Goal: Task Accomplishment & Management: Manage account settings

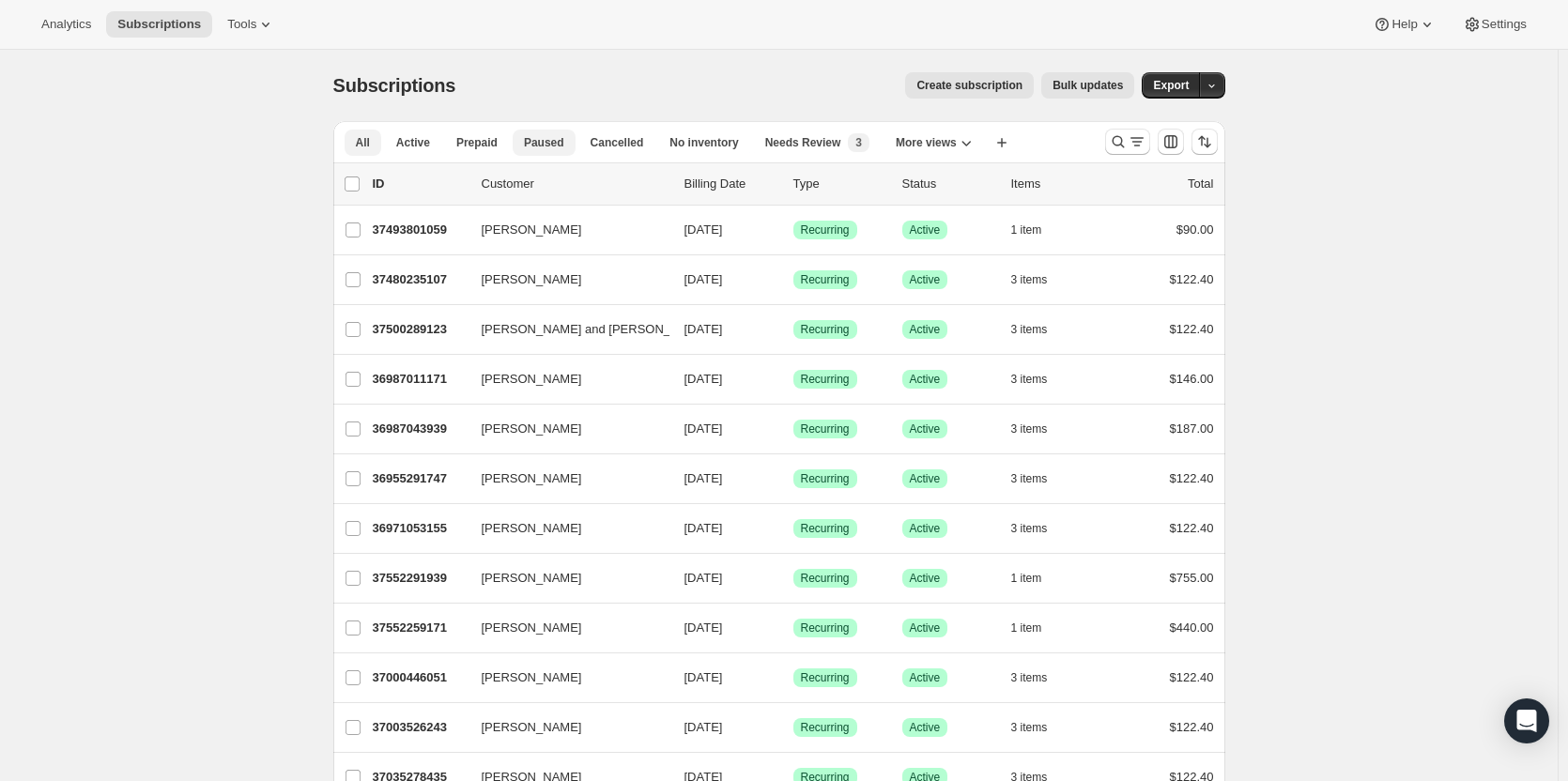
click at [557, 151] on button "Paused" at bounding box center [543, 143] width 63 height 26
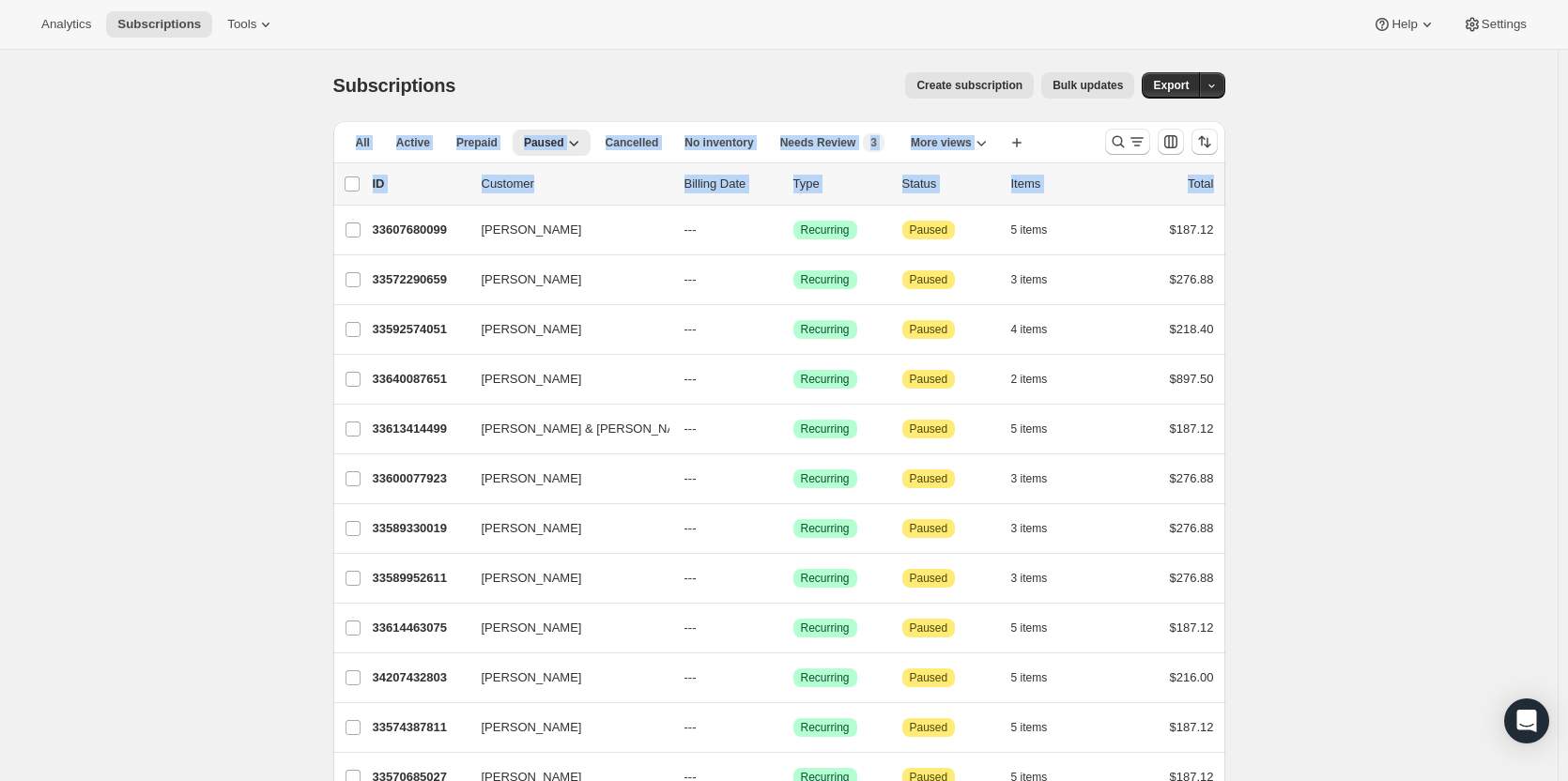
drag, startPoint x: 1567, startPoint y: 82, endPoint x: 1544, endPoint y: 197, distance: 117.3
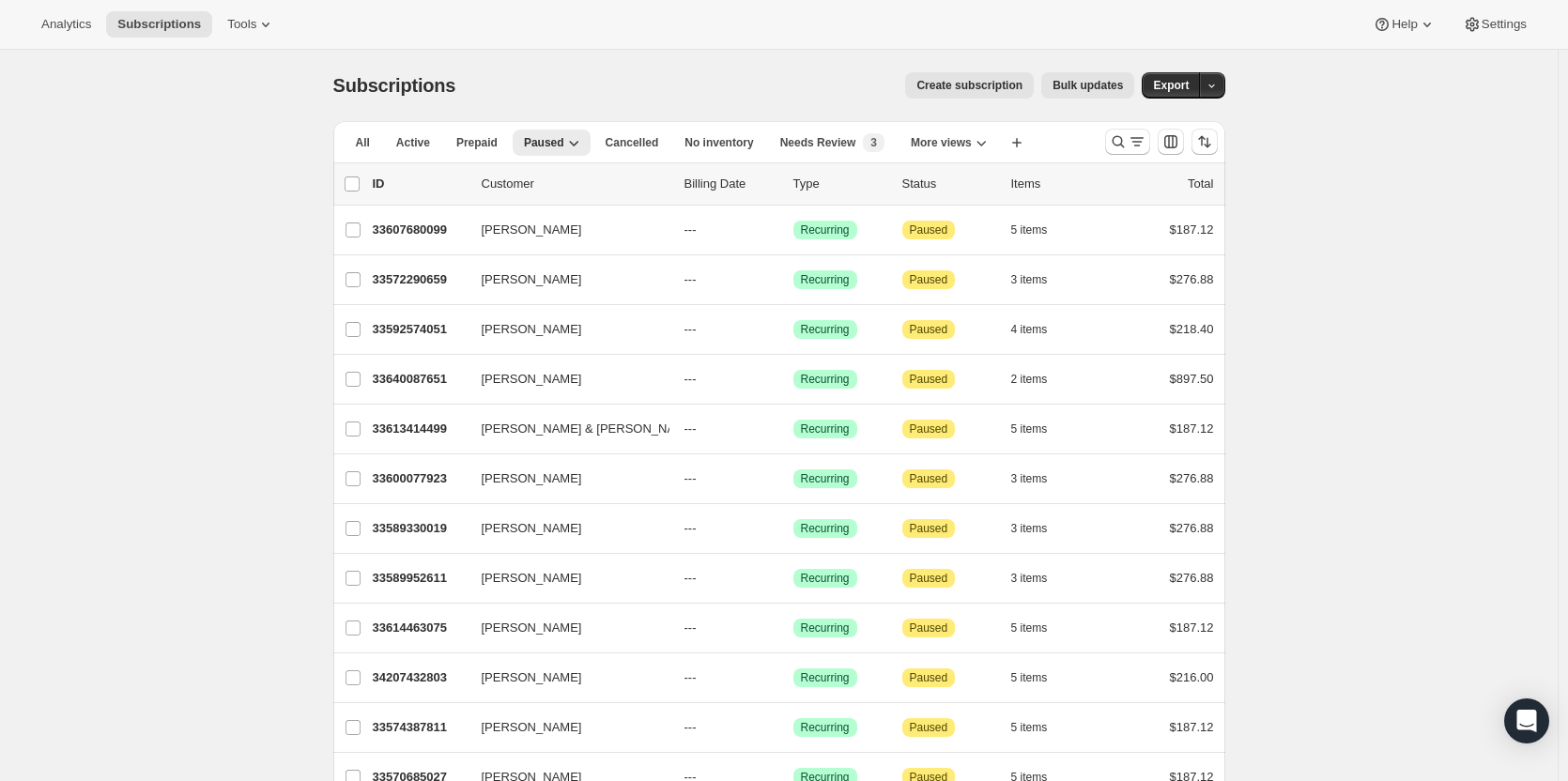
click at [1101, 161] on div "All Active Prepaid Paused Cancelled No inventory Needs Review All Subscriptions…" at bounding box center [778, 142] width 892 height 42
click at [429, 148] on span "Active" at bounding box center [412, 142] width 34 height 15
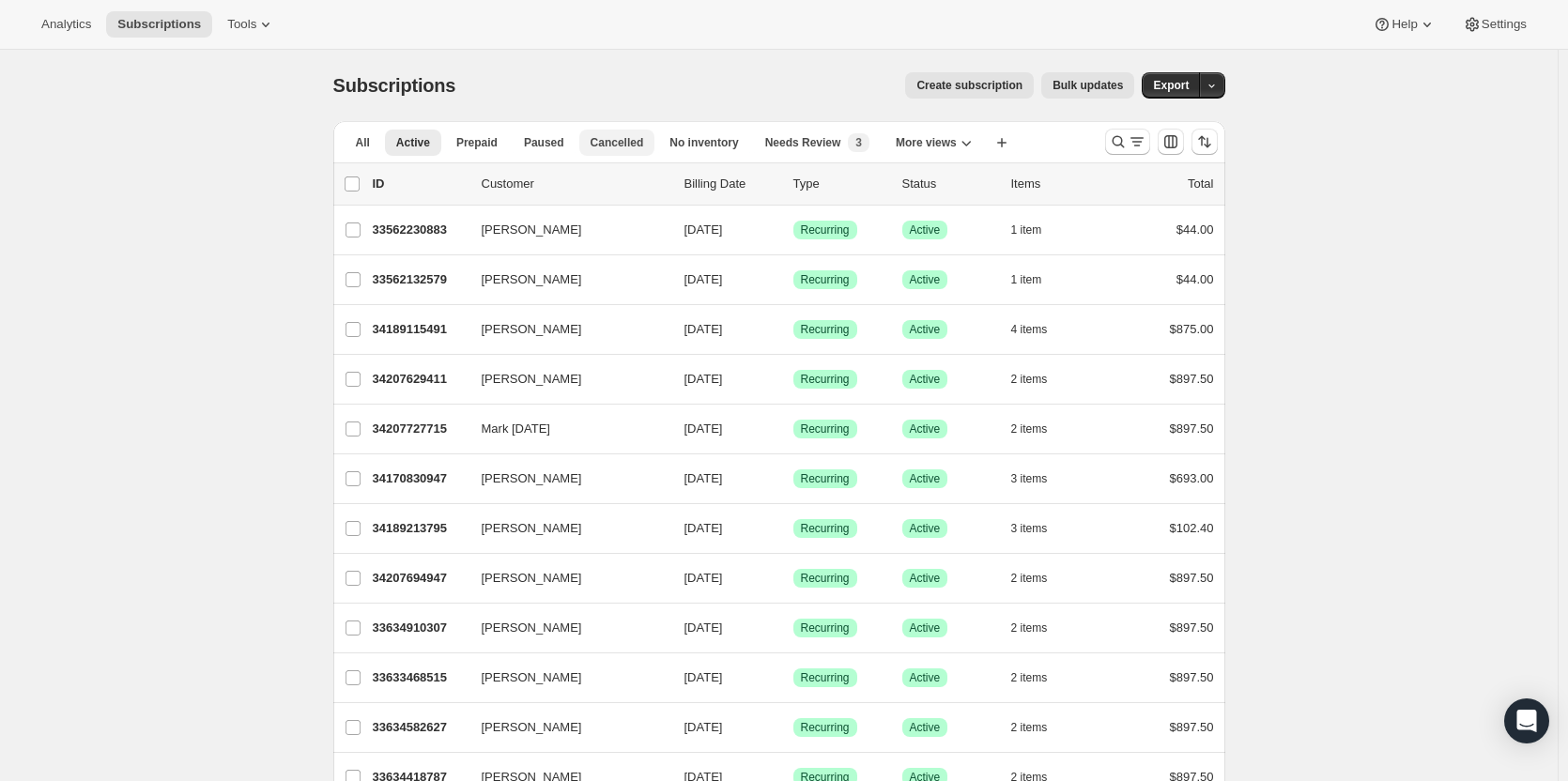
click at [591, 144] on span "Cancelled" at bounding box center [617, 142] width 53 height 15
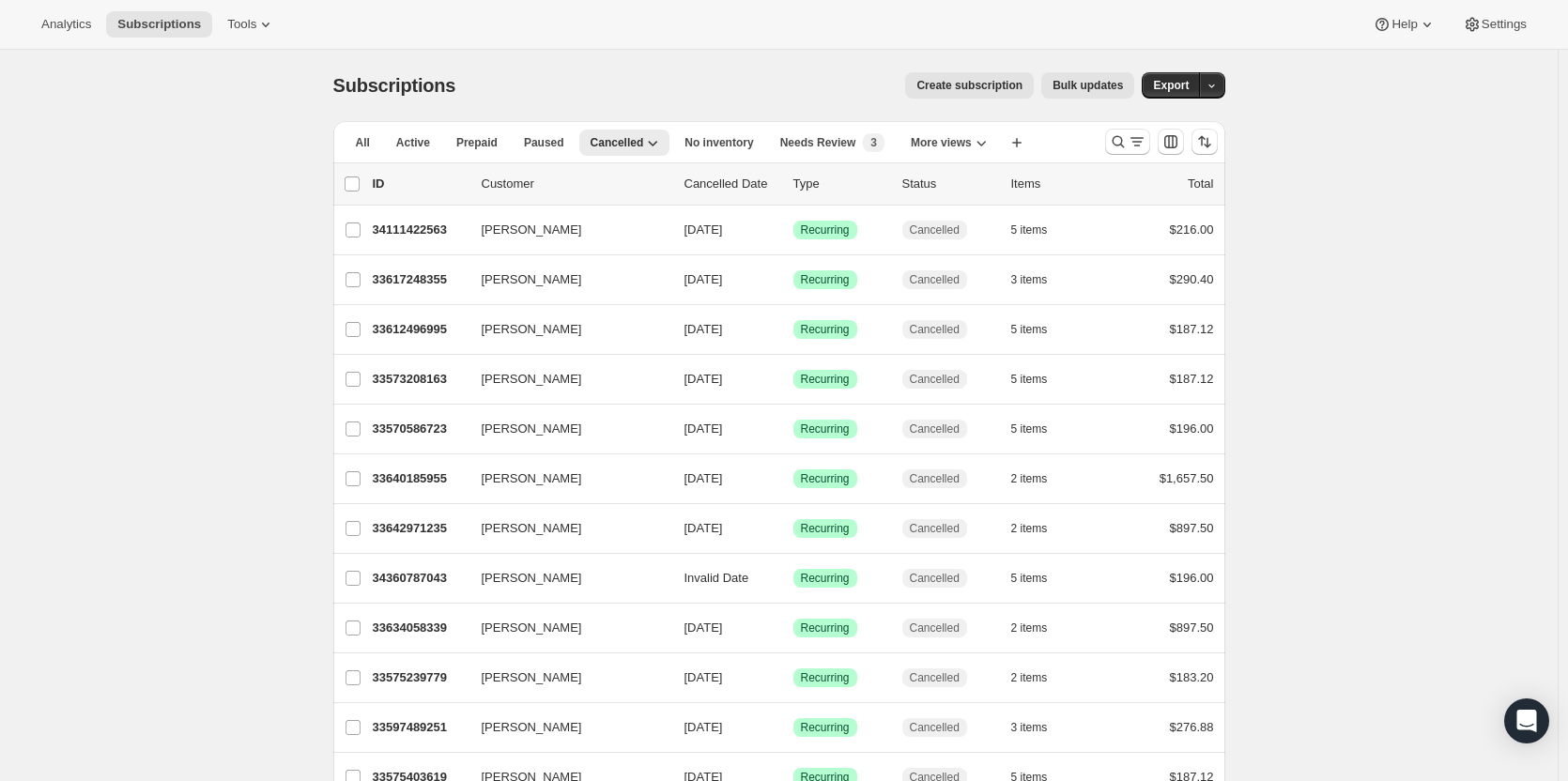
click at [407, 157] on div "All Active Prepaid Paused Cancelled No inventory Needs Review All Subscriptions…" at bounding box center [711, 142] width 757 height 42
click at [413, 148] on span "Active" at bounding box center [412, 142] width 34 height 15
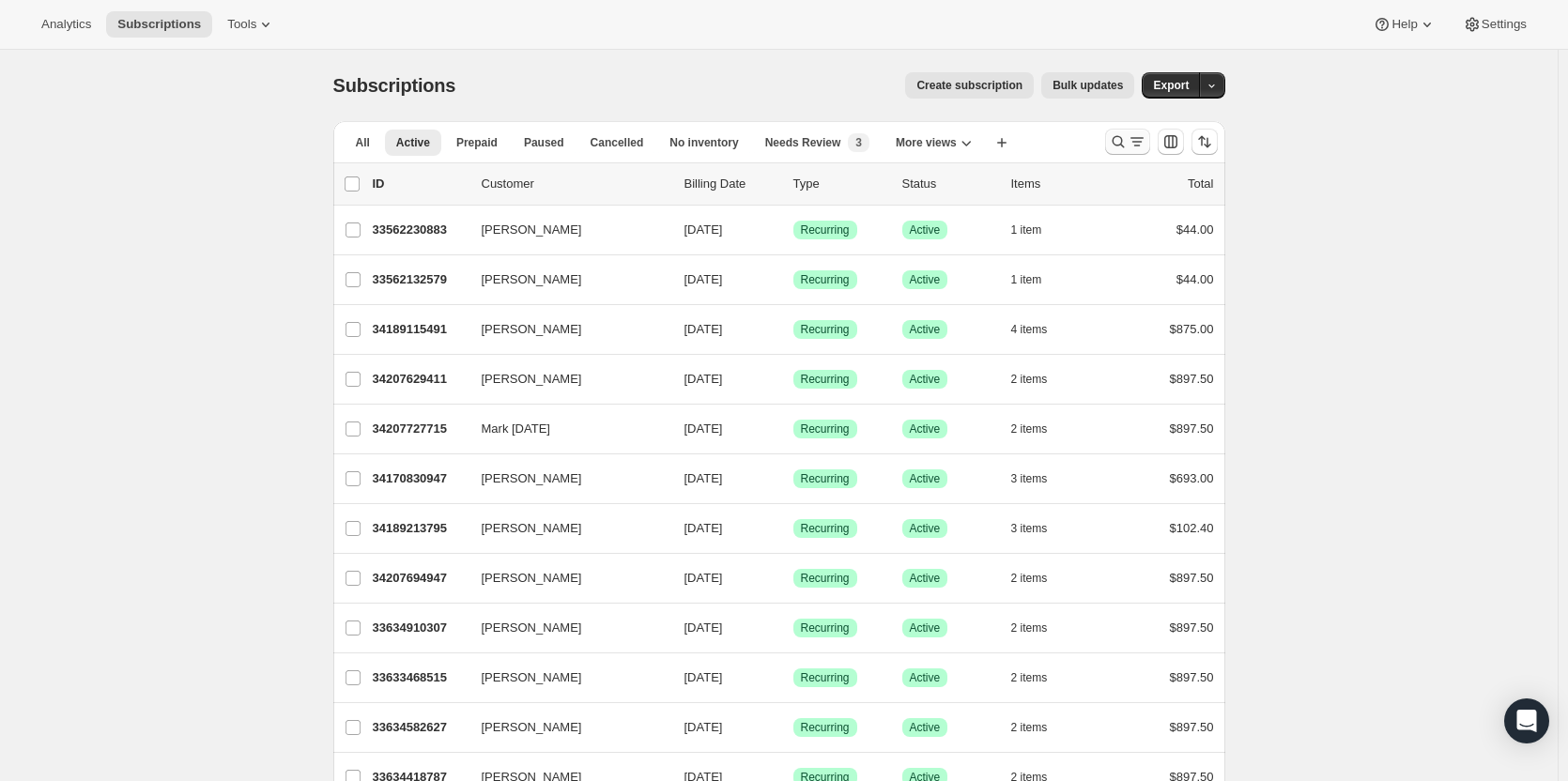
click at [1127, 150] on icon "Search and filter results" at bounding box center [1118, 141] width 18 height 18
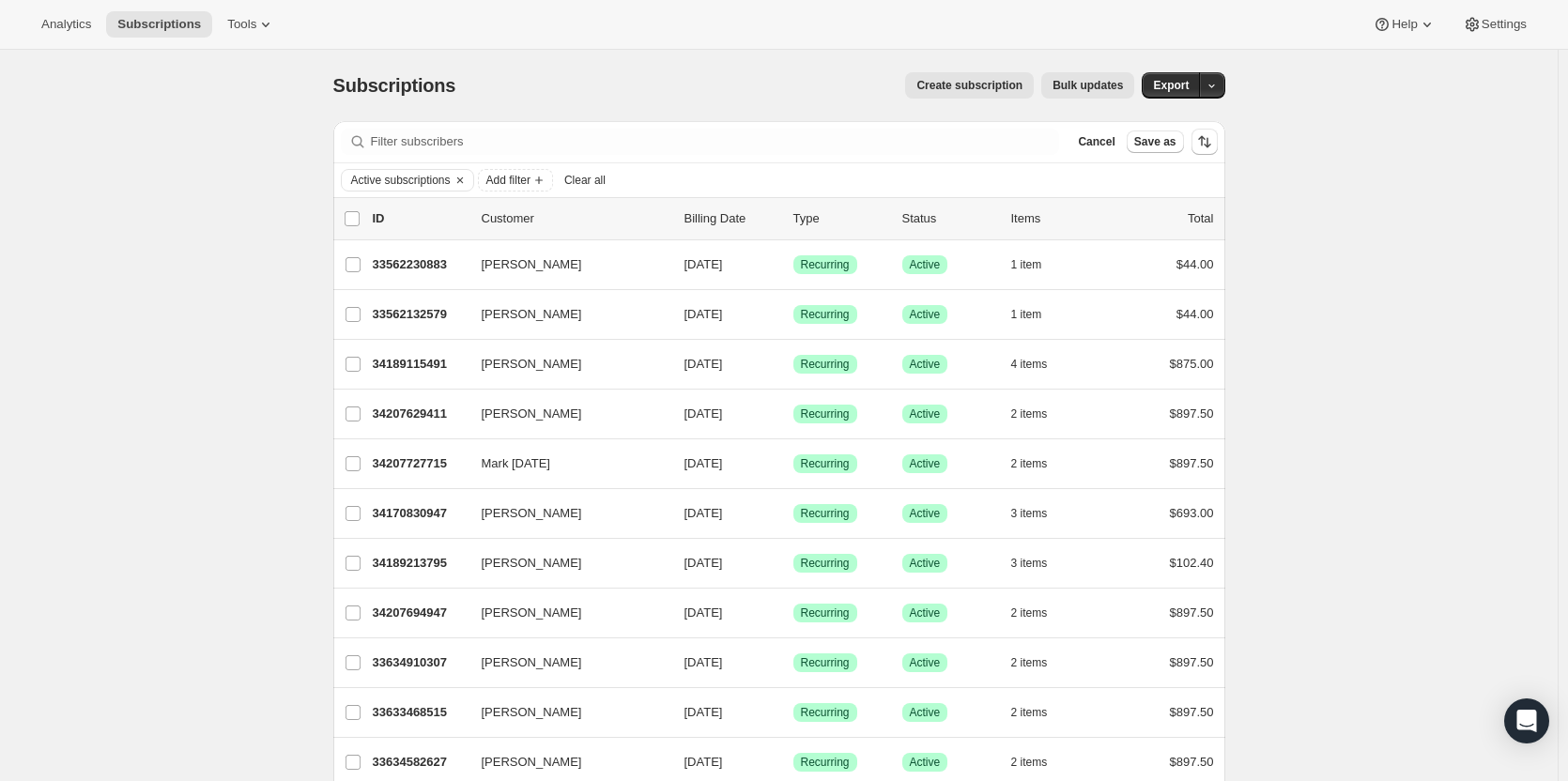
click at [597, 183] on span "Clear all" at bounding box center [584, 179] width 42 height 15
click at [383, 182] on span "Add filter" at bounding box center [371, 179] width 44 height 15
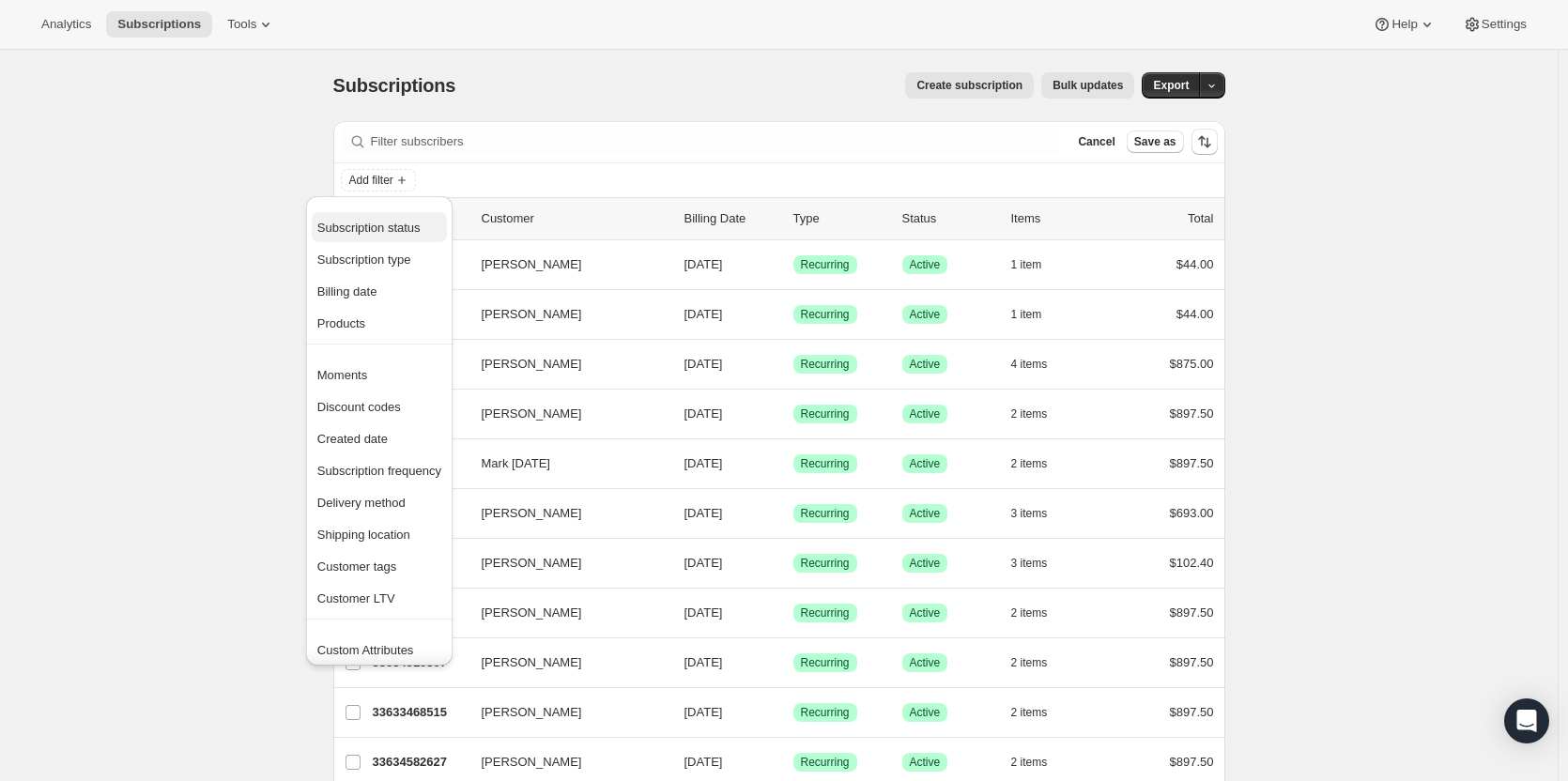
click at [410, 229] on span "Subscription status" at bounding box center [369, 227] width 103 height 15
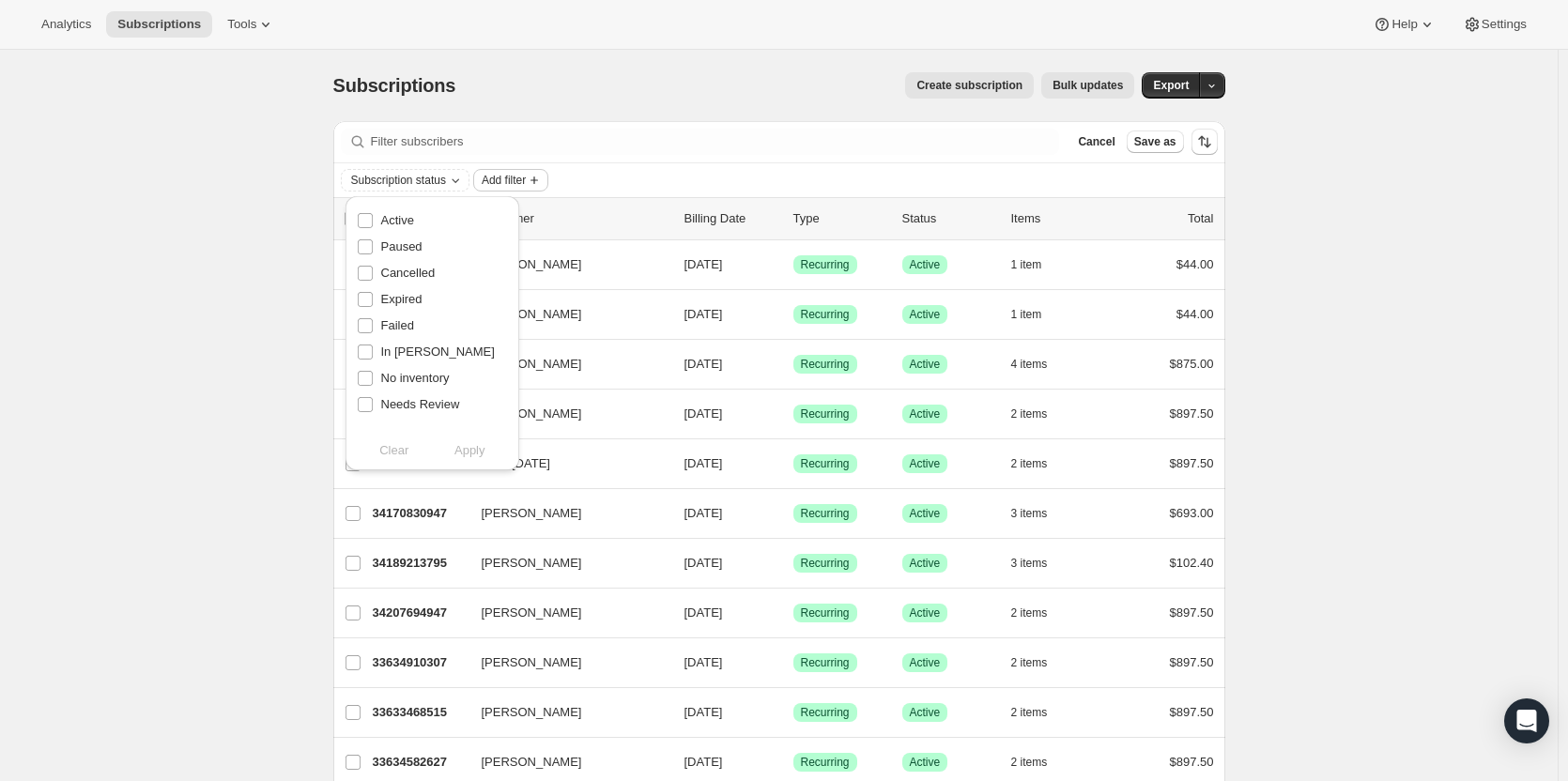
click at [512, 178] on span "Add filter" at bounding box center [503, 179] width 44 height 15
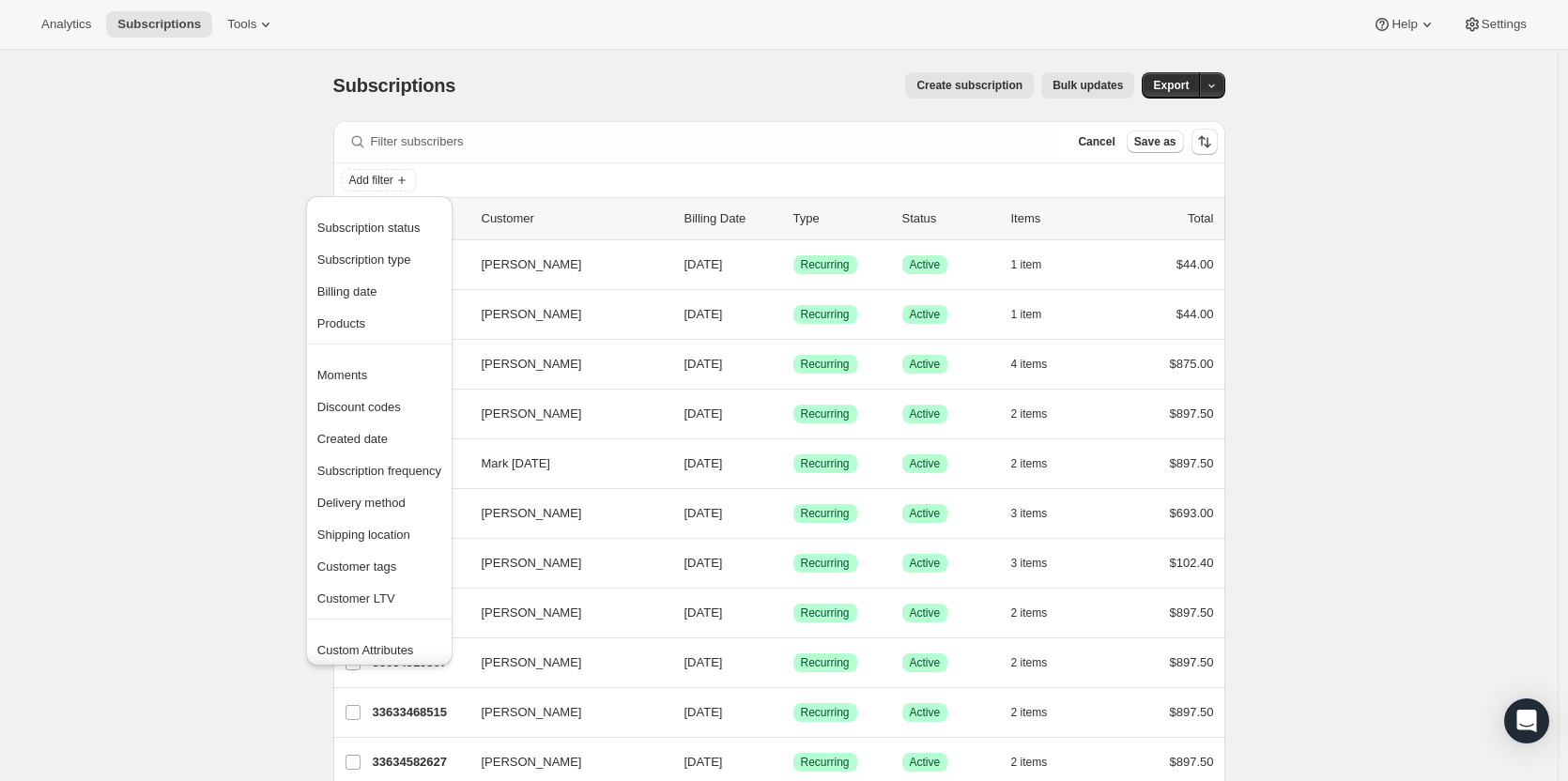
click at [648, 164] on div "Add filter" at bounding box center [778, 179] width 892 height 34
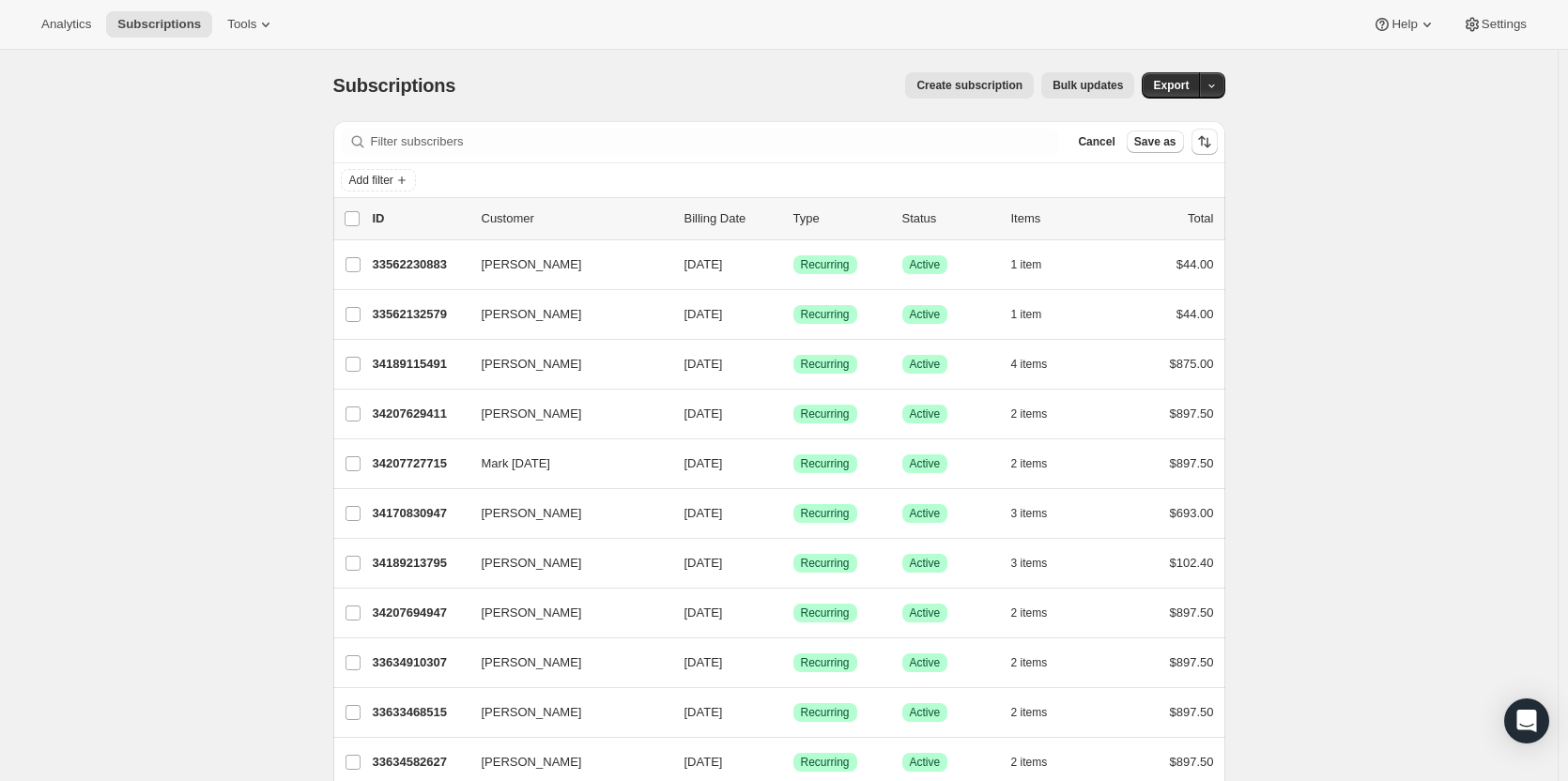
click at [764, 67] on div "Subscriptions. This page is ready Subscriptions Create subscription Bulk update…" at bounding box center [778, 85] width 892 height 72
click at [1100, 138] on span "Cancel" at bounding box center [1096, 141] width 37 height 15
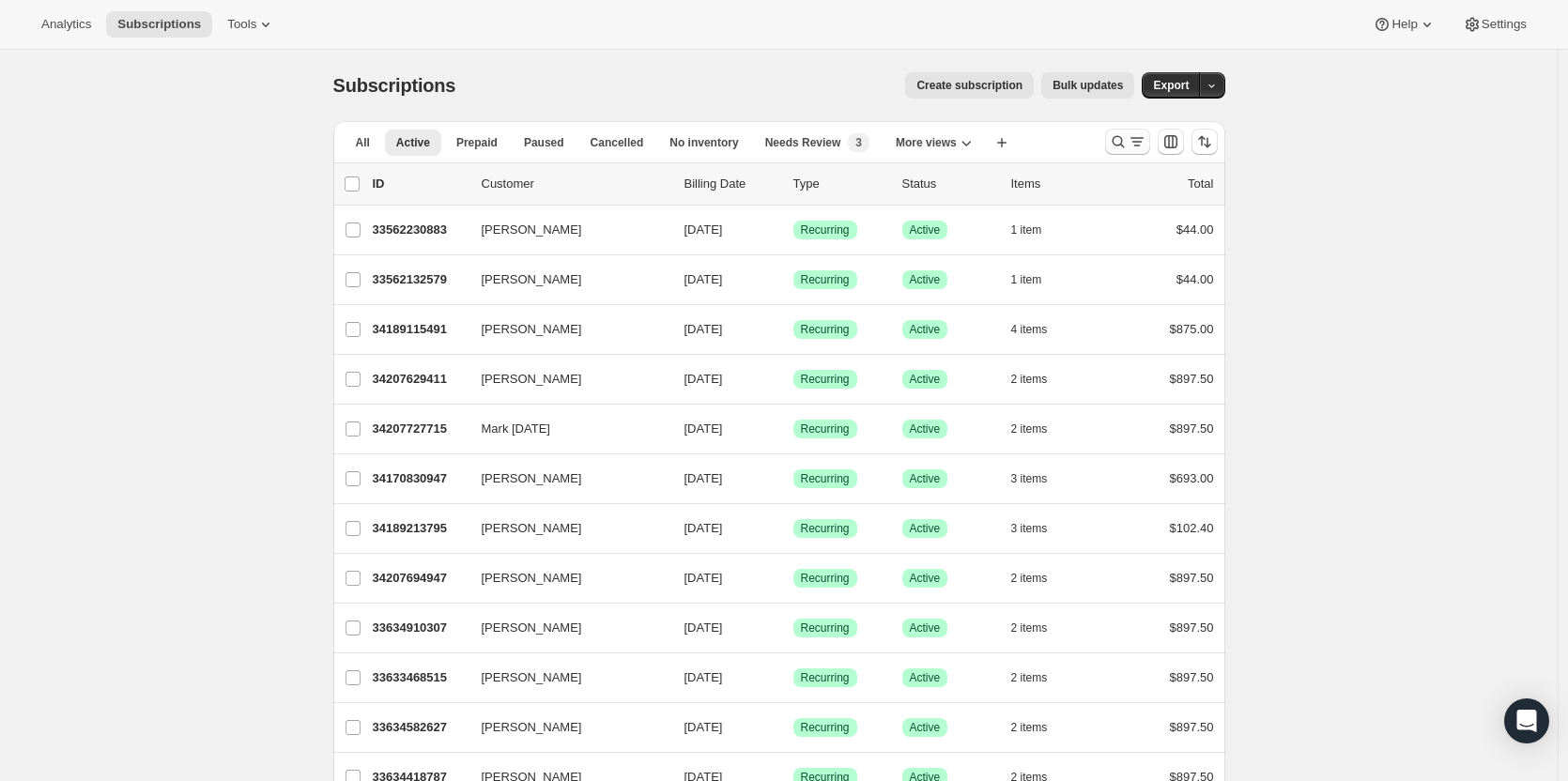
click at [1121, 136] on icon "Search and filter results" at bounding box center [1118, 141] width 18 height 18
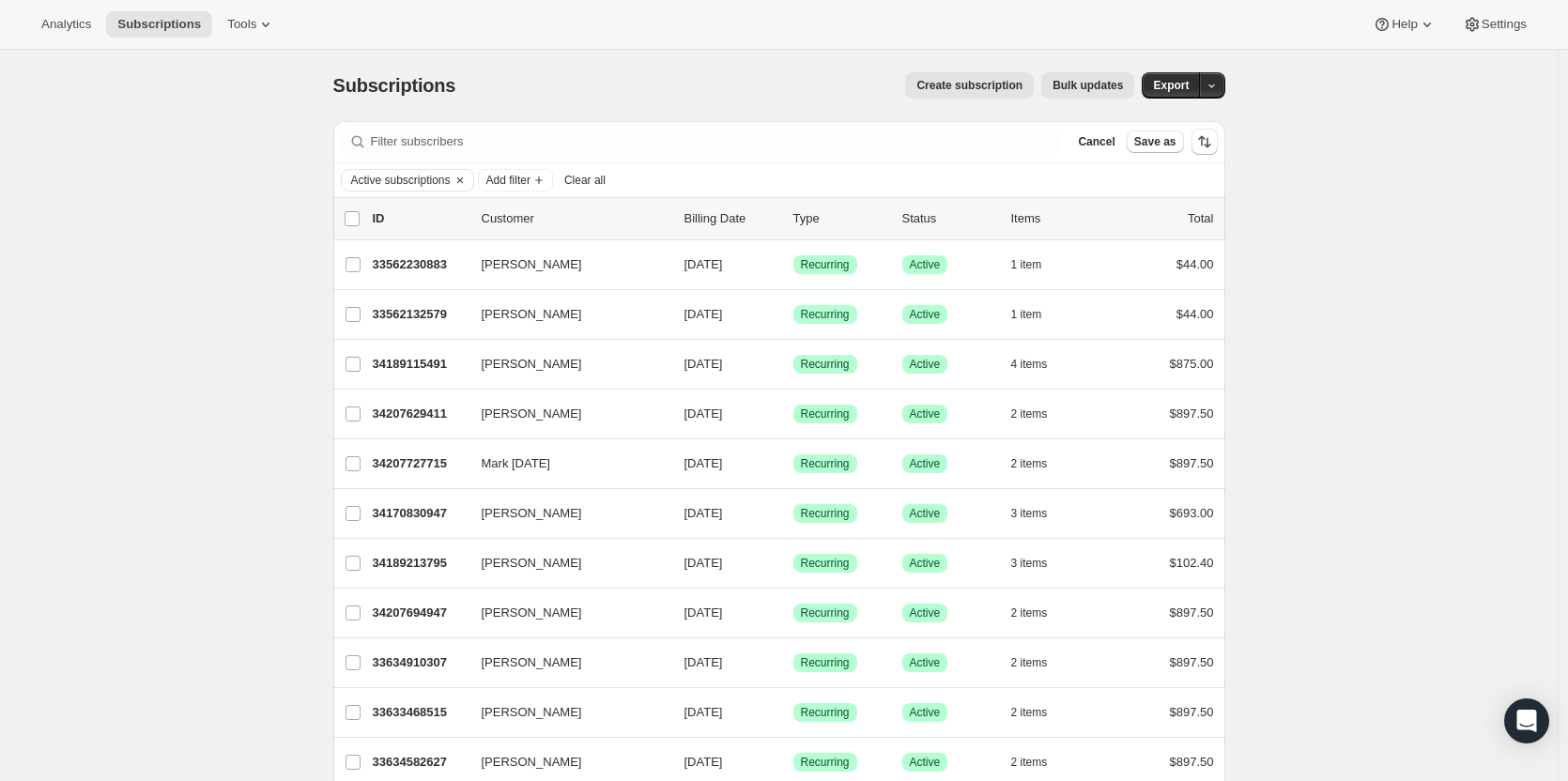
click at [603, 186] on span "Clear all" at bounding box center [584, 179] width 42 height 15
click at [1218, 83] on icon "button" at bounding box center [1211, 85] width 13 height 13
click at [384, 175] on span "Add filter" at bounding box center [371, 179] width 44 height 15
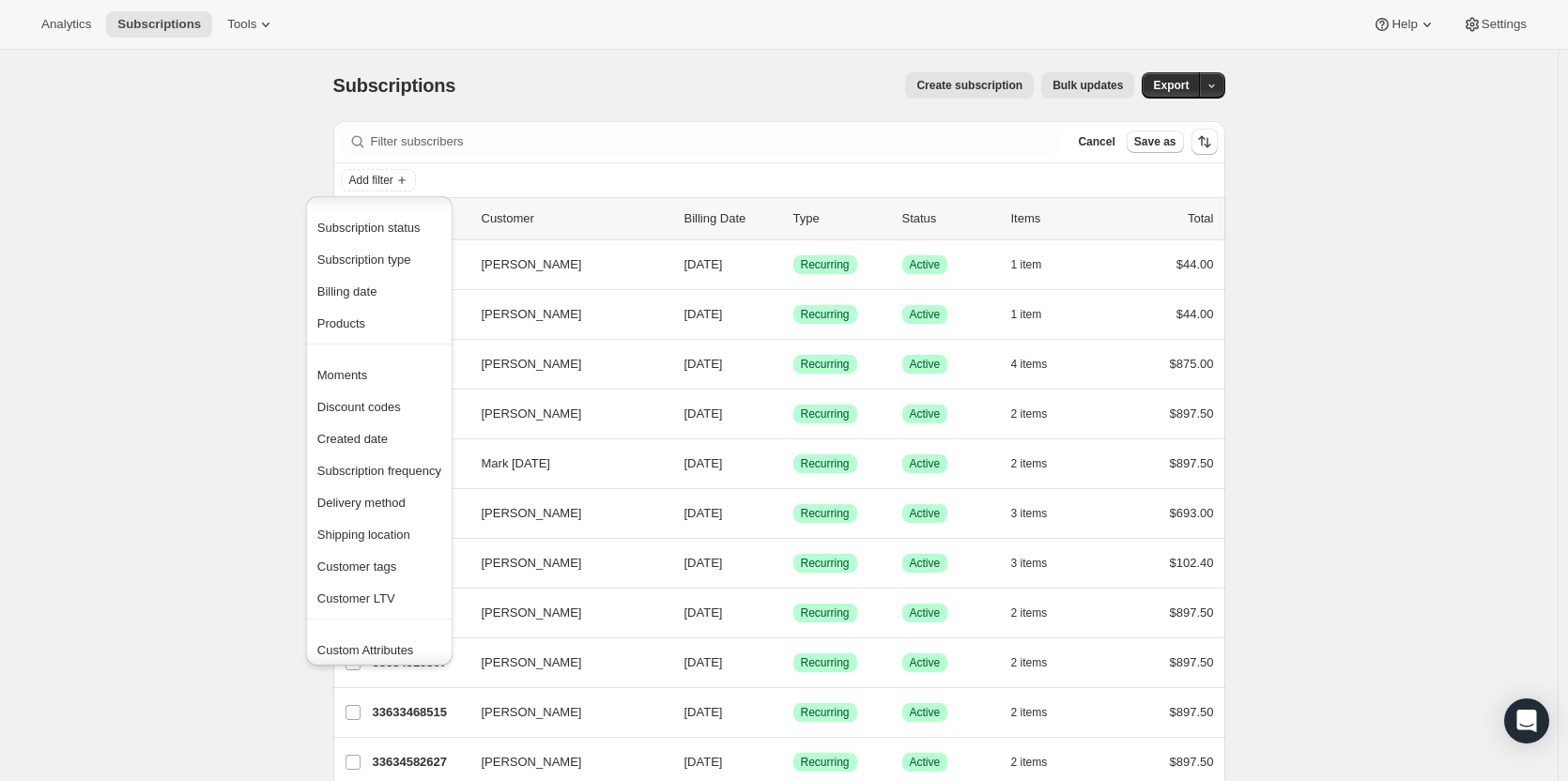
scroll to position [37, 0]
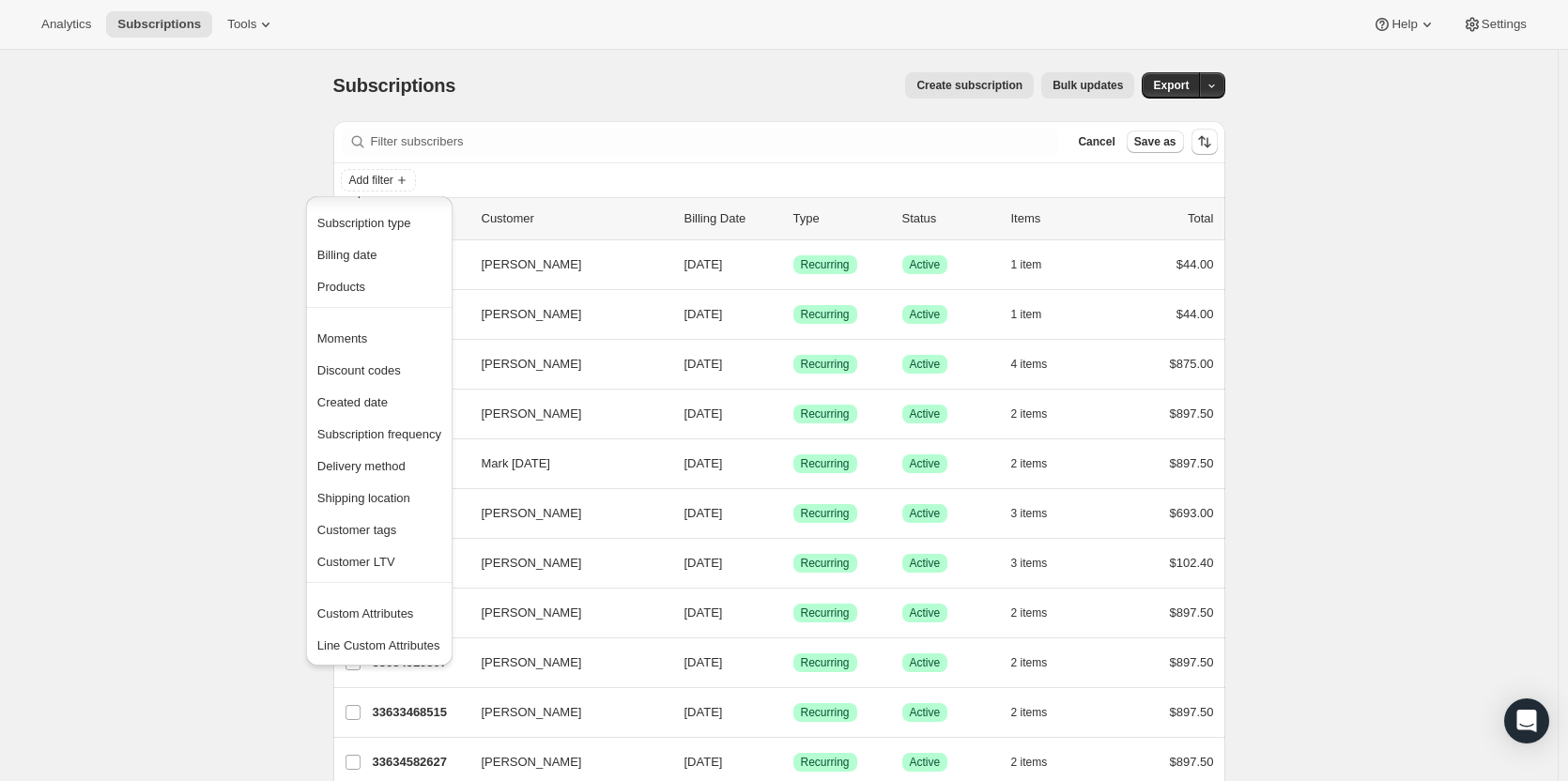
click at [700, 84] on div "Create subscription Bulk updates" at bounding box center [805, 84] width 656 height 26
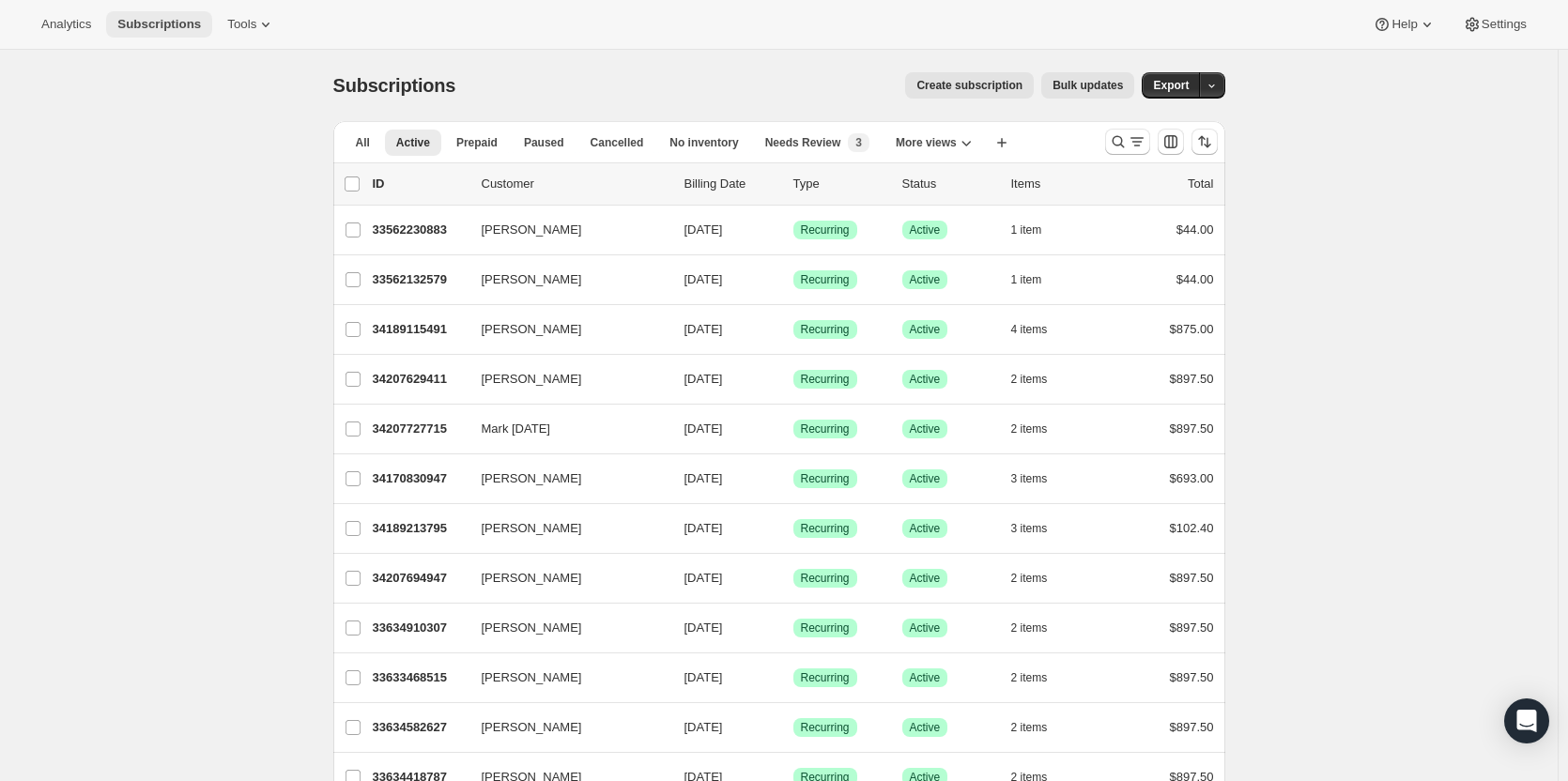
click at [153, 29] on span "Subscriptions" at bounding box center [159, 23] width 83 height 15
click at [962, 146] on icon "More views" at bounding box center [966, 144] width 10 height 6
click at [962, 145] on icon "More views" at bounding box center [966, 144] width 10 height 6
click at [996, 145] on icon "button" at bounding box center [1001, 143] width 10 height 10
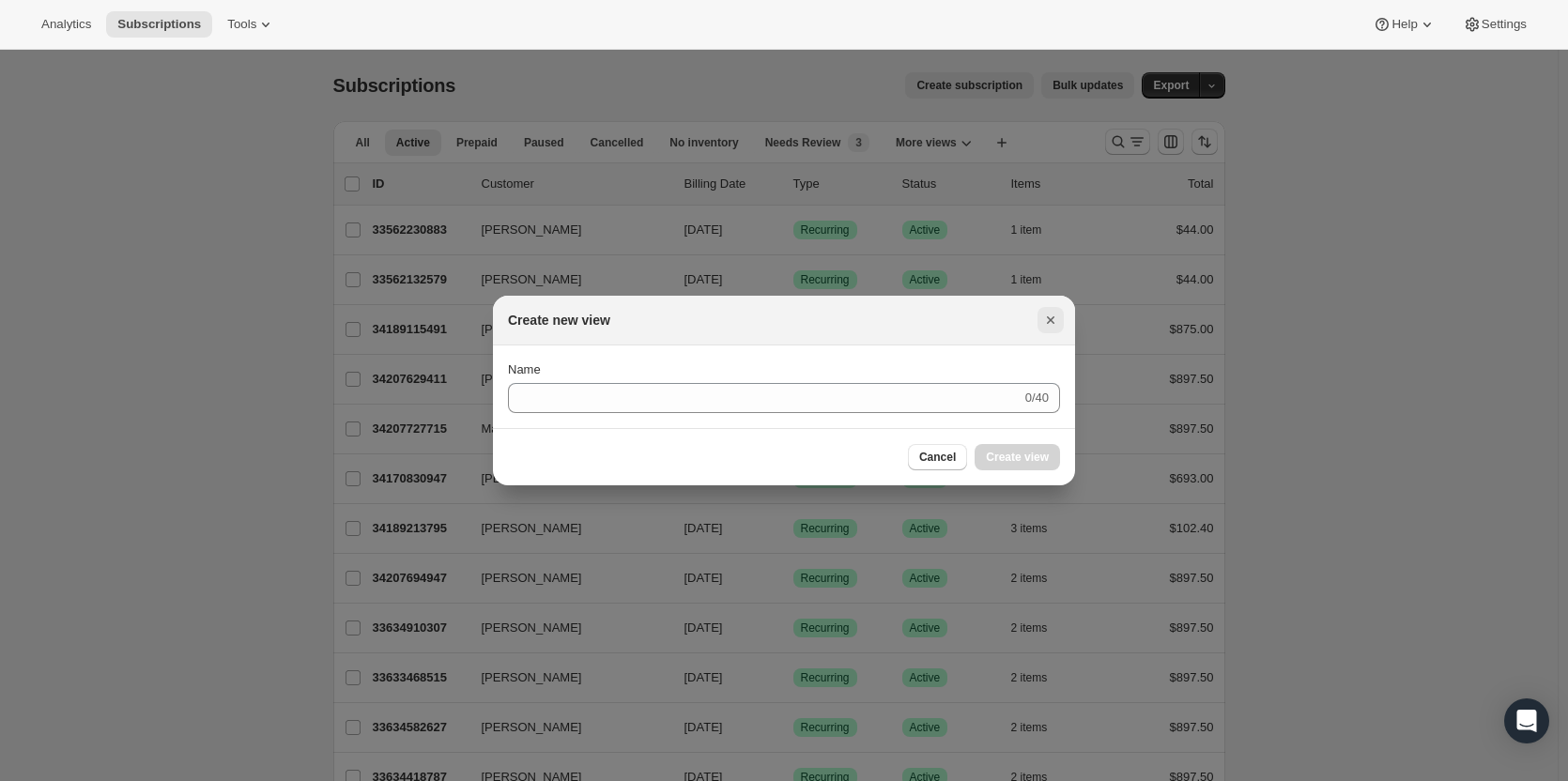
click at [1062, 318] on div "Create new view" at bounding box center [784, 320] width 582 height 49
click at [1043, 338] on div "Create new view" at bounding box center [784, 320] width 582 height 49
click at [1057, 325] on icon "Close" at bounding box center [1050, 319] width 18 height 18
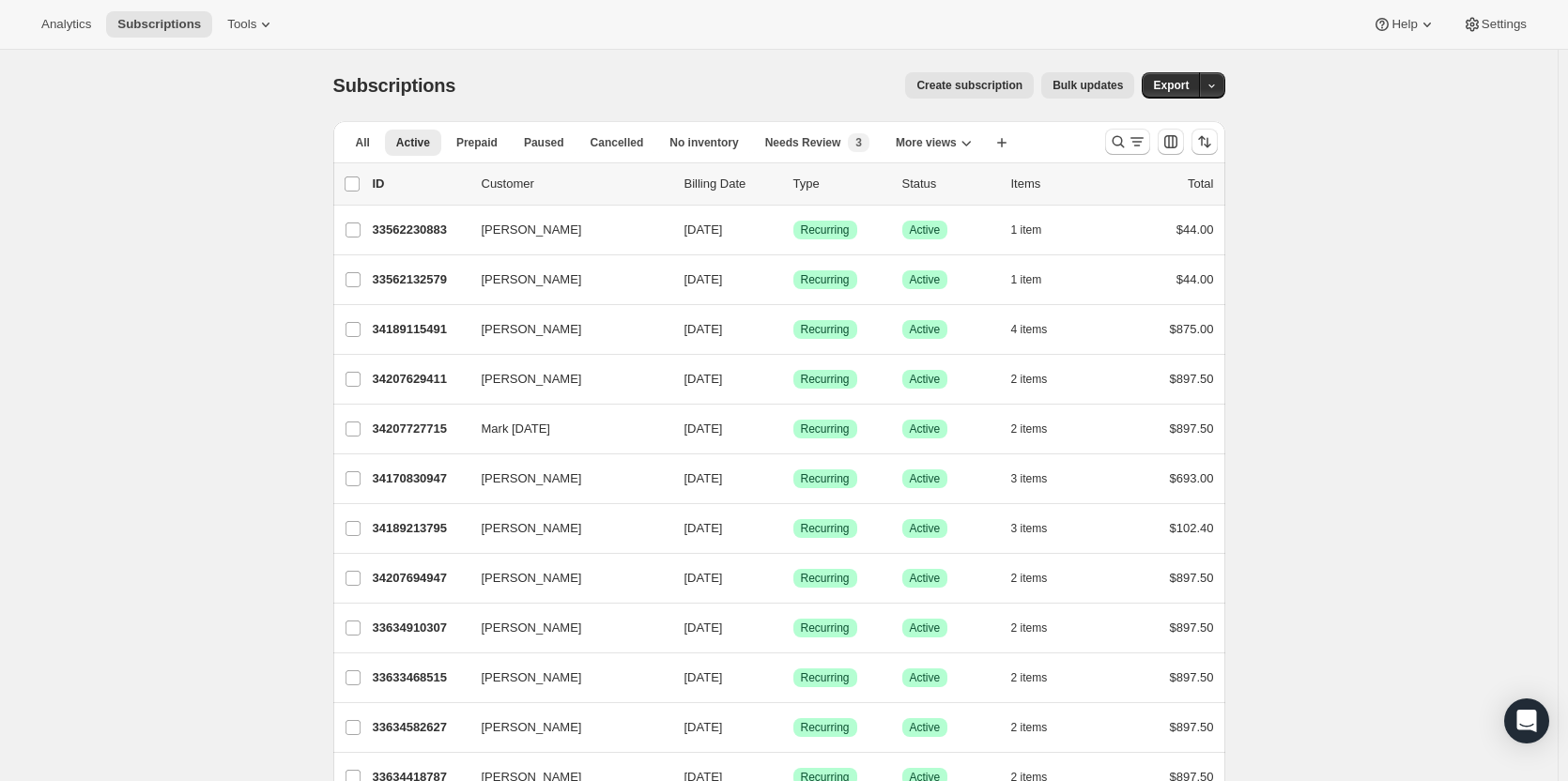
click at [367, 185] on div "list header ID Customer Billing Date Type Status Items Total" at bounding box center [779, 183] width 869 height 18
click at [360, 185] on input "0 selected" at bounding box center [351, 183] width 15 height 15
checkbox input "true"
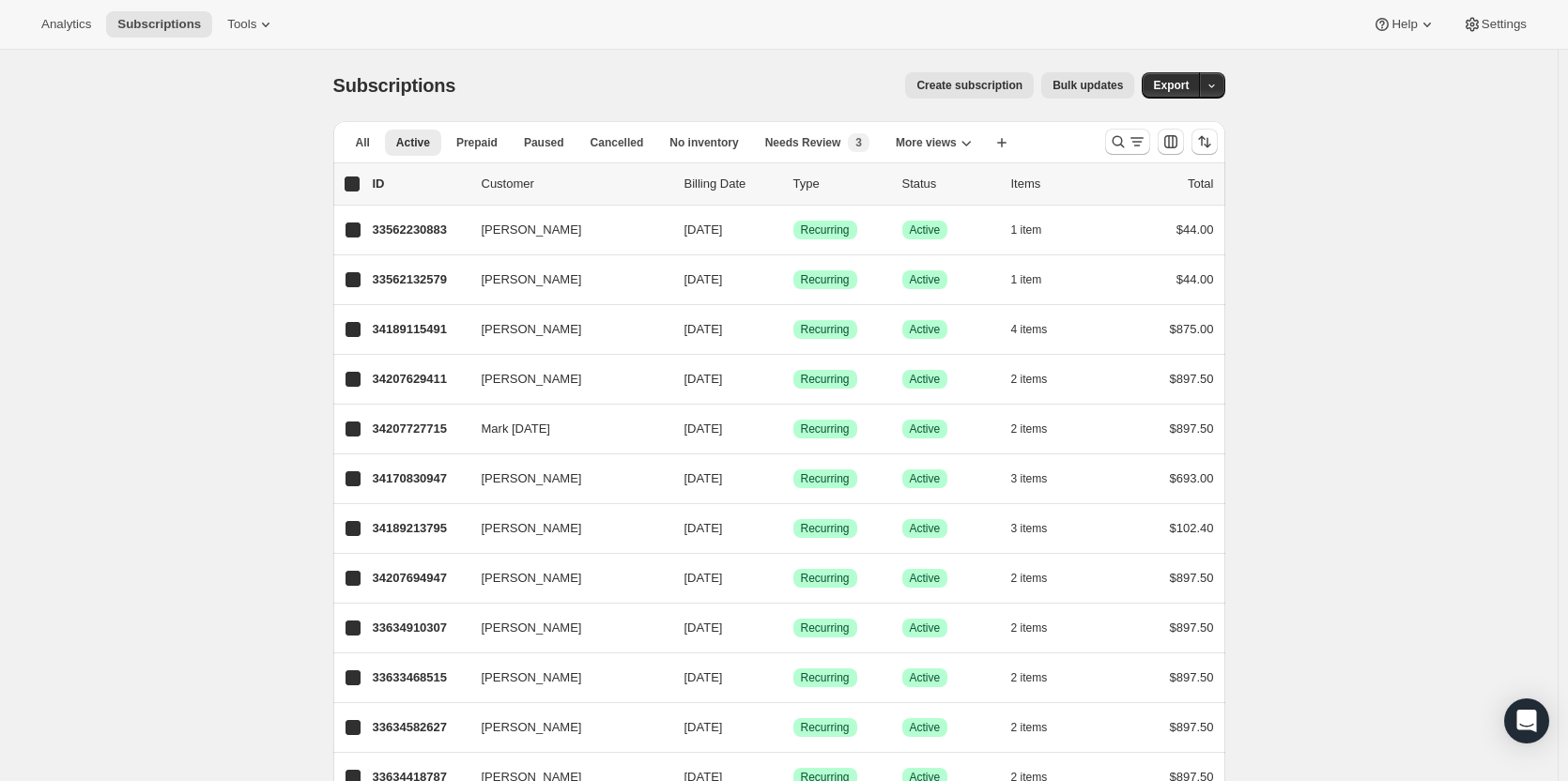
checkbox input "true"
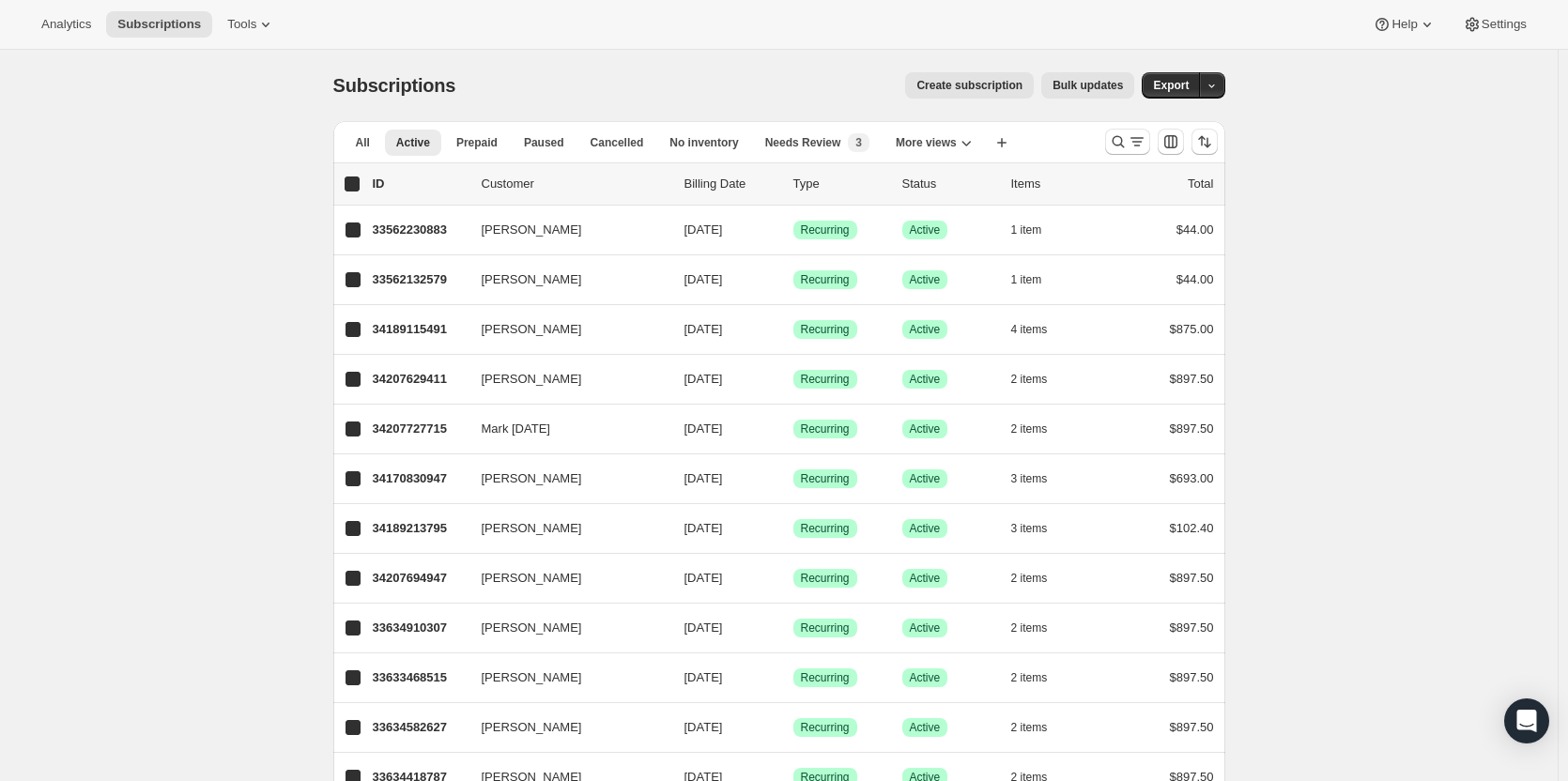
checkbox input "true"
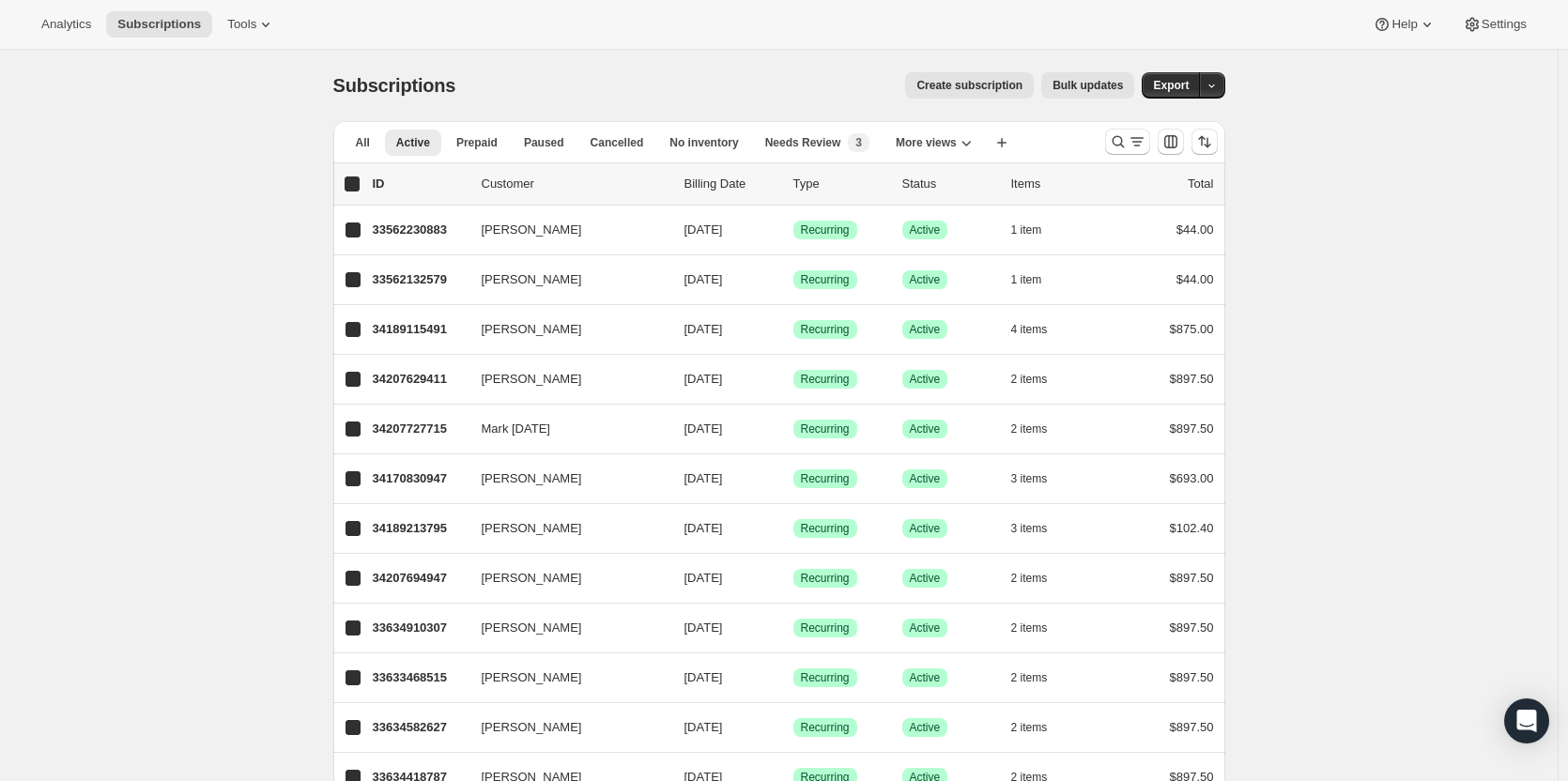
checkbox input "true"
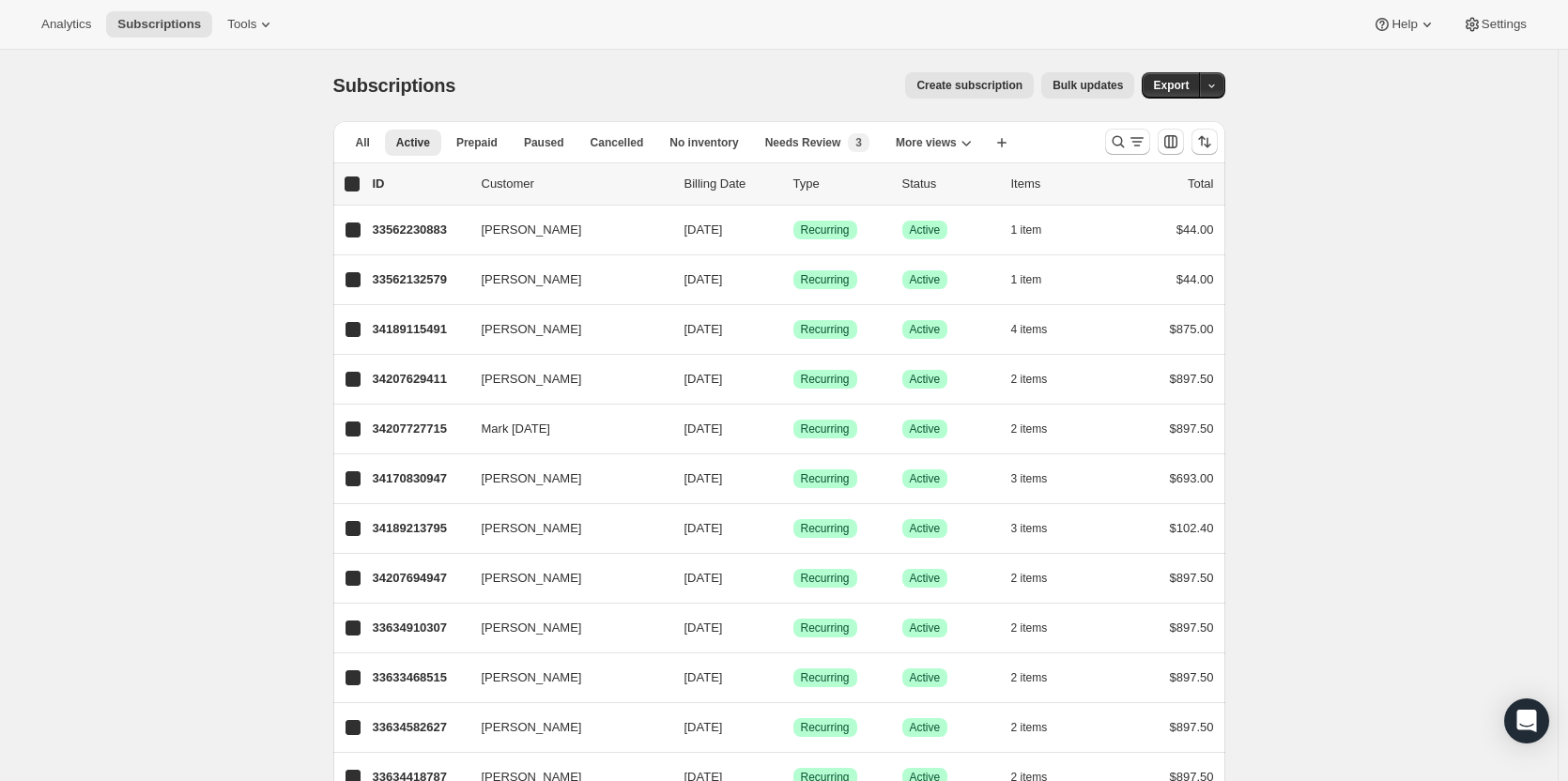
checkbox input "true"
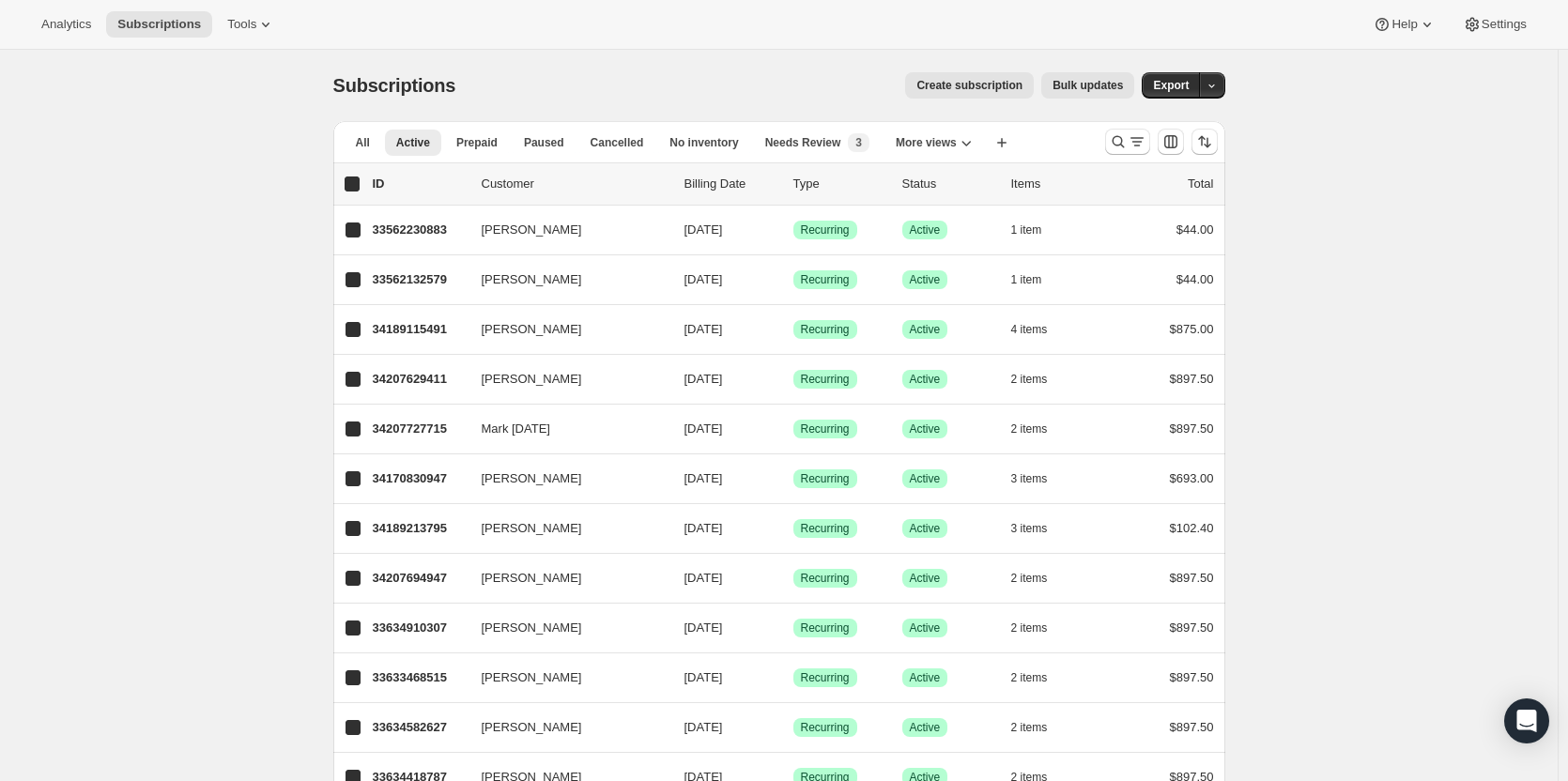
checkbox input "true"
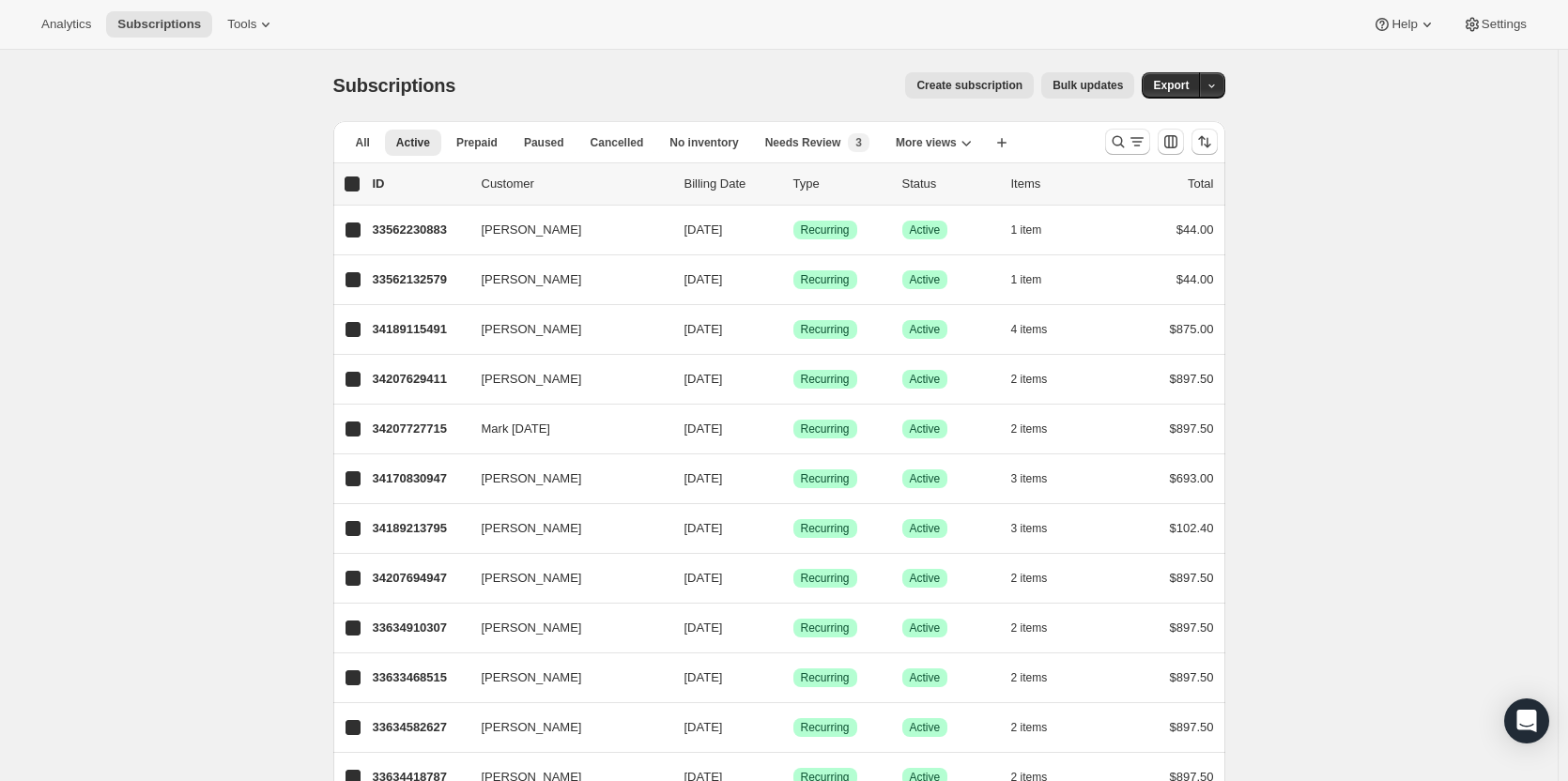
checkbox input "true"
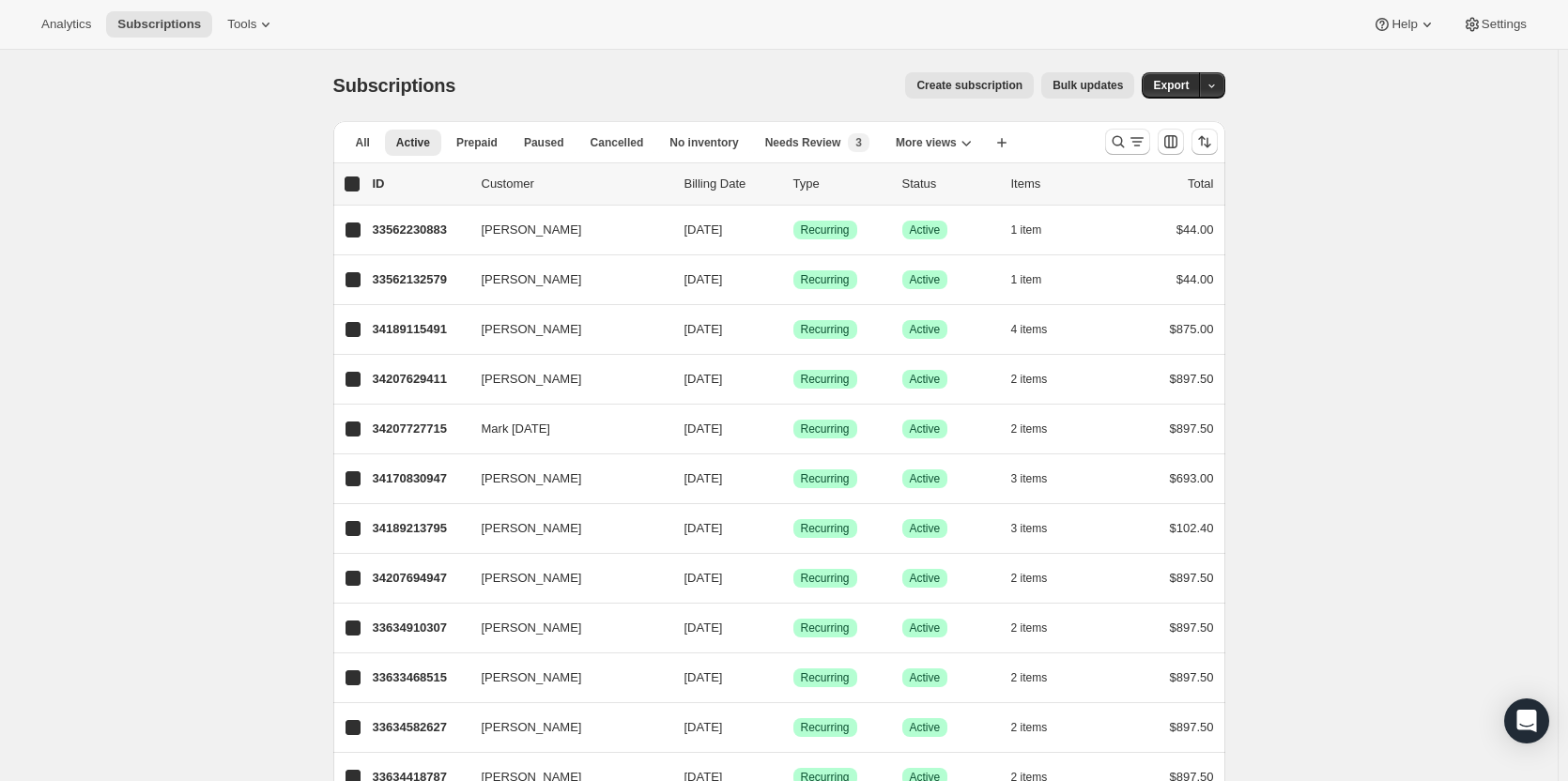
checkbox input "true"
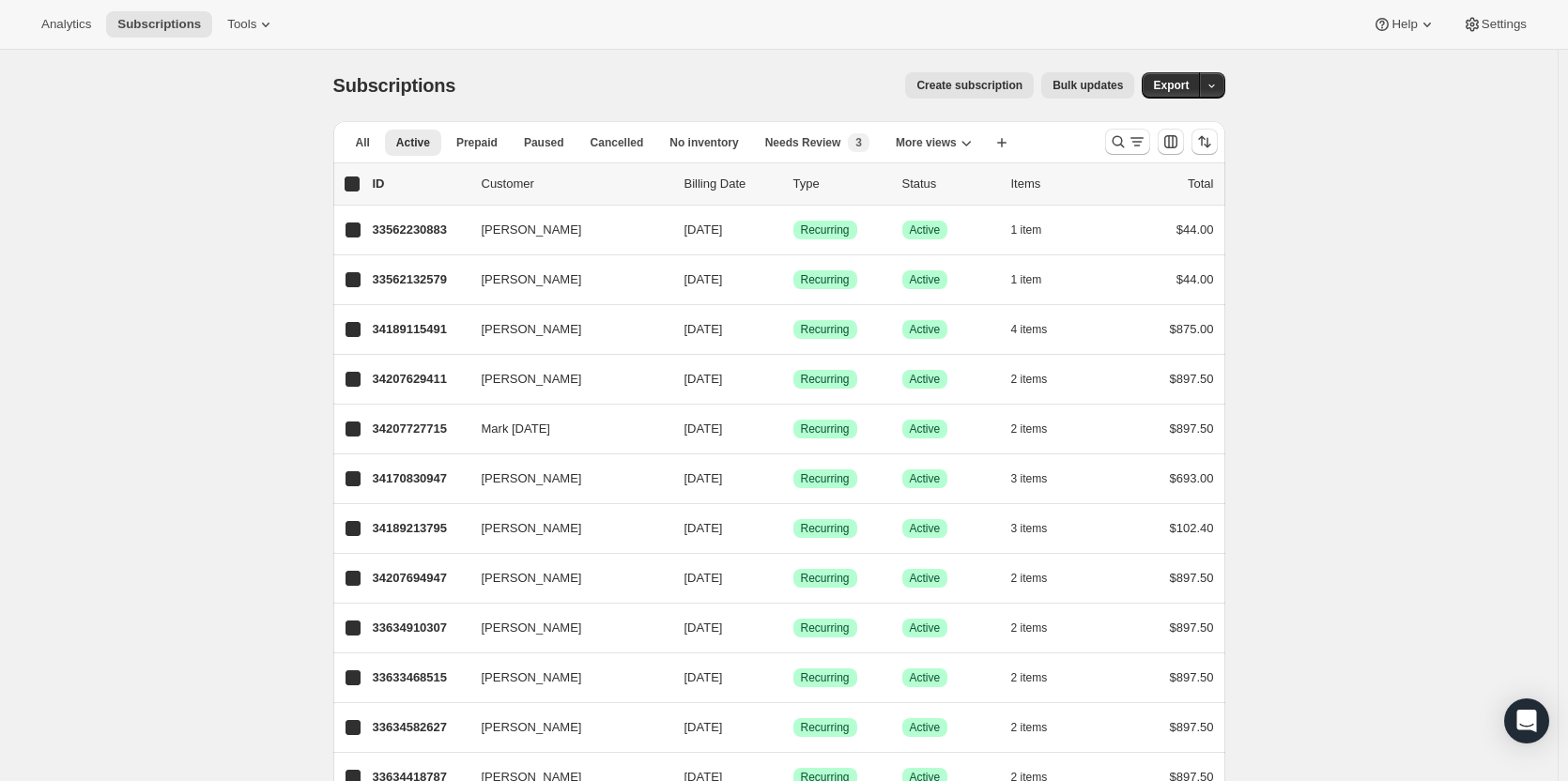
checkbox input "true"
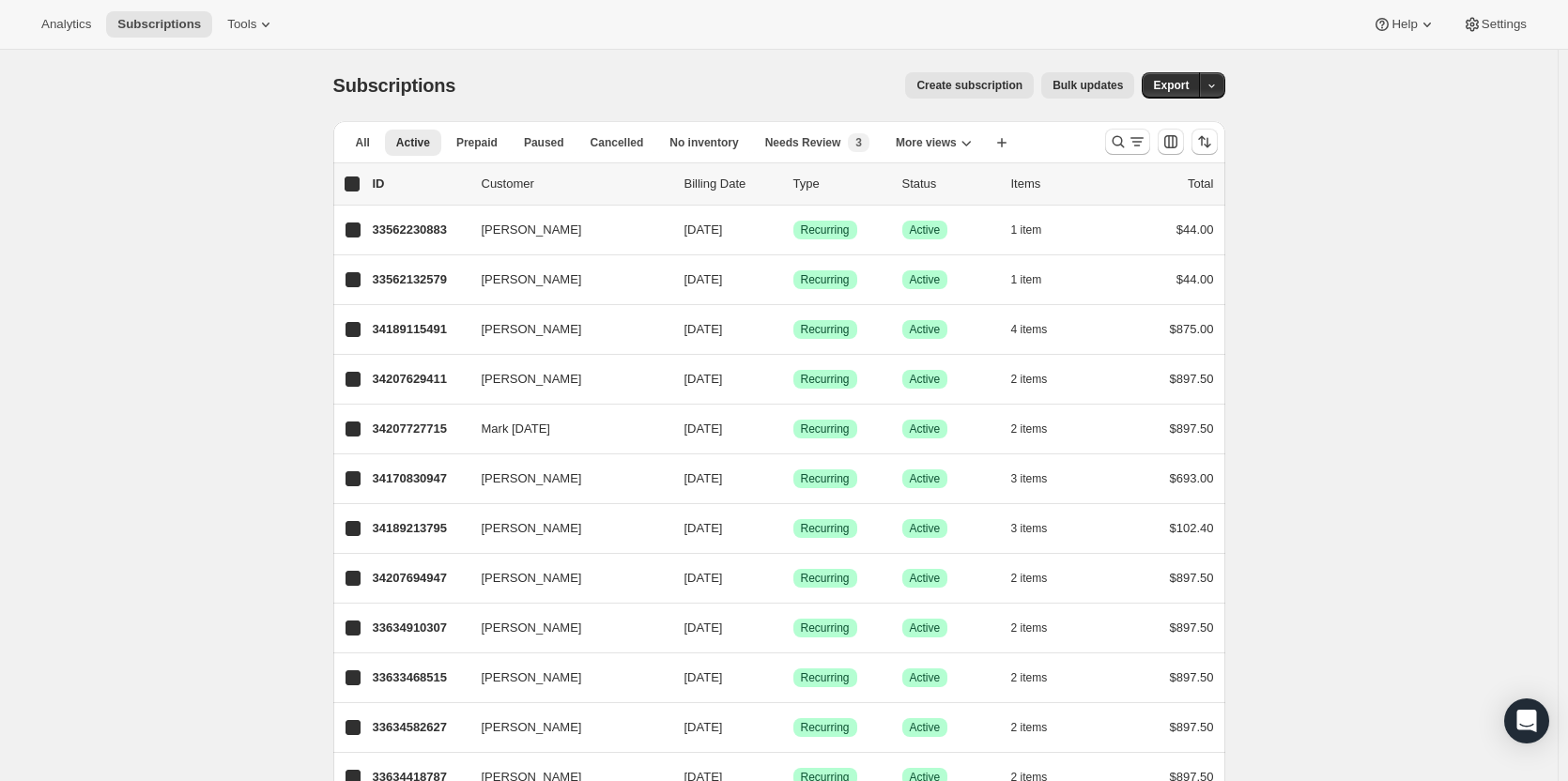
checkbox input "true"
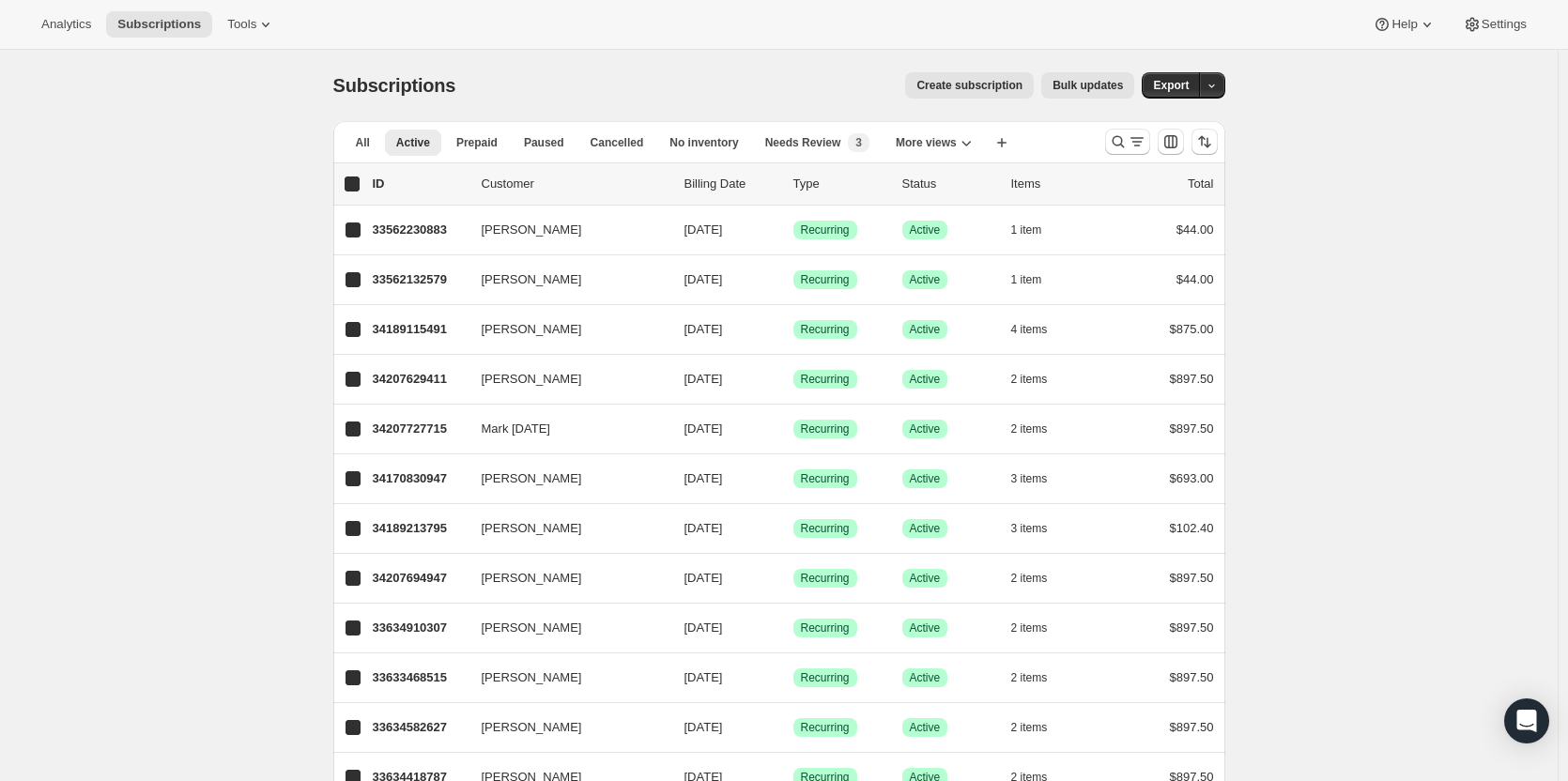
checkbox input "true"
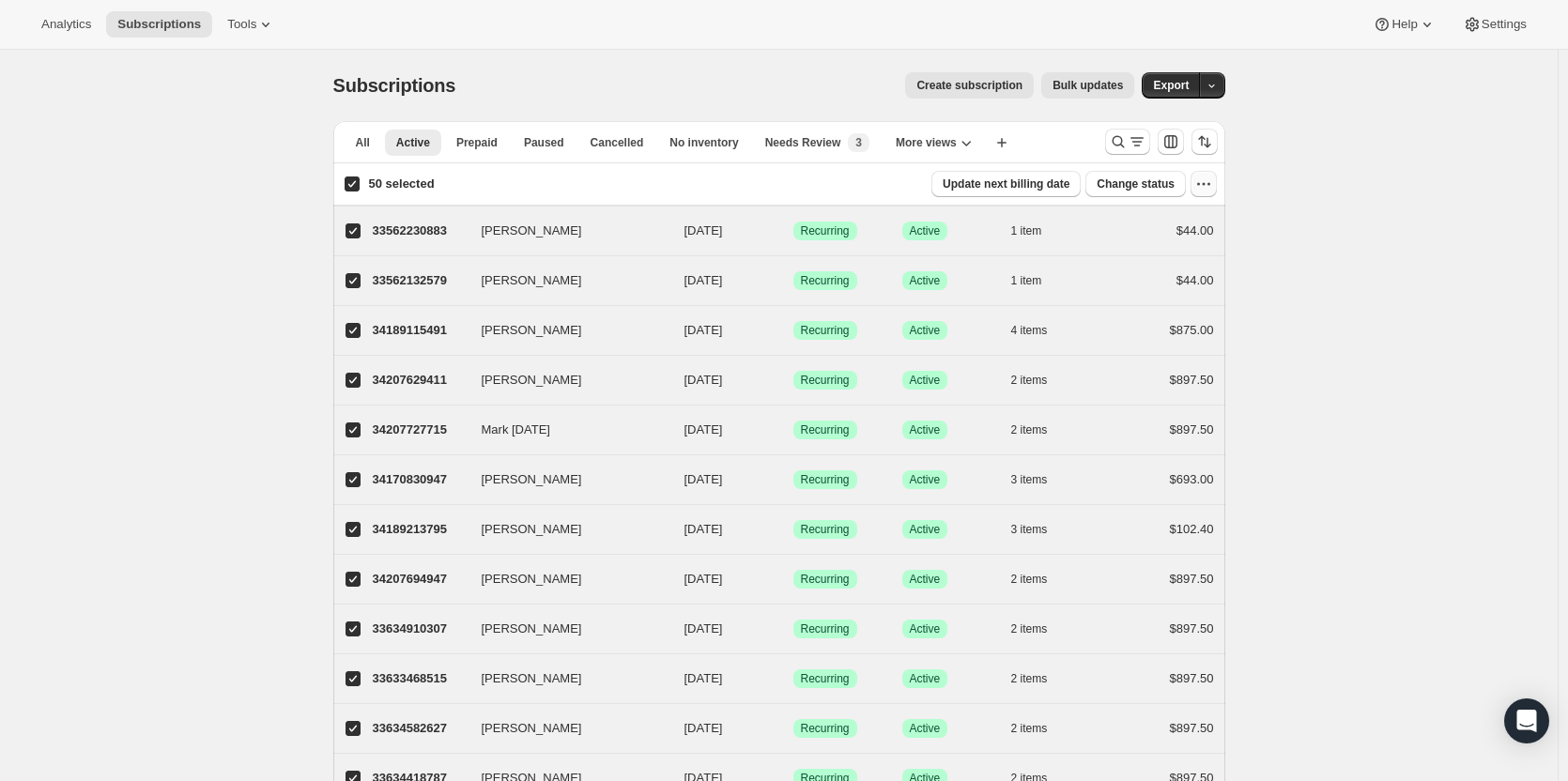
click at [1213, 187] on icon "button" at bounding box center [1203, 183] width 18 height 18
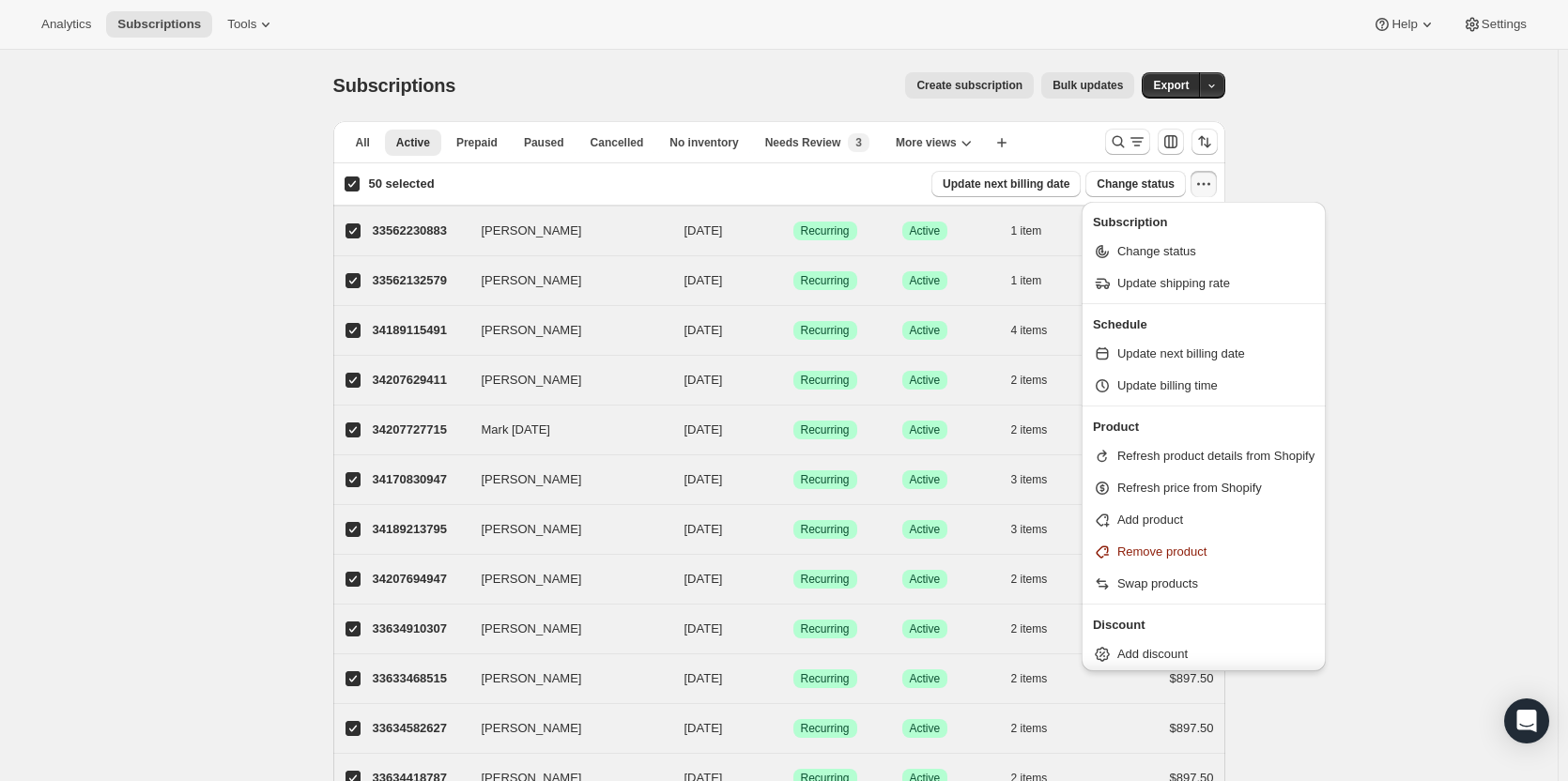
click at [360, 183] on input "50 selected" at bounding box center [351, 183] width 15 height 15
checkbox input "false"
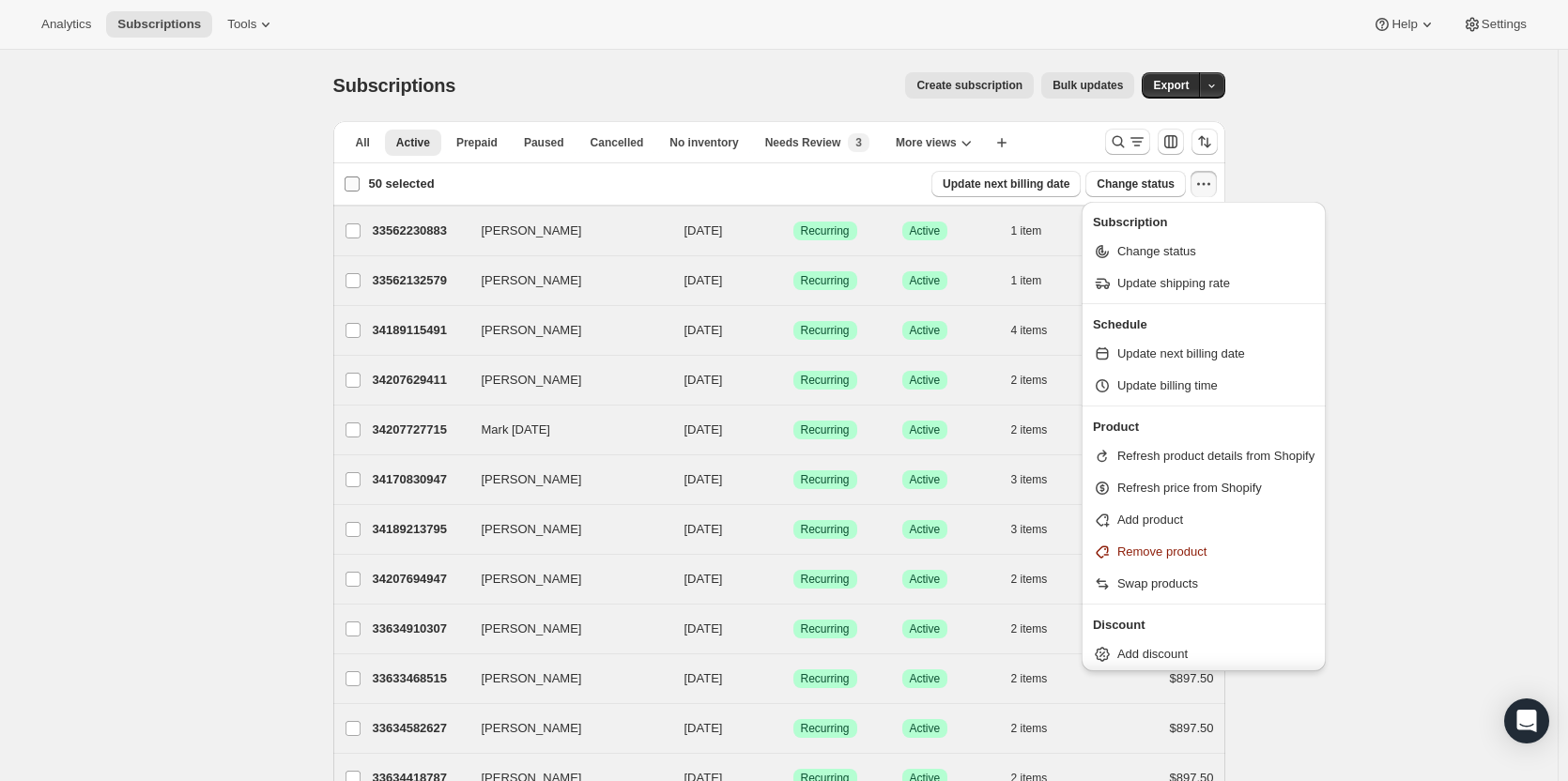
checkbox input "false"
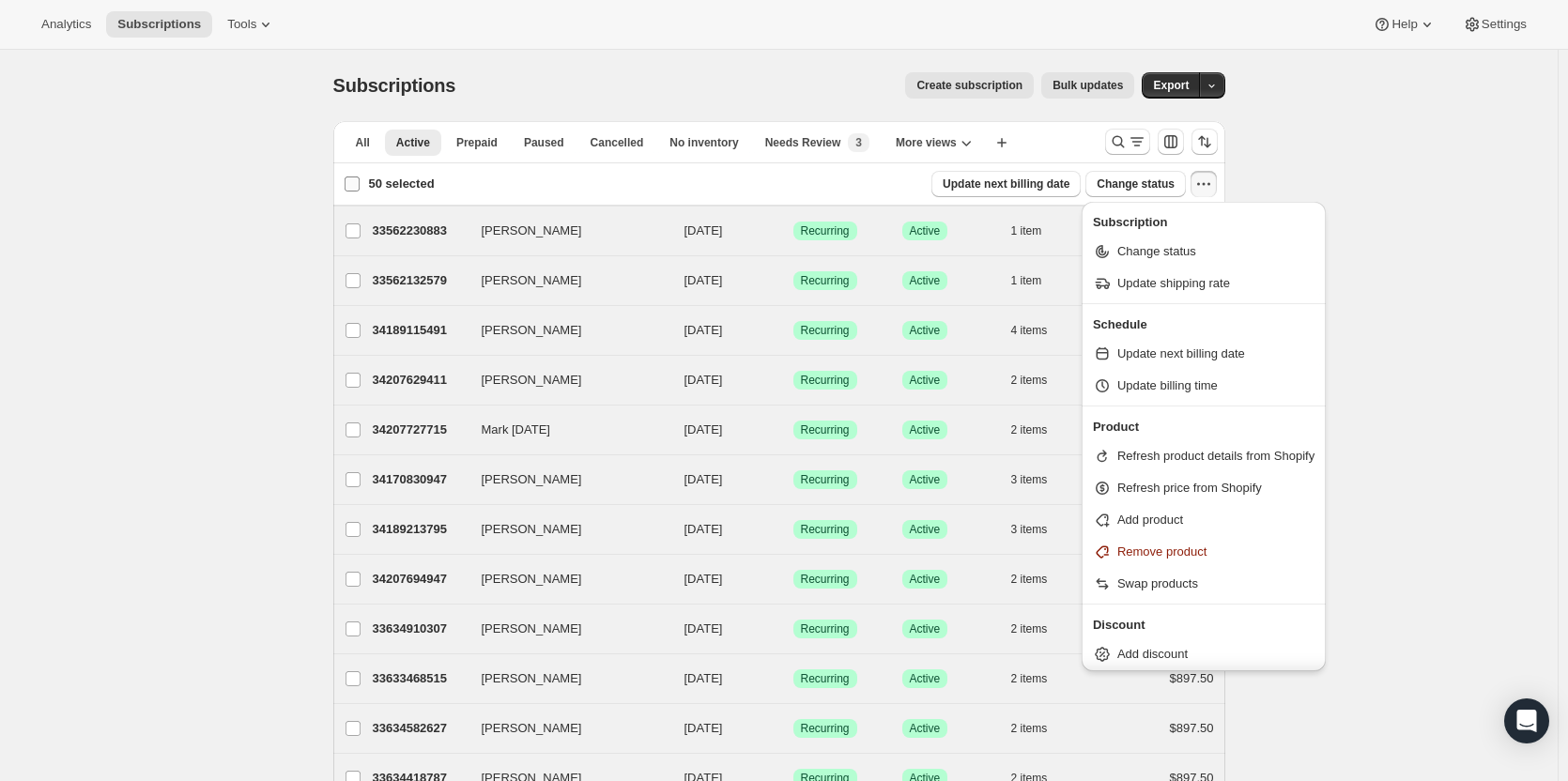
checkbox input "false"
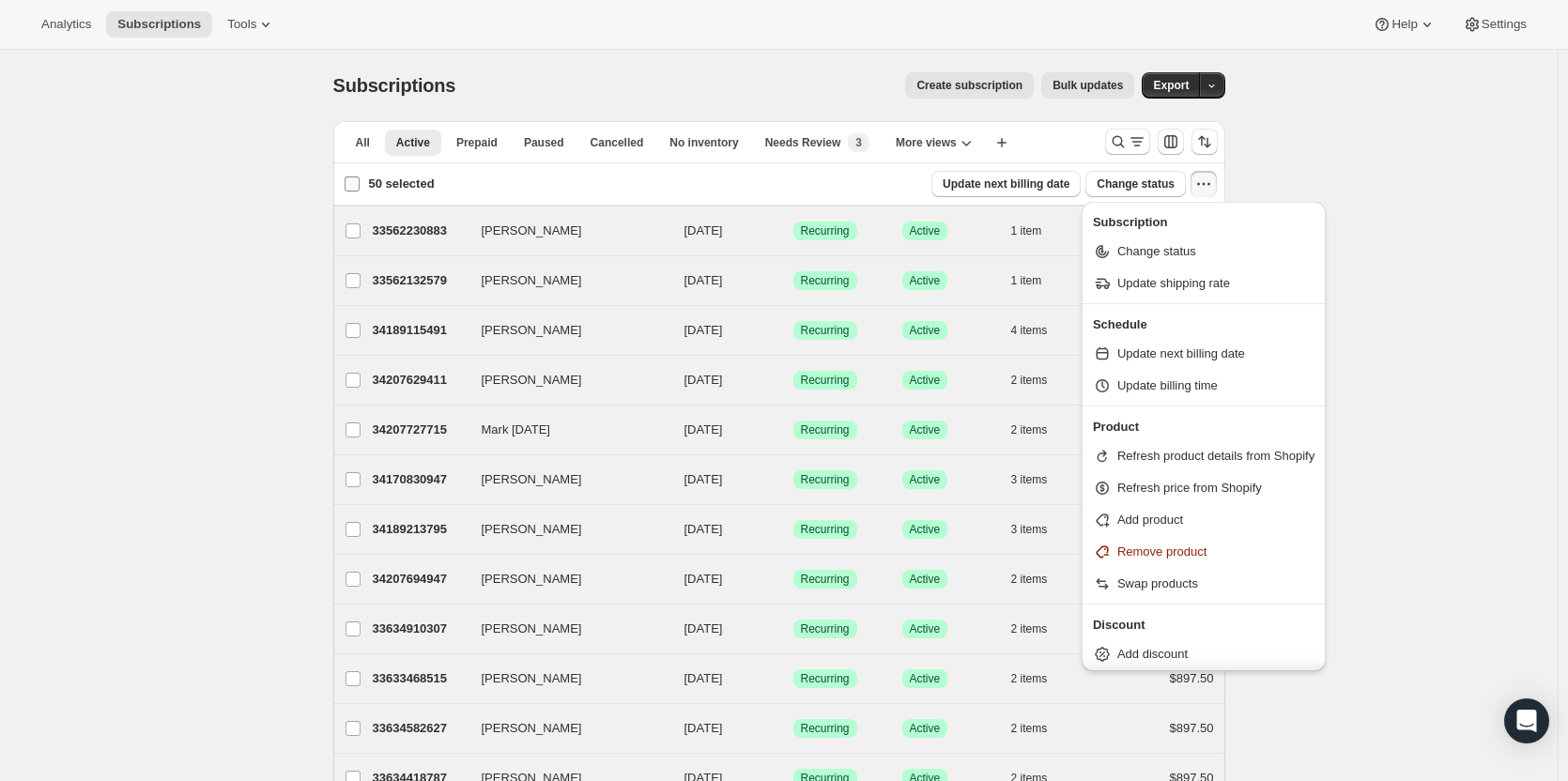
checkbox input "false"
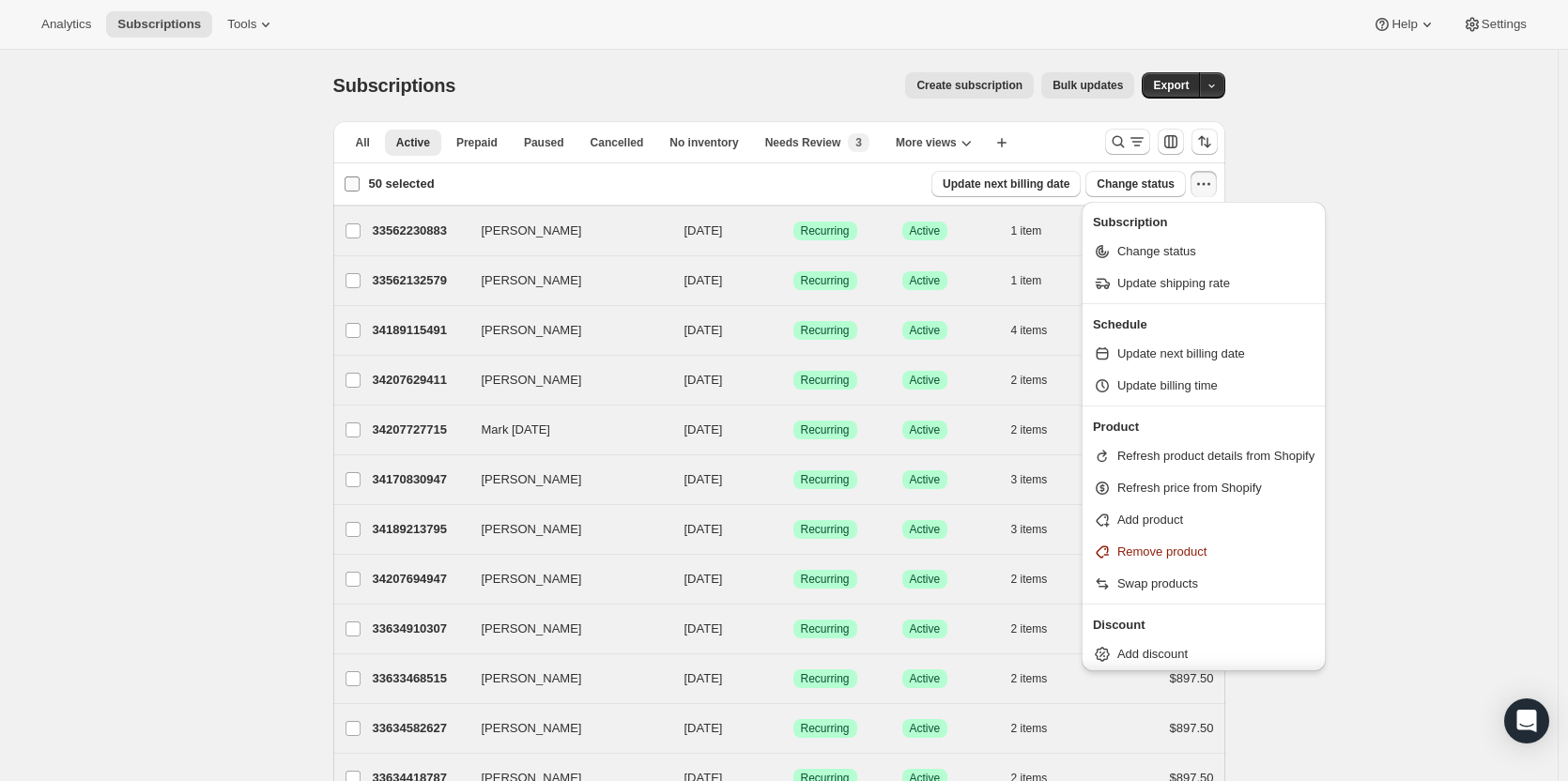
checkbox input "false"
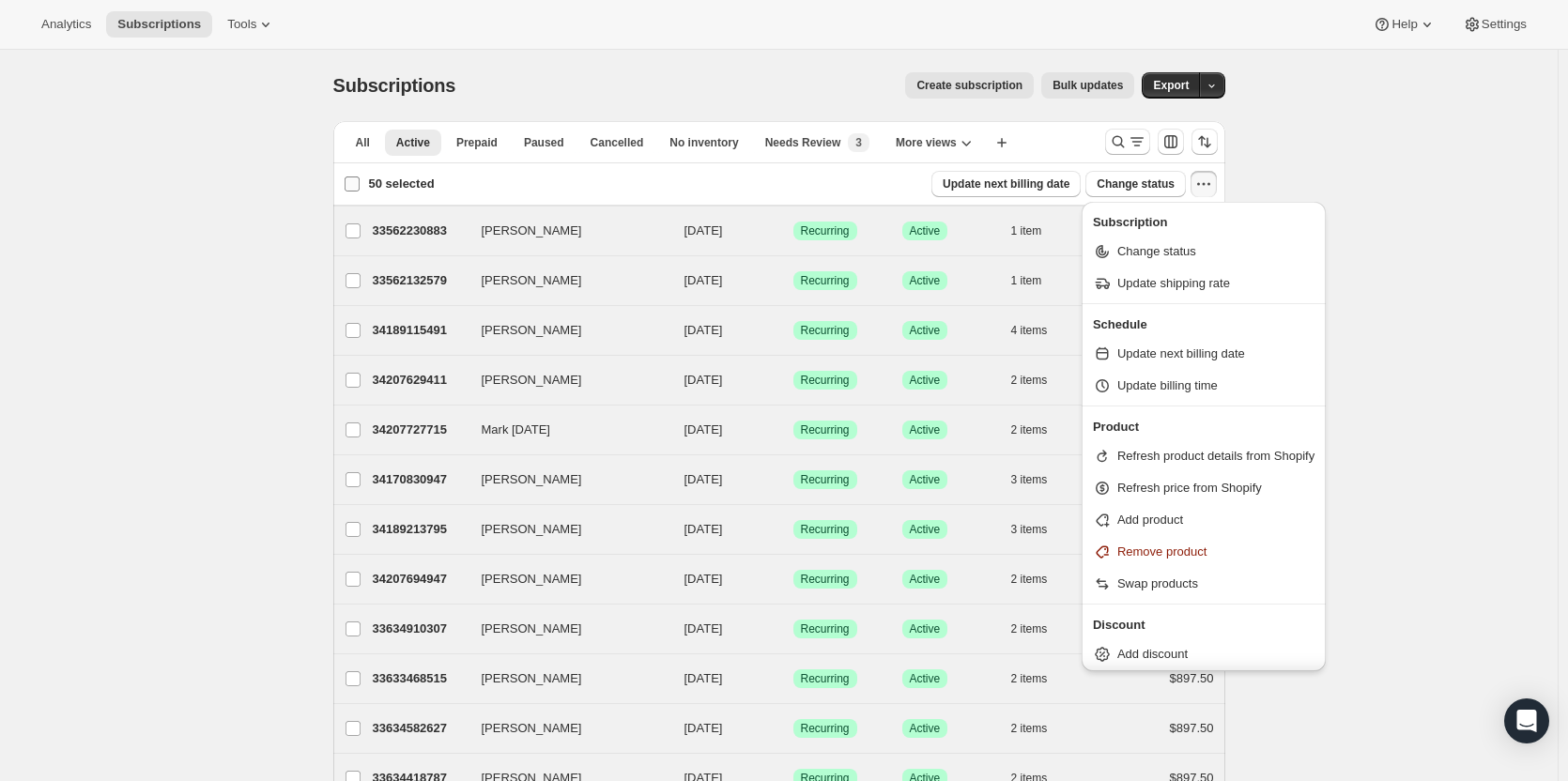
checkbox input "false"
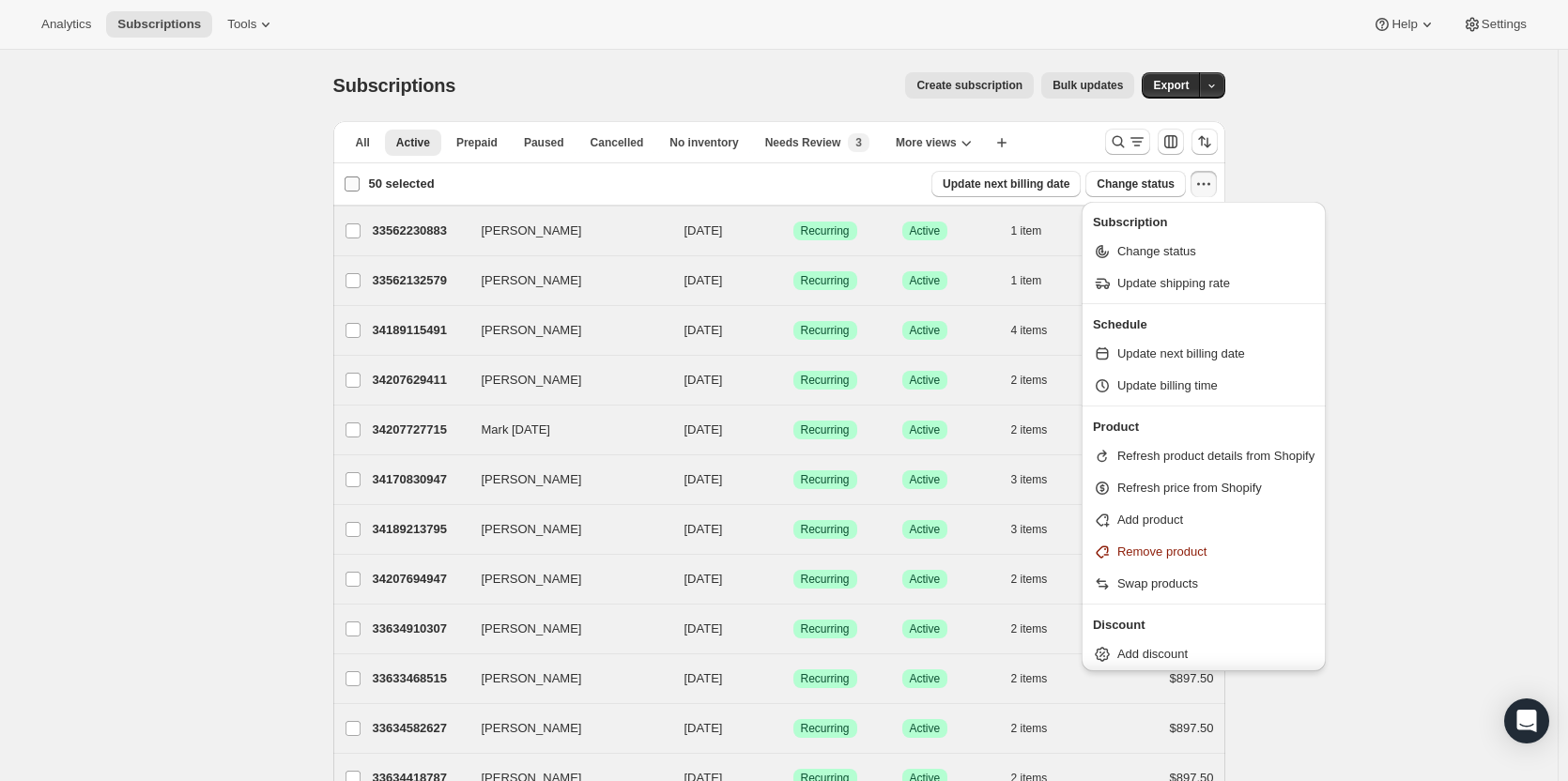
checkbox input "false"
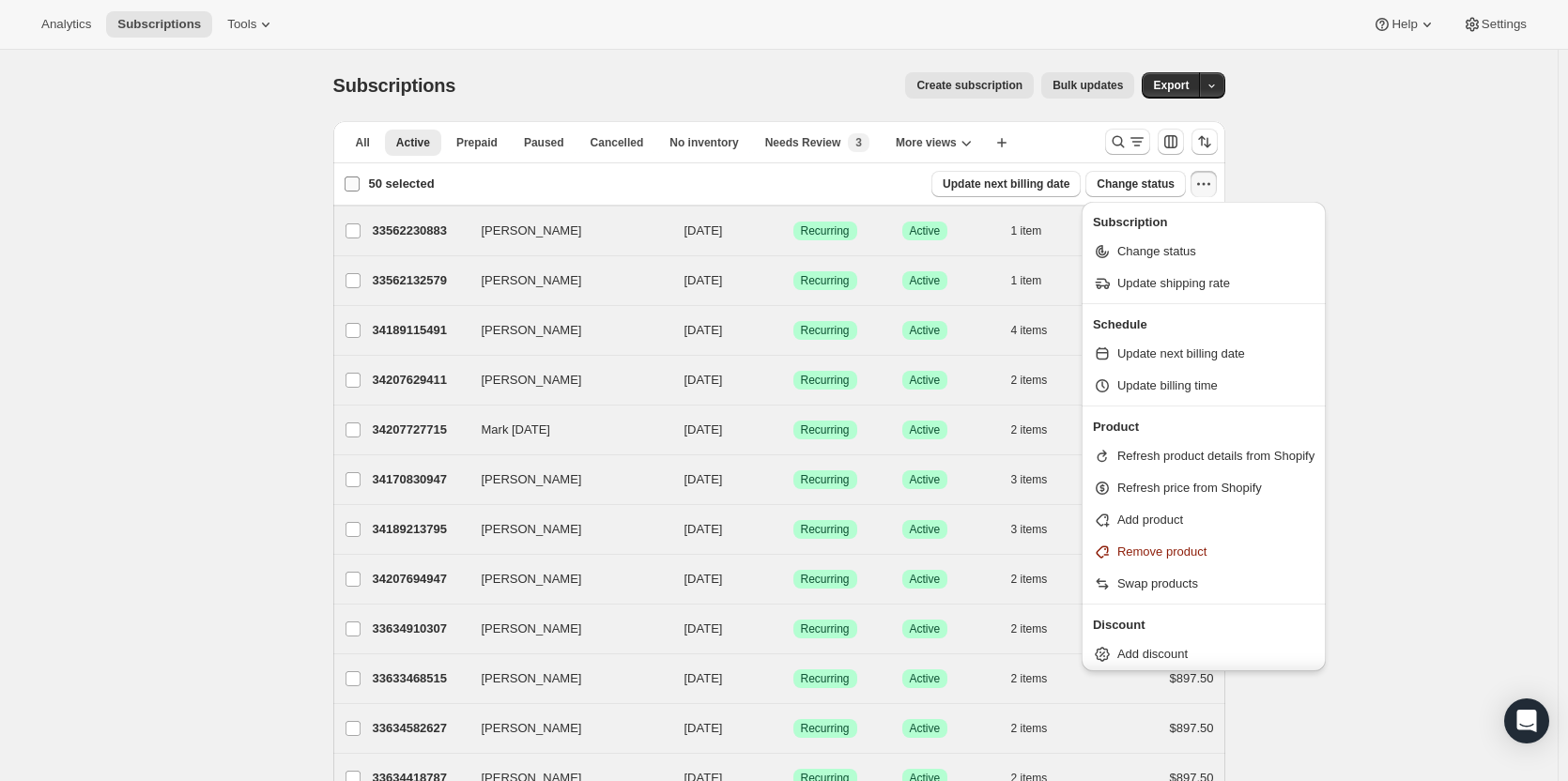
checkbox input "false"
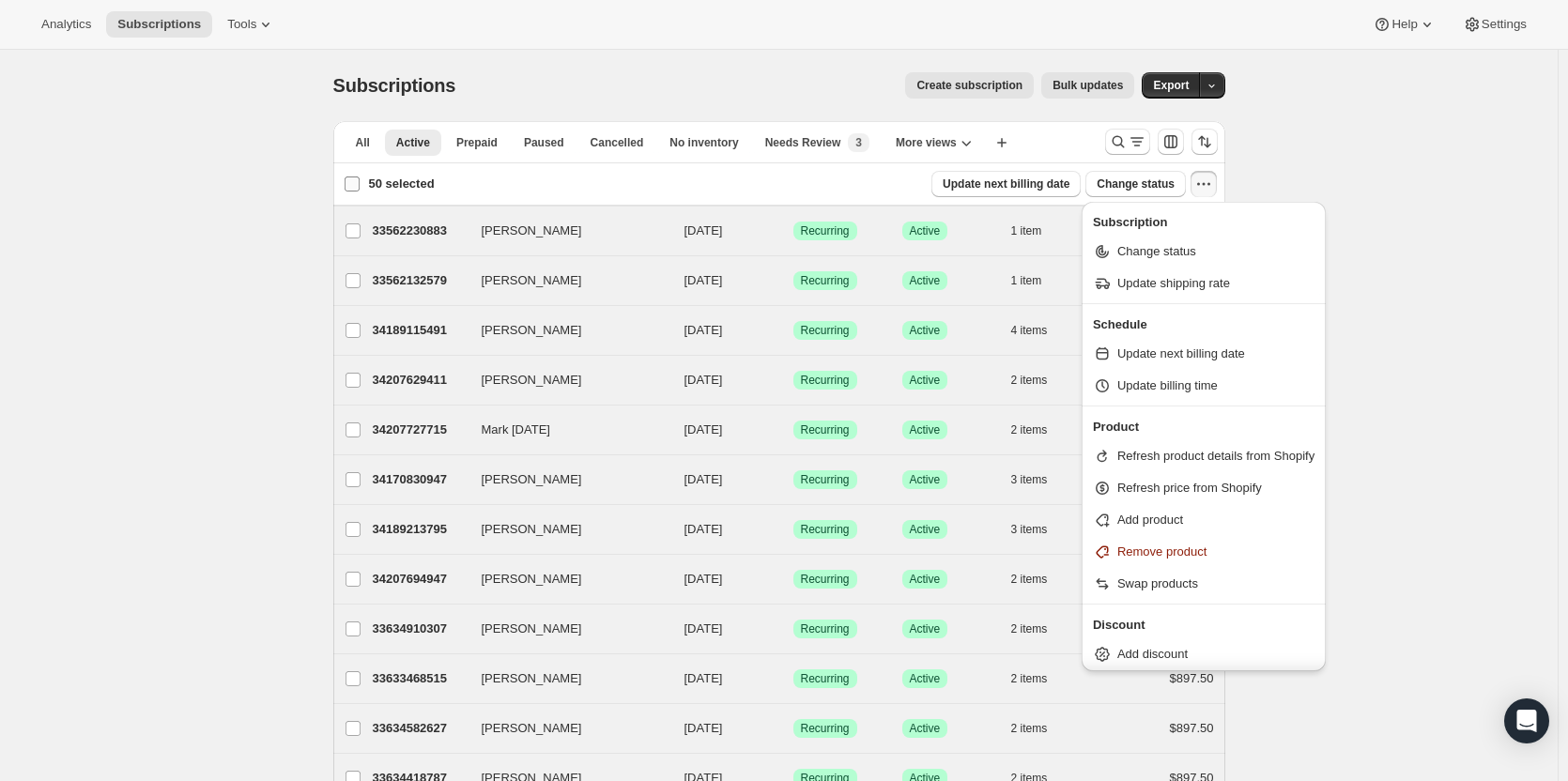
checkbox input "false"
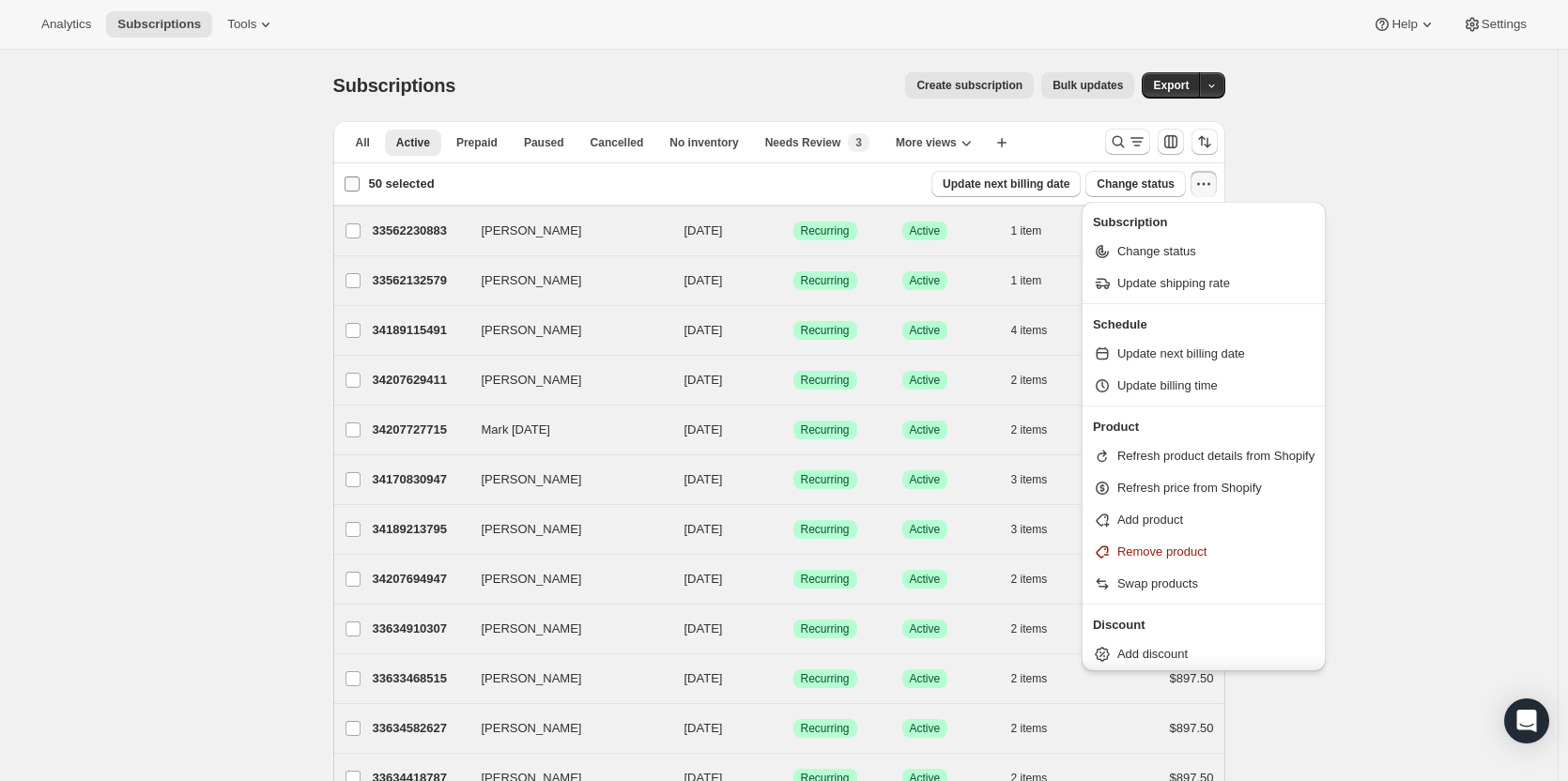
checkbox input "false"
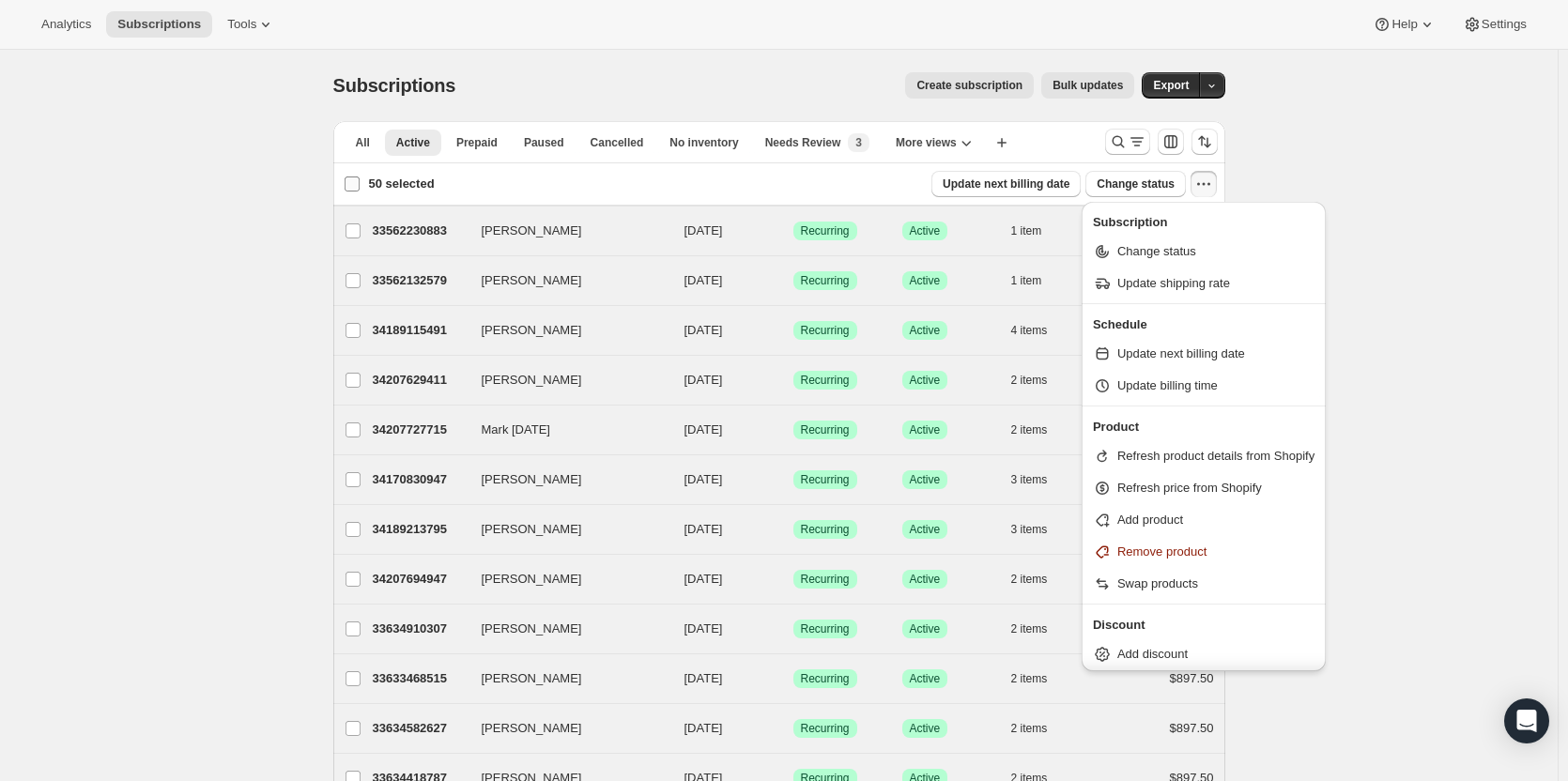
checkbox input "false"
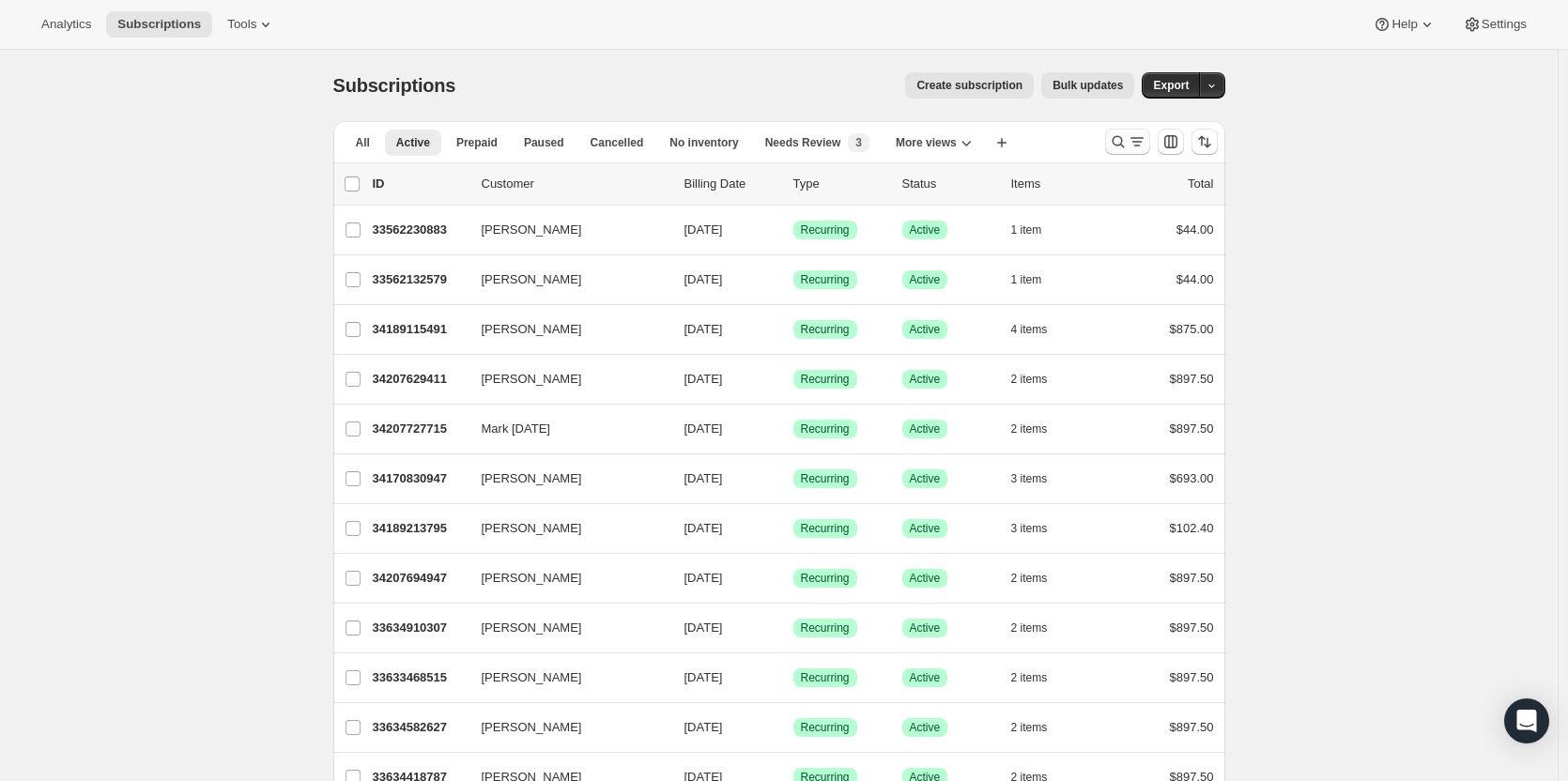
click at [1124, 153] on button "Search and filter results" at bounding box center [1127, 142] width 45 height 26
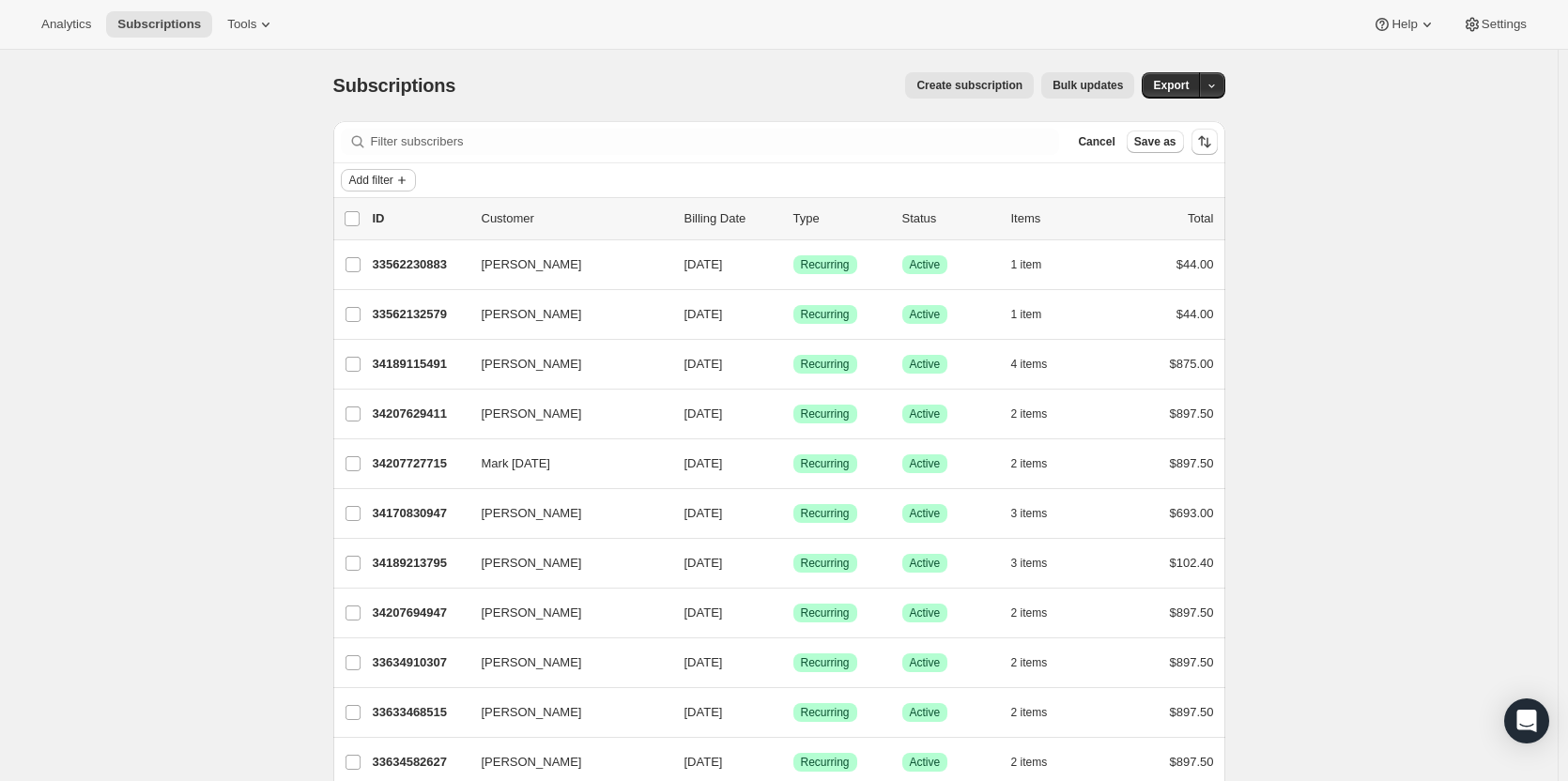
click at [416, 179] on button "Add filter" at bounding box center [377, 179] width 75 height 22
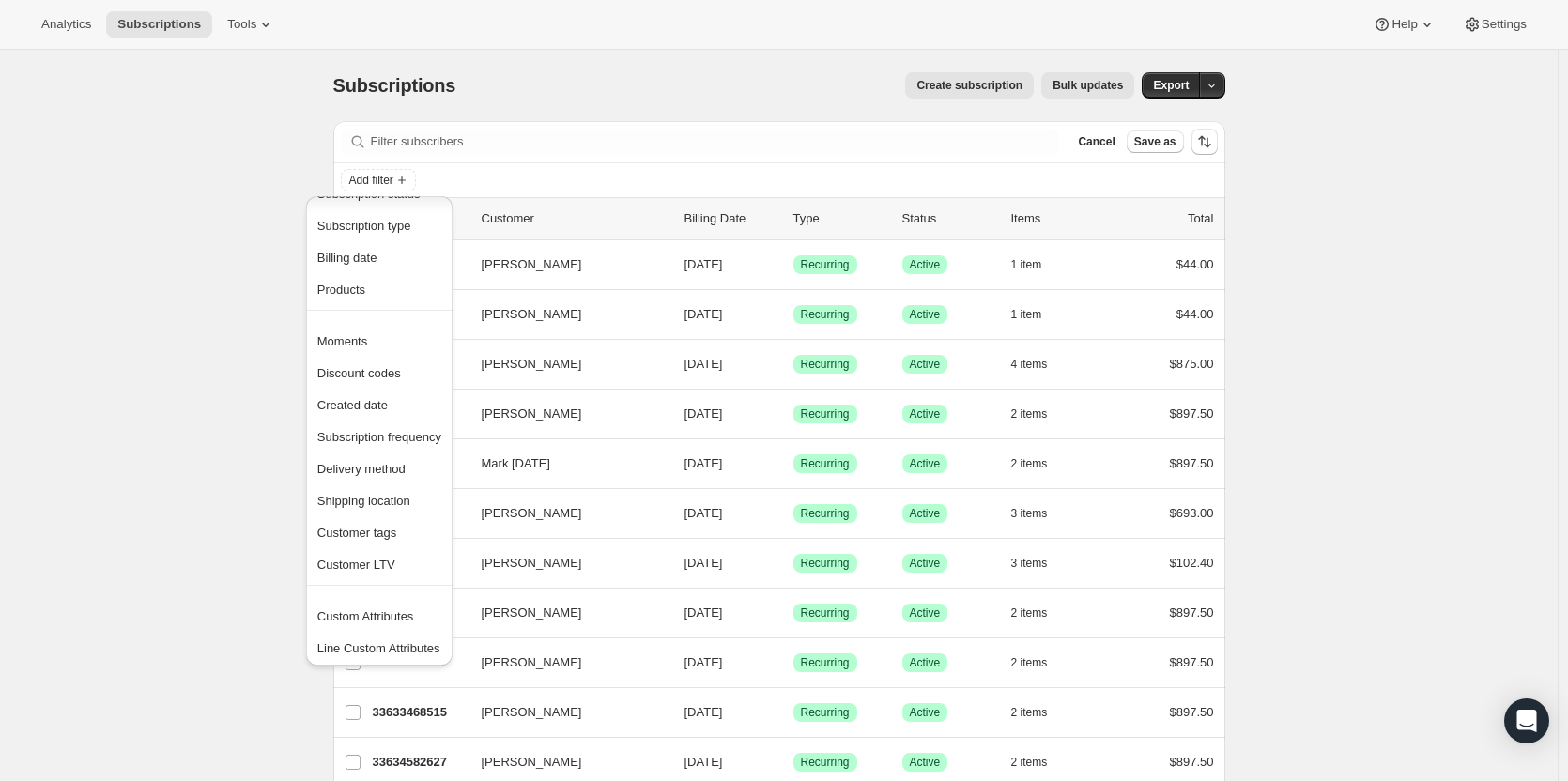
scroll to position [37, 0]
click at [57, 29] on span "Analytics" at bounding box center [66, 23] width 49 height 15
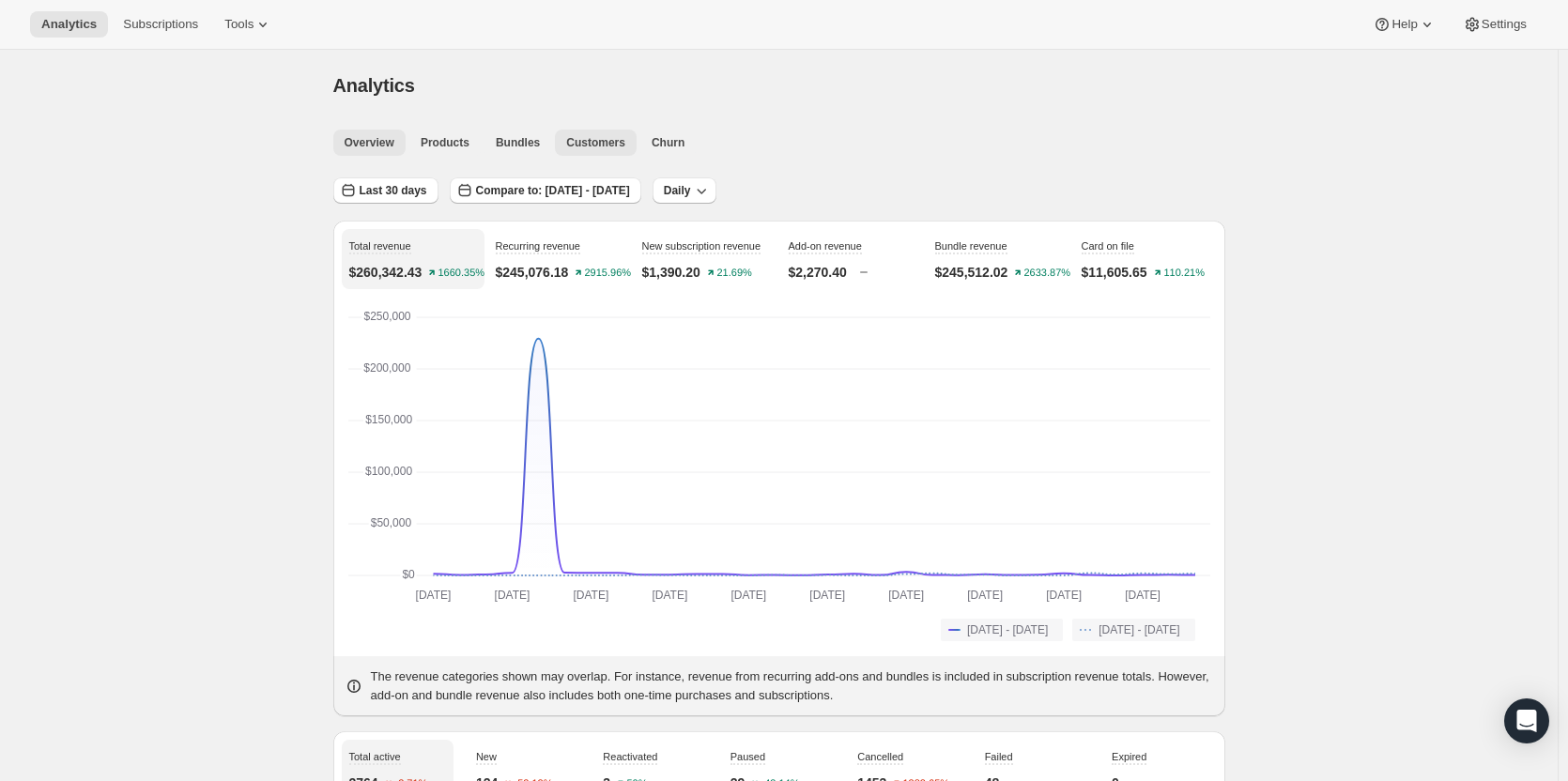
click at [565, 151] on button "Customers" at bounding box center [596, 143] width 82 height 26
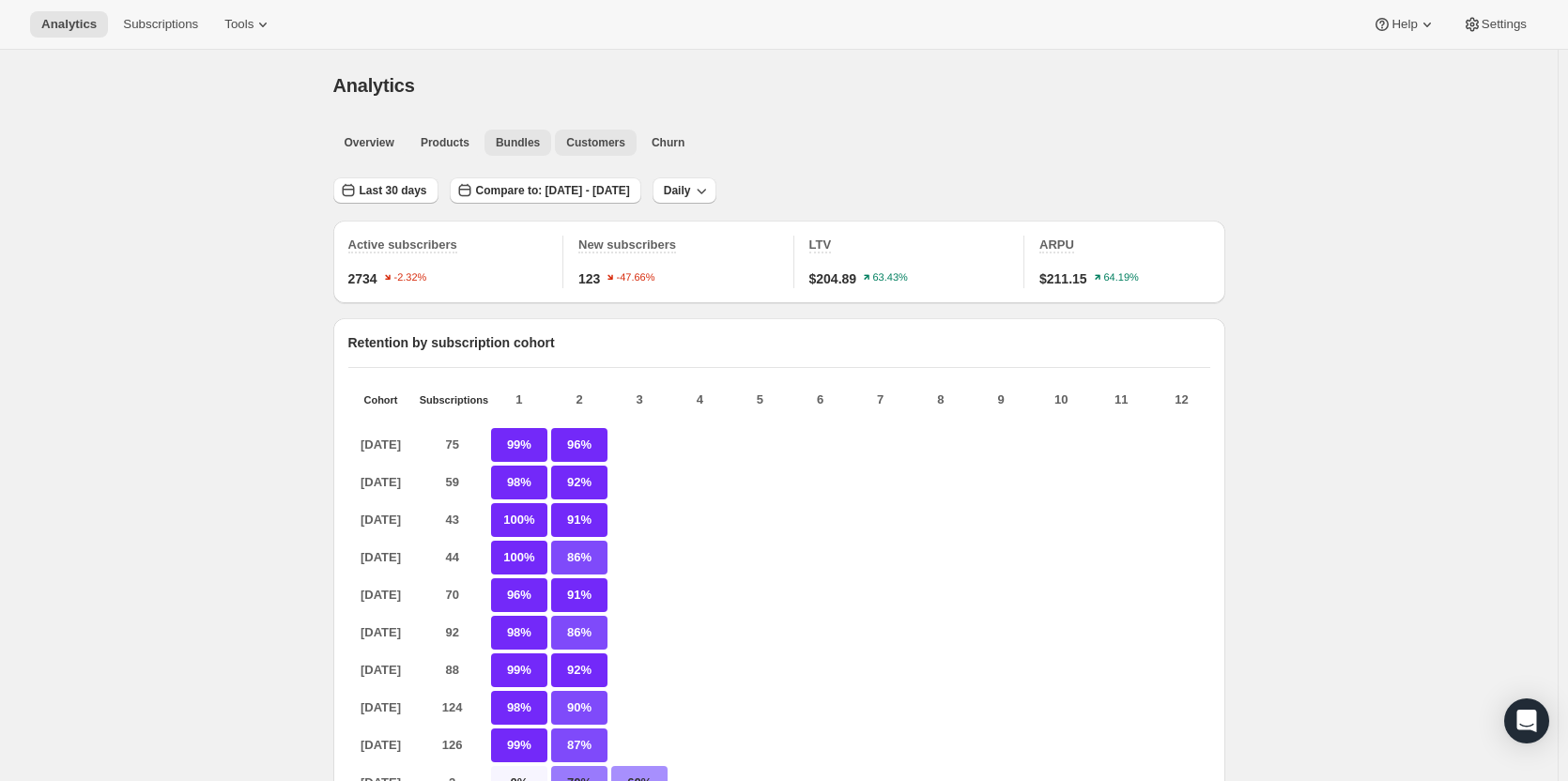
click at [519, 141] on span "Bundles" at bounding box center [517, 142] width 44 height 15
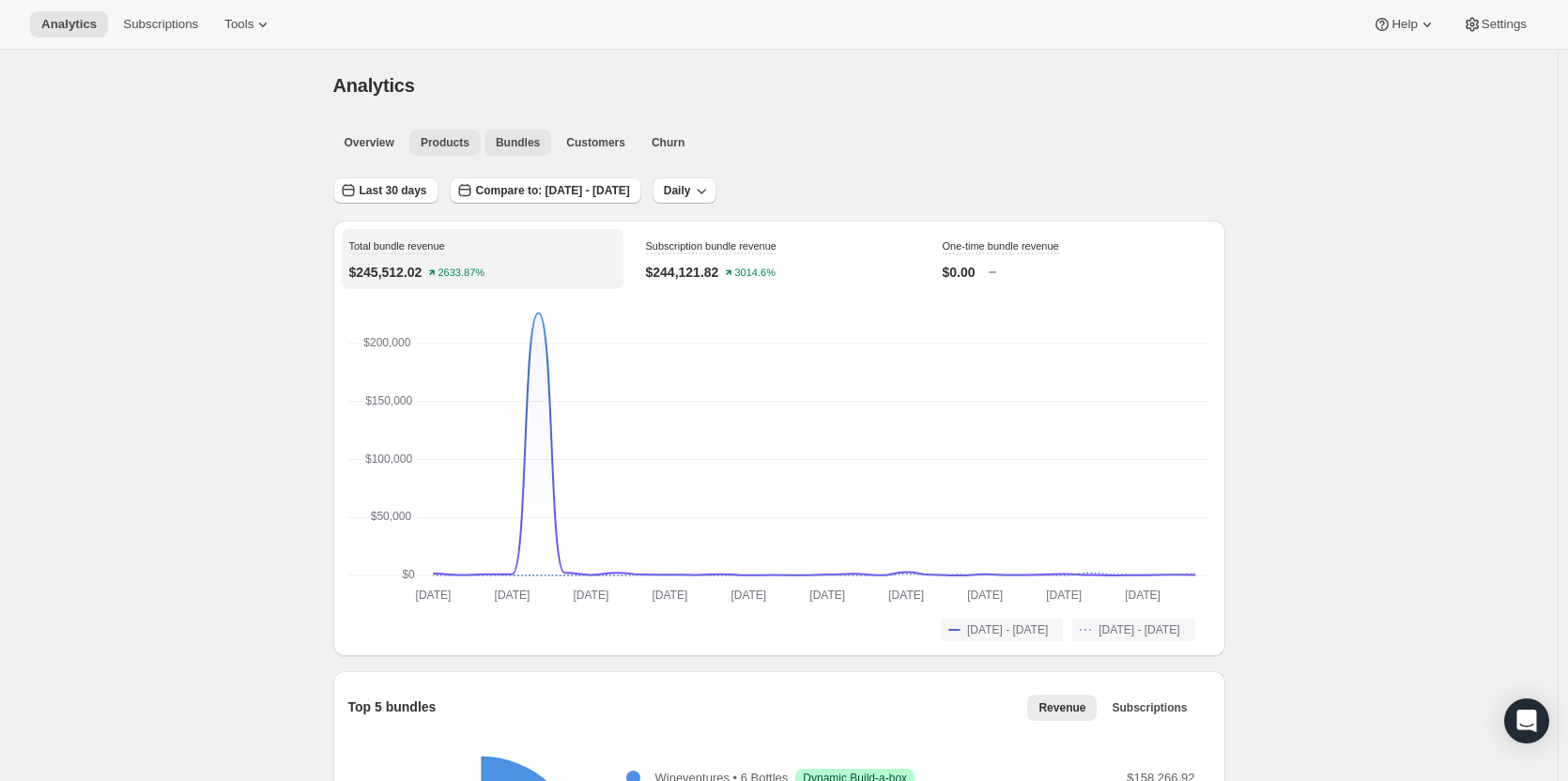
click at [452, 139] on span "Products" at bounding box center [444, 142] width 49 height 15
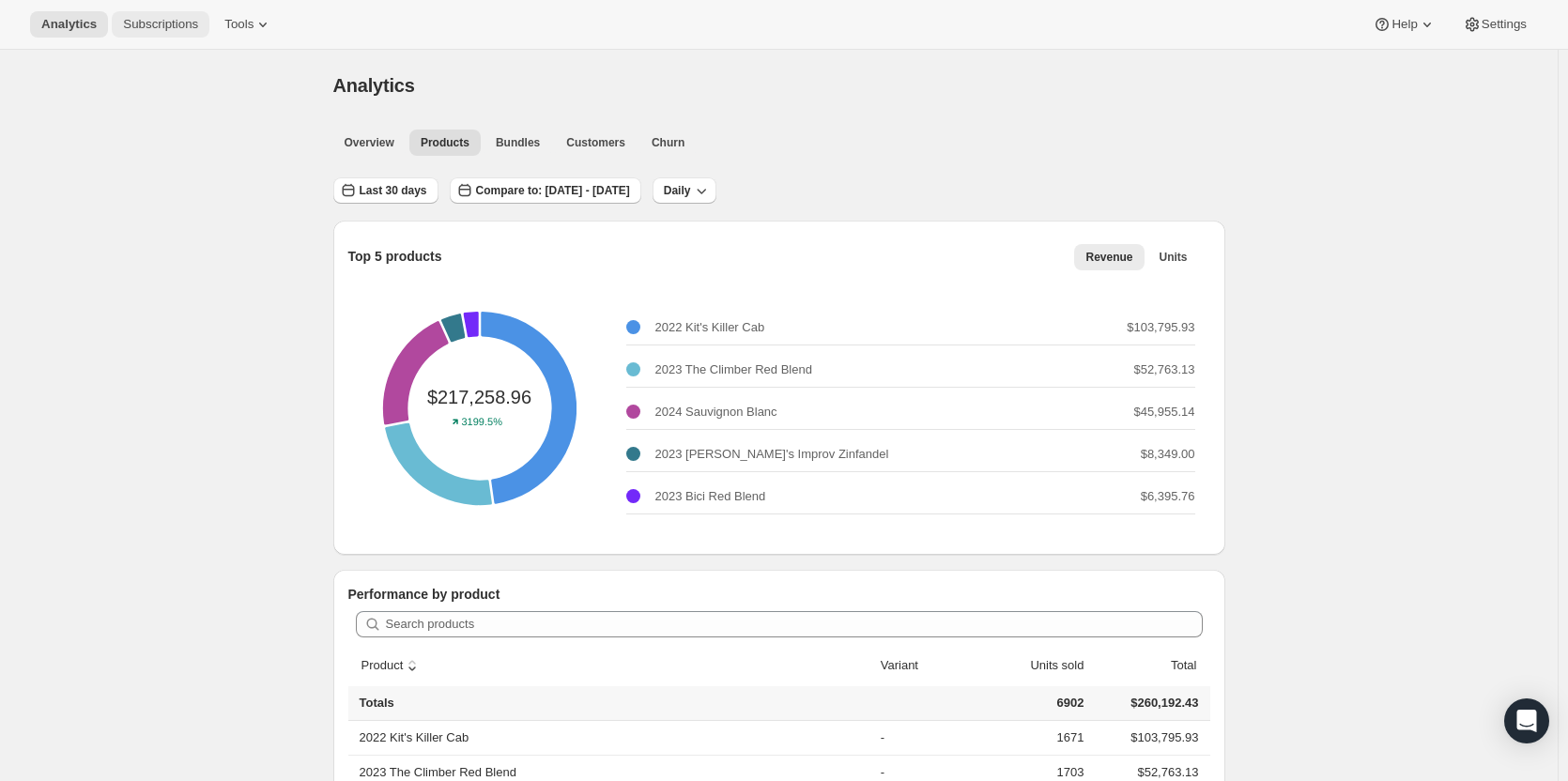
click at [163, 14] on button "Subscriptions" at bounding box center [160, 24] width 98 height 26
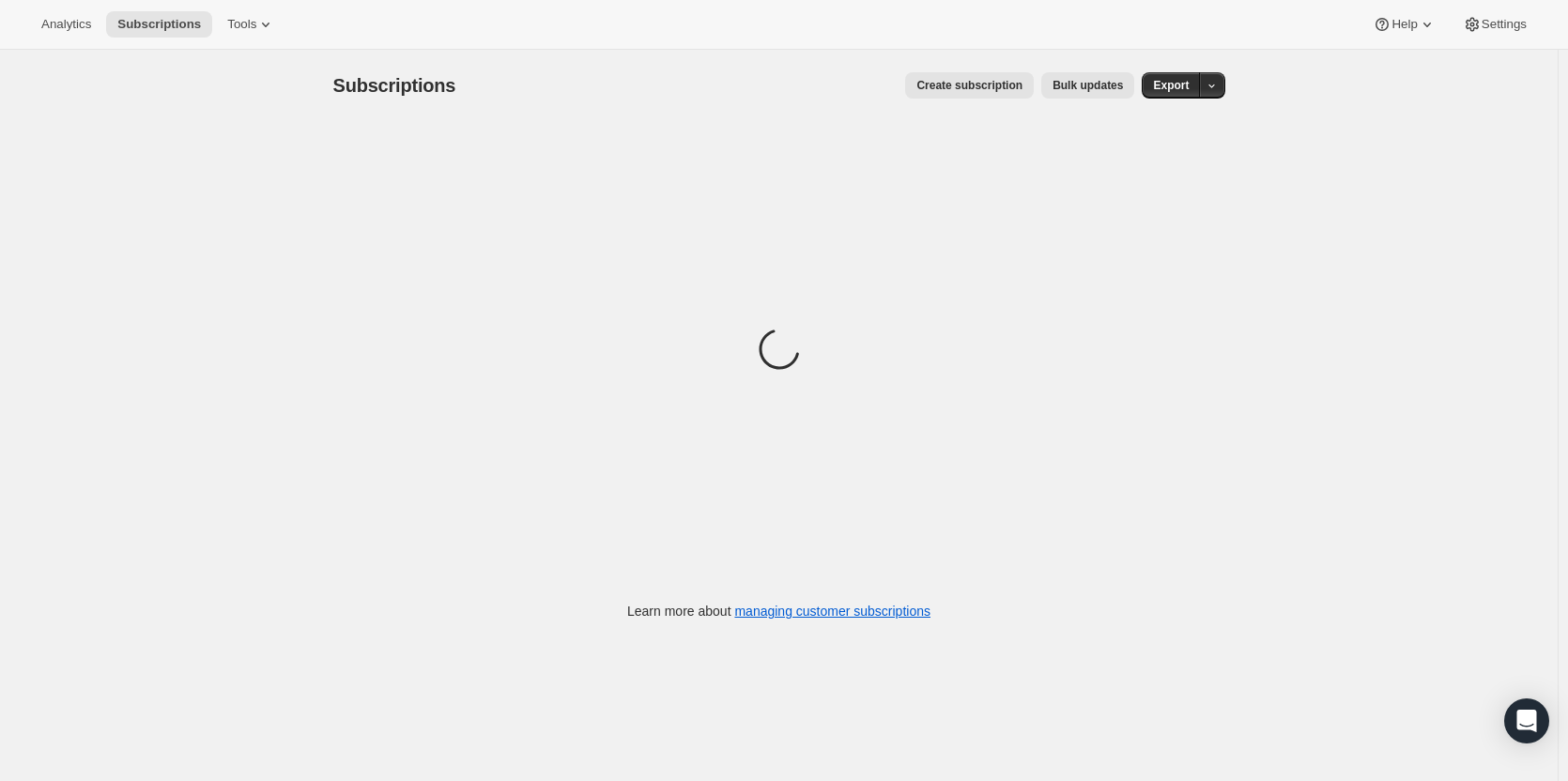
click at [257, 40] on div "Analytics Subscriptions Tools Help Settings" at bounding box center [784, 24] width 1568 height 49
click at [245, 29] on span "Tools" at bounding box center [242, 23] width 29 height 15
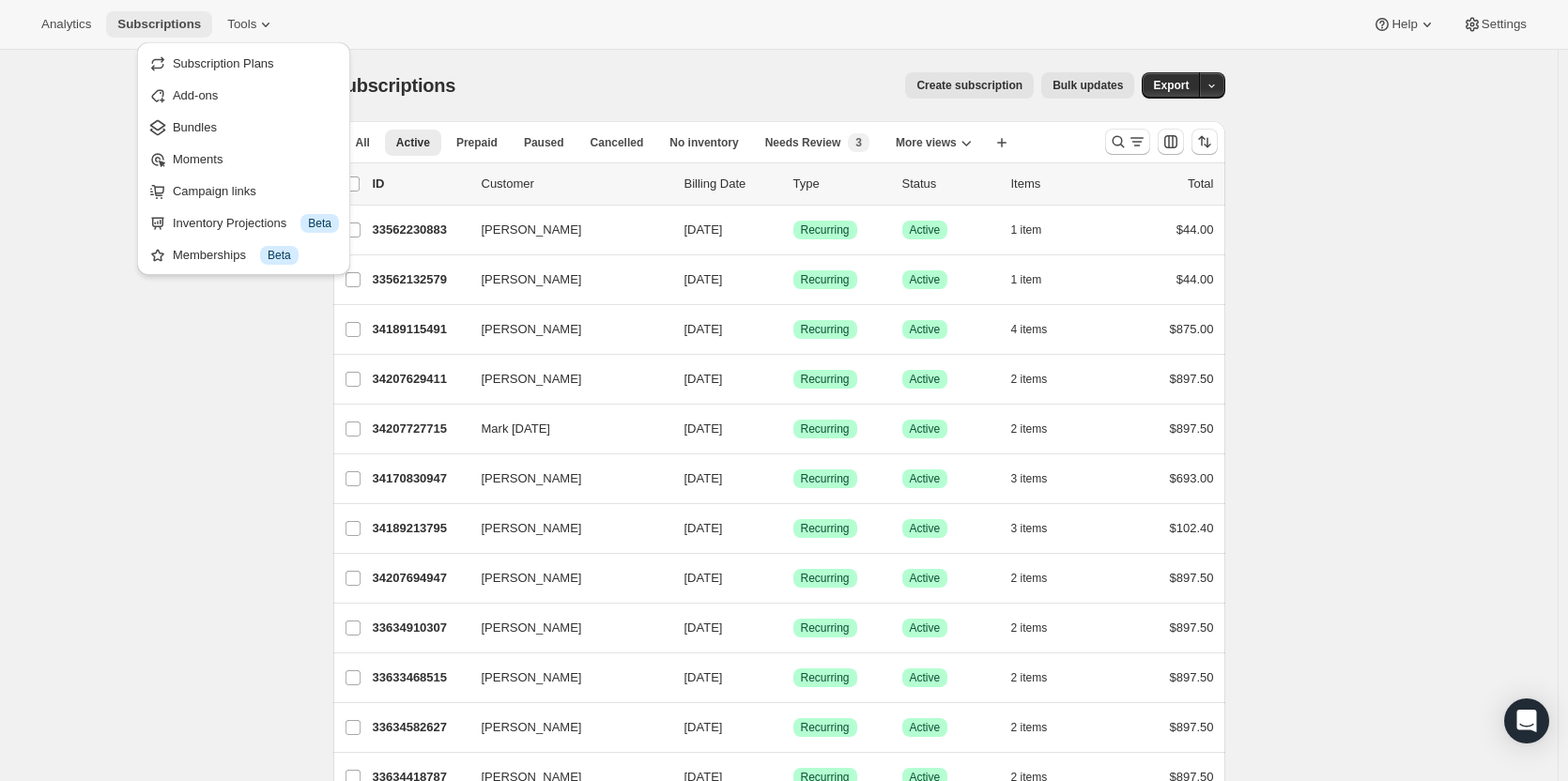
click at [128, 35] on button "Subscriptions" at bounding box center [158, 24] width 106 height 26
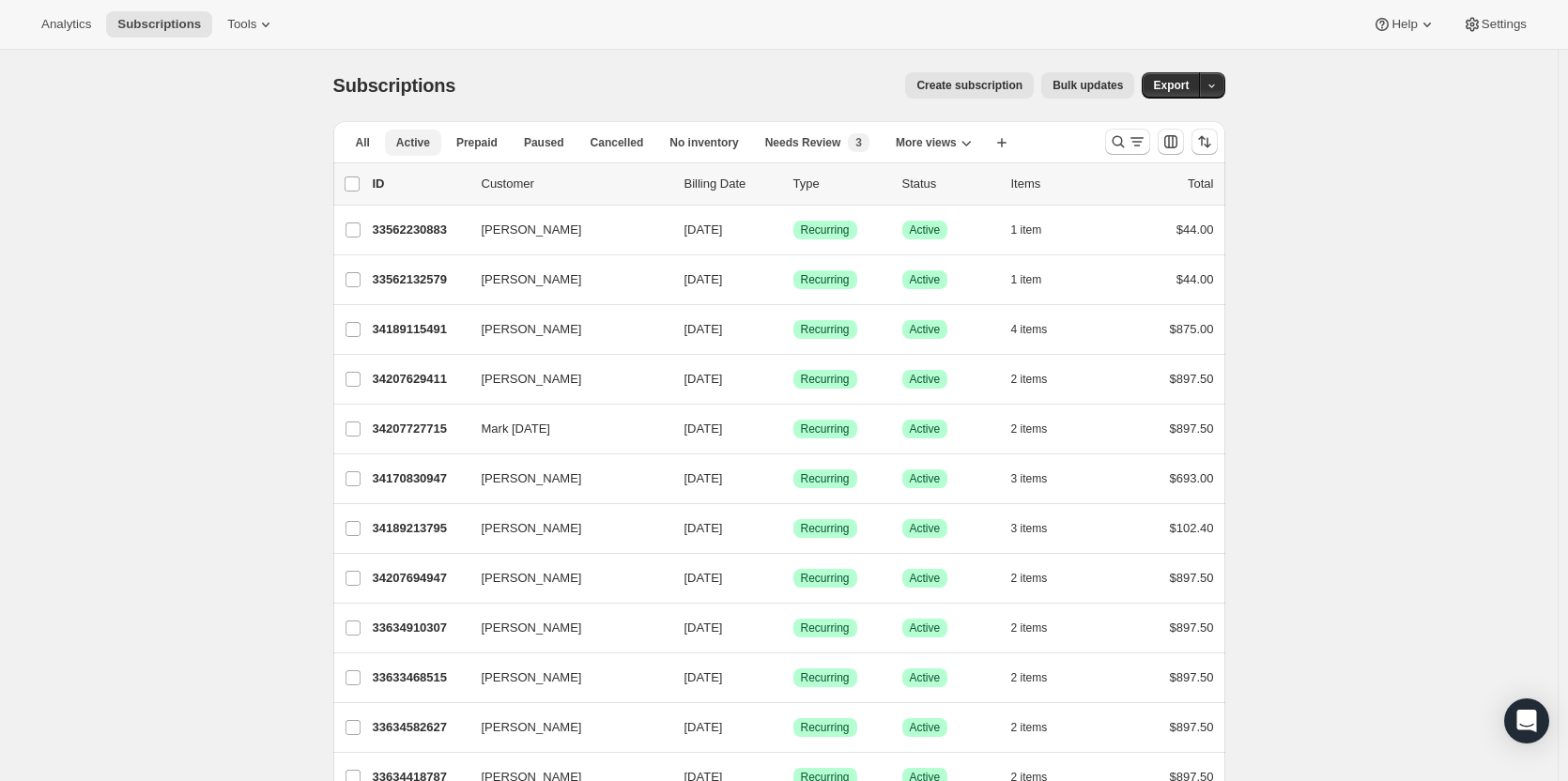
click at [414, 145] on span "Active" at bounding box center [412, 142] width 34 height 15
click at [471, 146] on span "Prepaid" at bounding box center [476, 142] width 42 height 15
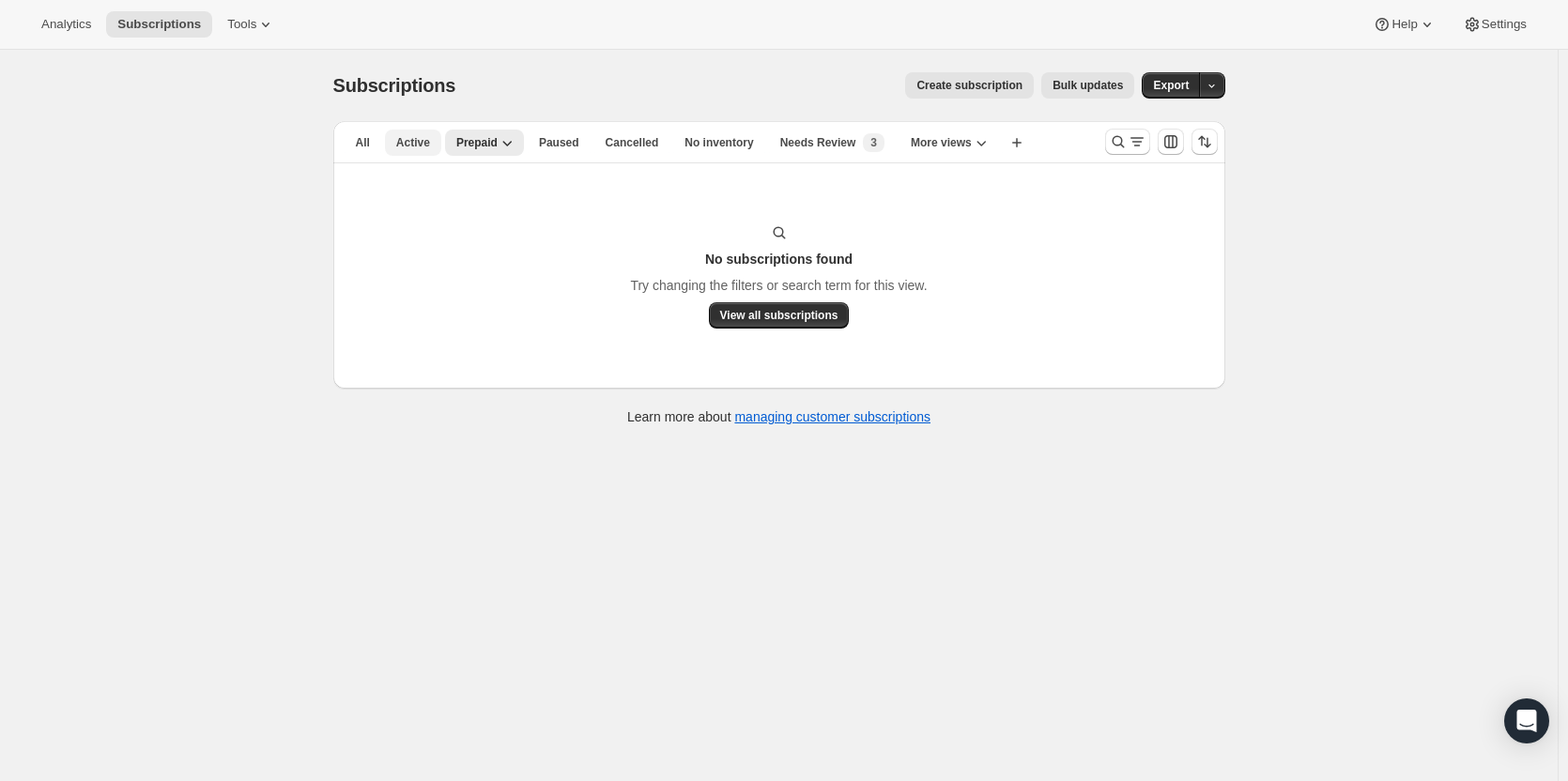
click at [417, 146] on span "Active" at bounding box center [412, 142] width 34 height 15
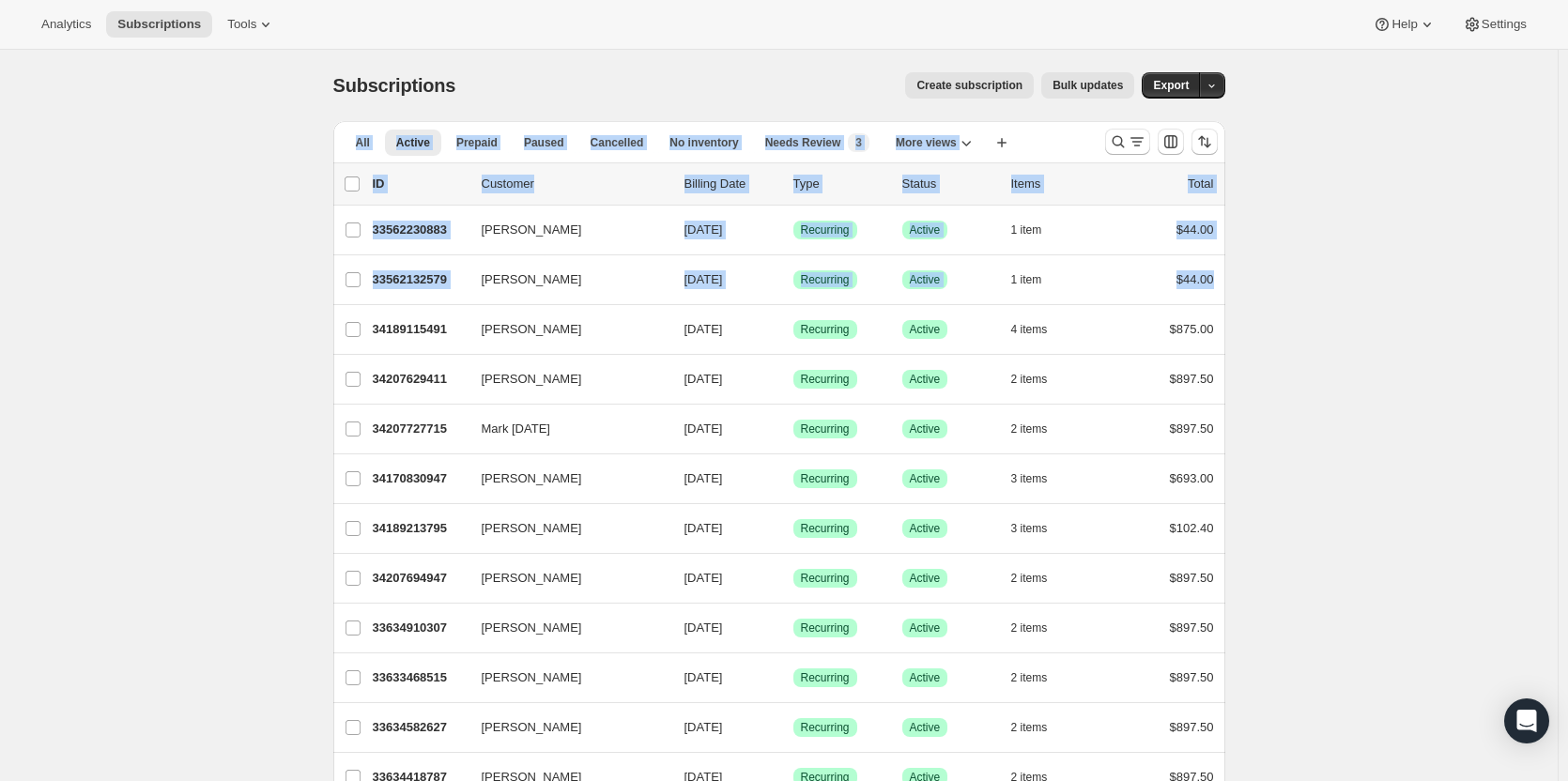
drag, startPoint x: 1567, startPoint y: 103, endPoint x: 1549, endPoint y: 242, distance: 140.2
click at [1567, 286] on html "Analytics Subscriptions Tools Help Settings Skip to content Subscriptions. This…" at bounding box center [784, 390] width 1568 height 781
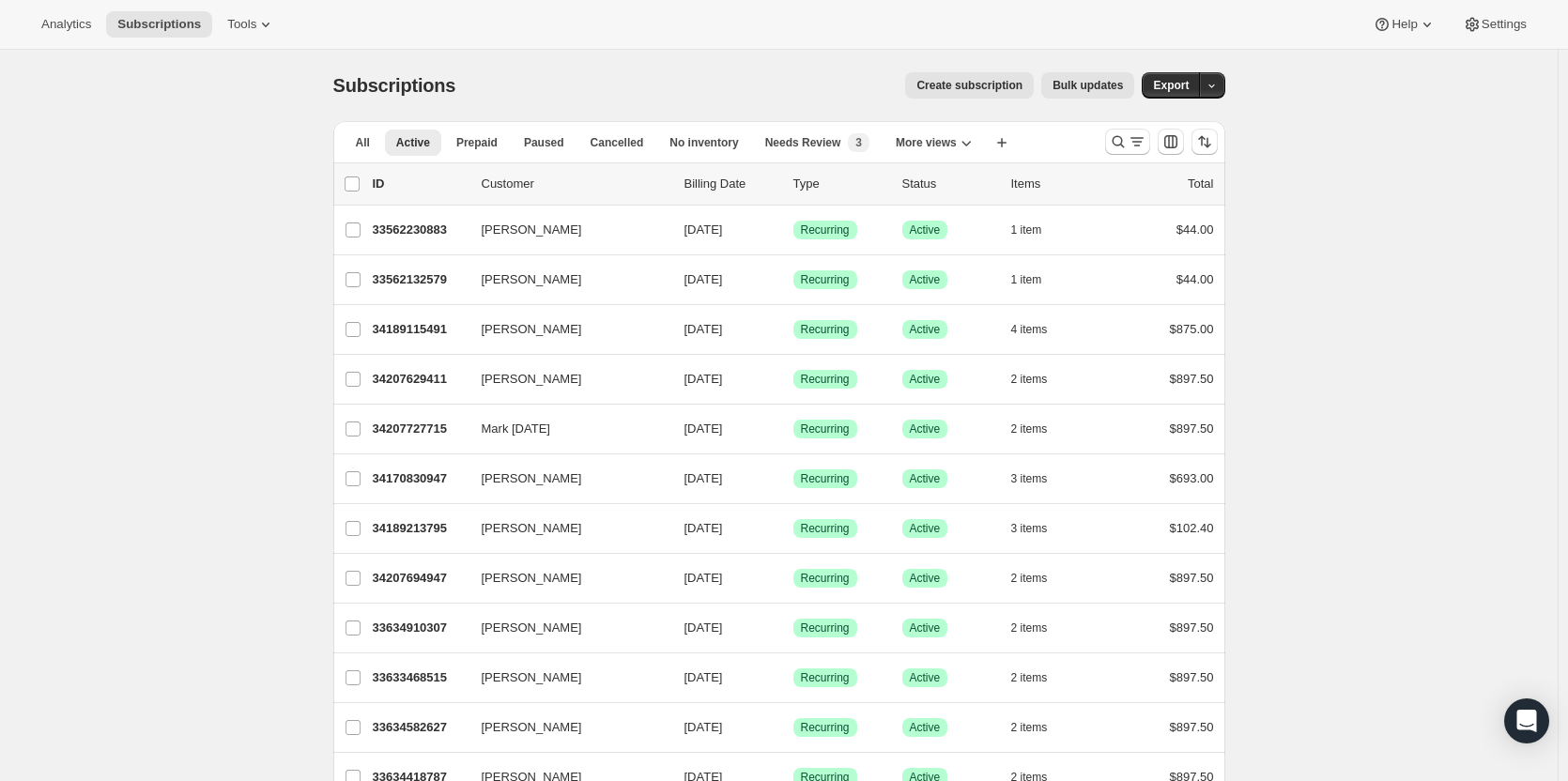
click at [1115, 150] on icon "Search and filter results" at bounding box center [1118, 141] width 18 height 18
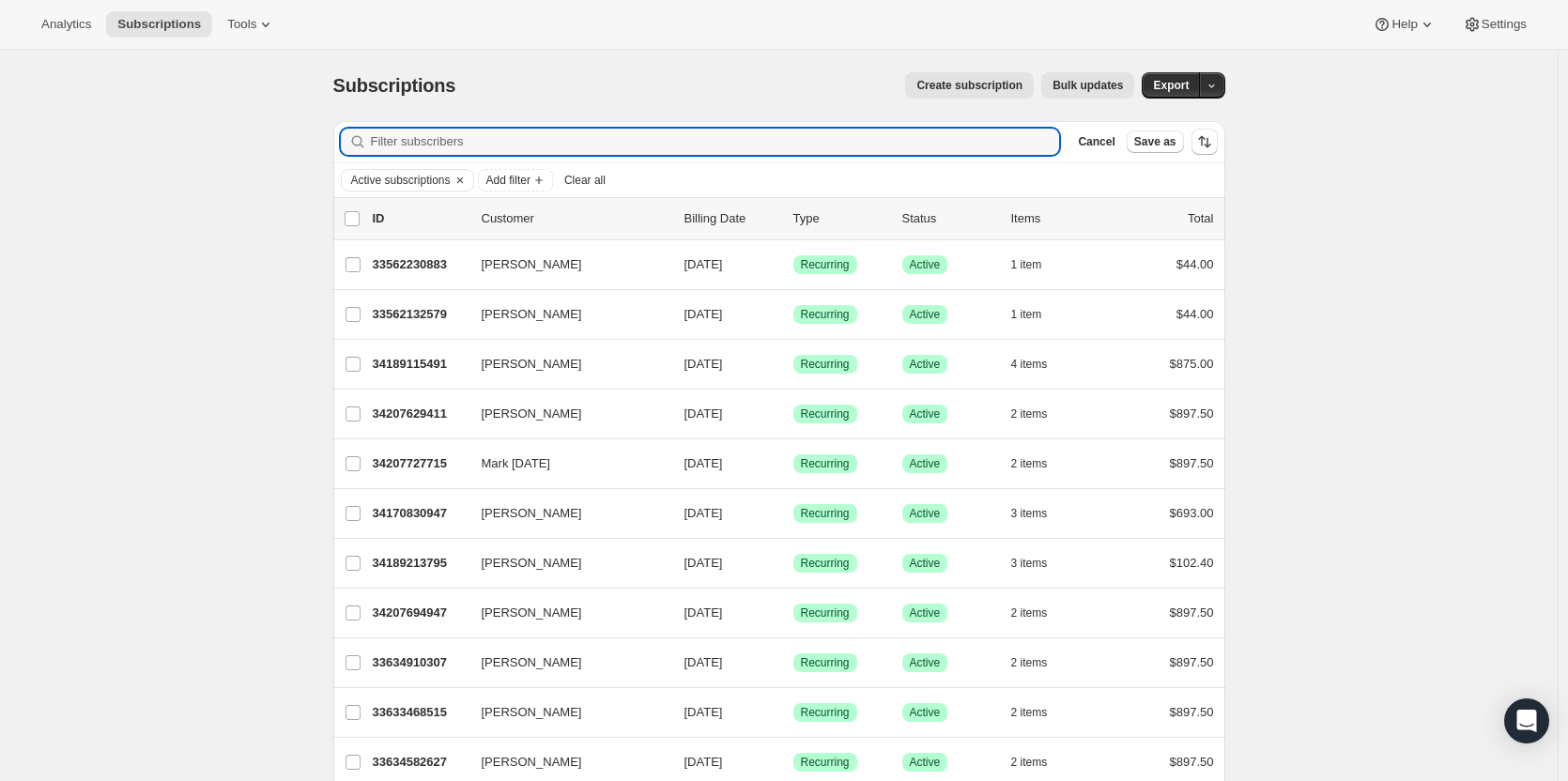
click at [586, 184] on span "Clear all" at bounding box center [584, 179] width 42 height 15
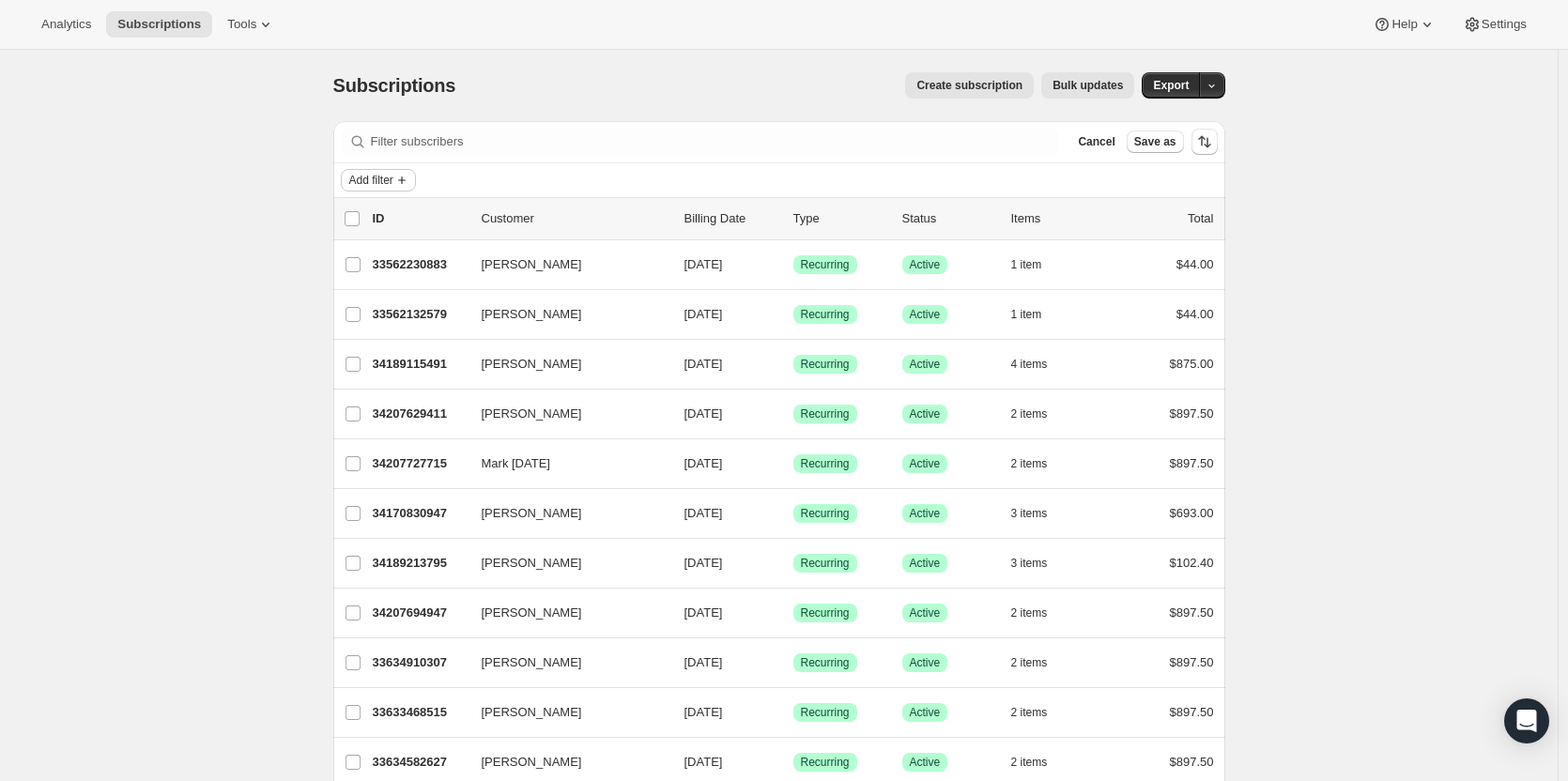
click at [382, 179] on span "Add filter" at bounding box center [371, 179] width 44 height 15
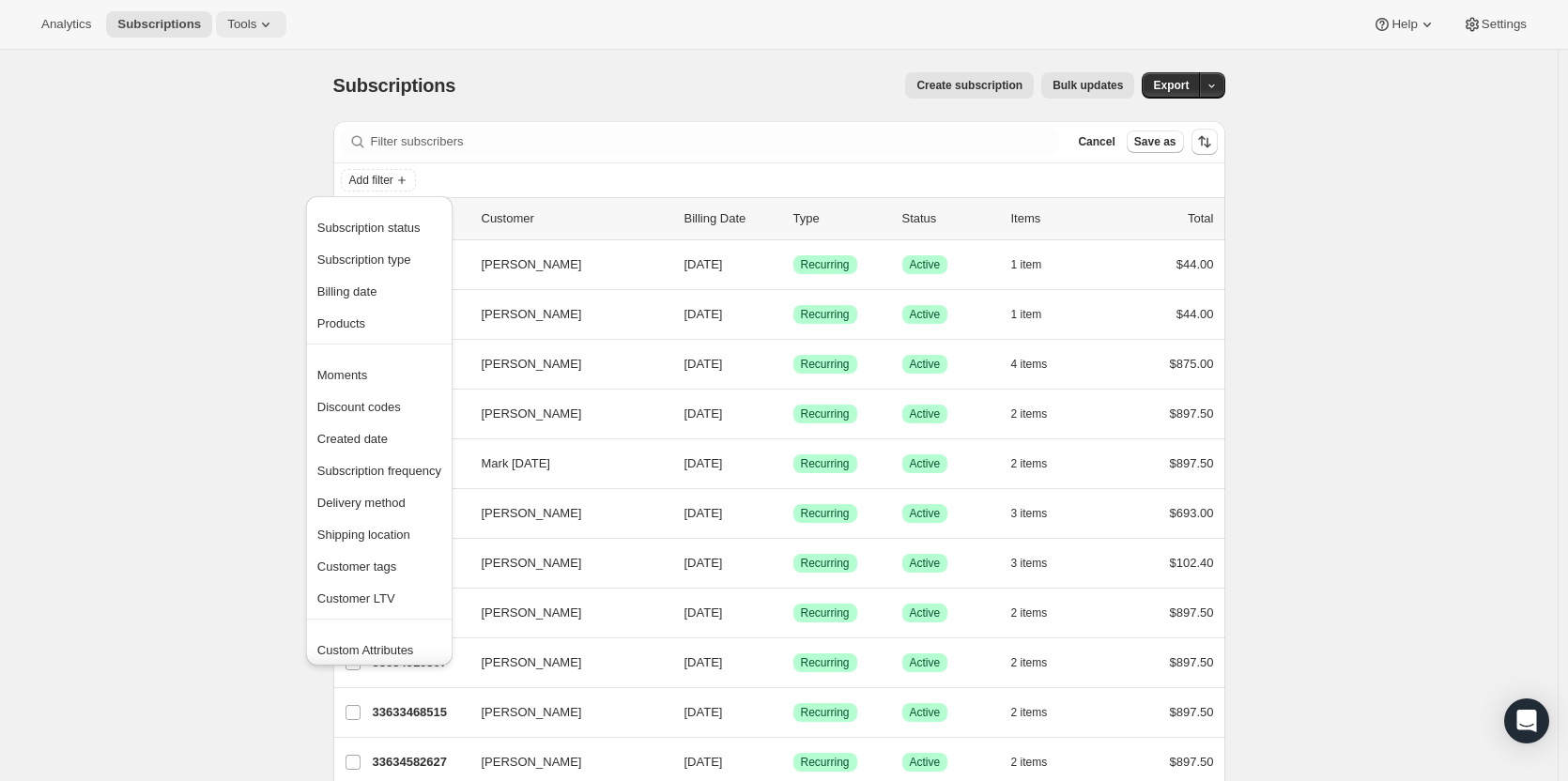
click at [231, 23] on span "Tools" at bounding box center [242, 23] width 29 height 15
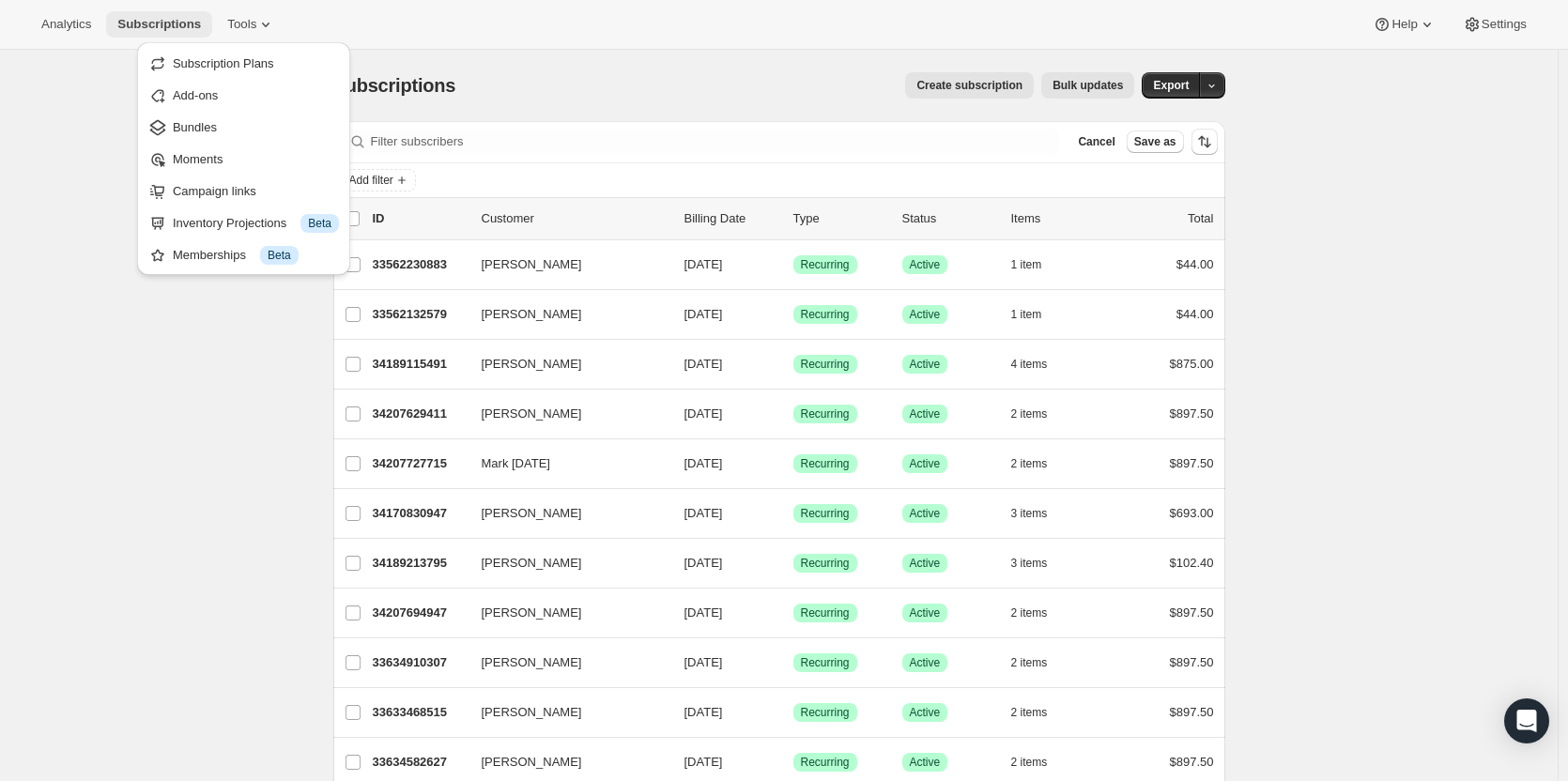
click at [144, 19] on span "Subscriptions" at bounding box center [159, 23] width 83 height 15
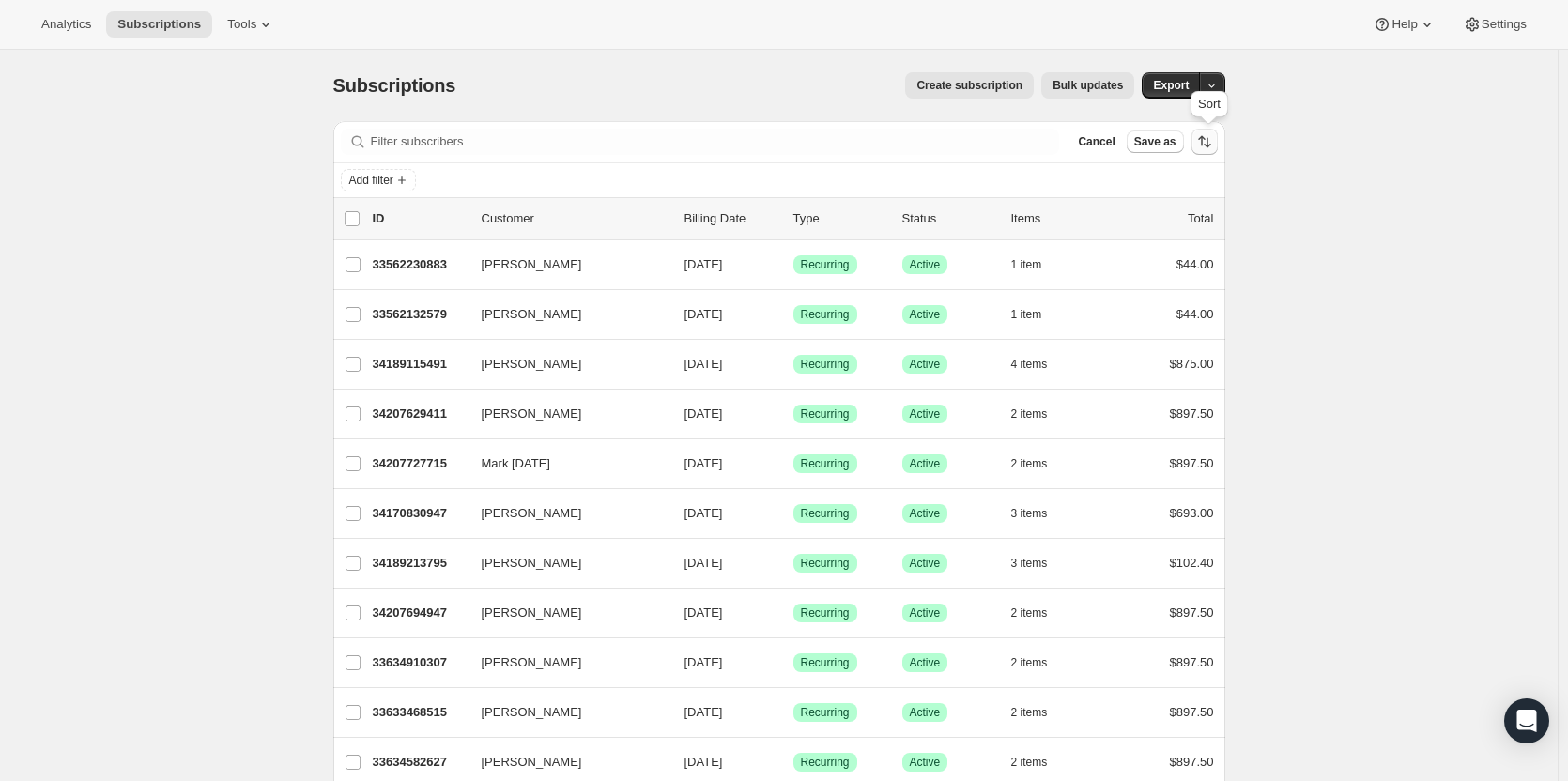
click at [1204, 145] on icon "Sort the results" at bounding box center [1204, 141] width 18 height 18
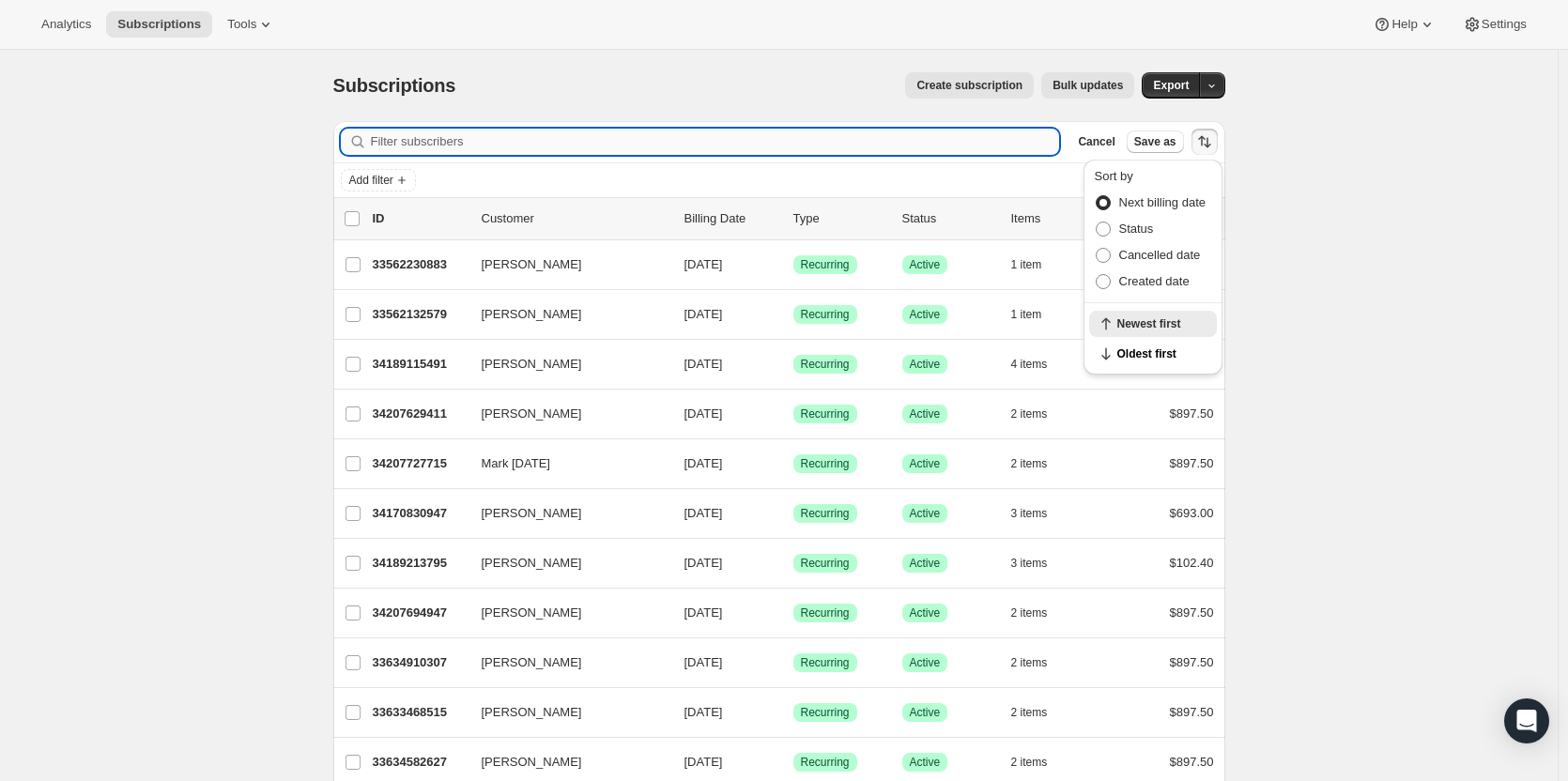
click at [1031, 130] on input "Filter subscribers" at bounding box center [715, 142] width 689 height 26
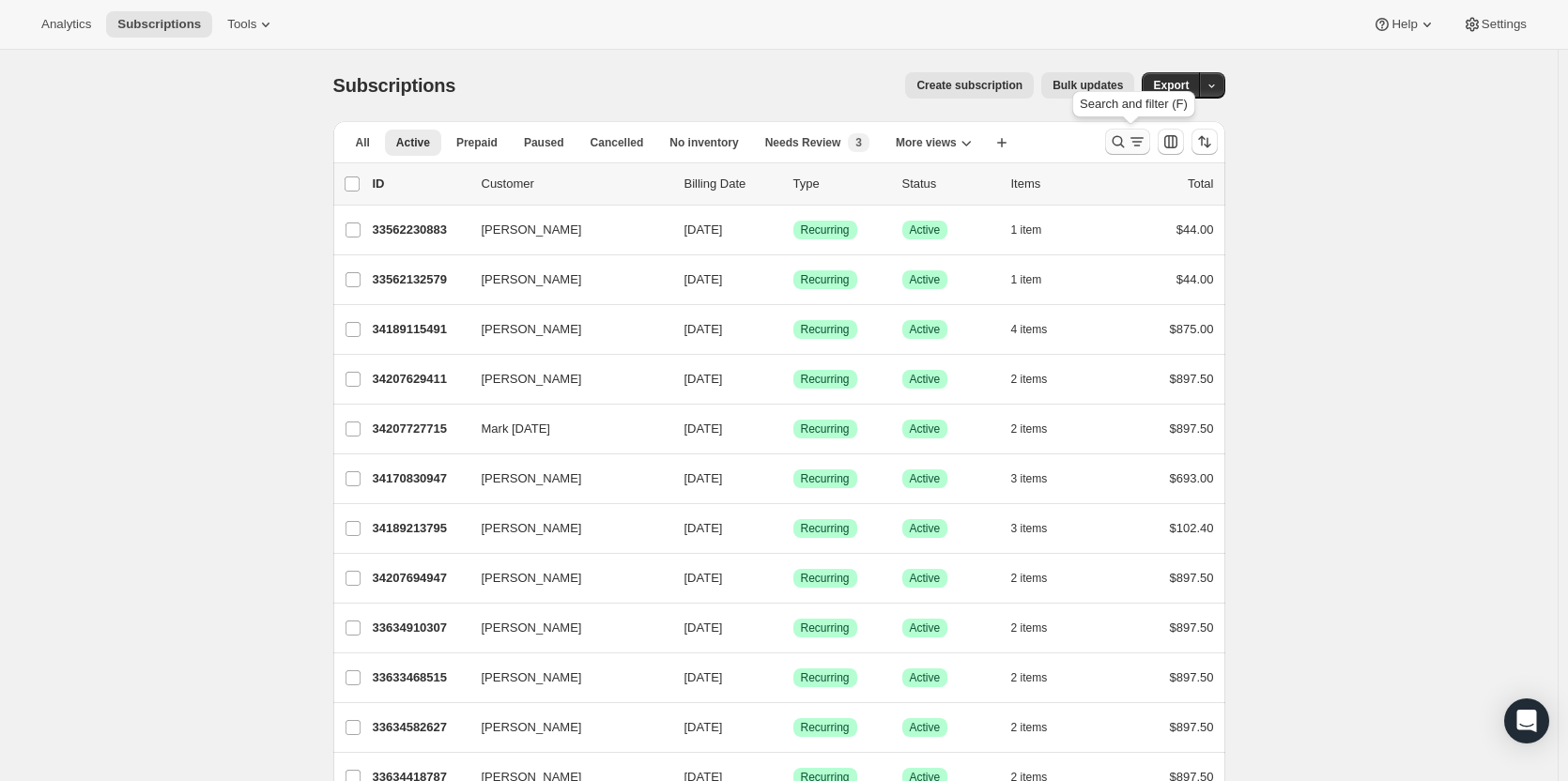
click at [1132, 143] on icon "Search and filter results" at bounding box center [1136, 141] width 18 height 18
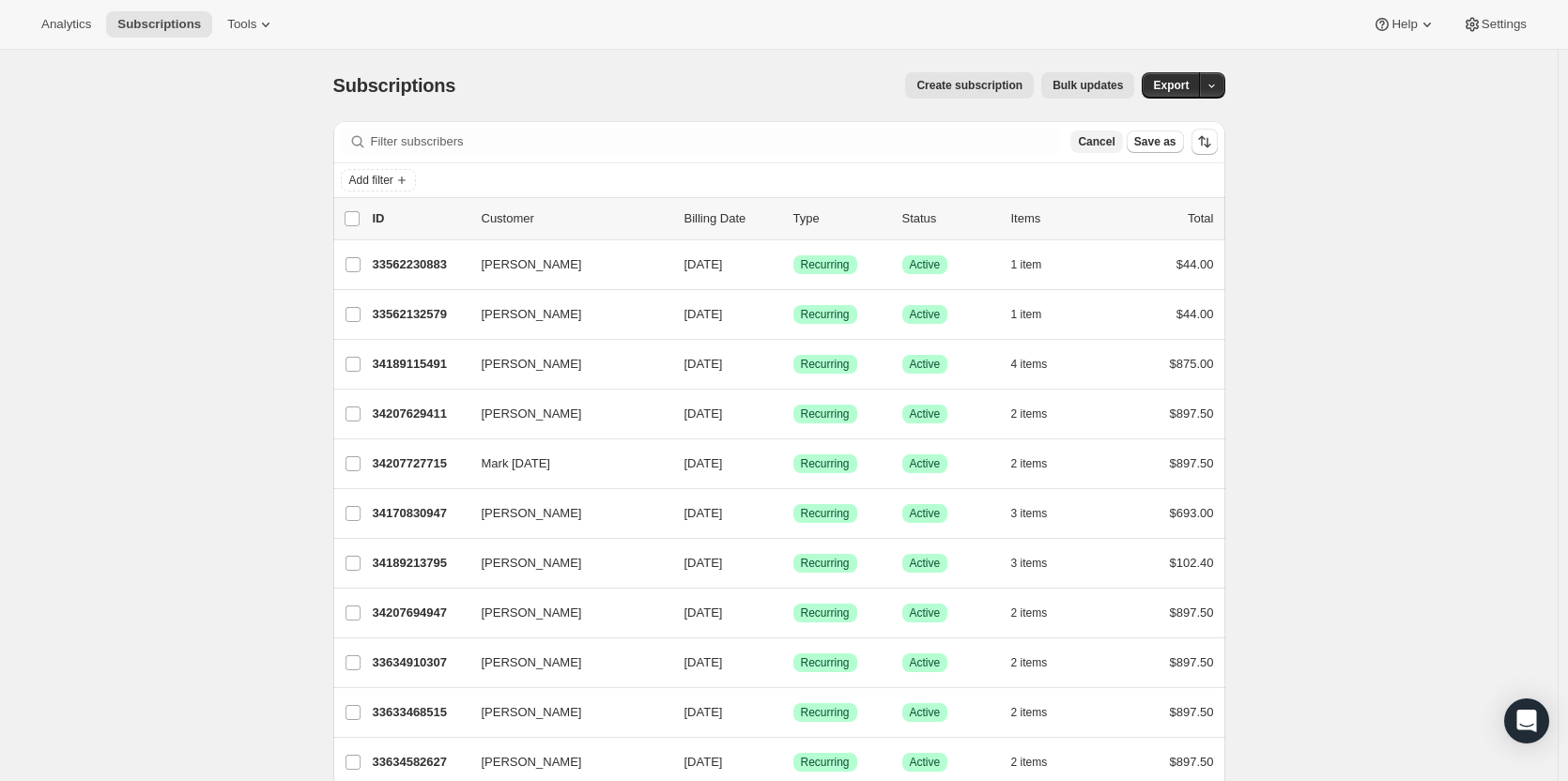
click at [1105, 146] on span "Cancel" at bounding box center [1096, 141] width 37 height 15
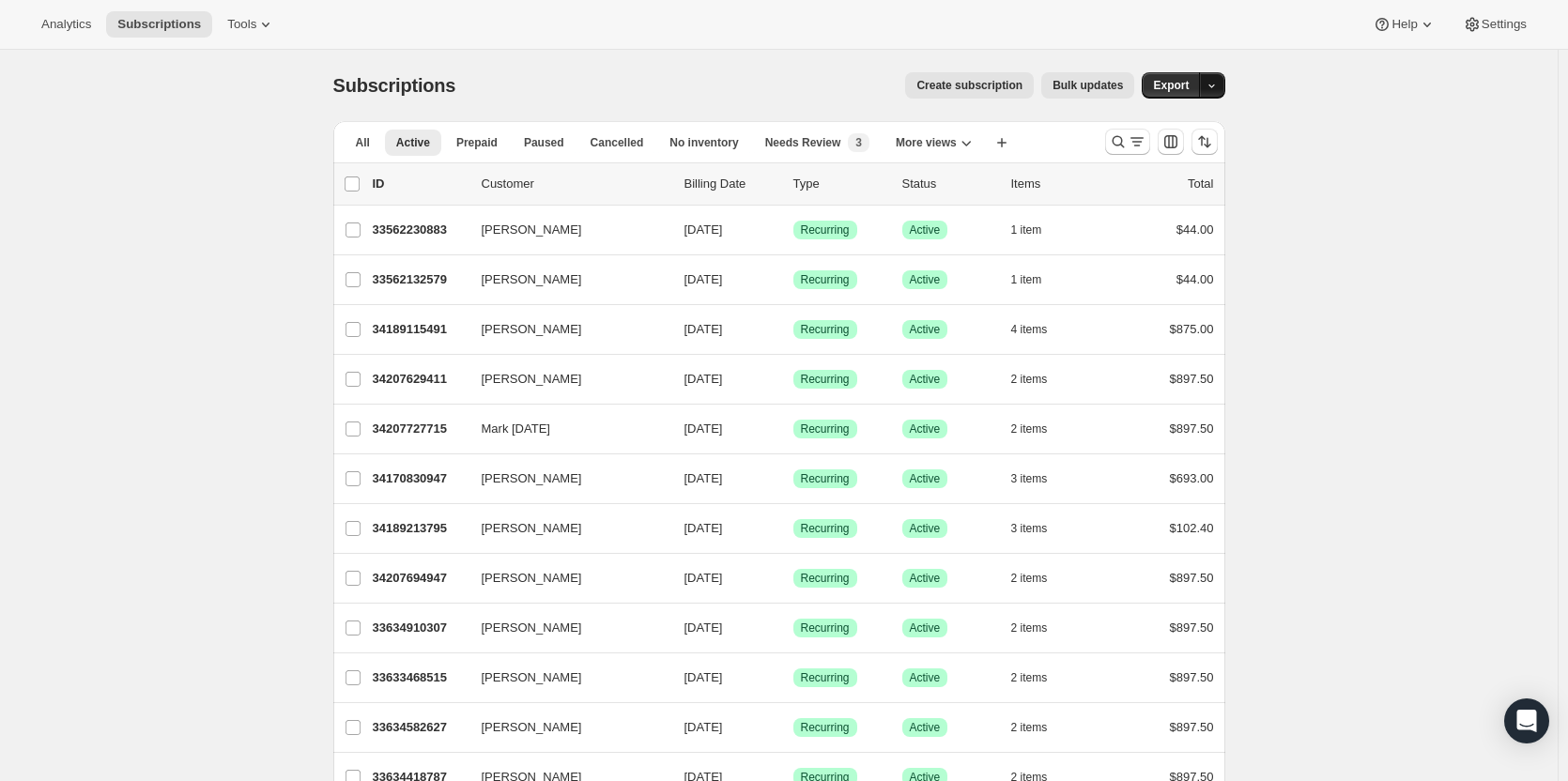
click at [1218, 85] on icon "button" at bounding box center [1211, 85] width 13 height 13
click at [1155, 160] on span "Timeline events" at bounding box center [1112, 156] width 85 height 15
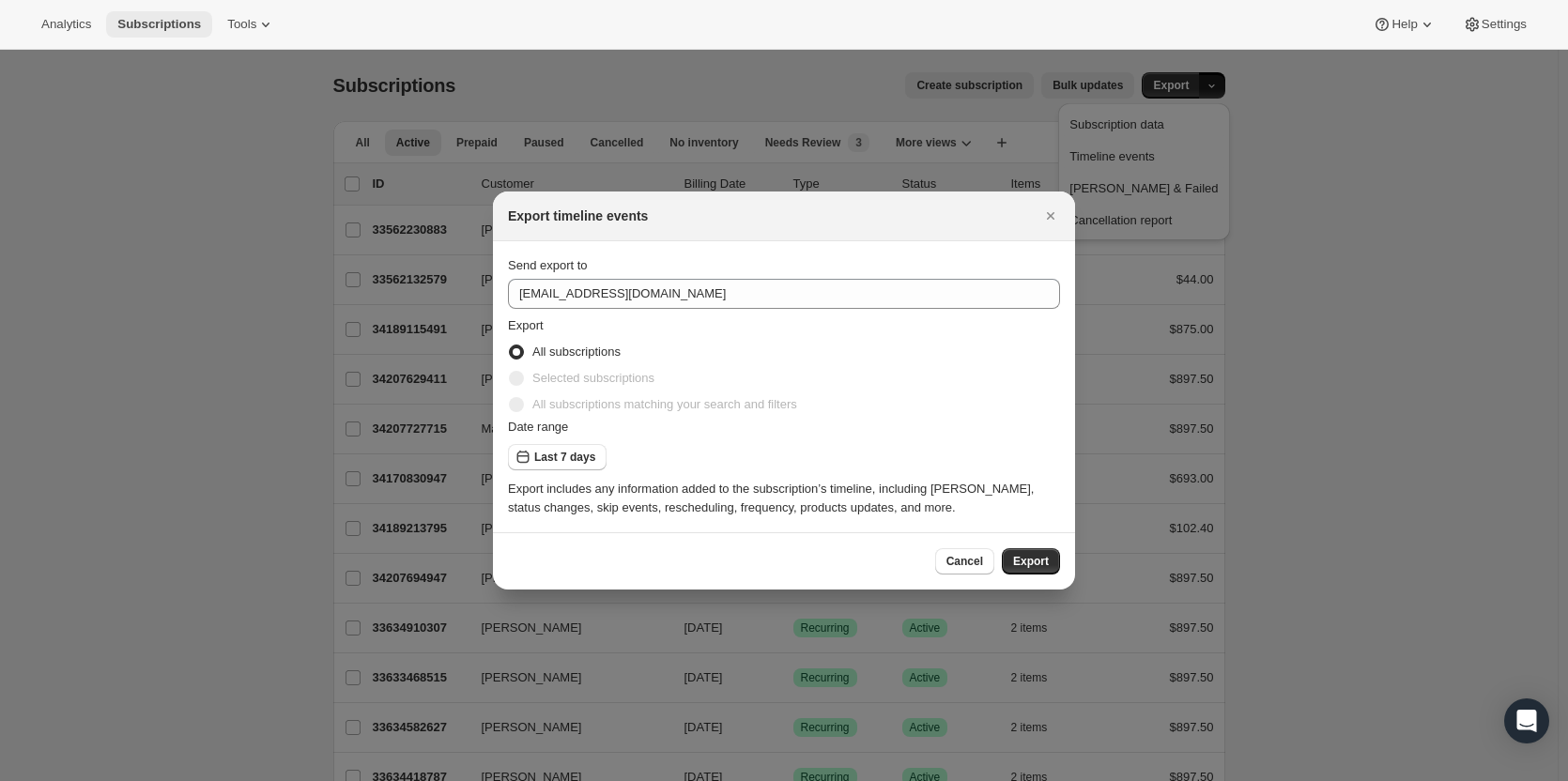
click at [158, 17] on span "Subscriptions" at bounding box center [159, 23] width 83 height 15
click at [256, 33] on icon at bounding box center [265, 23] width 18 height 18
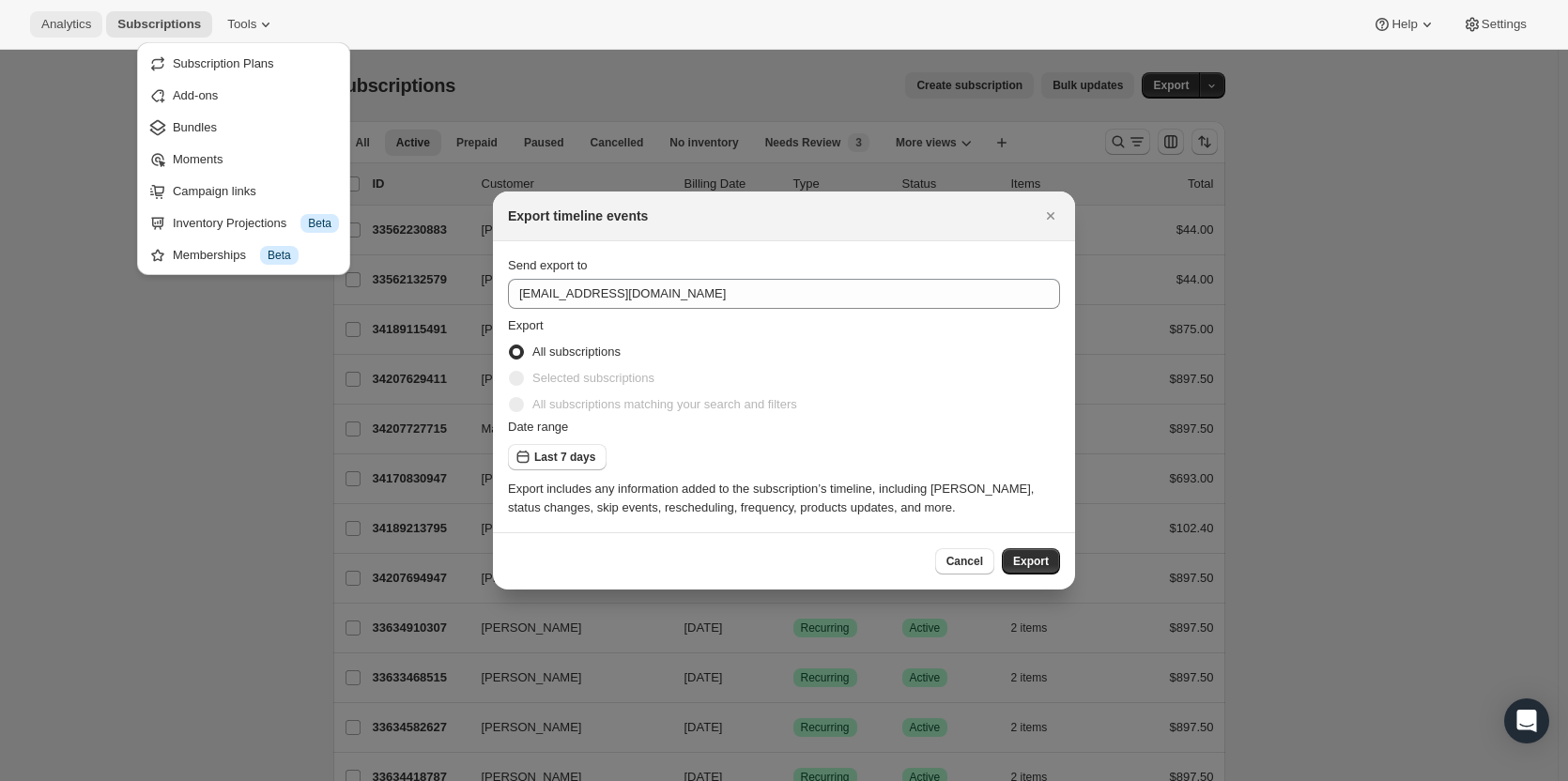
click at [73, 27] on span "Analytics" at bounding box center [66, 23] width 49 height 15
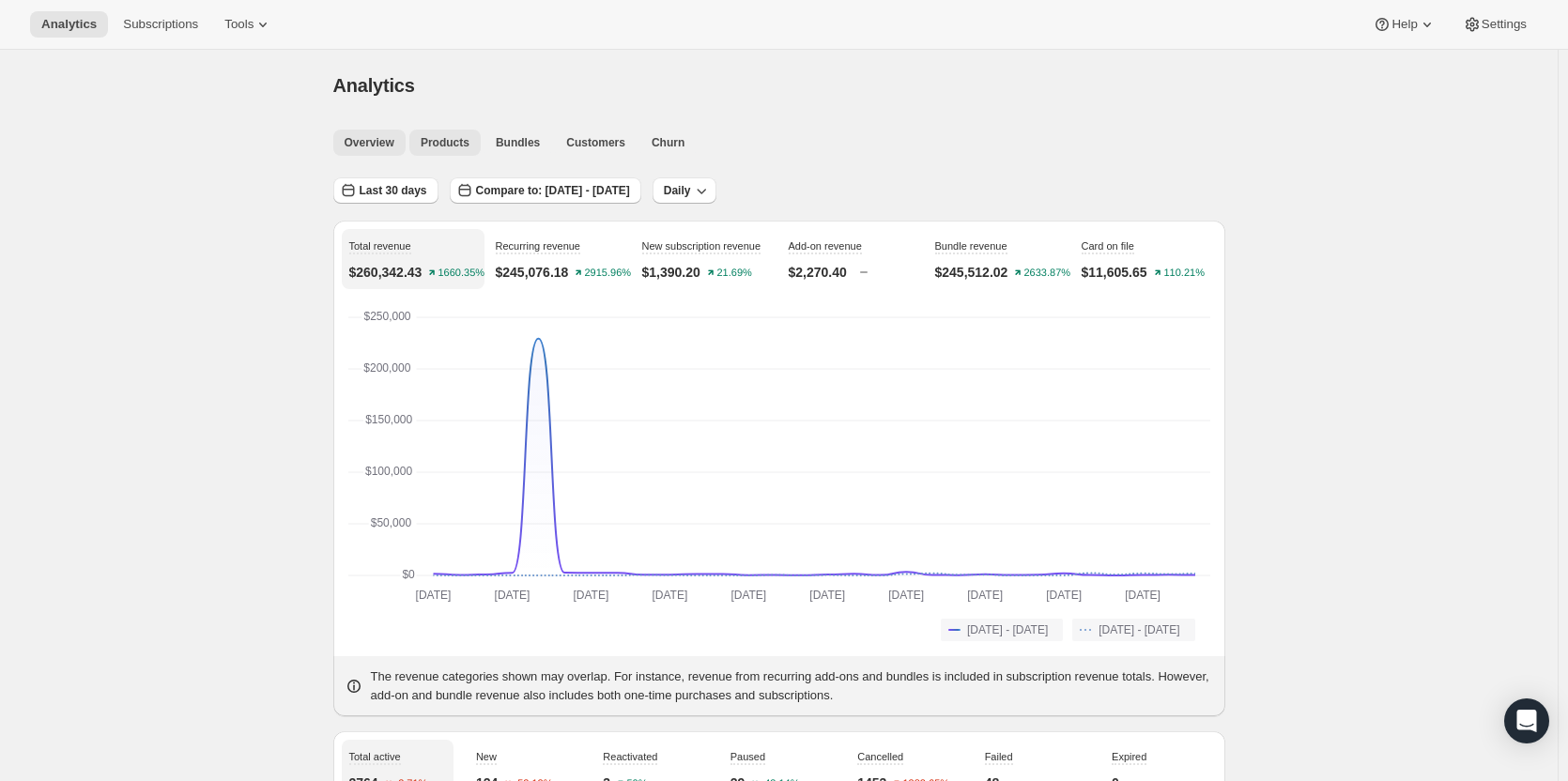
click at [431, 153] on button "Products" at bounding box center [445, 143] width 72 height 26
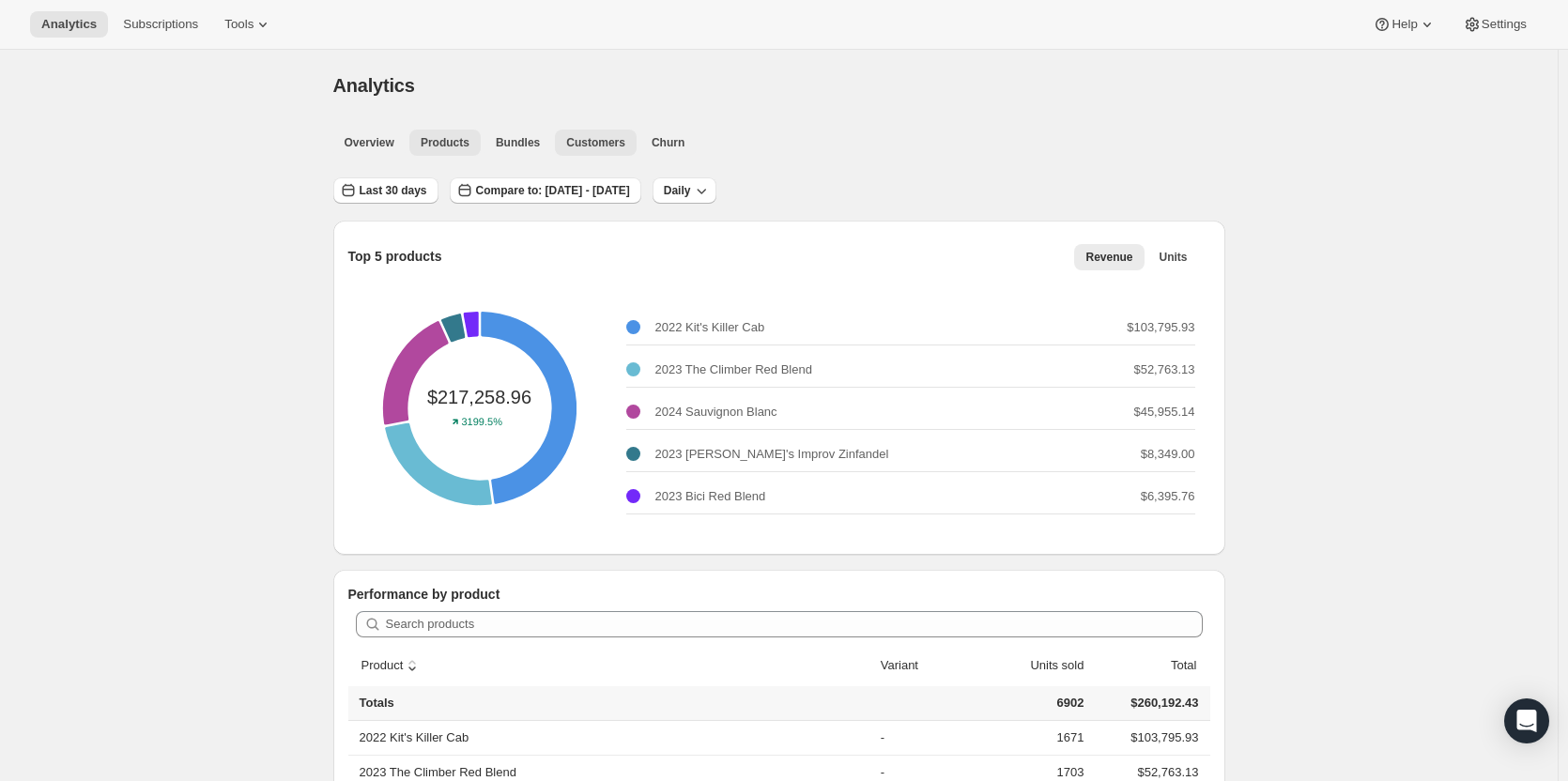
click at [574, 152] on button "Customers" at bounding box center [596, 143] width 82 height 26
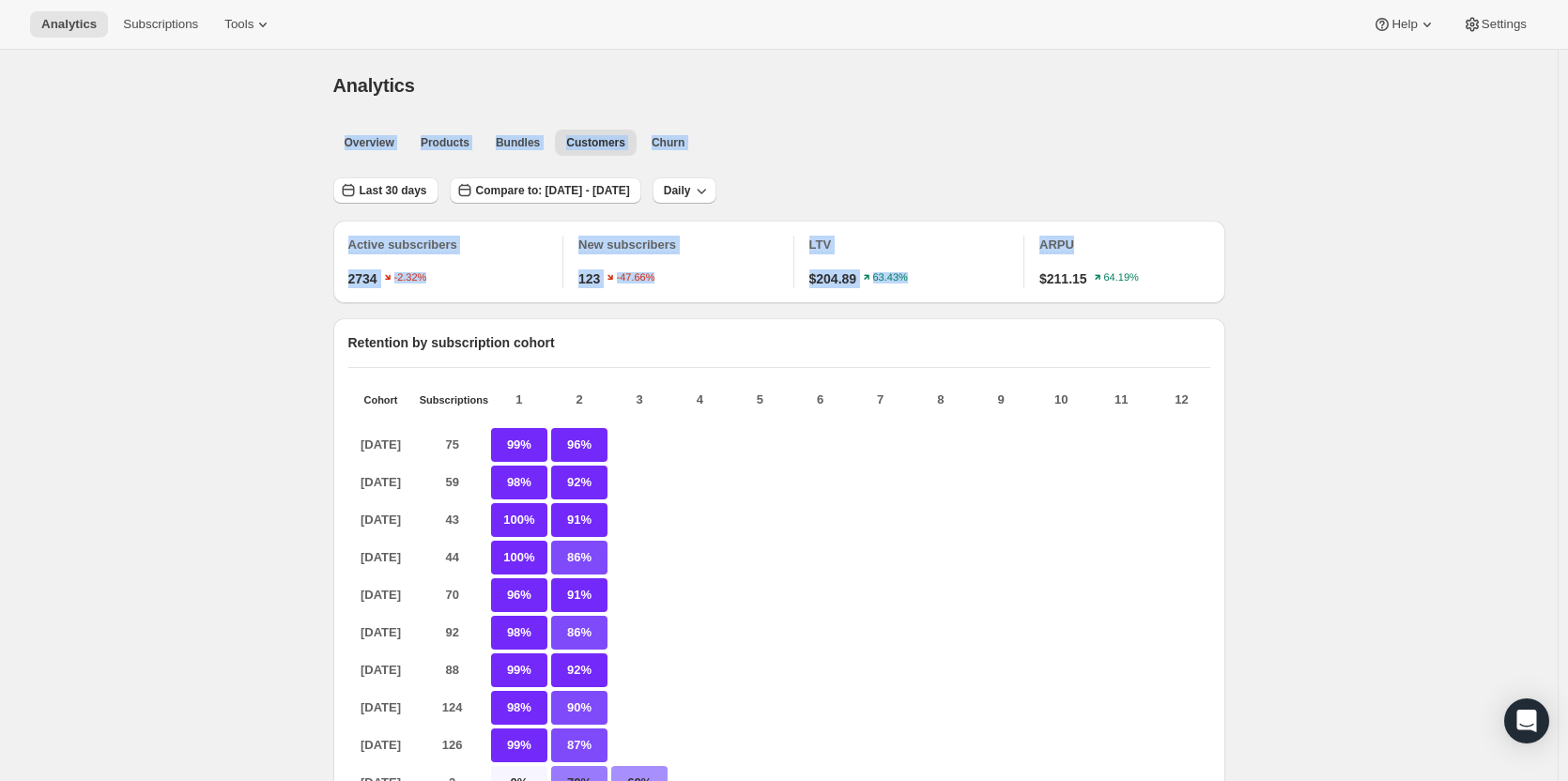
drag, startPoint x: 1567, startPoint y: 101, endPoint x: 1573, endPoint y: 241, distance: 140.1
click at [1567, 241] on html "Analytics Subscriptions Tools Help Settings Skip to content Analytics. This pag…" at bounding box center [784, 390] width 1568 height 781
click at [630, 186] on span "Compare to: [DATE] - [DATE]" at bounding box center [552, 190] width 154 height 15
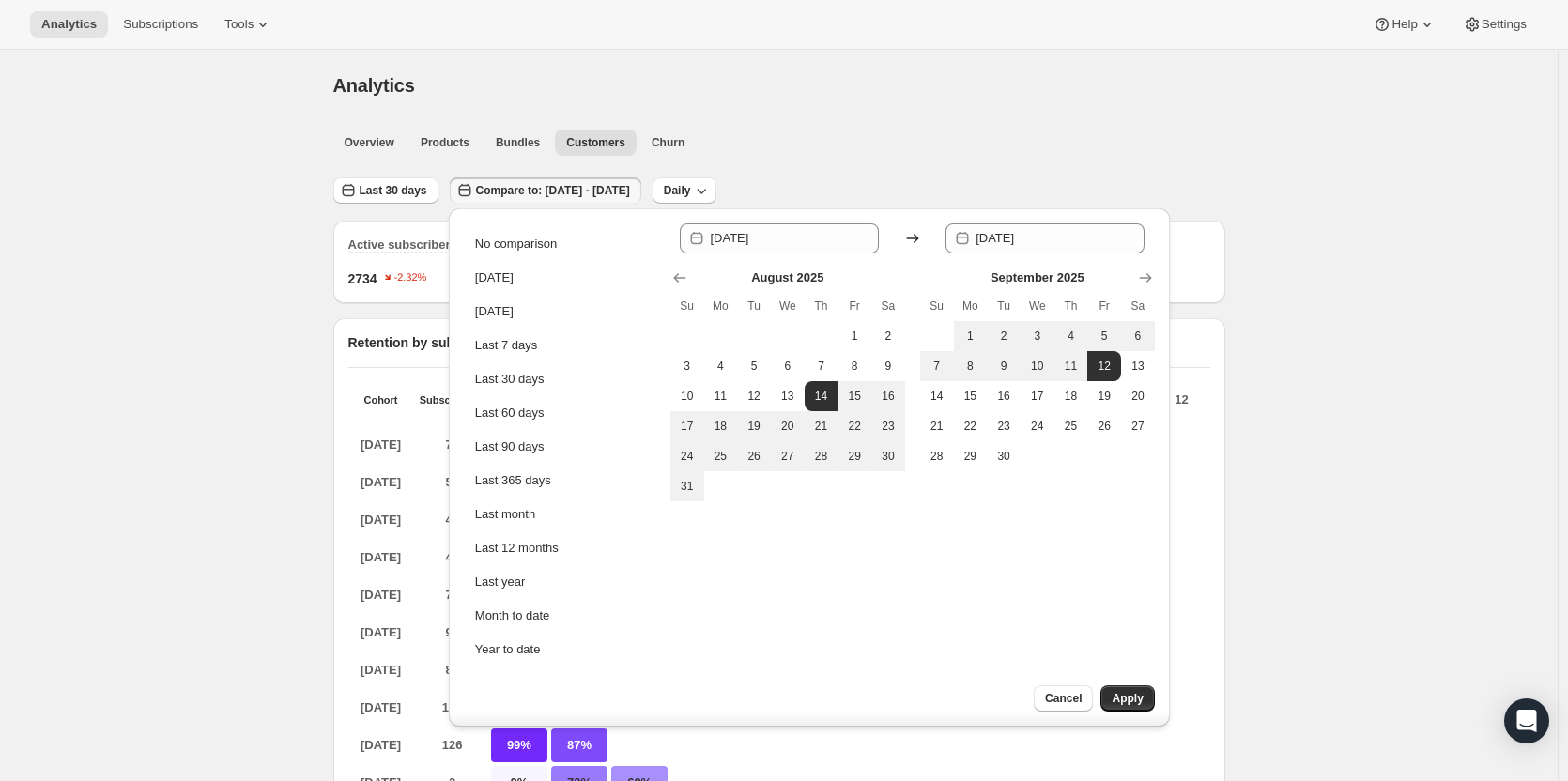
click at [914, 238] on icon at bounding box center [912, 238] width 18 height 18
click at [1143, 277] on icon "Show next month, October 2025" at bounding box center [1145, 277] width 18 height 18
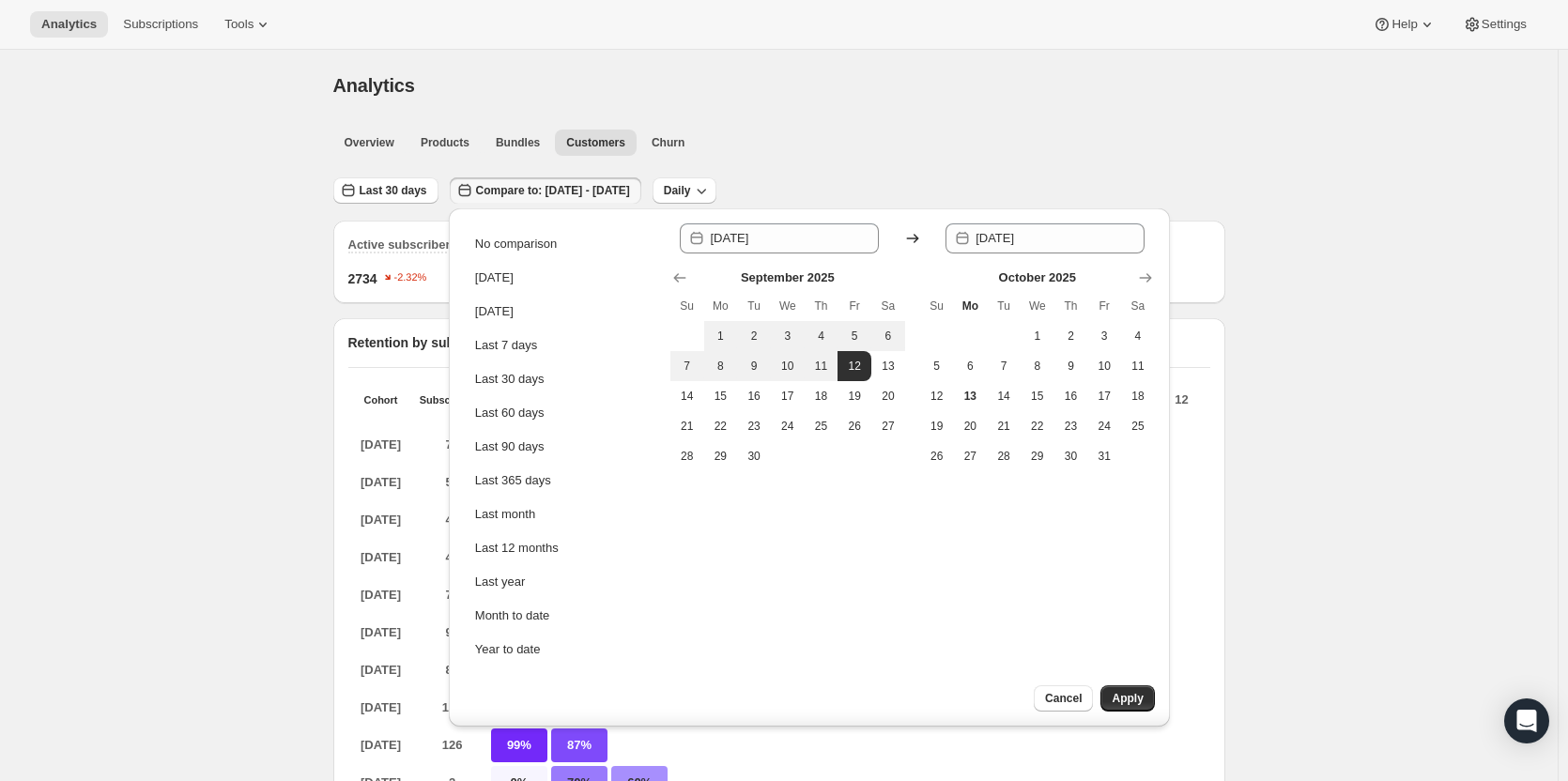
click at [908, 239] on icon at bounding box center [912, 239] width 13 height 10
click at [912, 238] on icon at bounding box center [912, 238] width 18 height 18
click at [750, 245] on input "2025-08-14" at bounding box center [794, 238] width 169 height 30
click at [1031, 332] on span "1" at bounding box center [1036, 336] width 18 height 15
type input "[DATE]"
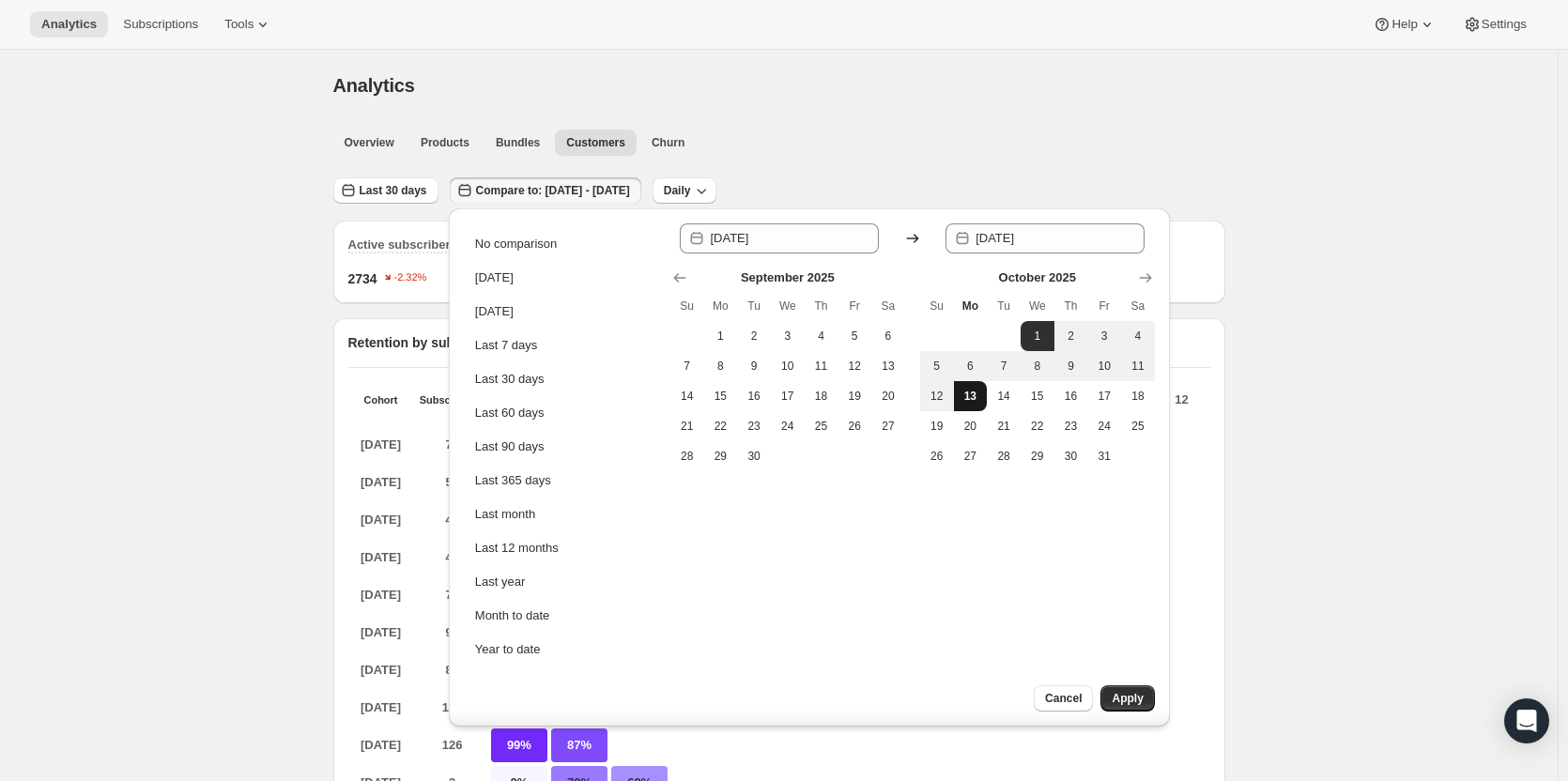
click at [972, 389] on span "13" at bounding box center [970, 396] width 18 height 15
type input "2025-10-13"
click at [1142, 701] on span "Apply" at bounding box center [1127, 698] width 31 height 15
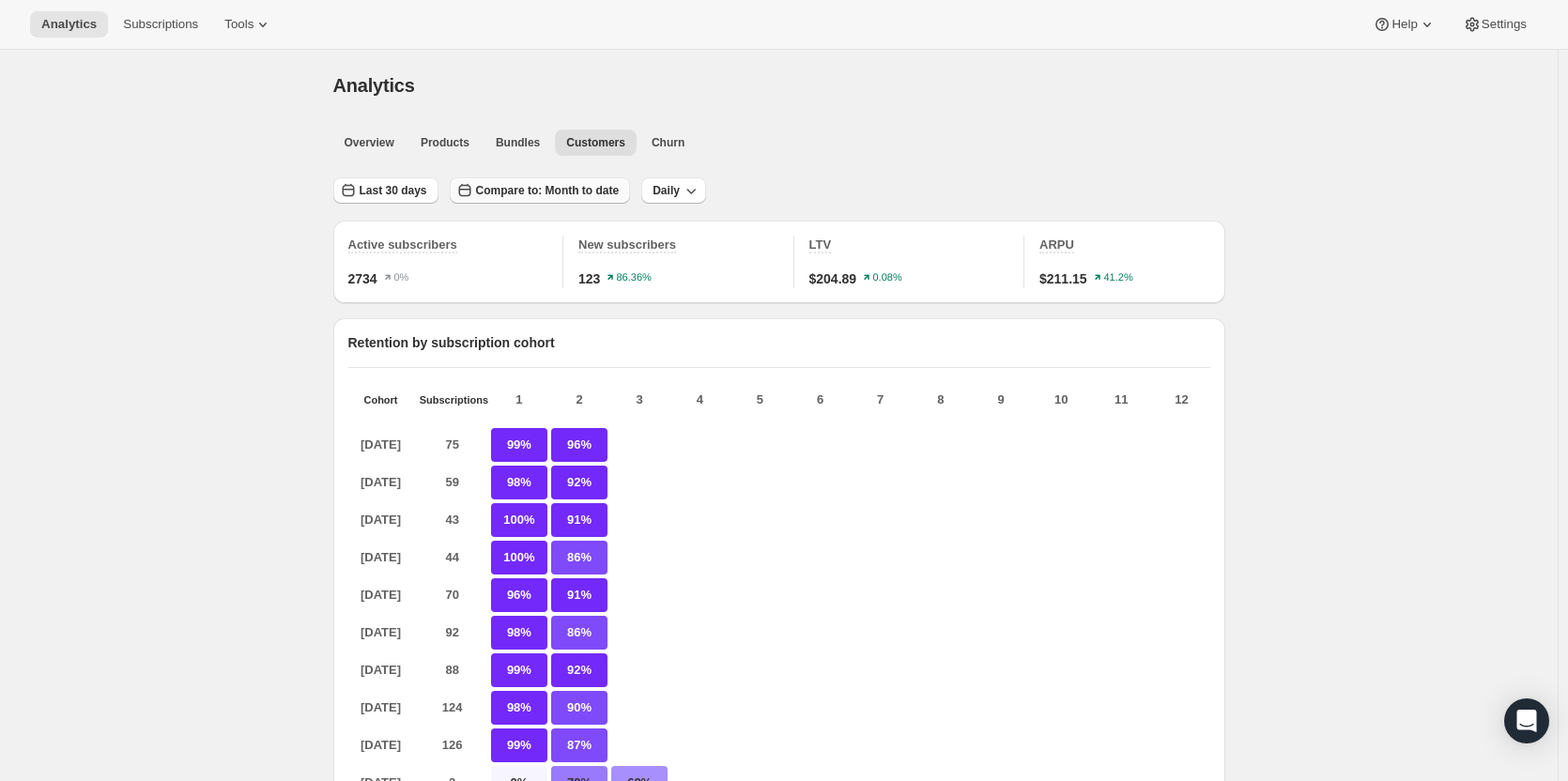
click at [586, 185] on span "Compare to: Month to date" at bounding box center [547, 190] width 144 height 15
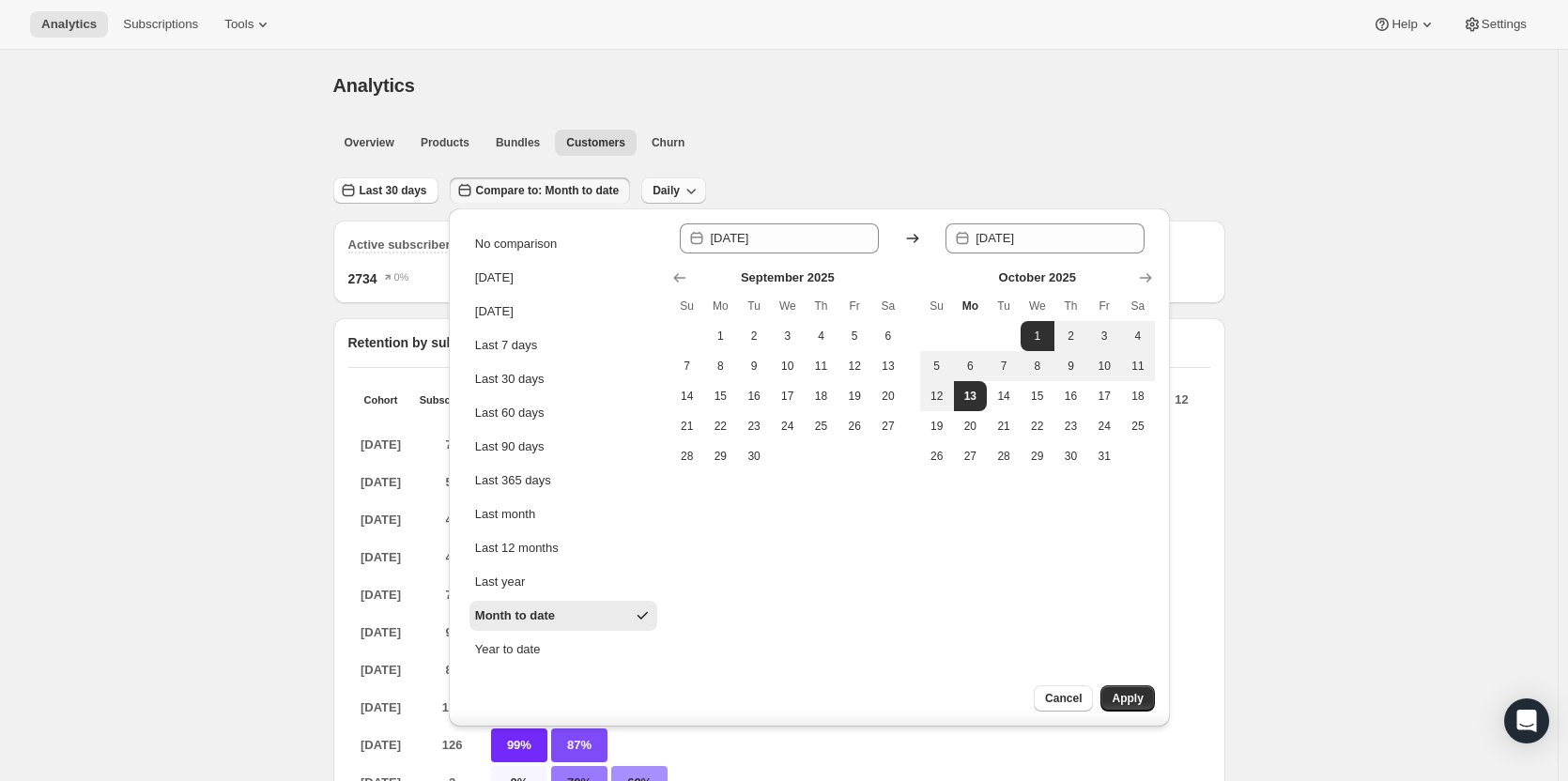
click at [661, 193] on span "Daily" at bounding box center [666, 190] width 27 height 15
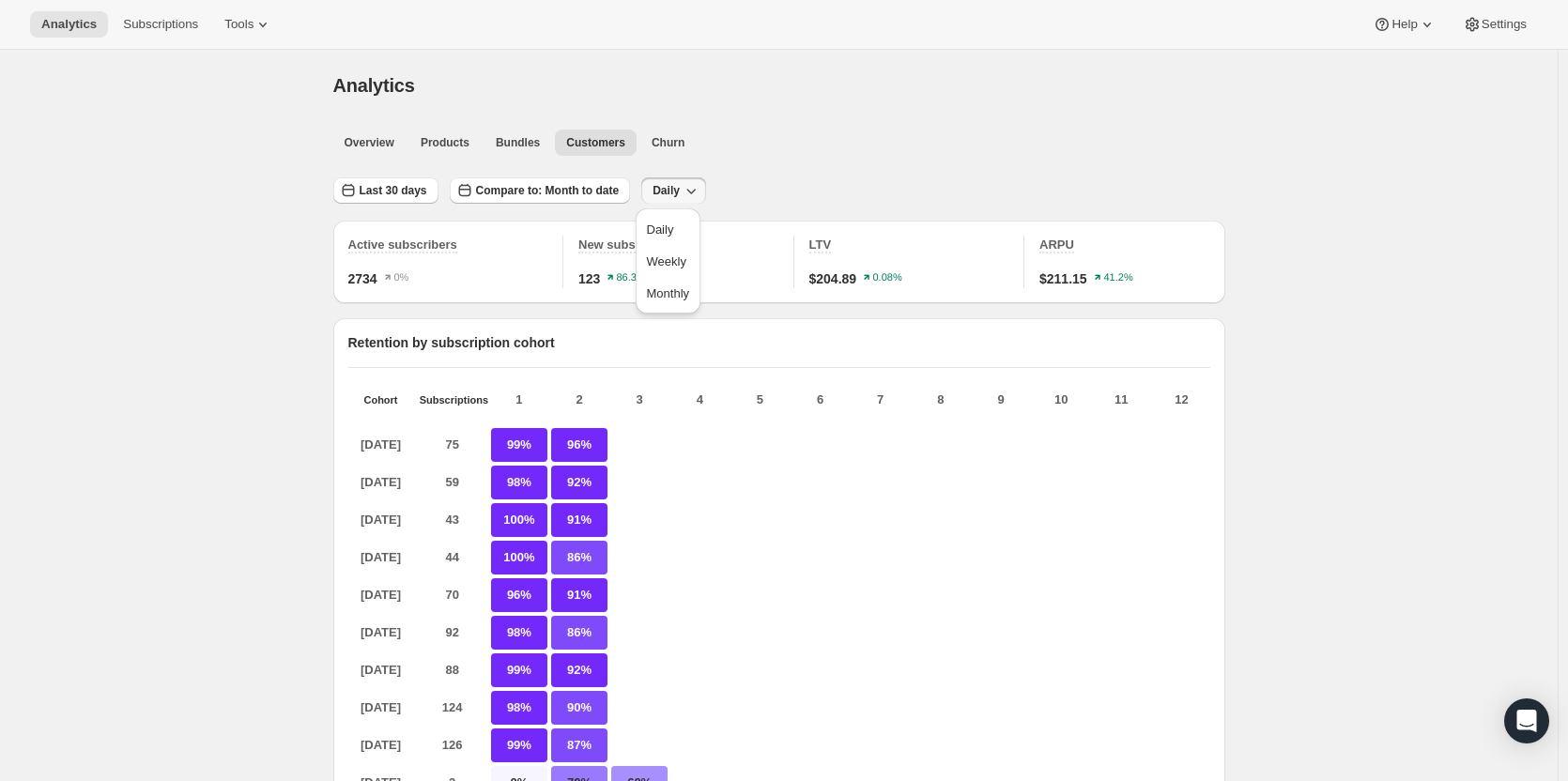
click at [648, 295] on span "Monthly" at bounding box center [669, 293] width 44 height 15
click at [185, 15] on button "Subscriptions" at bounding box center [160, 24] width 98 height 26
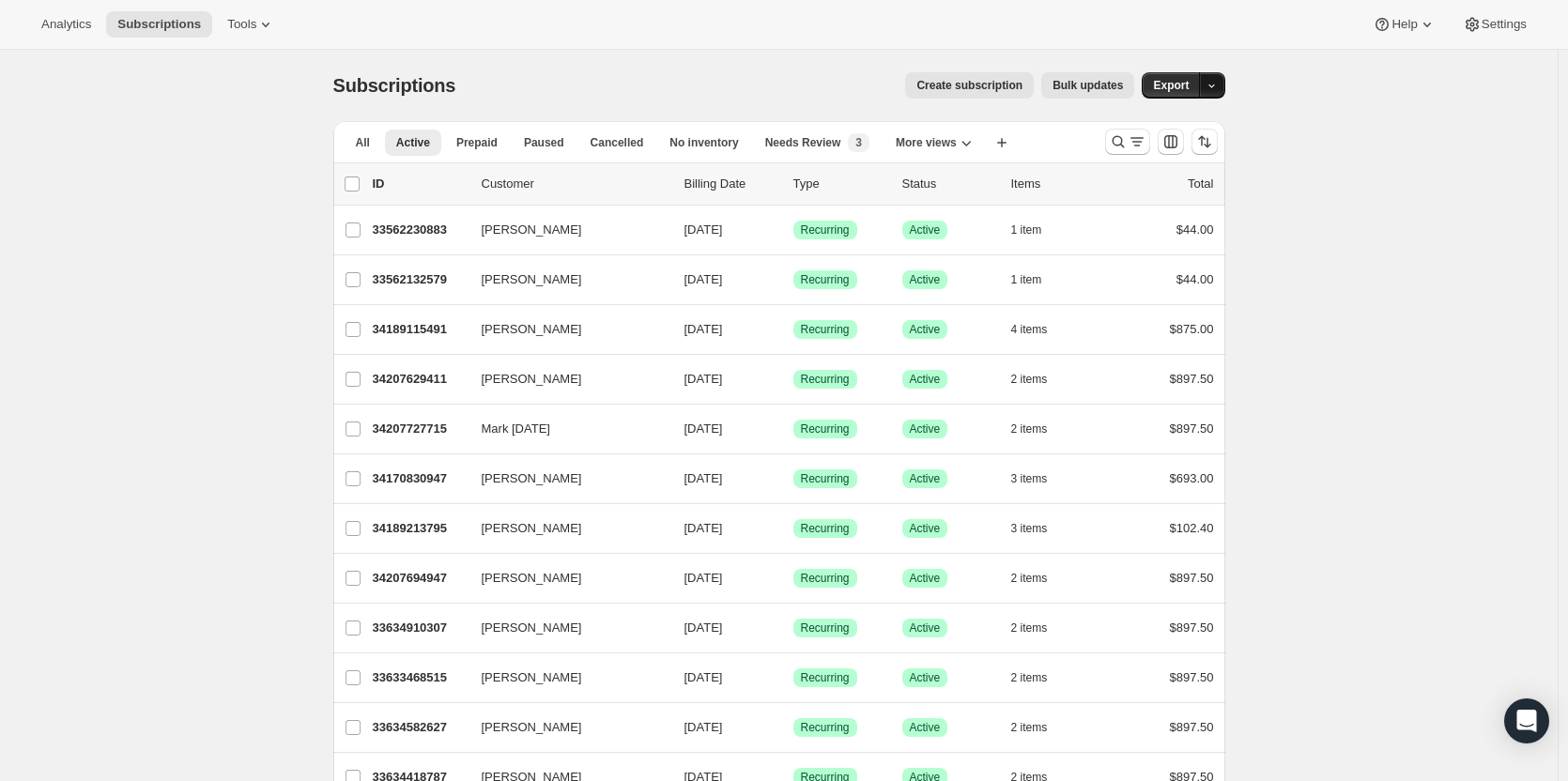
click at [1220, 74] on button "button" at bounding box center [1211, 84] width 26 height 26
click at [1155, 156] on span "Timeline events" at bounding box center [1112, 156] width 85 height 15
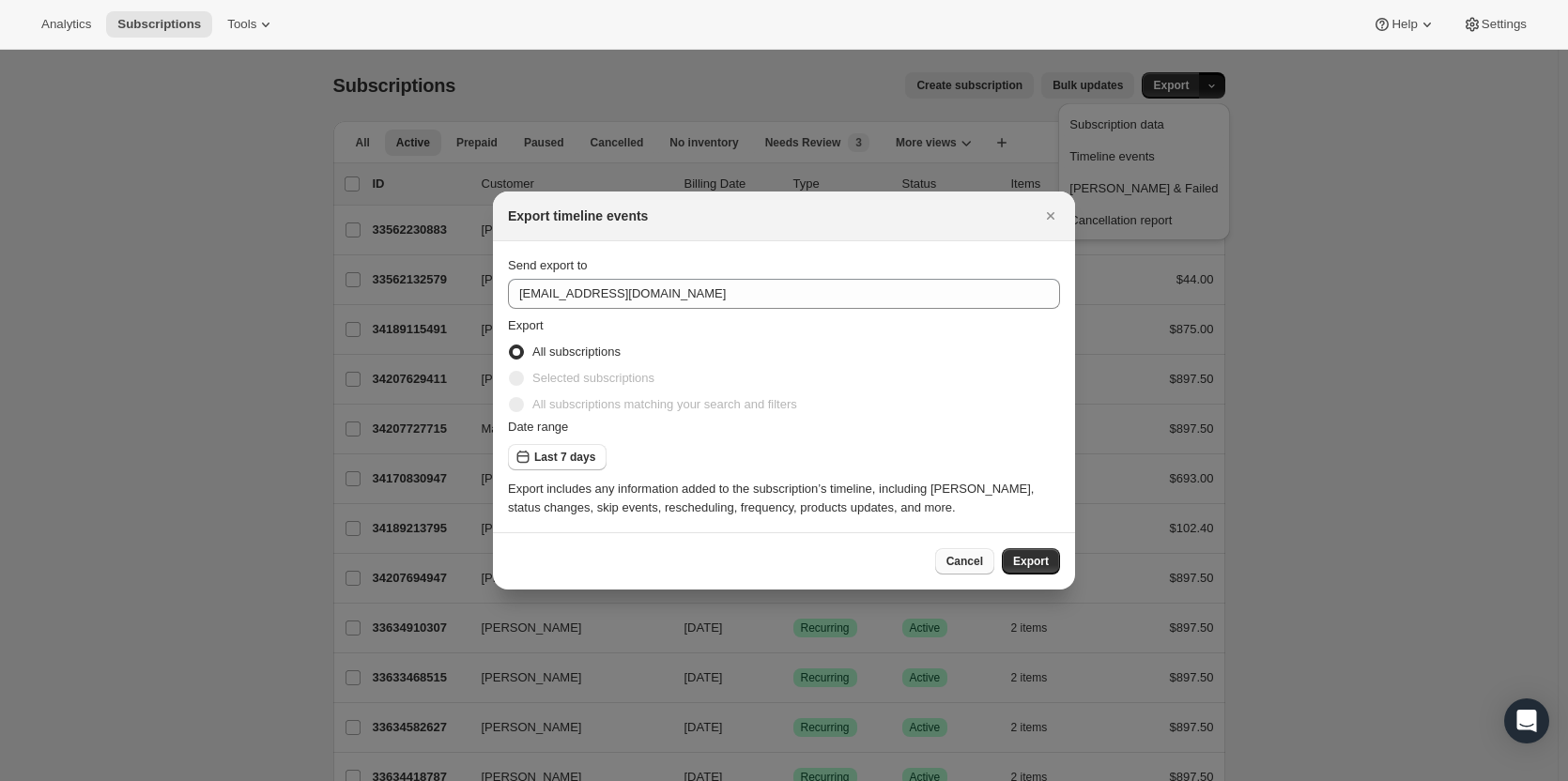
click at [979, 558] on span "Cancel" at bounding box center [964, 561] width 37 height 15
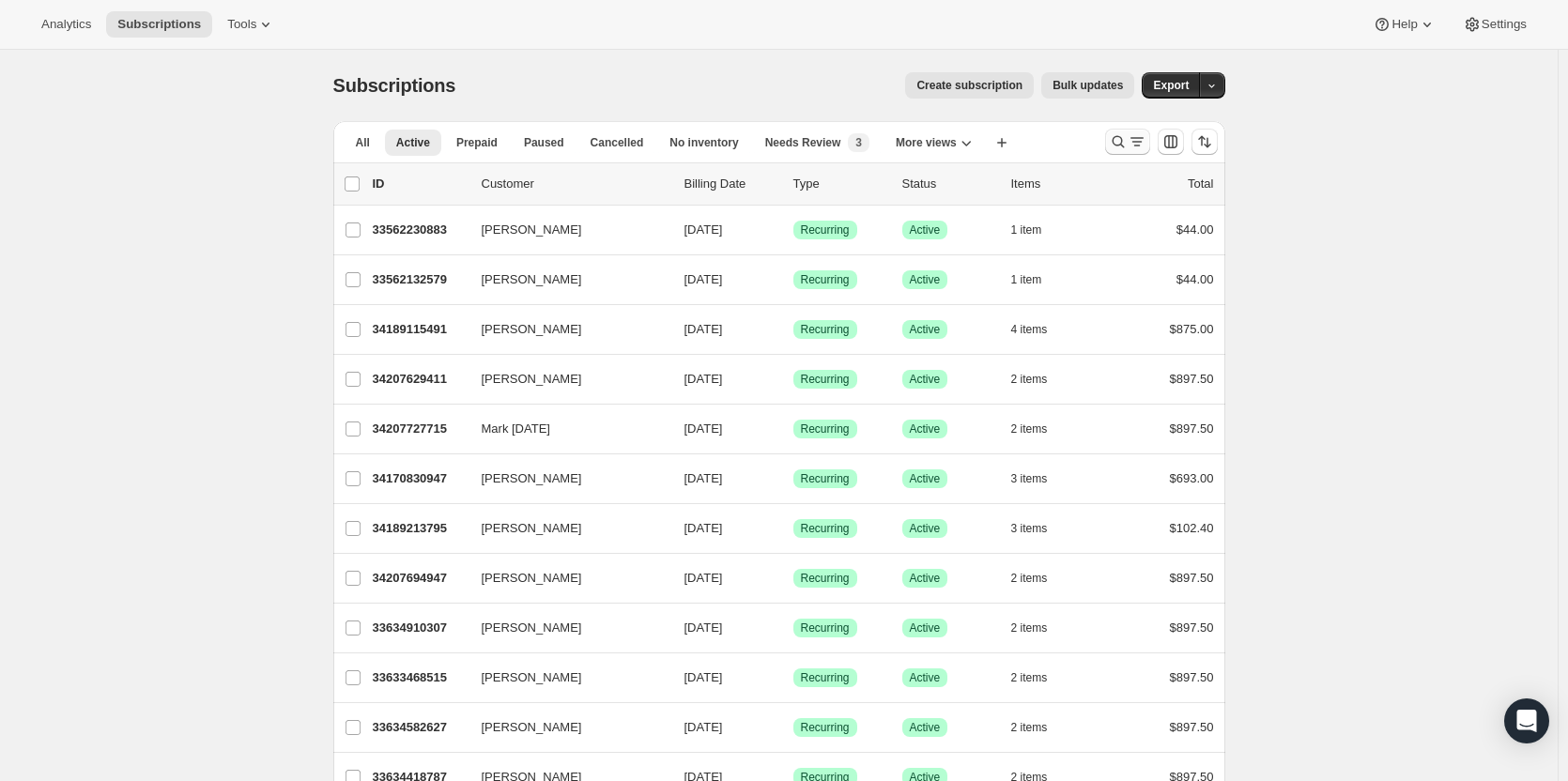
click at [1122, 146] on icon "Search and filter results" at bounding box center [1117, 142] width 13 height 13
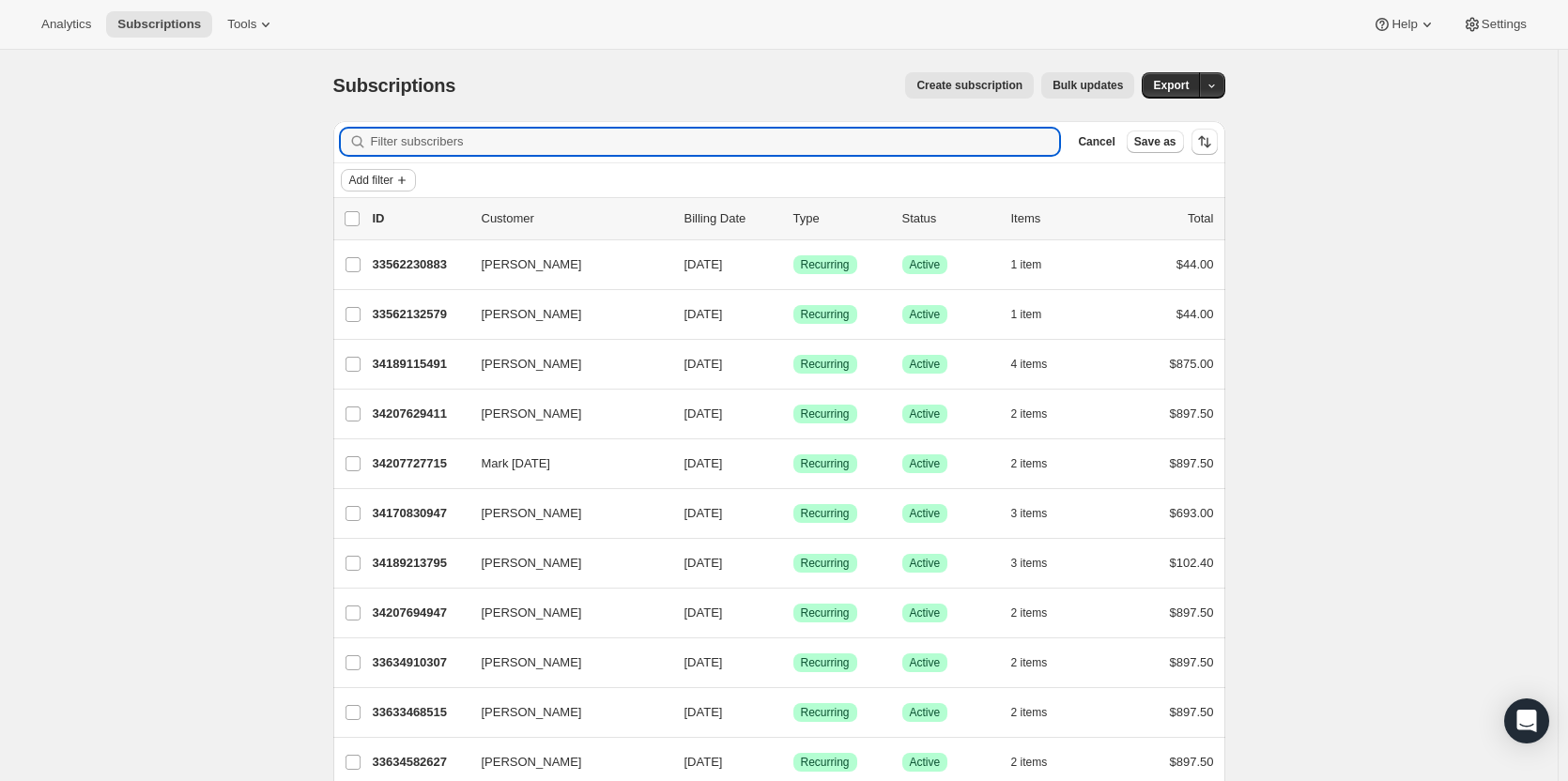
click at [381, 171] on button "Add filter" at bounding box center [377, 179] width 75 height 22
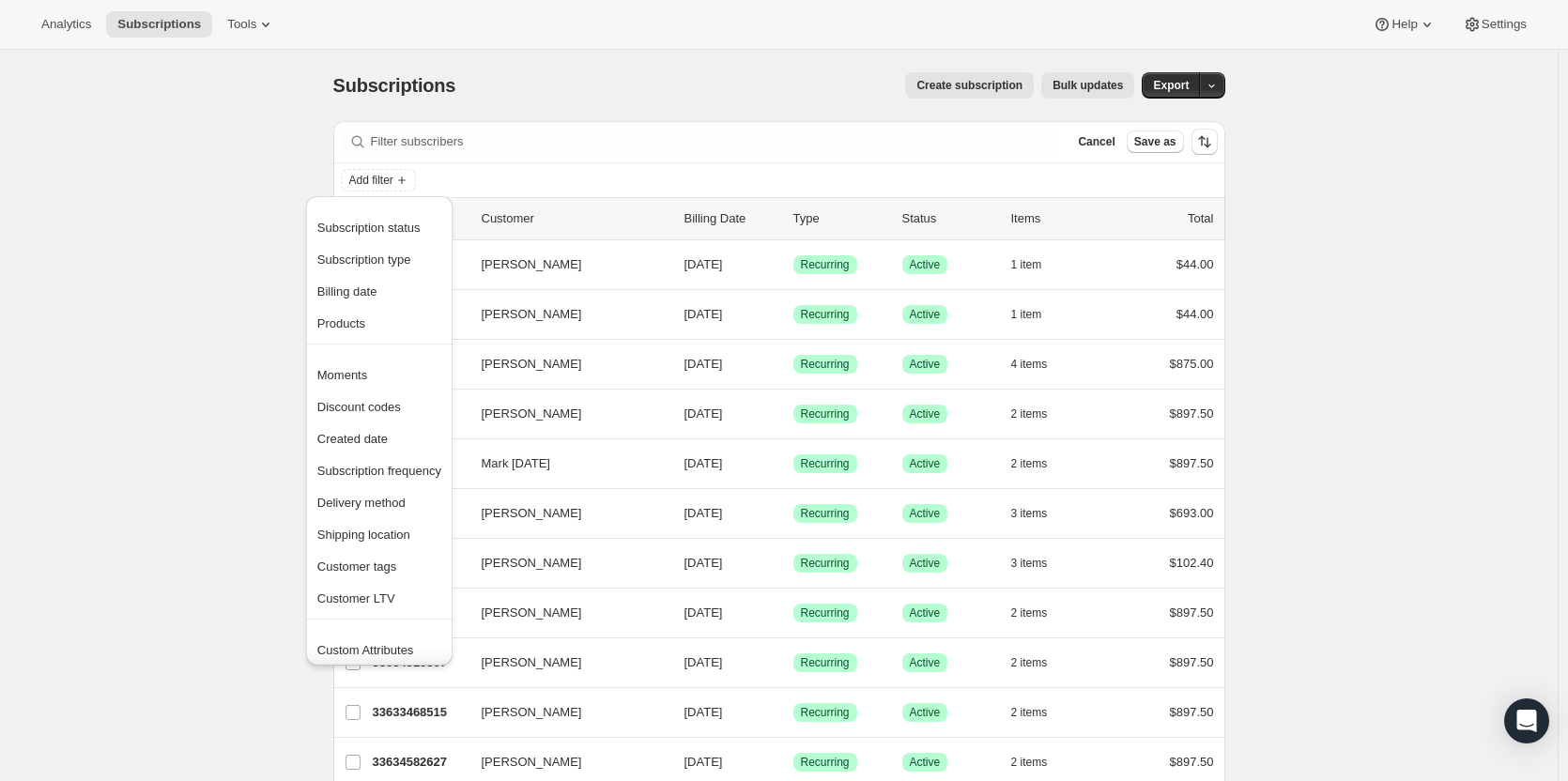
click at [504, 188] on div "Add filter" at bounding box center [779, 179] width 877 height 22
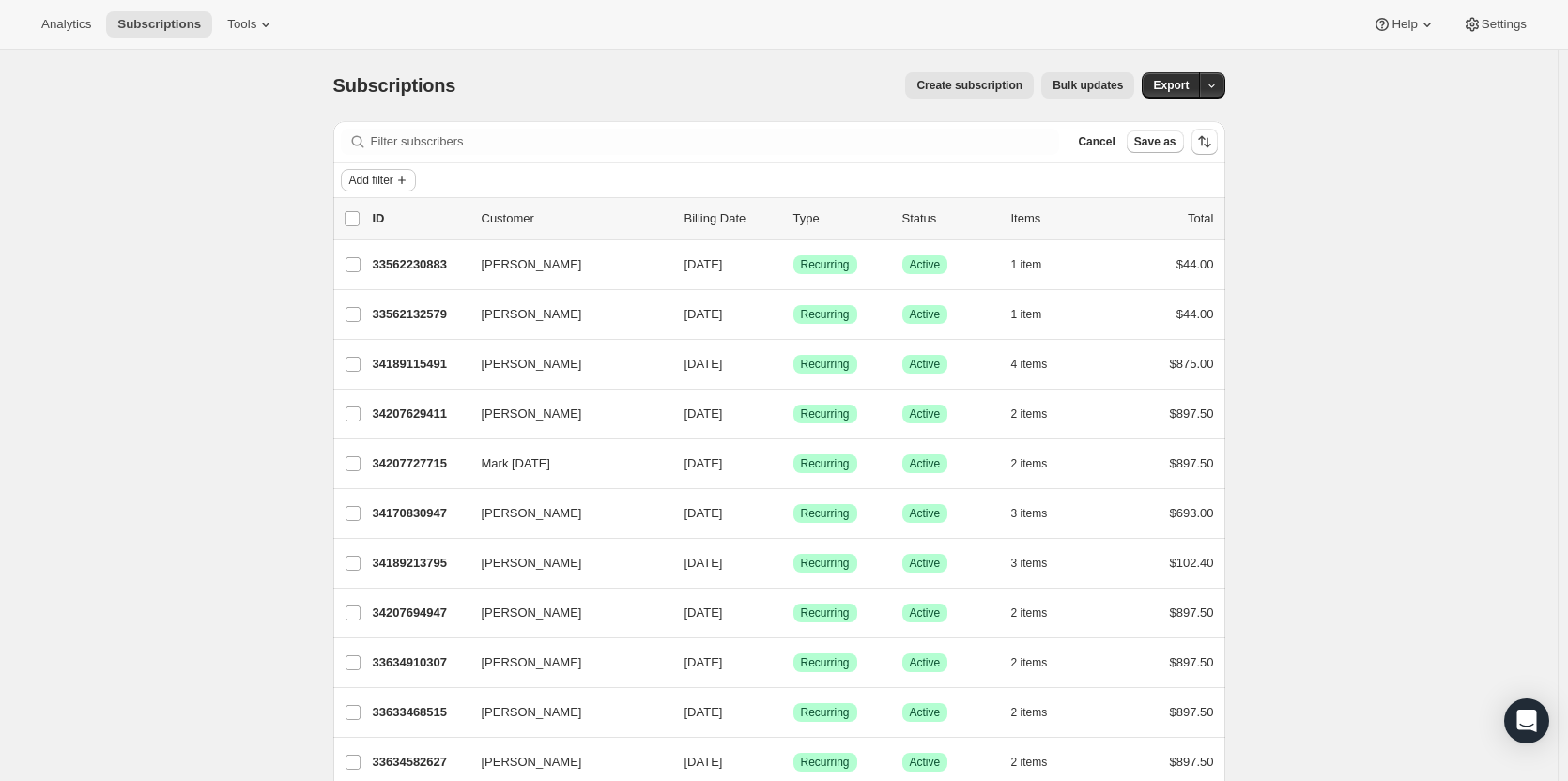
click at [400, 187] on icon "Add filter" at bounding box center [401, 179] width 15 height 15
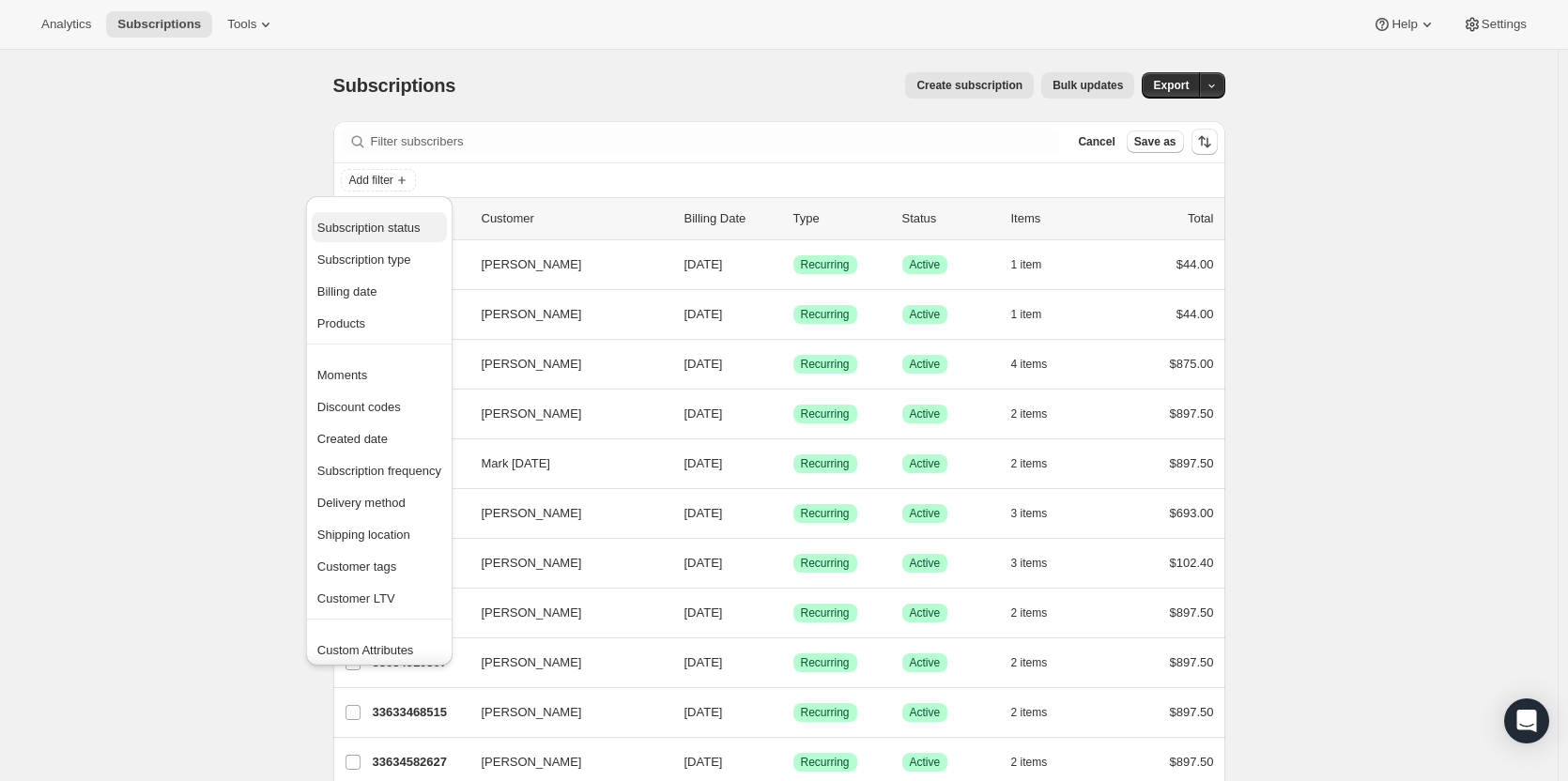
click at [396, 220] on span "Subscription status" at bounding box center [369, 227] width 103 height 15
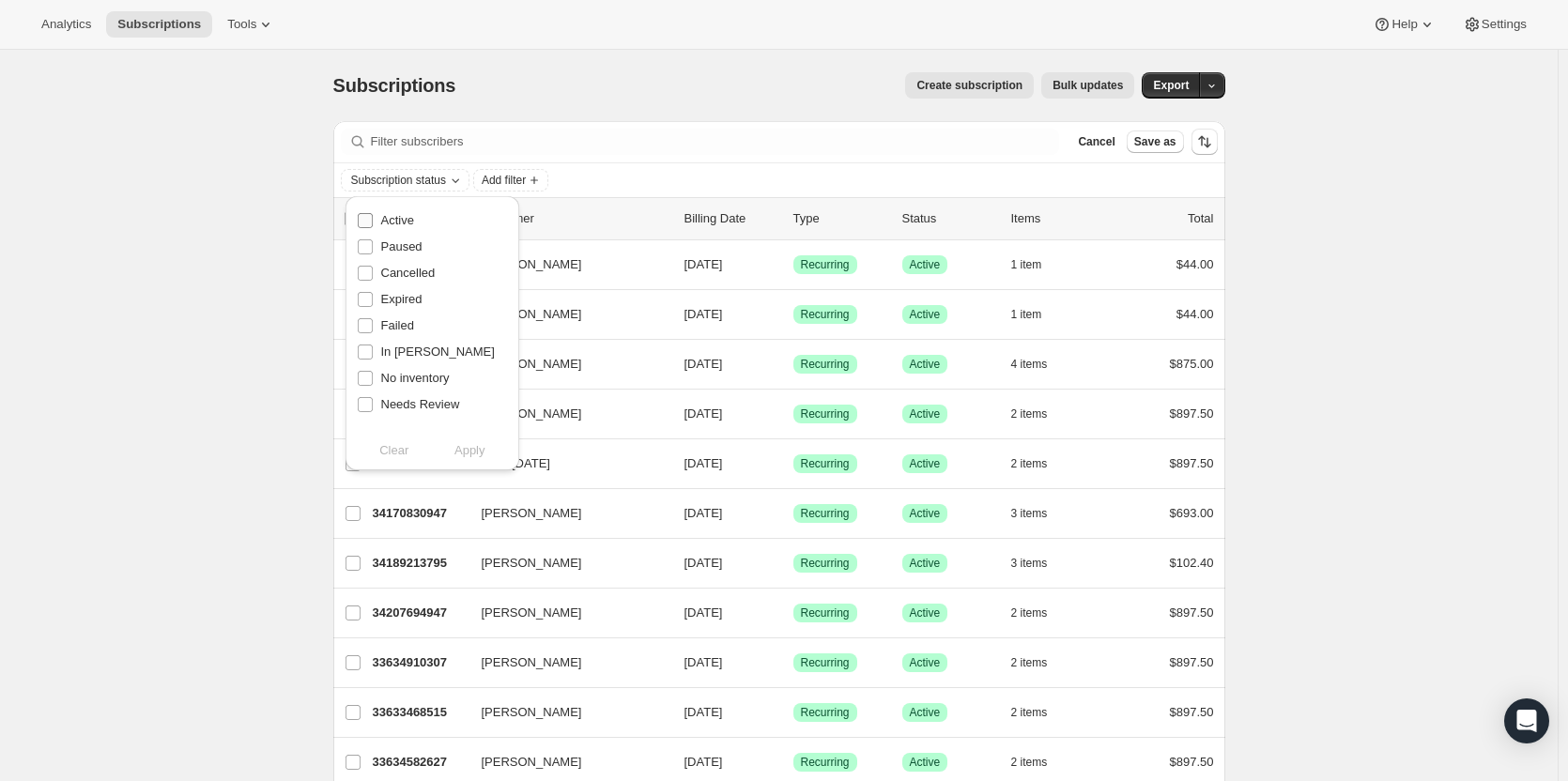
click at [367, 220] on input "Active" at bounding box center [365, 220] width 15 height 15
checkbox input "true"
click at [472, 447] on span "Apply" at bounding box center [470, 450] width 31 height 18
click at [540, 177] on icon "Add filter" at bounding box center [539, 179] width 15 height 15
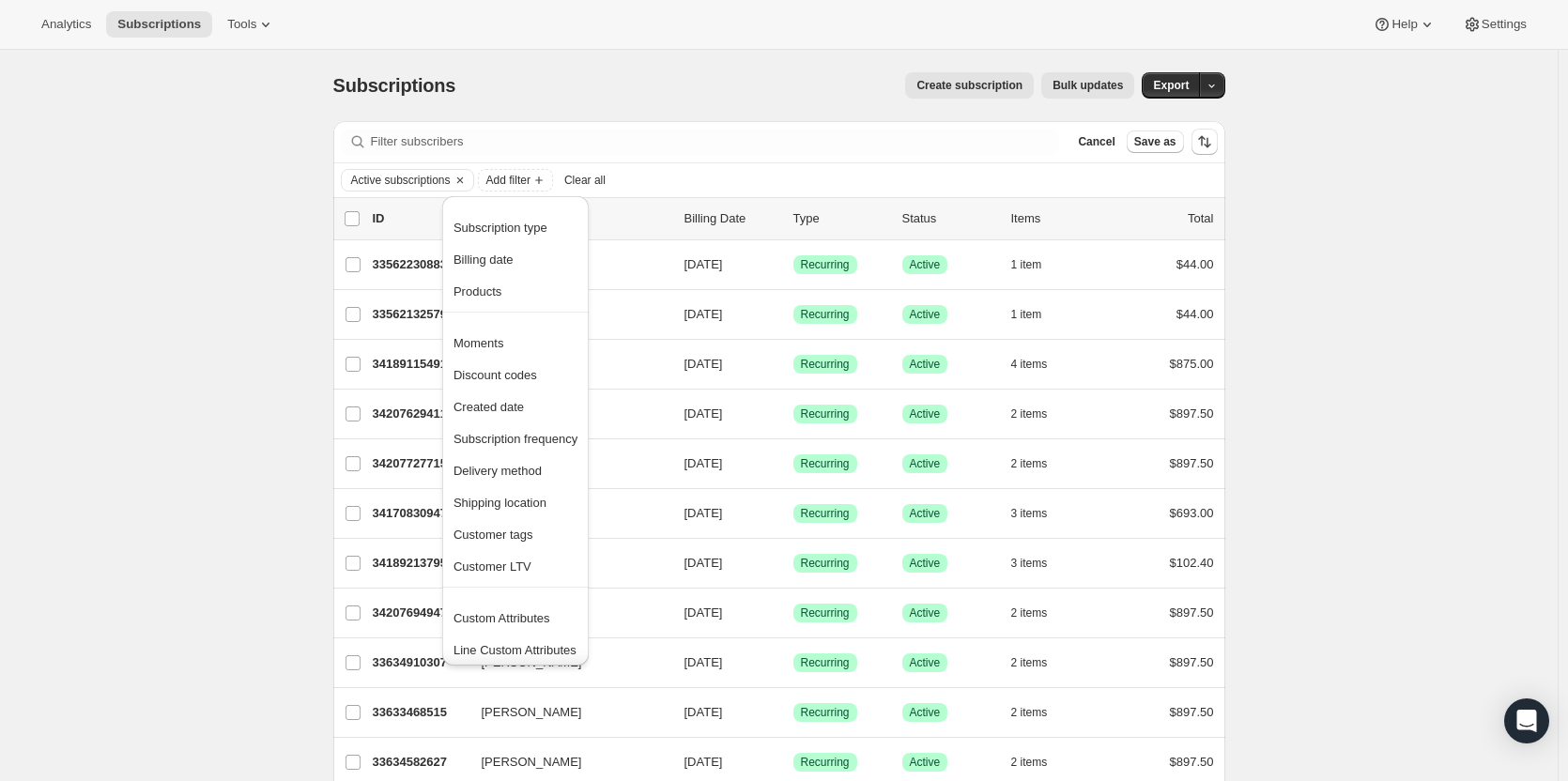
scroll to position [5, 0]
click at [550, 624] on button "Custom Attributes" at bounding box center [514, 612] width 135 height 30
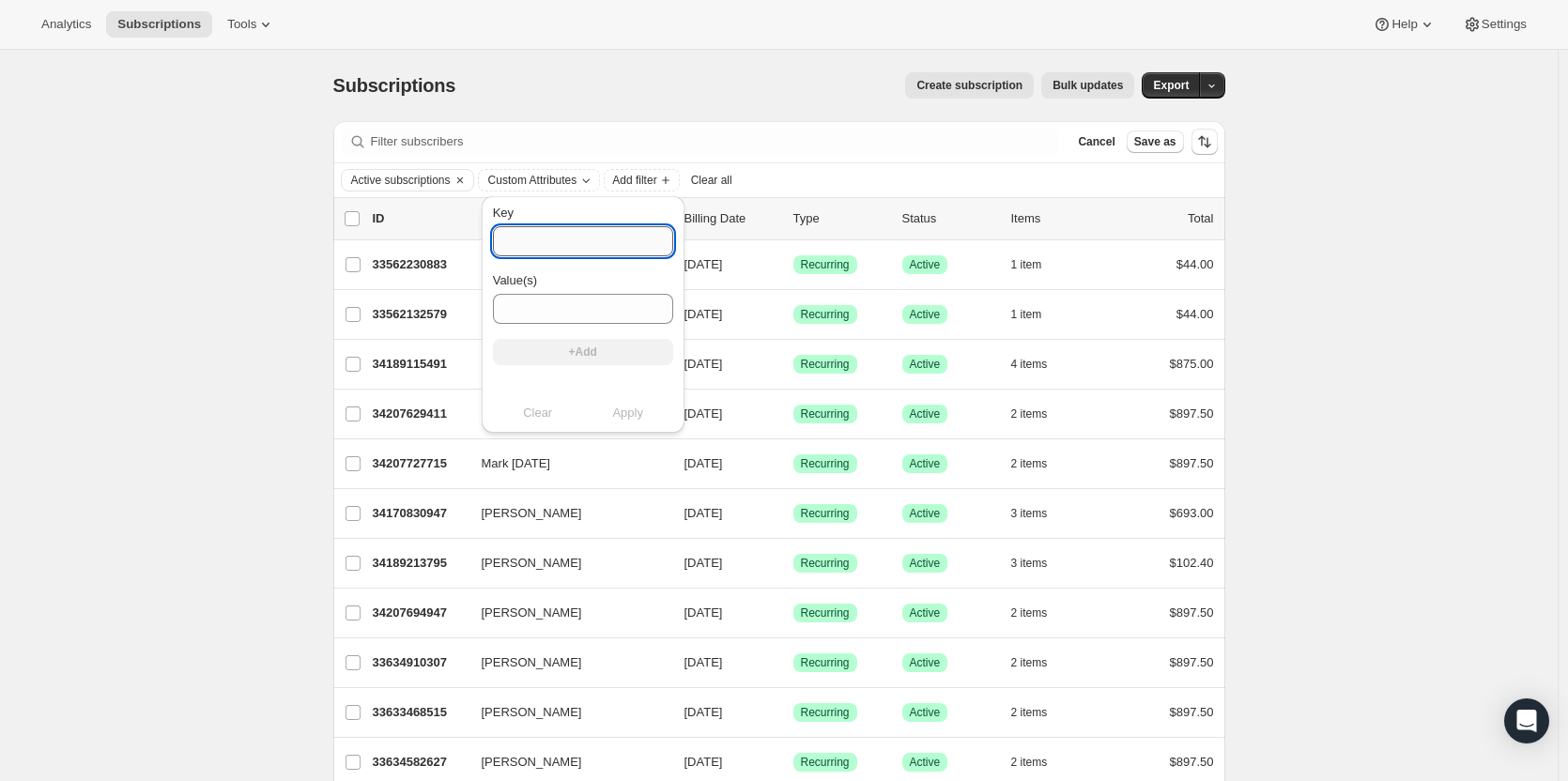
click at [552, 240] on input "Key" at bounding box center [583, 241] width 180 height 30
click at [627, 179] on span "Add filter" at bounding box center [634, 179] width 44 height 15
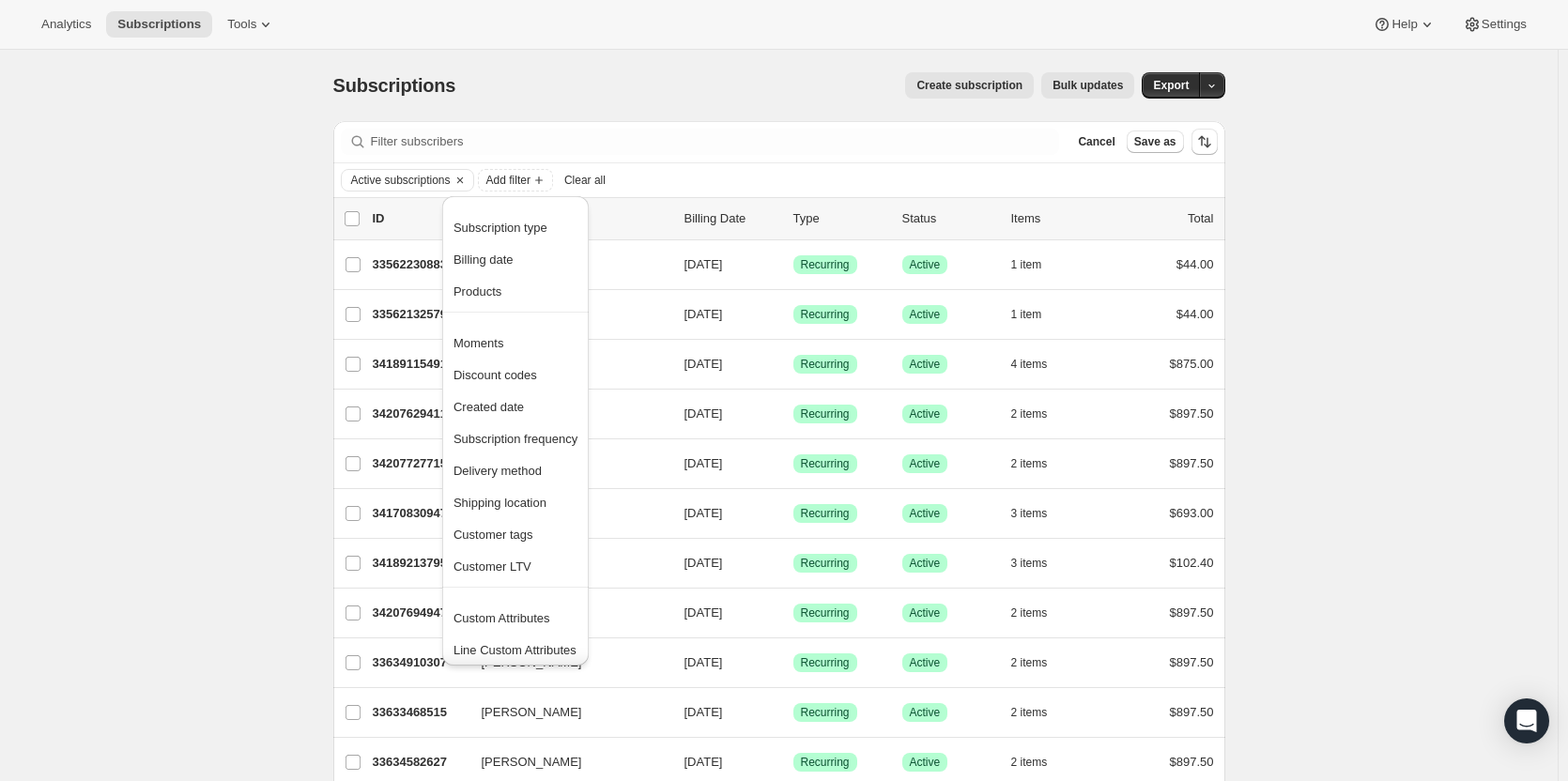
scroll to position [0, 0]
click at [536, 534] on span "Customer tags" at bounding box center [515, 535] width 124 height 18
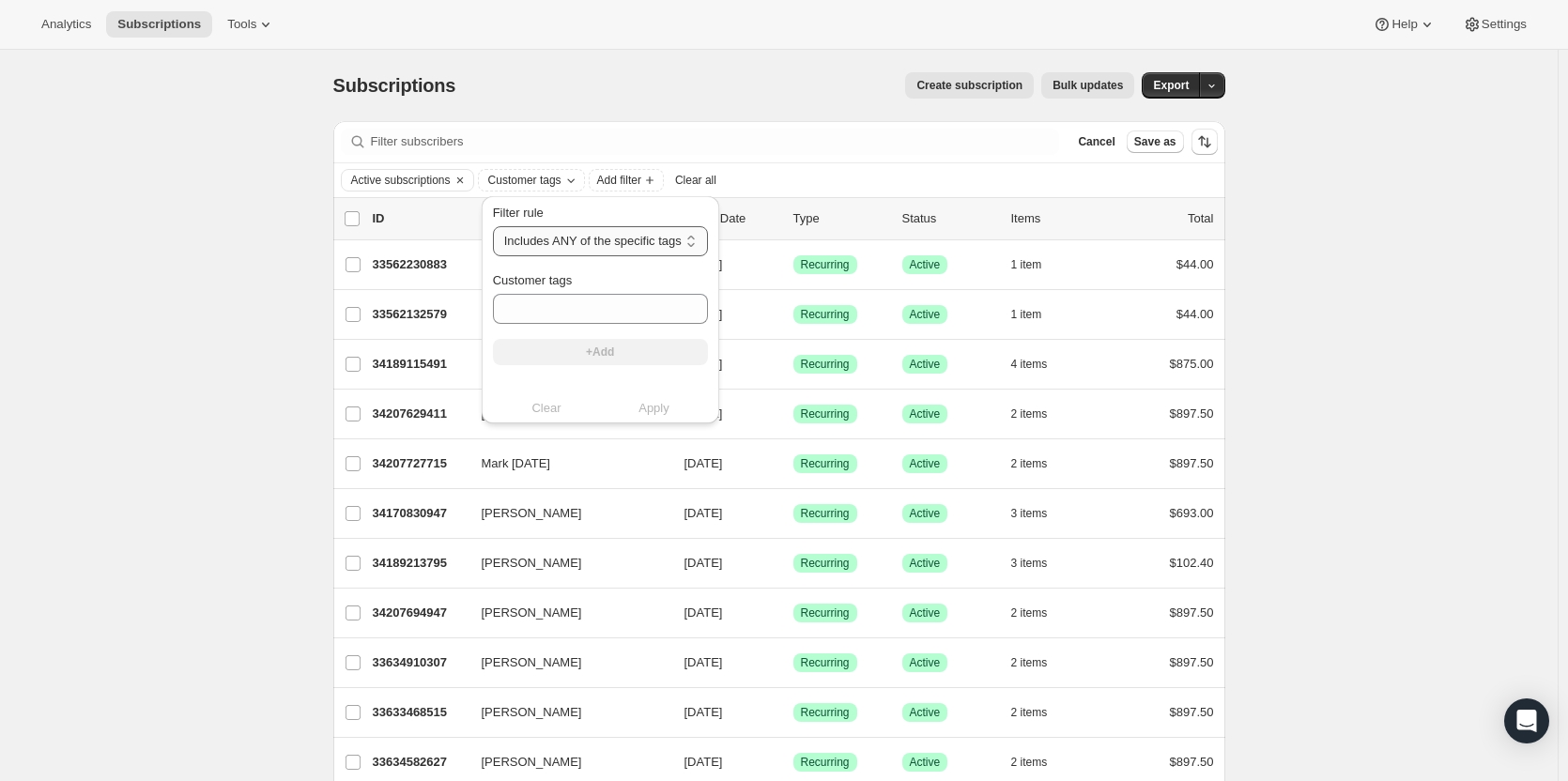
click at [630, 243] on select "Includes ANY of the specific tags Includes ALL of the specific tags Includes ON…" at bounding box center [601, 241] width 215 height 30
select select "all"
click at [493, 226] on select "Includes ANY of the specific tags Includes ALL of the specific tags Includes ON…" at bounding box center [601, 241] width 215 height 30
click at [623, 312] on input "Customer tags" at bounding box center [599, 309] width 212 height 30
click at [236, 44] on div "Analytics Subscriptions Tools Help Settings" at bounding box center [784, 24] width 1568 height 49
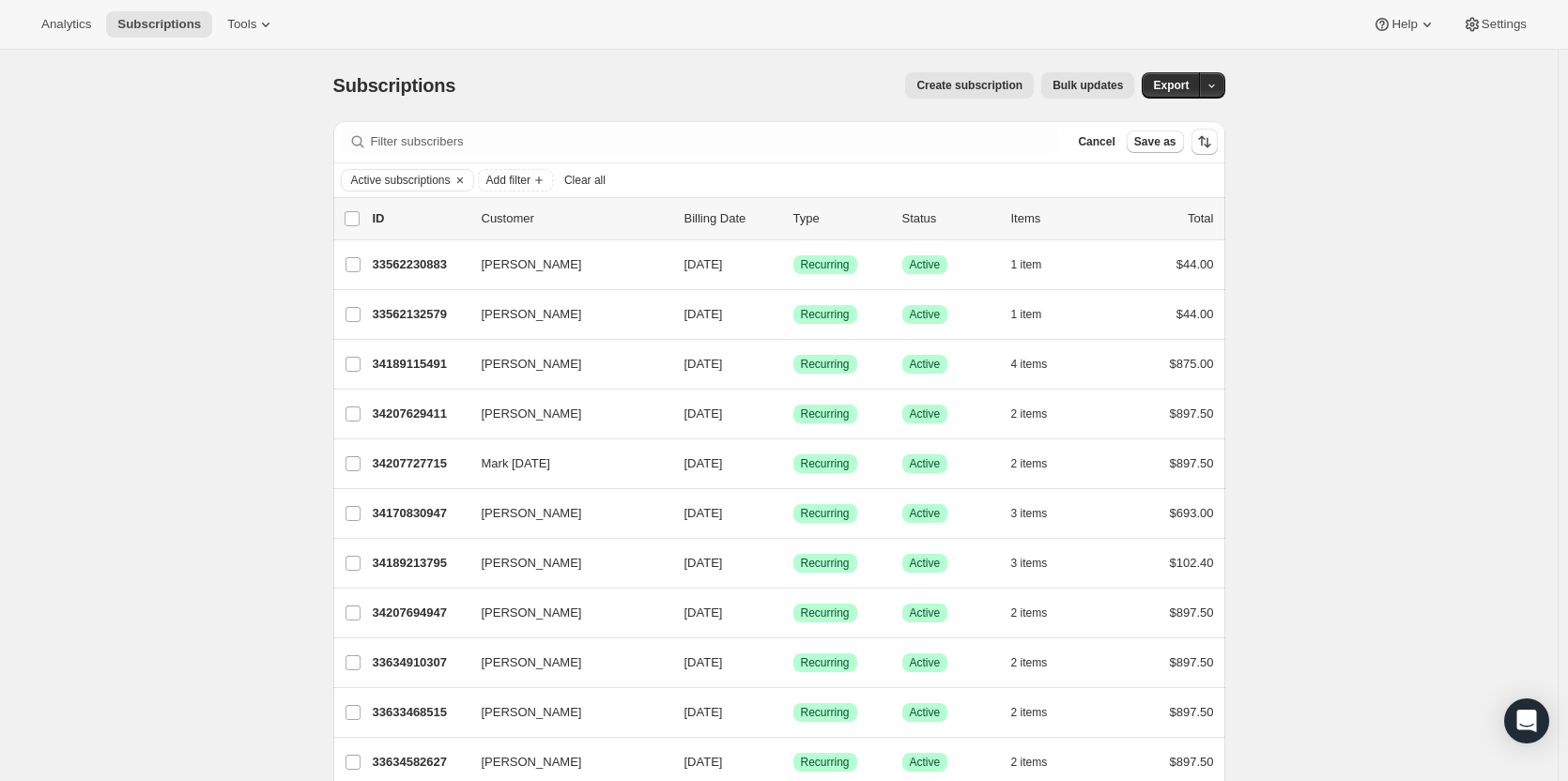
click at [243, 47] on div "Analytics Subscriptions Tools Help Settings" at bounding box center [784, 24] width 1568 height 49
click at [245, 33] on button "Tools" at bounding box center [251, 24] width 71 height 26
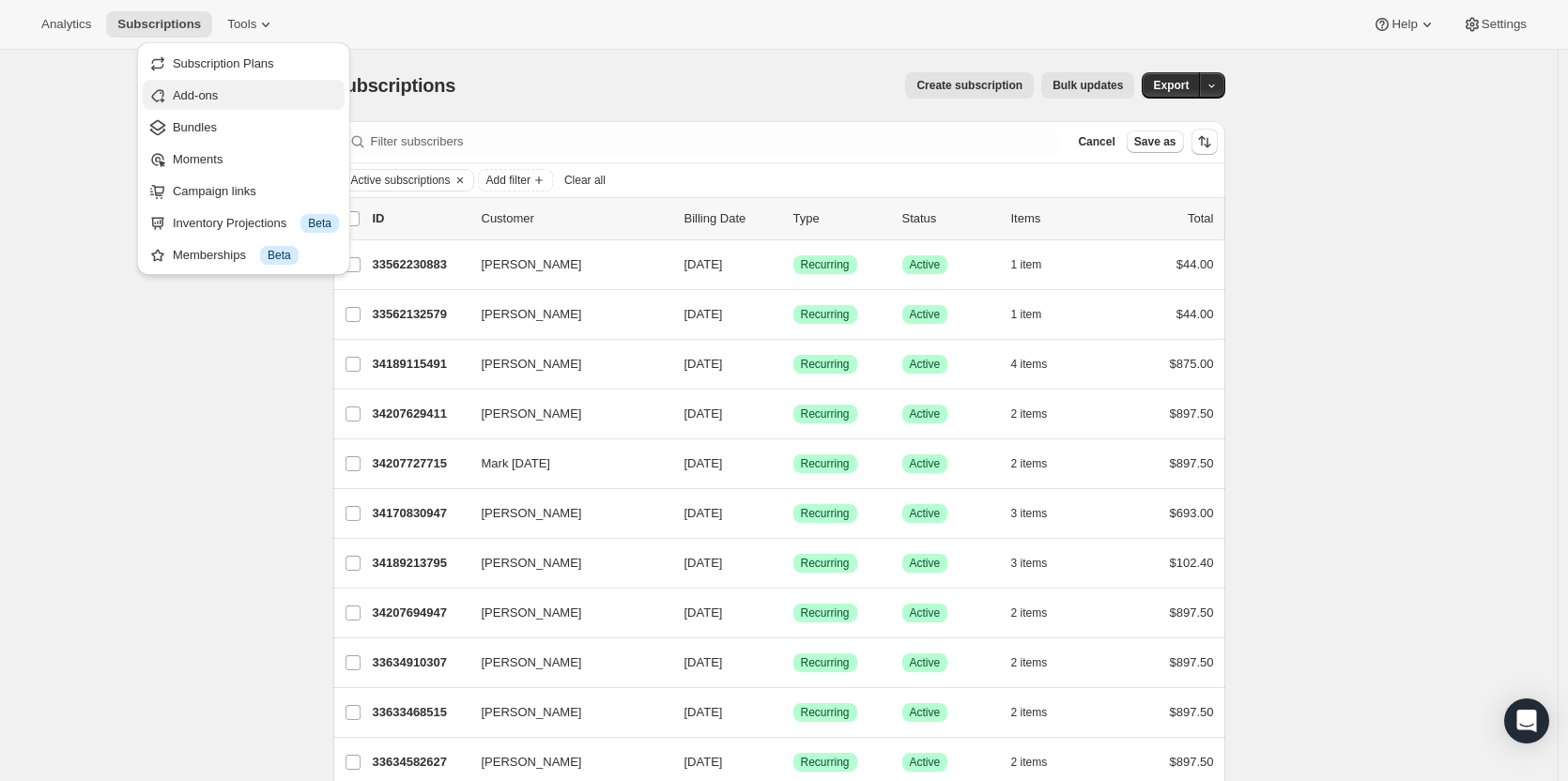
click at [227, 93] on span "Add-ons" at bounding box center [255, 95] width 166 height 18
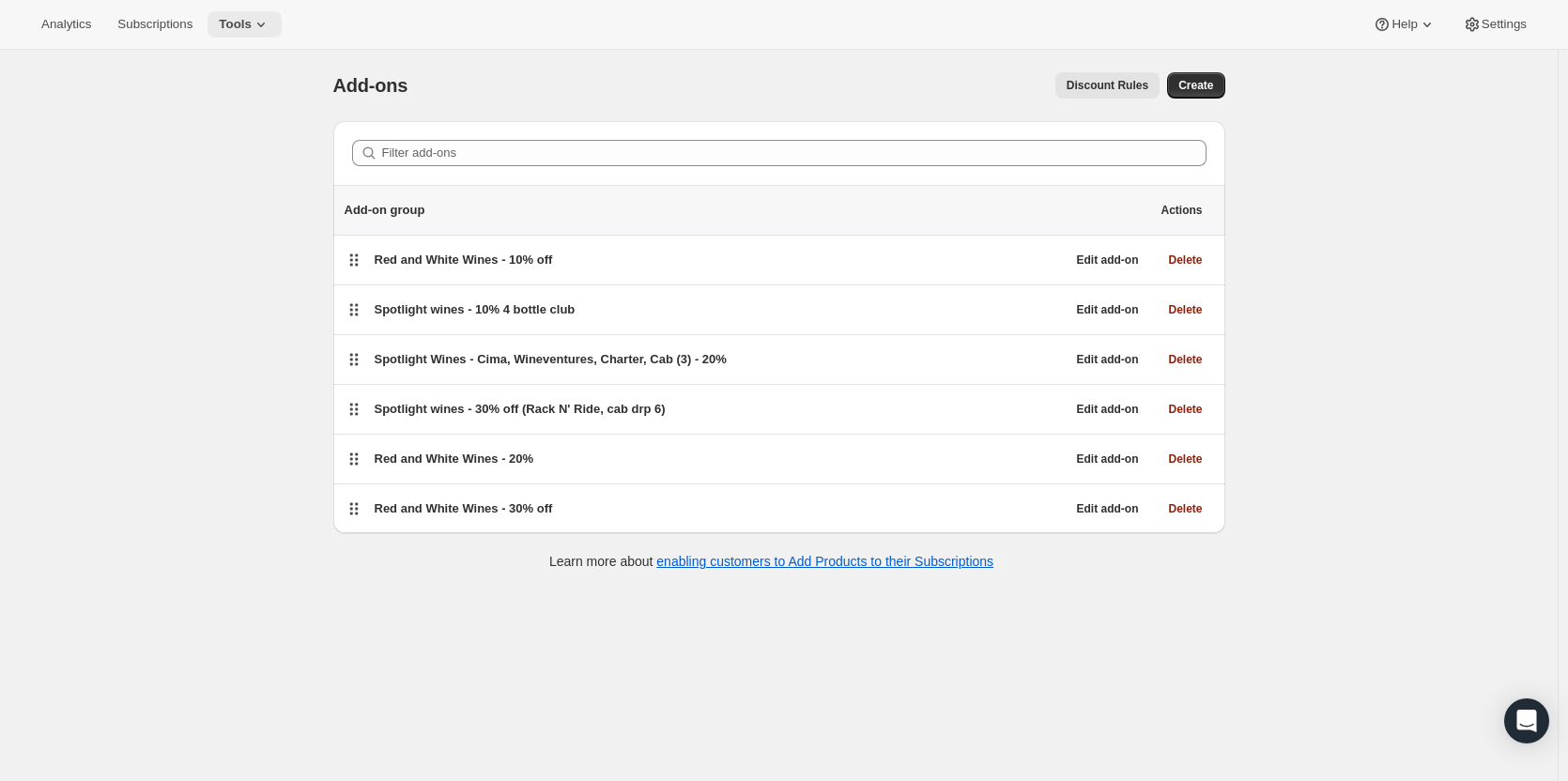
click at [251, 23] on icon at bounding box center [260, 23] width 18 height 18
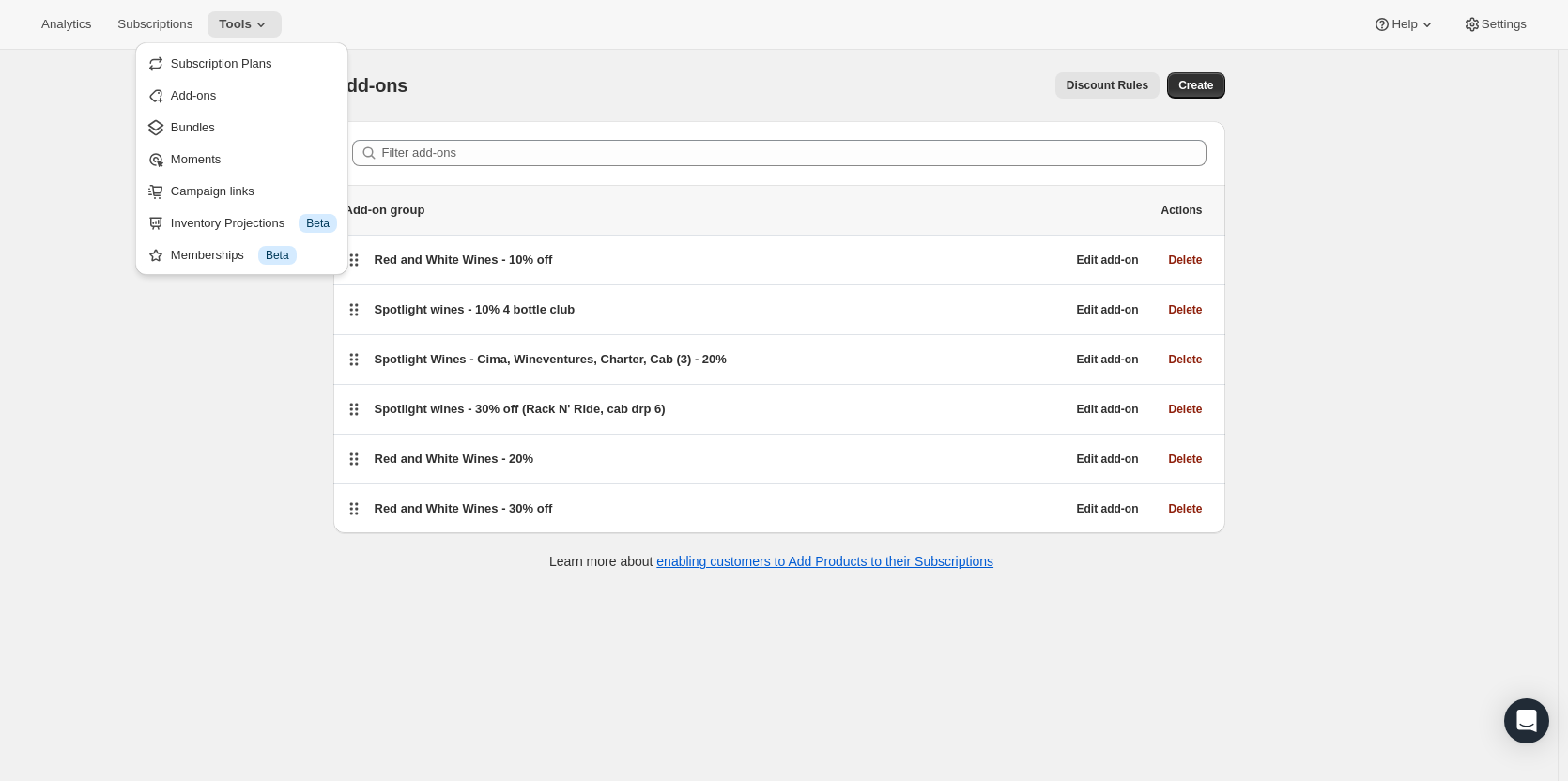
click at [232, 139] on button "Bundles" at bounding box center [242, 126] width 202 height 30
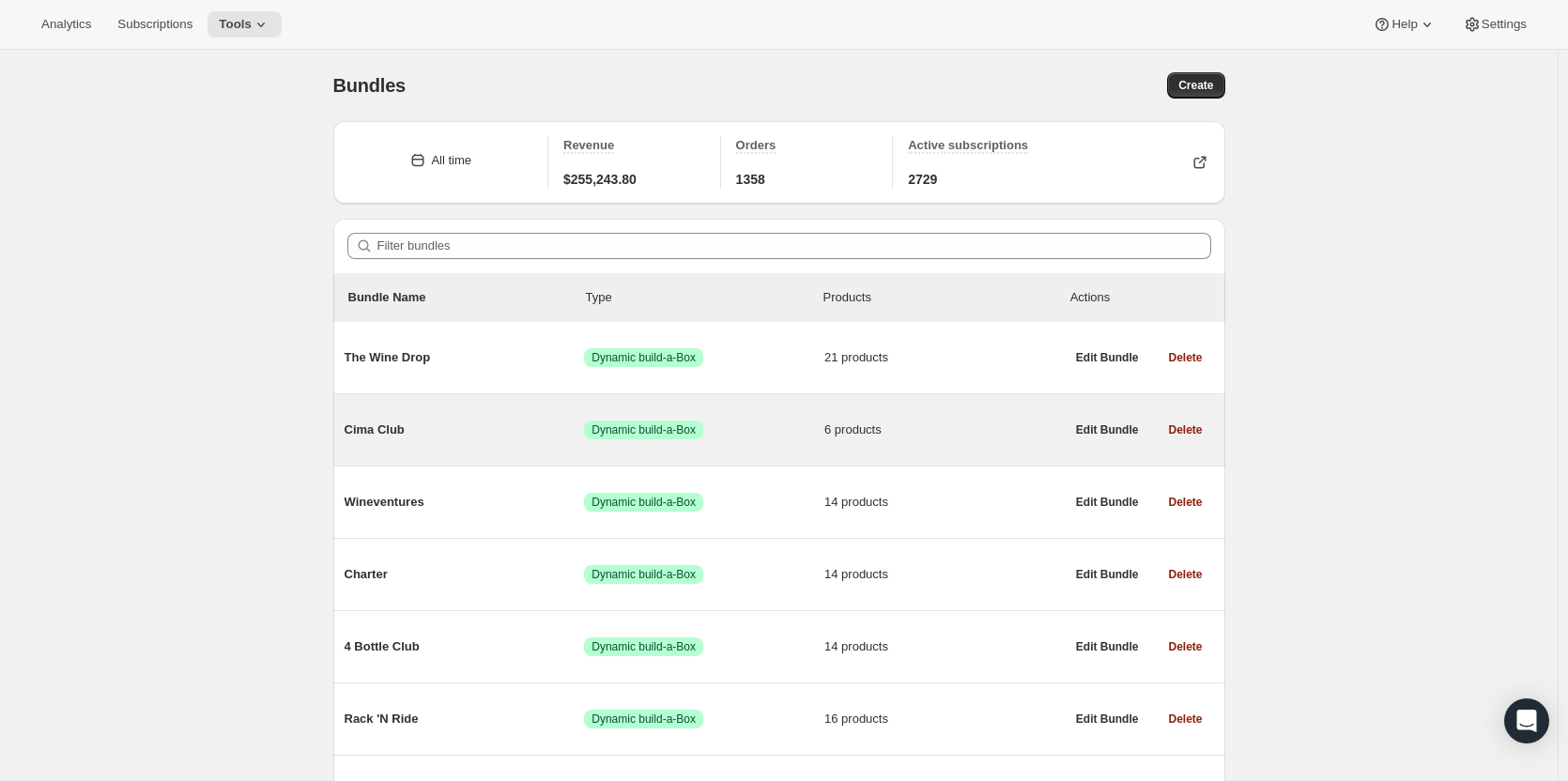
click at [506, 415] on div "Cima Club Success Dynamic build-a-Box 6 products" at bounding box center [704, 430] width 720 height 49
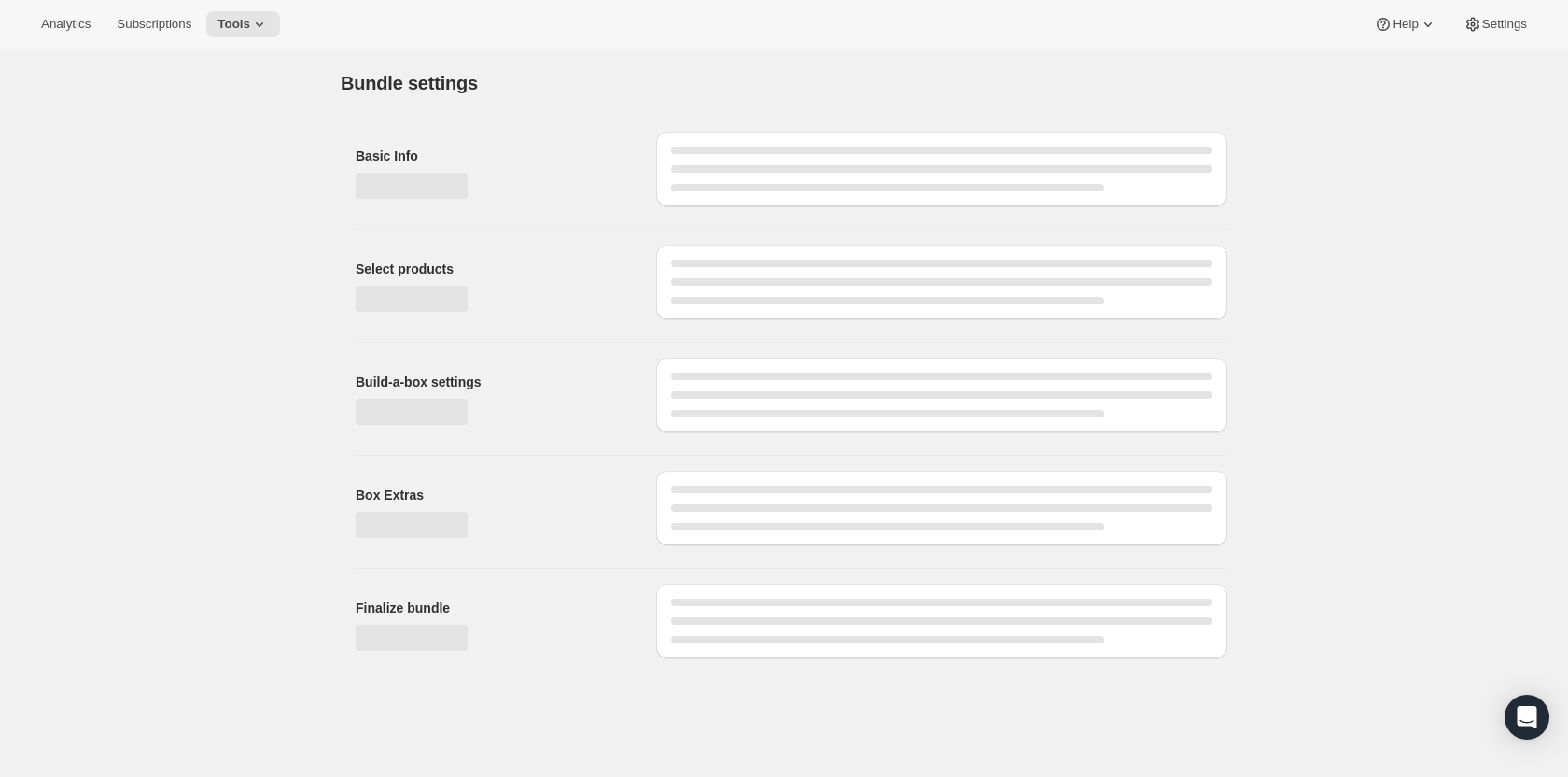
type input "Cima Club"
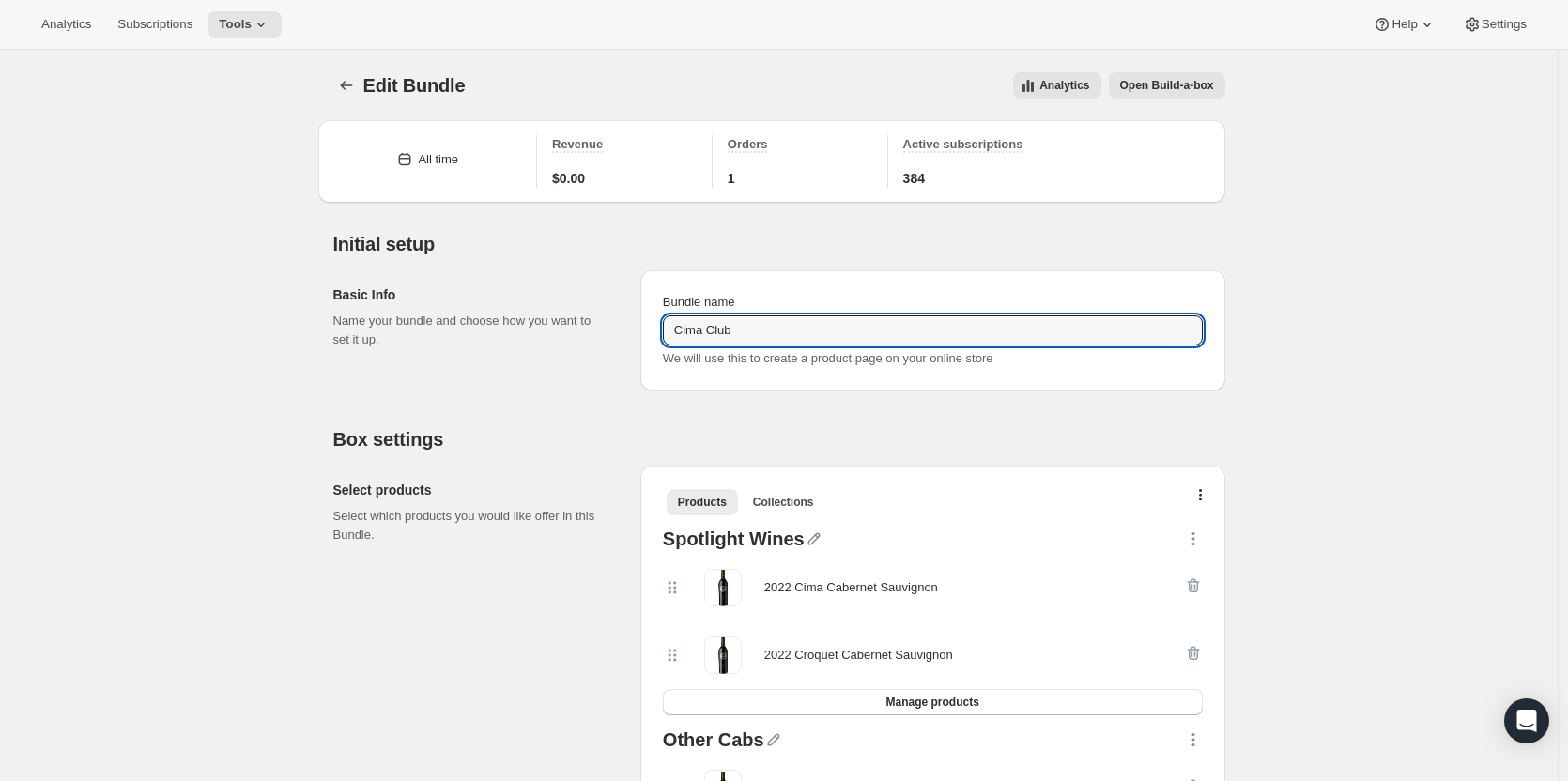
drag, startPoint x: 750, startPoint y: 332, endPoint x: 640, endPoint y: 324, distance: 110.3
click at [640, 324] on div "Basic Info Name your bundle and choose how you want to set it up. Bundle name C…" at bounding box center [778, 322] width 892 height 135
click at [170, 30] on span "Subscriptions" at bounding box center [154, 23] width 75 height 15
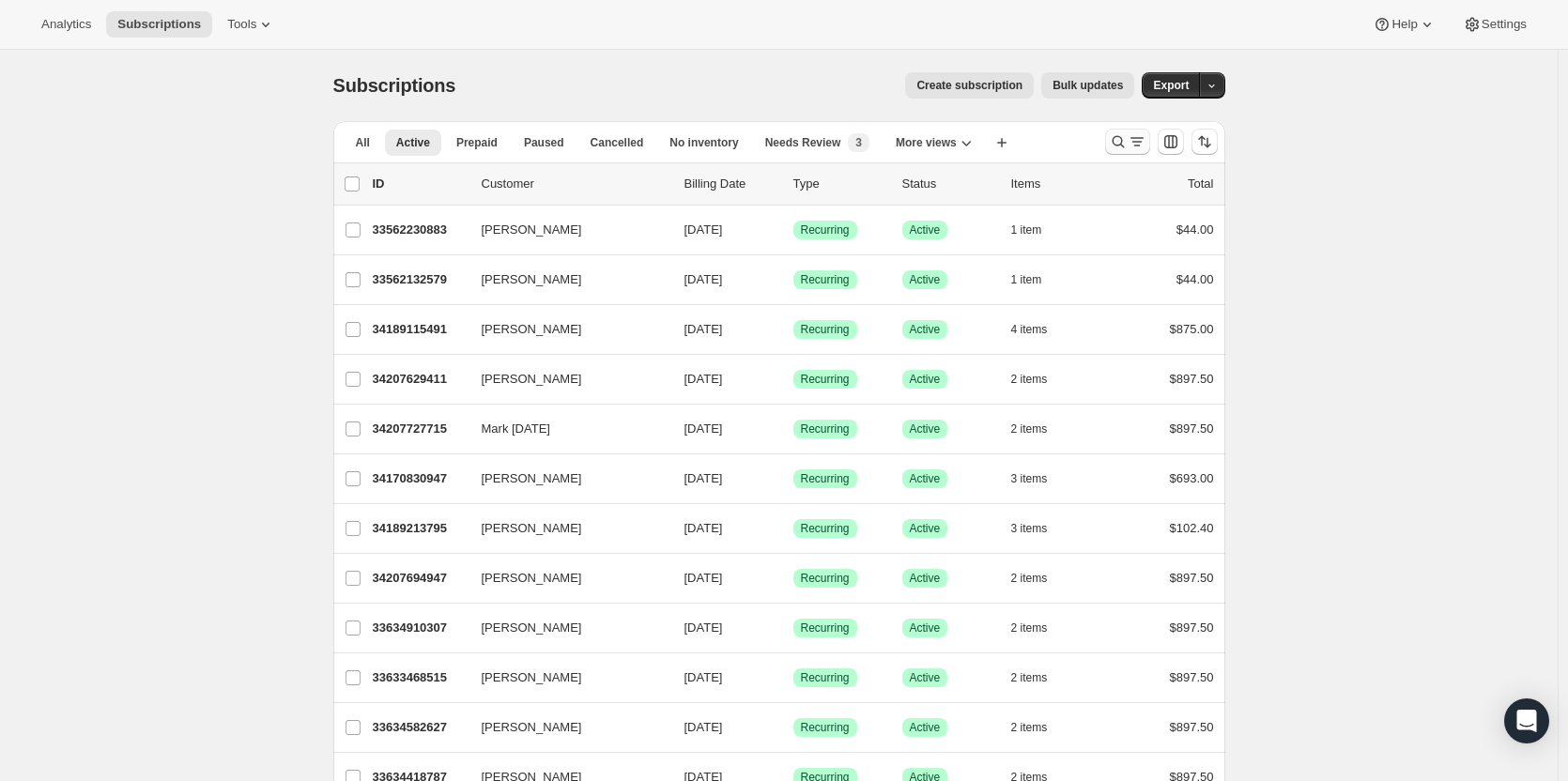
click at [1125, 147] on icon "Search and filter results" at bounding box center [1118, 141] width 18 height 18
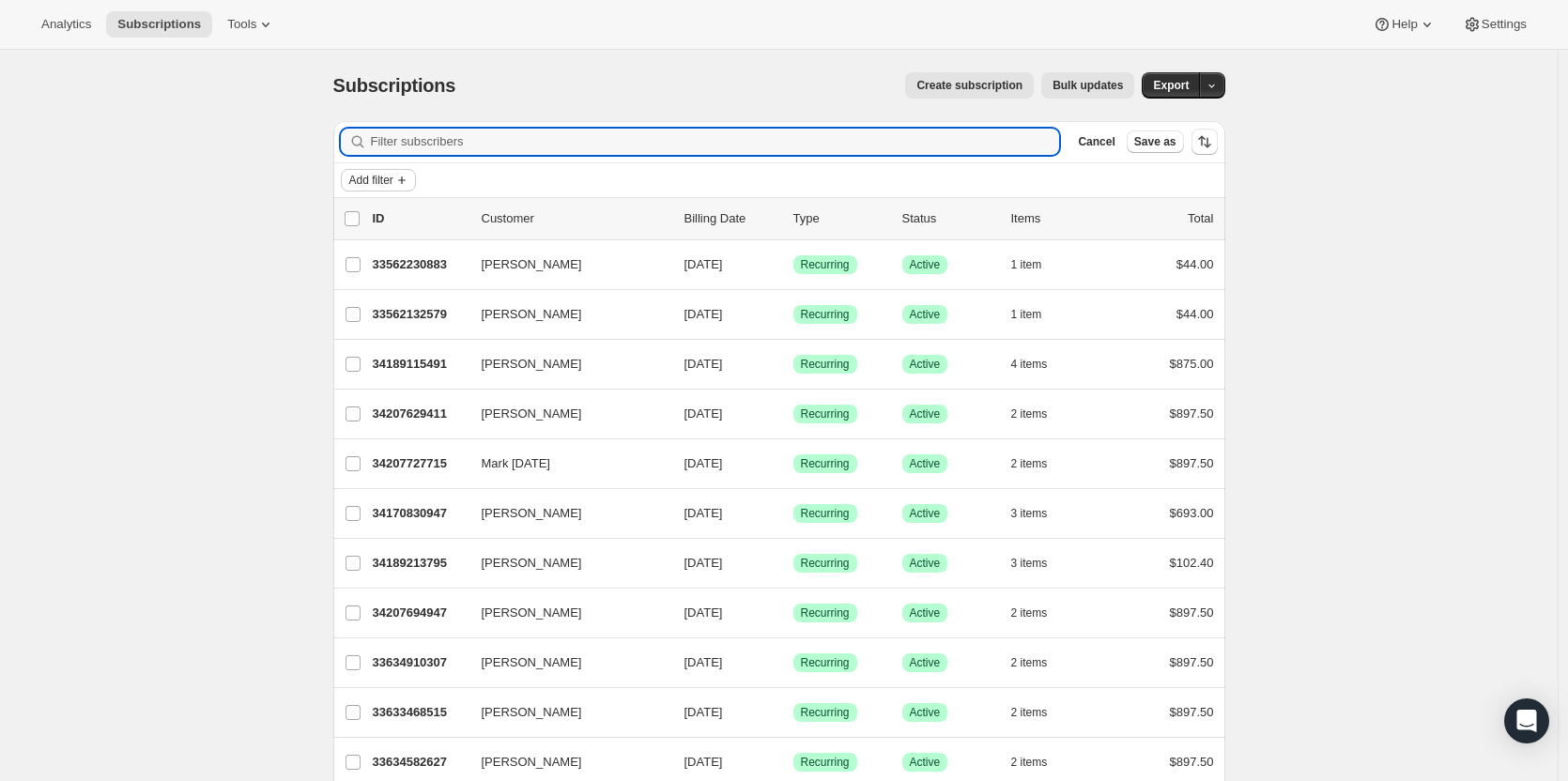
click at [382, 181] on span "Add filter" at bounding box center [371, 179] width 44 height 15
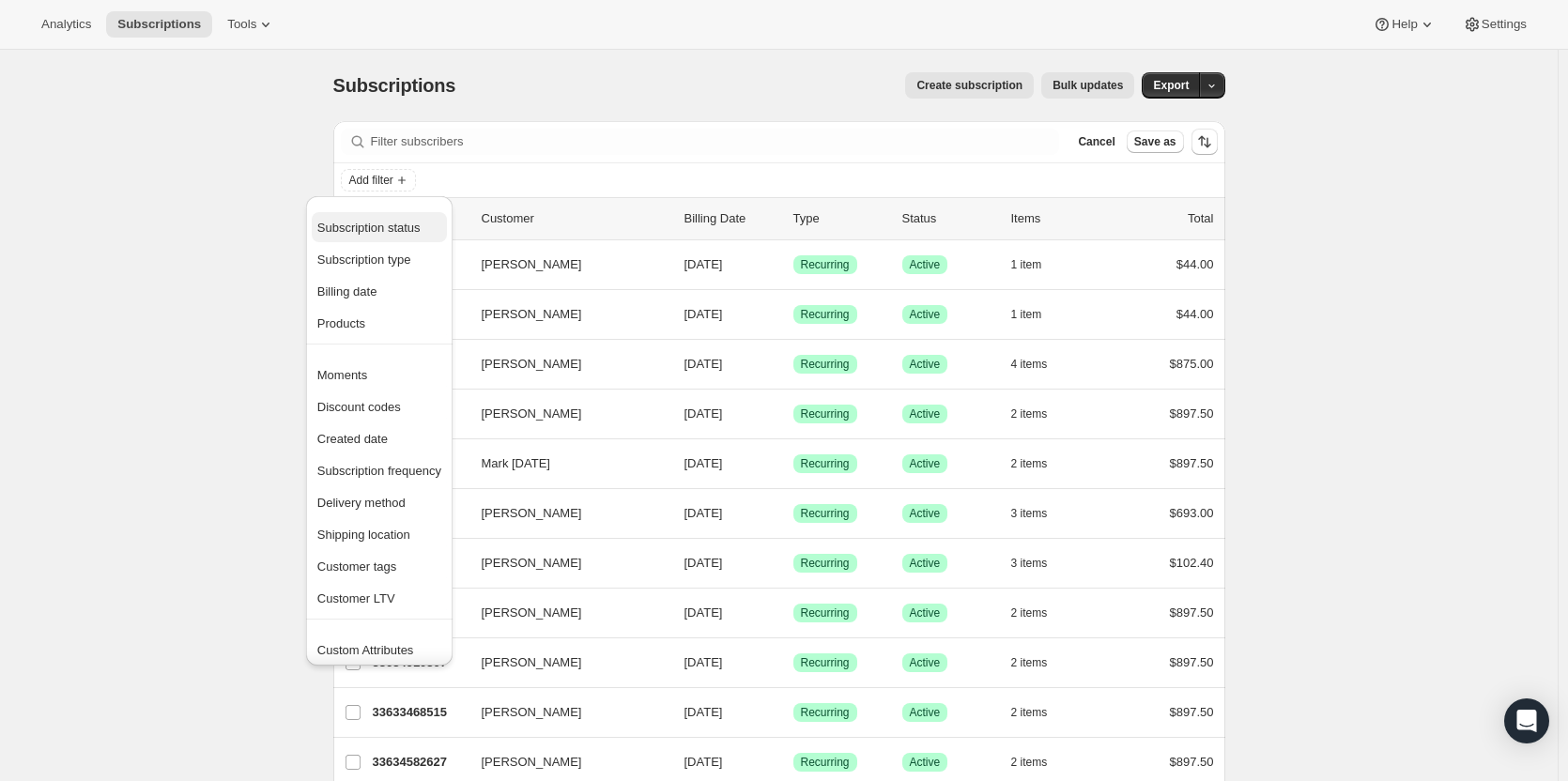
click at [361, 231] on span "Subscription status" at bounding box center [369, 227] width 103 height 15
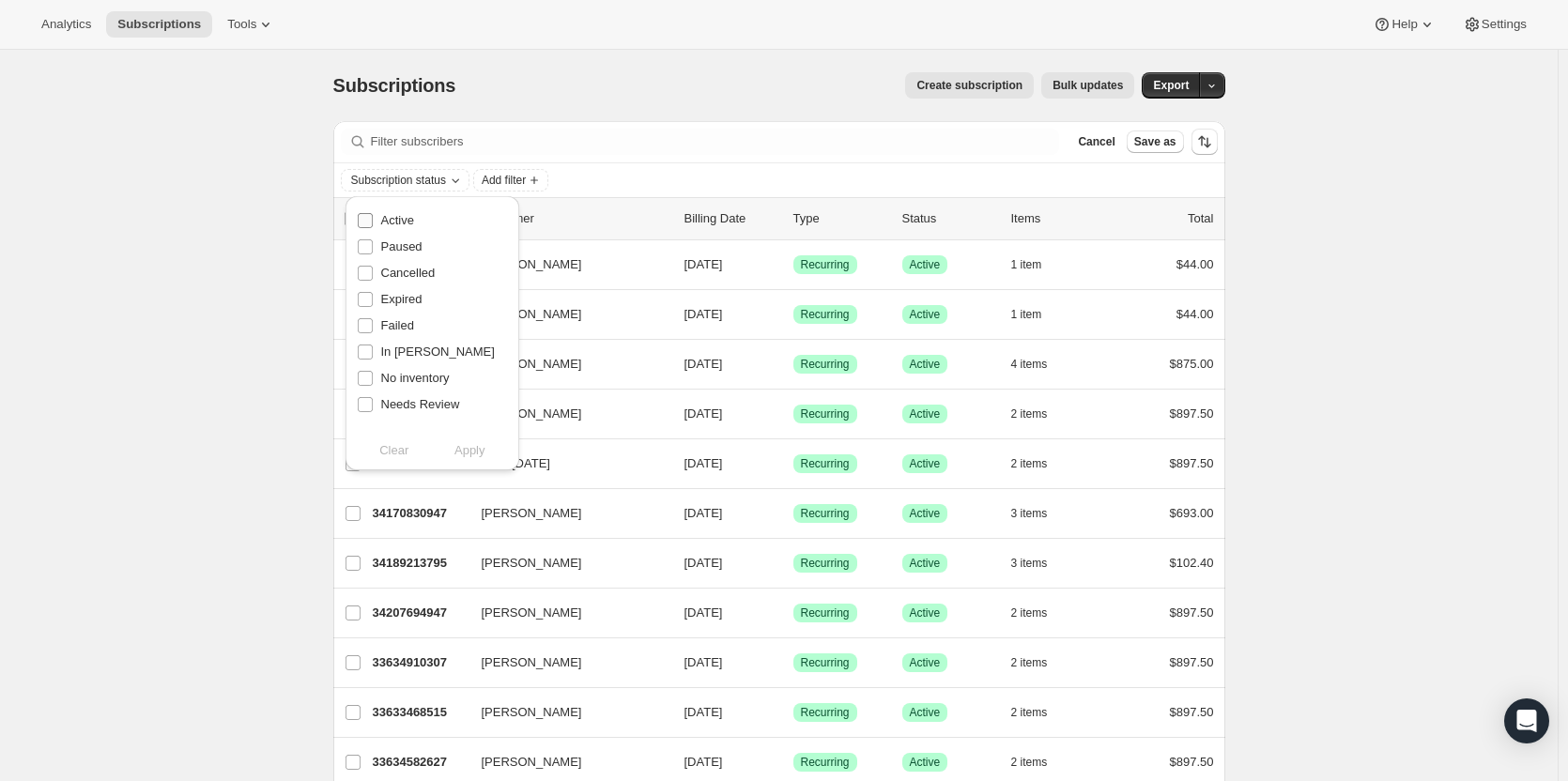
click at [362, 221] on input "Active" at bounding box center [365, 220] width 15 height 15
checkbox input "true"
click at [474, 455] on span "Apply" at bounding box center [470, 450] width 31 height 18
click at [513, 174] on span "Add filter" at bounding box center [507, 179] width 44 height 15
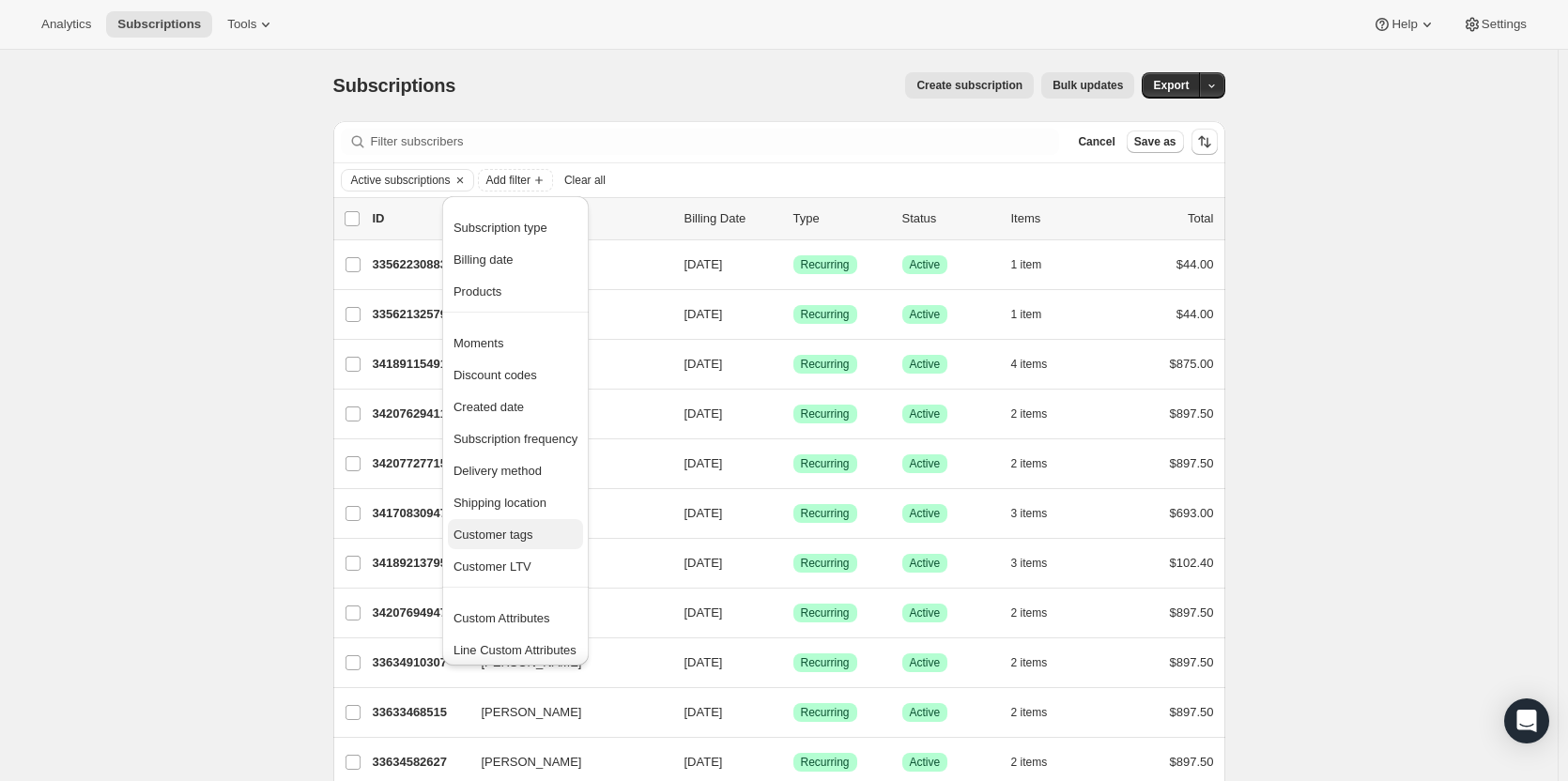
click at [472, 538] on span "Customer tags" at bounding box center [493, 535] width 80 height 15
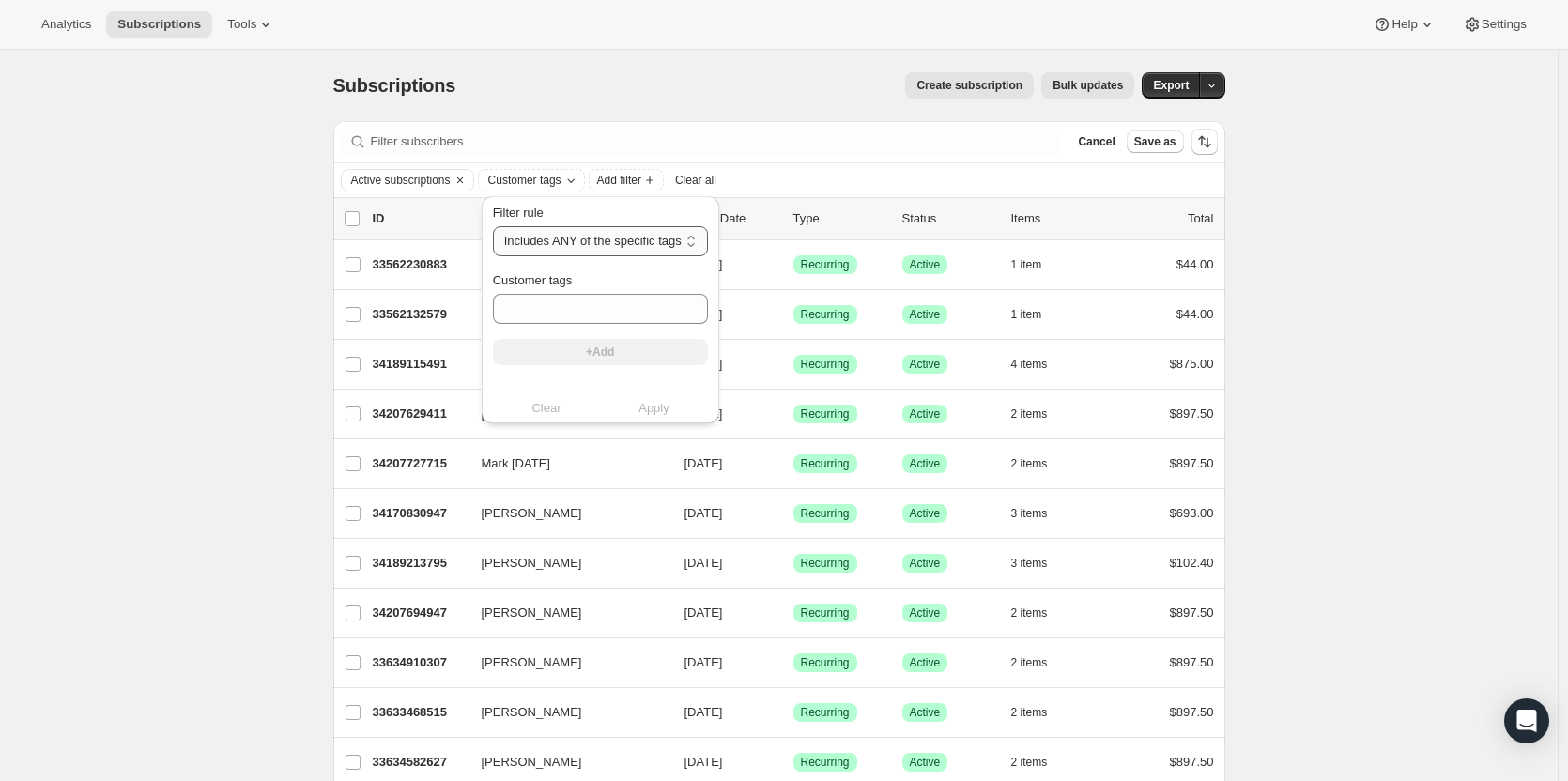
click at [552, 248] on select "Includes ANY of the specific tags Includes ALL of the specific tags Includes ON…" at bounding box center [601, 241] width 215 height 30
select select "all"
click at [493, 226] on select "Includes ANY of the specific tags Includes ALL of the specific tags Includes ON…" at bounding box center [601, 241] width 215 height 30
click at [538, 305] on input "Customer tags" at bounding box center [599, 309] width 212 height 30
paste input "Cima Club"
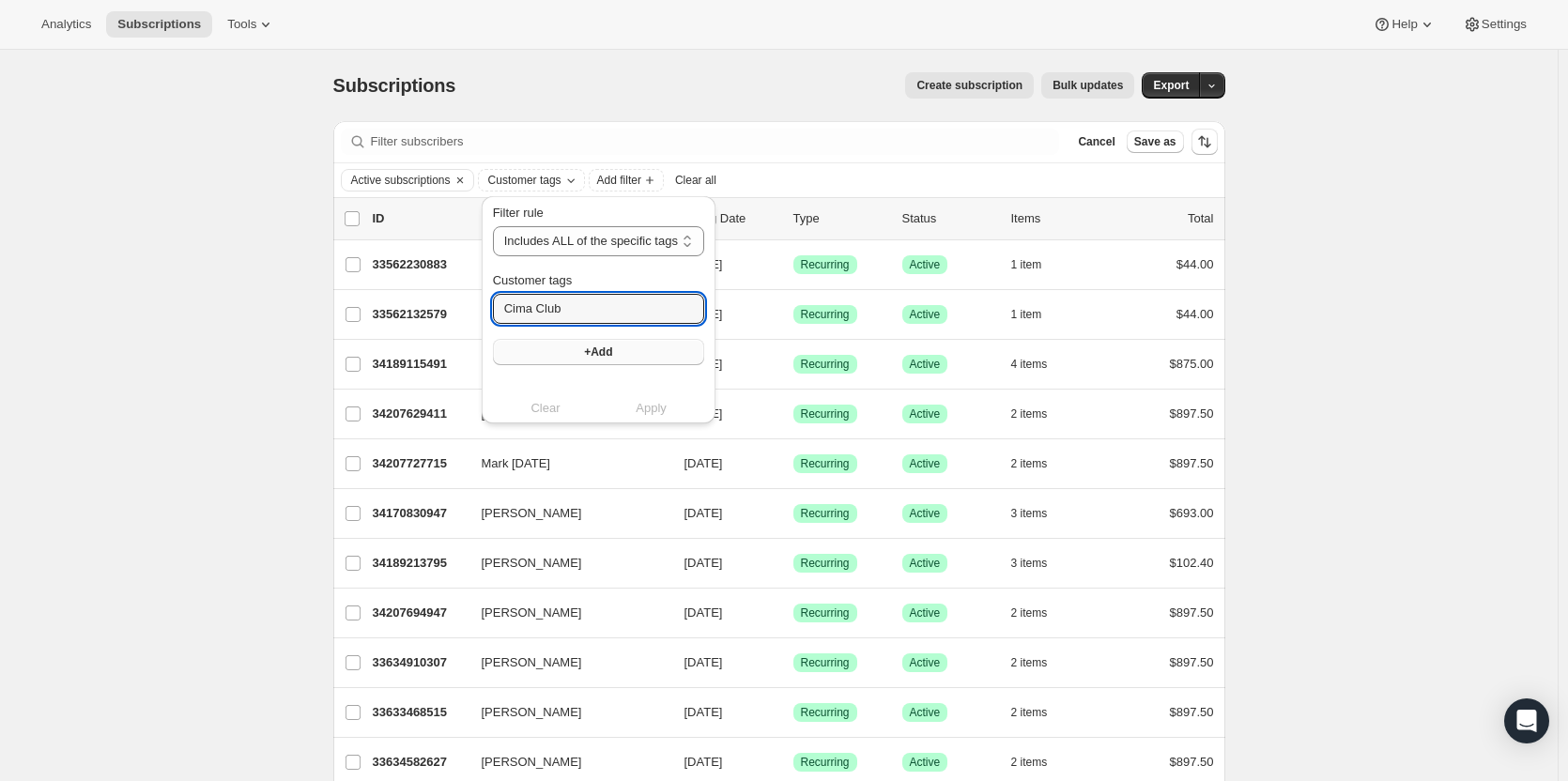
type input "Cima Club"
click at [545, 360] on button "+Add" at bounding box center [599, 351] width 212 height 26
click at [640, 422] on span "Apply" at bounding box center [651, 427] width 31 height 18
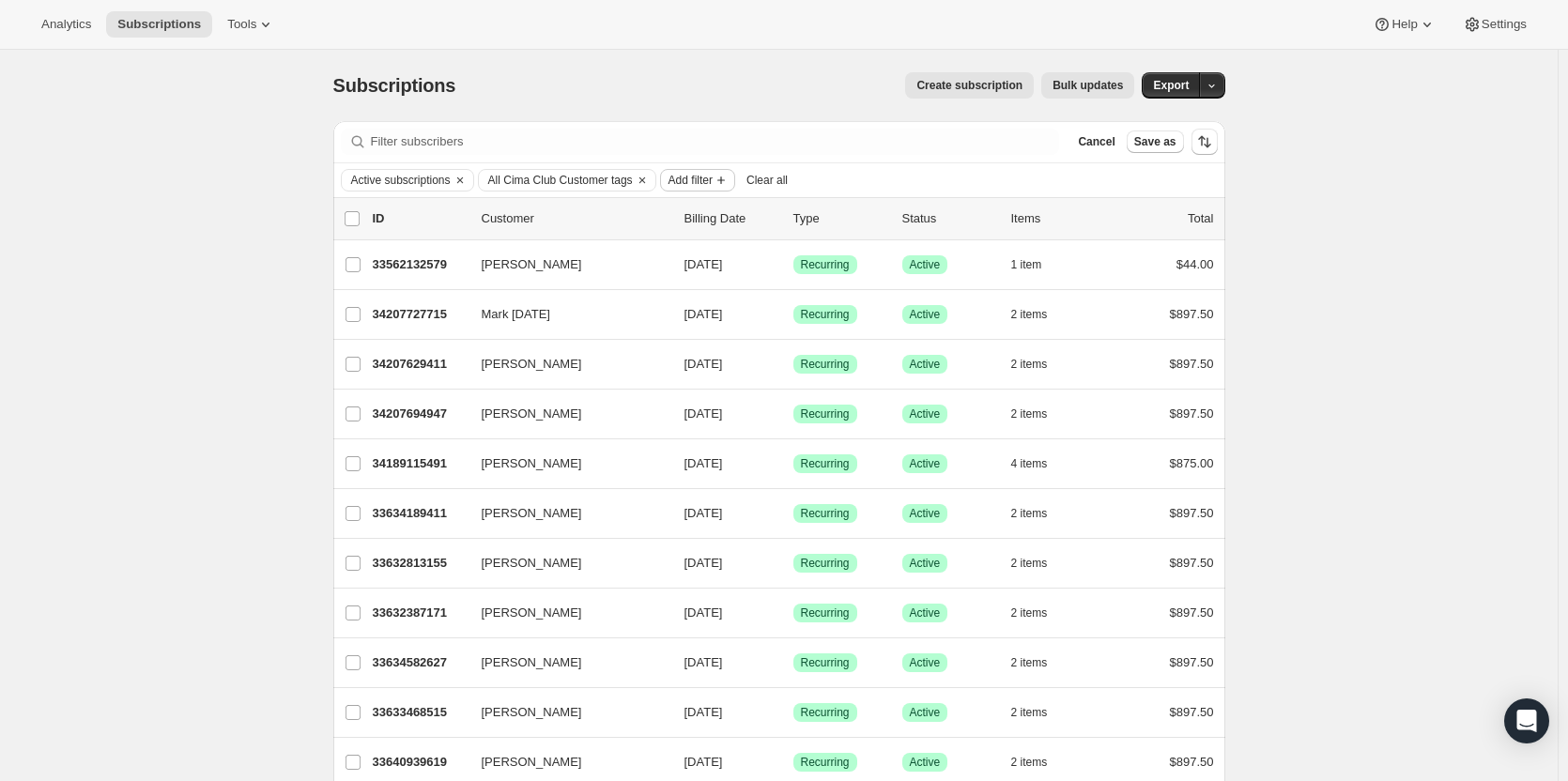
click at [717, 182] on icon "Add filter" at bounding box center [720, 179] width 15 height 15
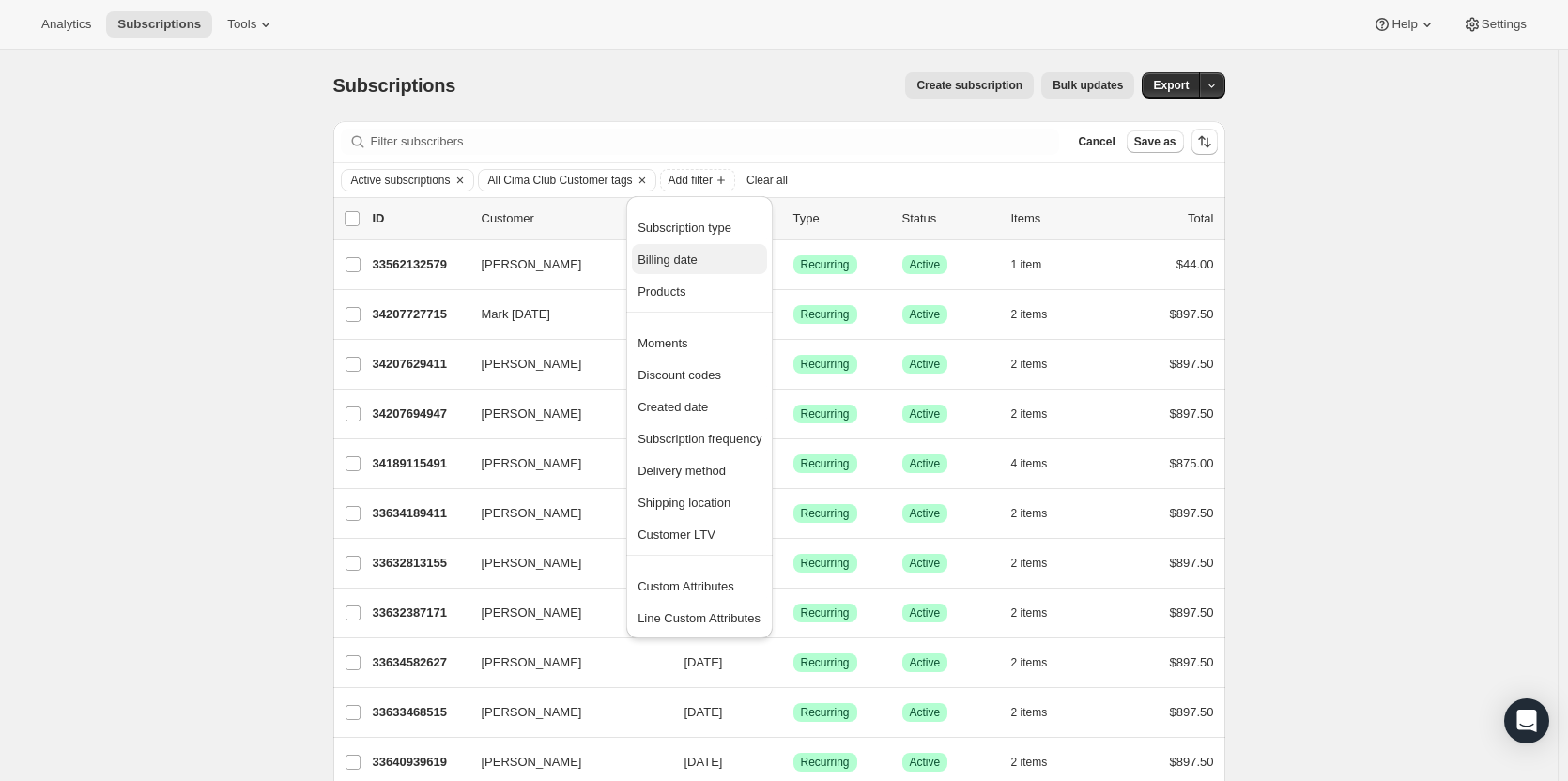
click at [701, 267] on span "Billing date" at bounding box center [700, 259] width 124 height 18
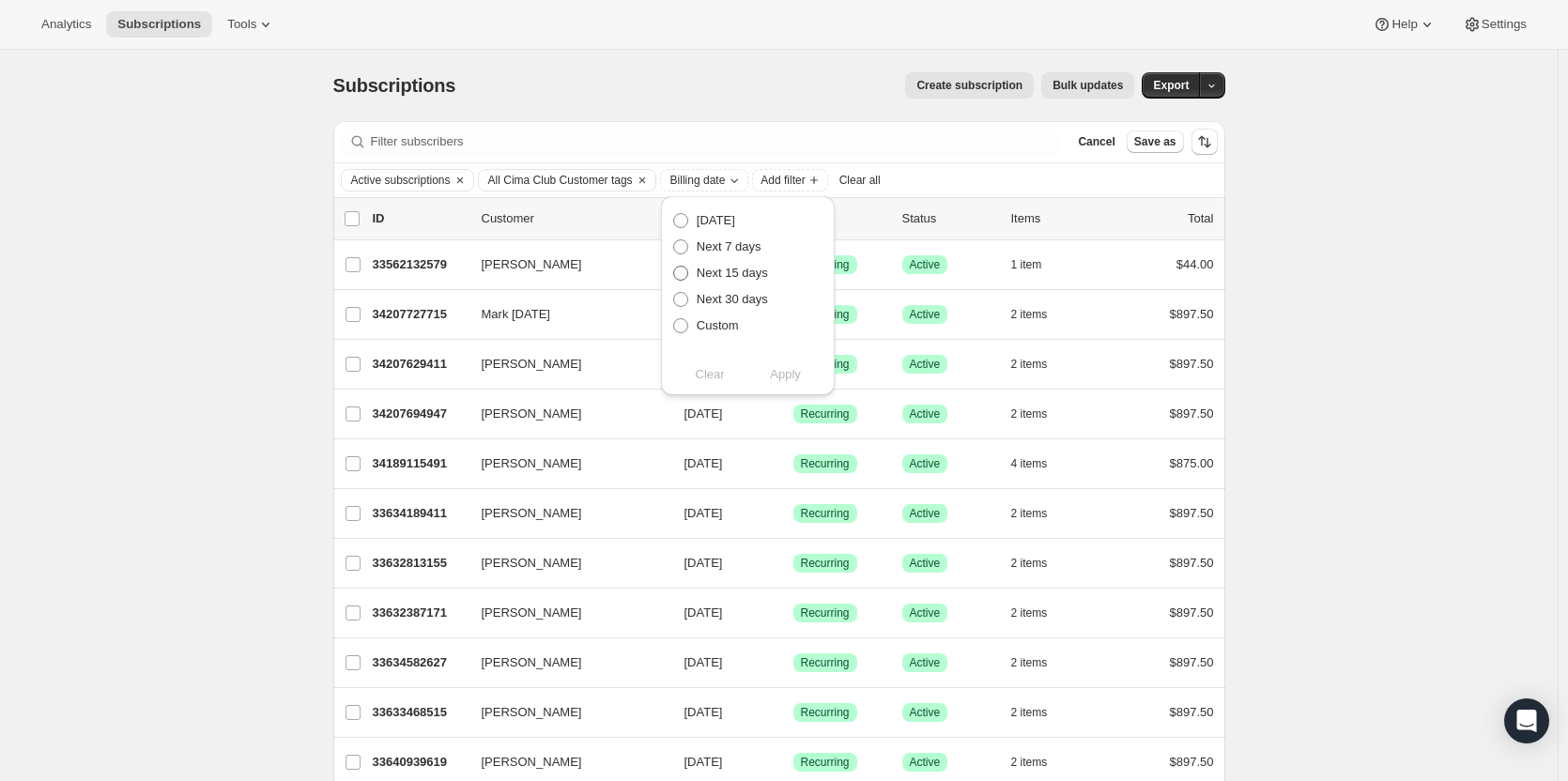
click at [677, 273] on span at bounding box center [680, 273] width 15 height 15
click at [674, 267] on input "Next 15 days" at bounding box center [673, 266] width 1 height 1
radio input "true"
click at [685, 243] on span at bounding box center [680, 246] width 15 height 15
click at [674, 241] on input "Next 7 days" at bounding box center [673, 240] width 1 height 1
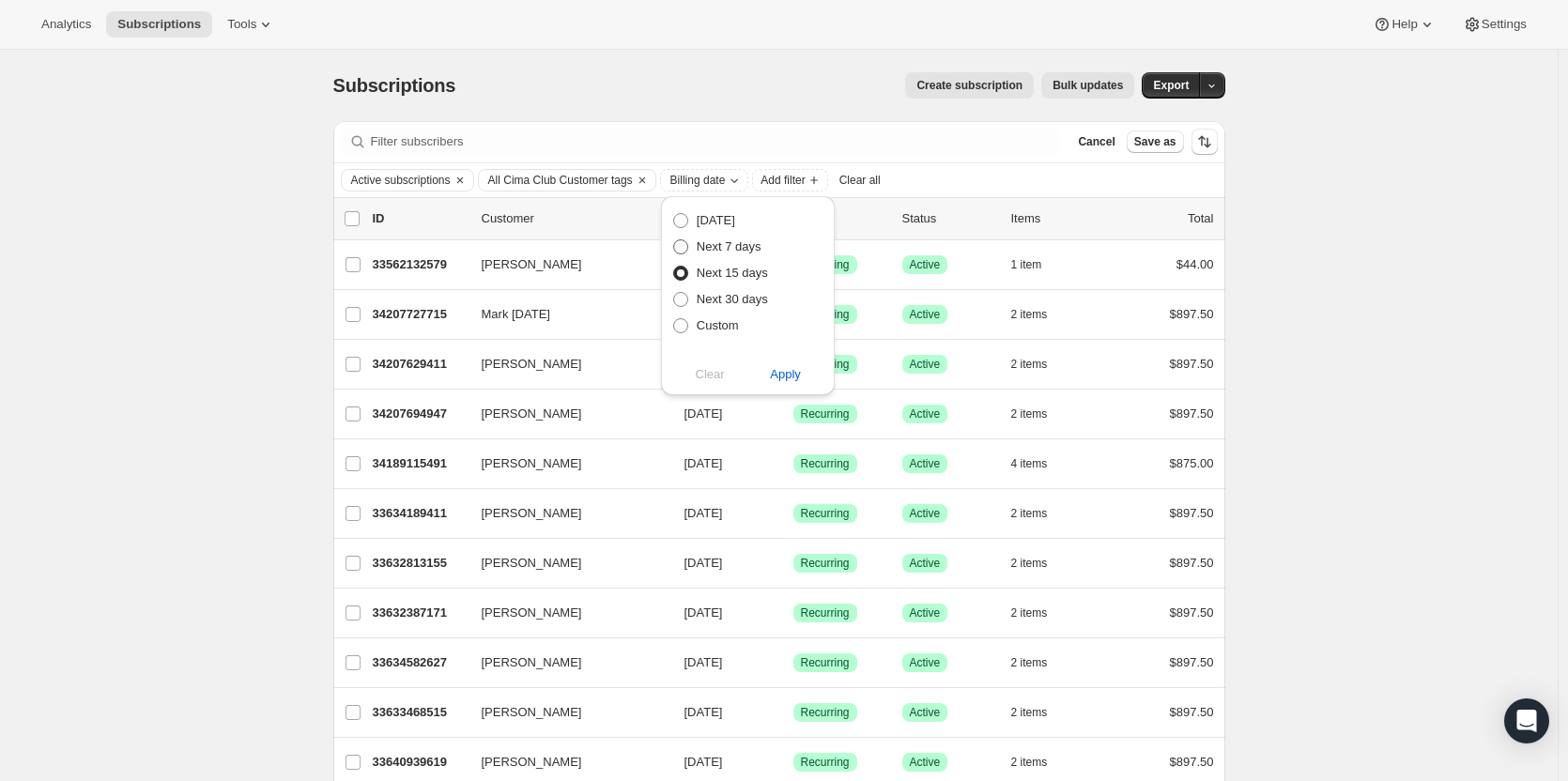
radio input "true"
click at [787, 386] on button "Apply" at bounding box center [785, 374] width 99 height 30
click at [831, 179] on icon "Clear" at bounding box center [823, 179] width 15 height 15
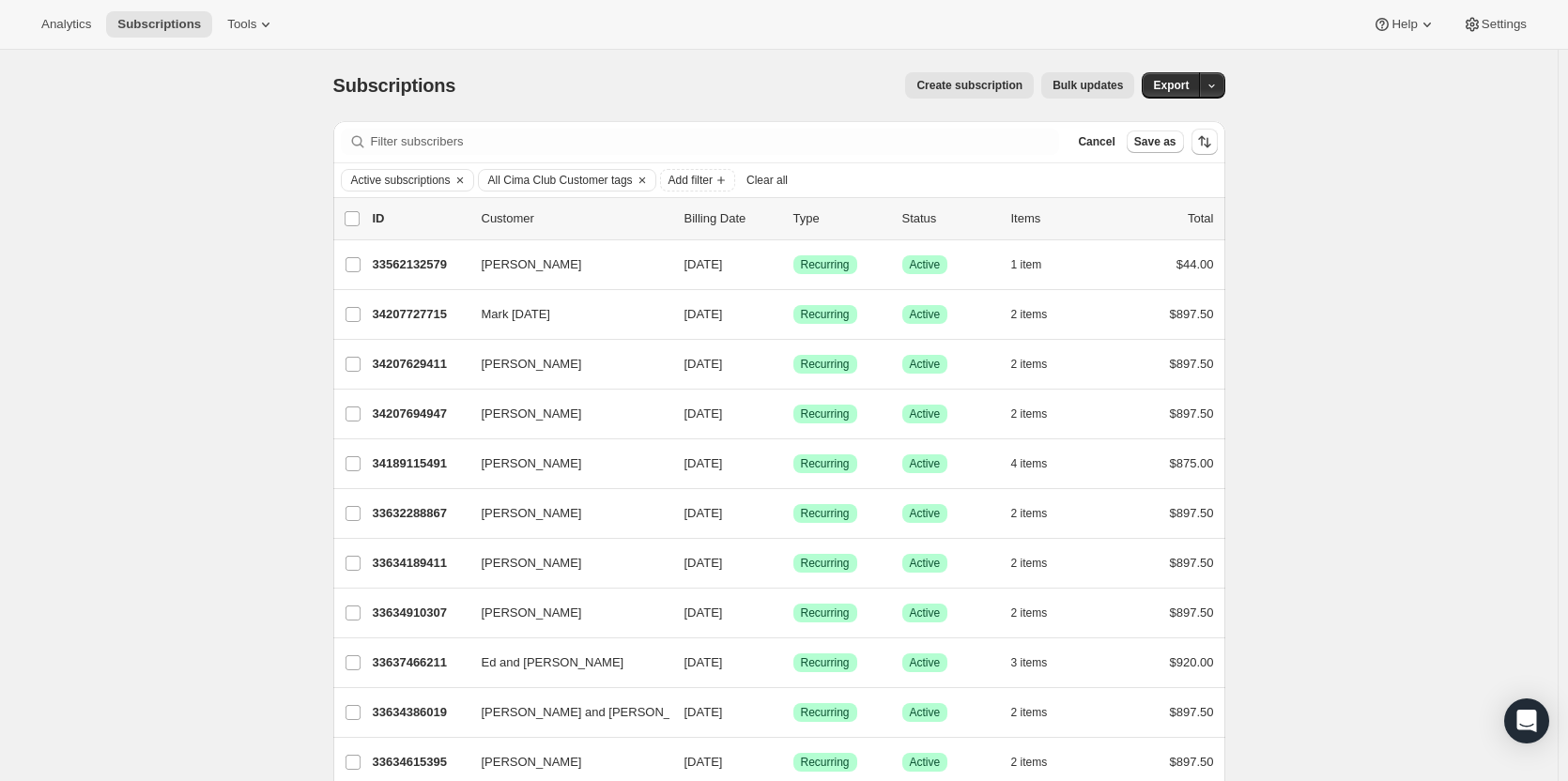
click at [648, 180] on icon "Clear" at bounding box center [641, 179] width 15 height 15
click at [464, 177] on icon "Clear" at bounding box center [459, 179] width 15 height 15
click at [406, 181] on icon "Add filter" at bounding box center [401, 179] width 15 height 15
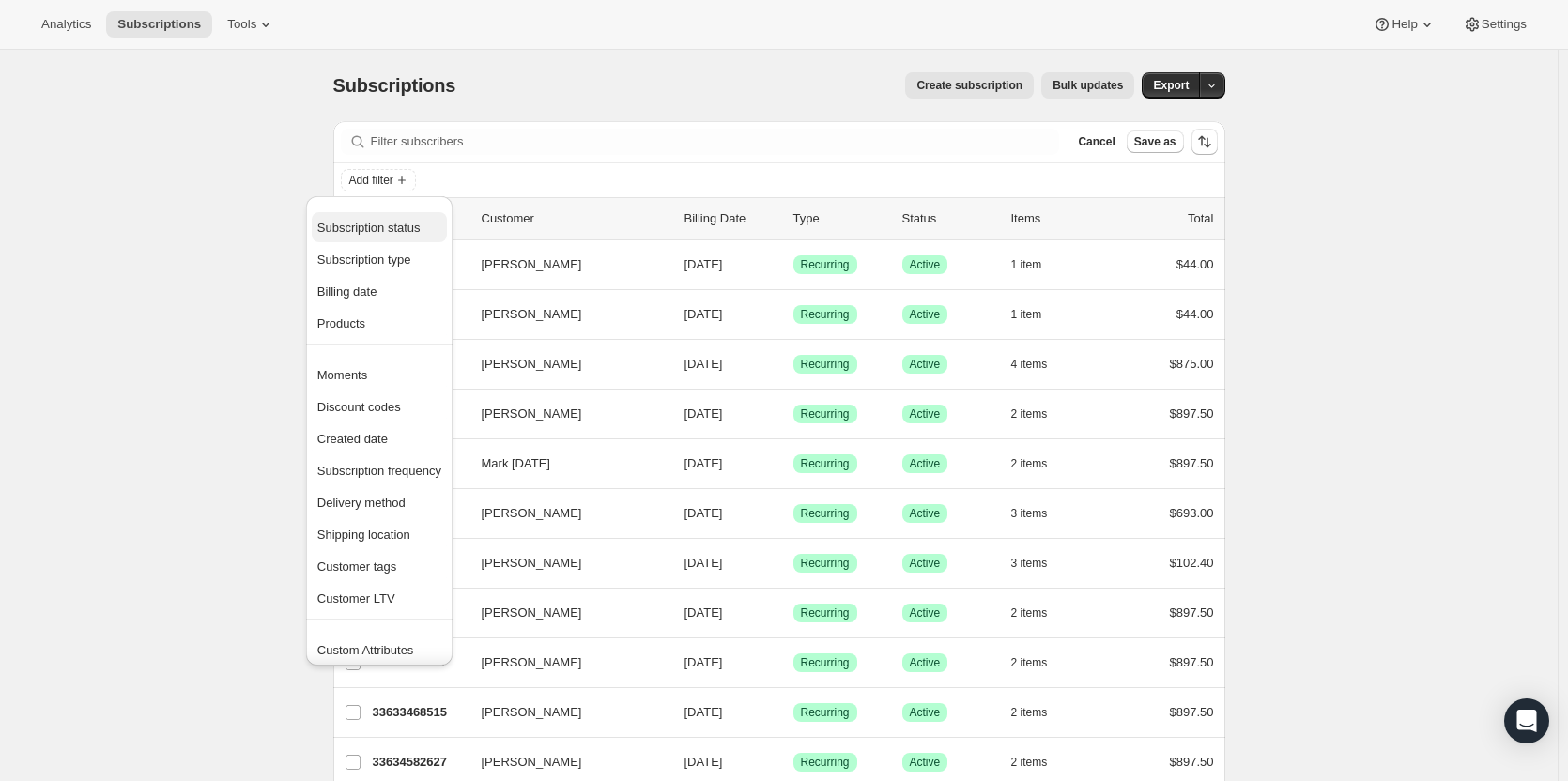
click at [386, 234] on span "Subscription status" at bounding box center [369, 227] width 103 height 15
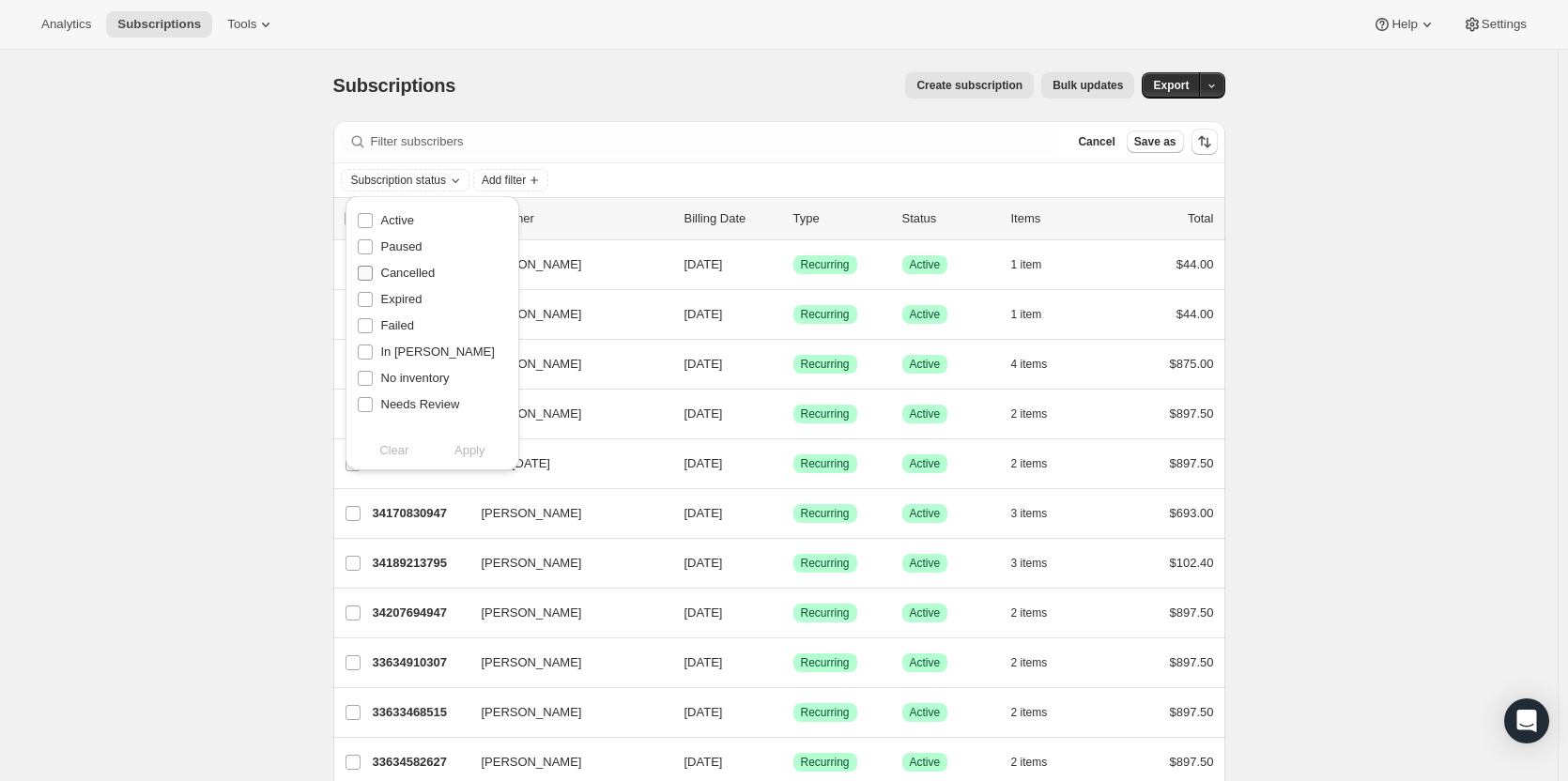
click at [367, 272] on input "Cancelled" at bounding box center [365, 273] width 15 height 15
checkbox input "true"
click at [472, 455] on span "Apply" at bounding box center [470, 450] width 31 height 18
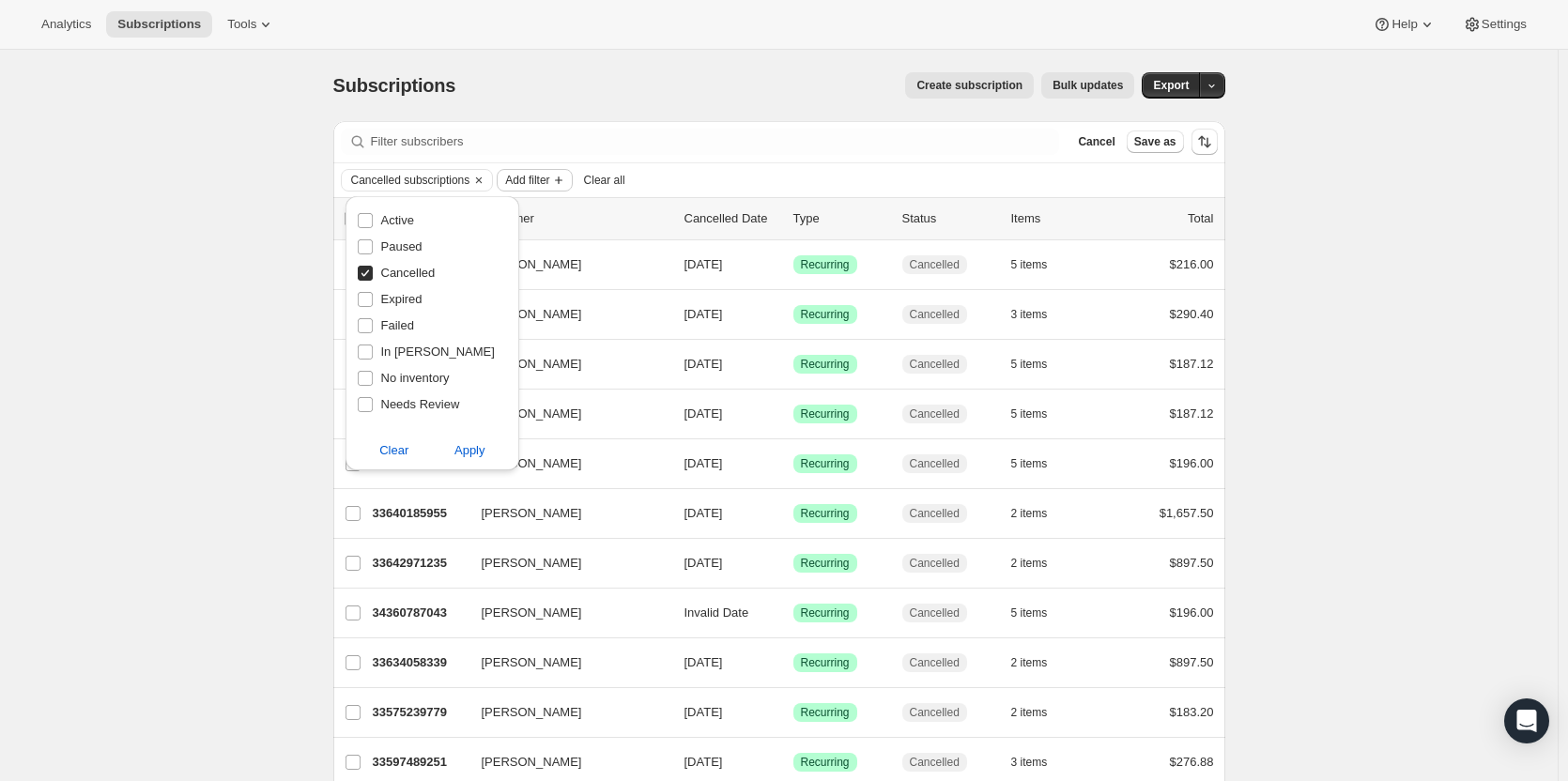
click at [555, 179] on icon "Add filter" at bounding box center [558, 179] width 15 height 15
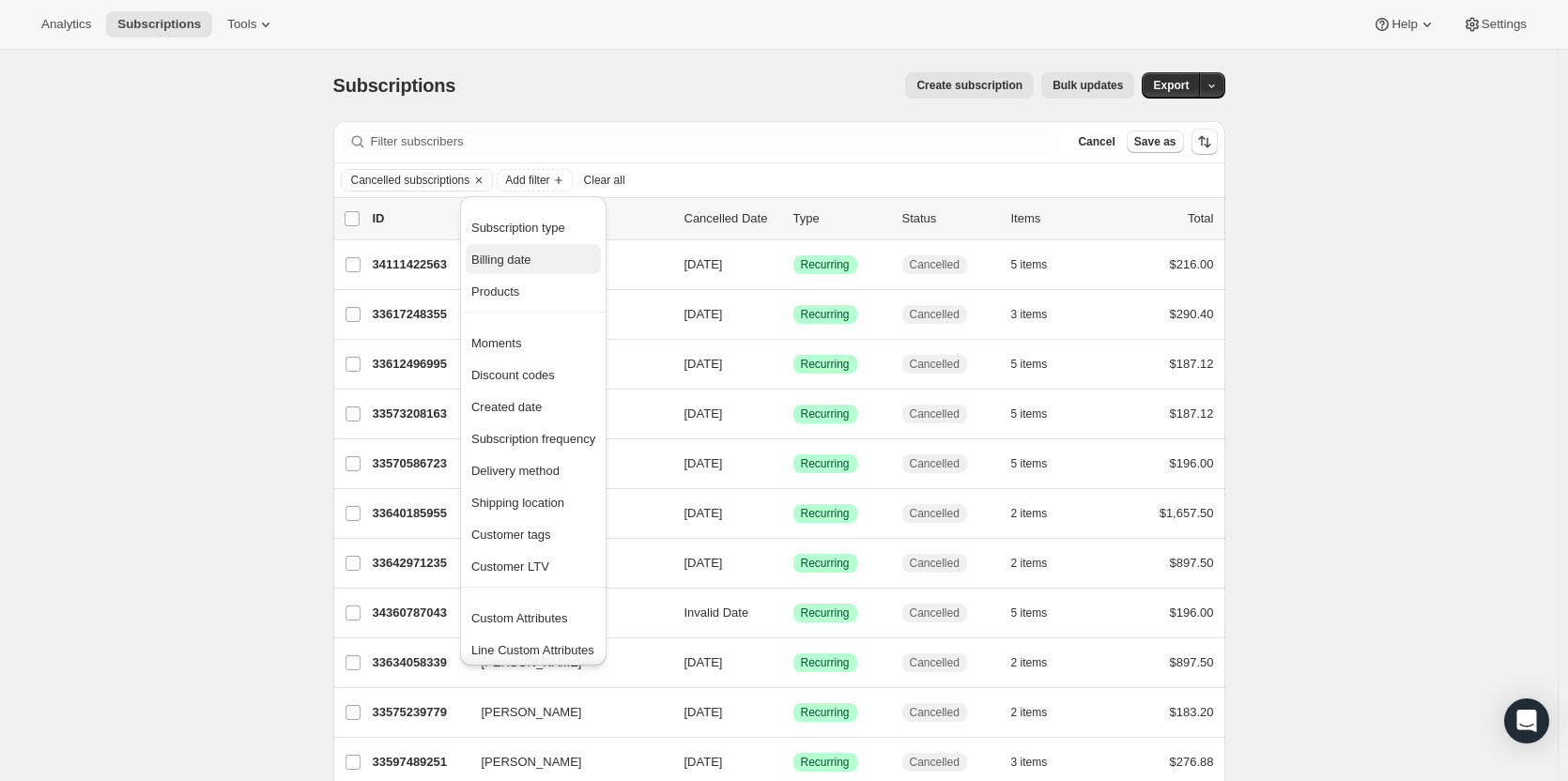
click at [529, 252] on span "Billing date" at bounding box center [502, 259] width 60 height 15
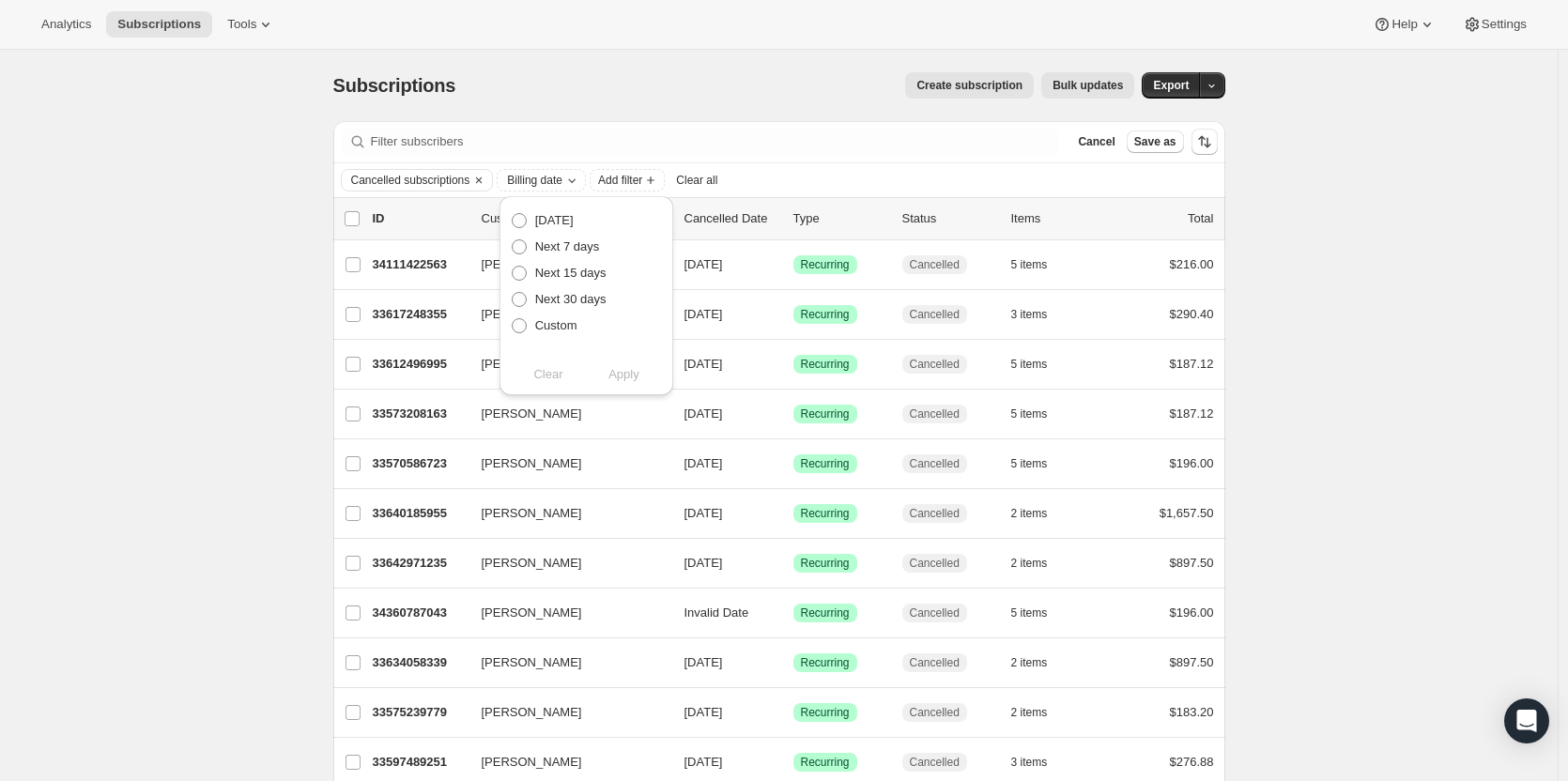
click at [652, 326] on div "Custom" at bounding box center [586, 325] width 151 height 26
click at [818, 170] on div "Cancelled subscriptions Billing date Add filter Clear all" at bounding box center [779, 179] width 877 height 22
click at [483, 180] on icon "Clear" at bounding box center [478, 179] width 15 height 15
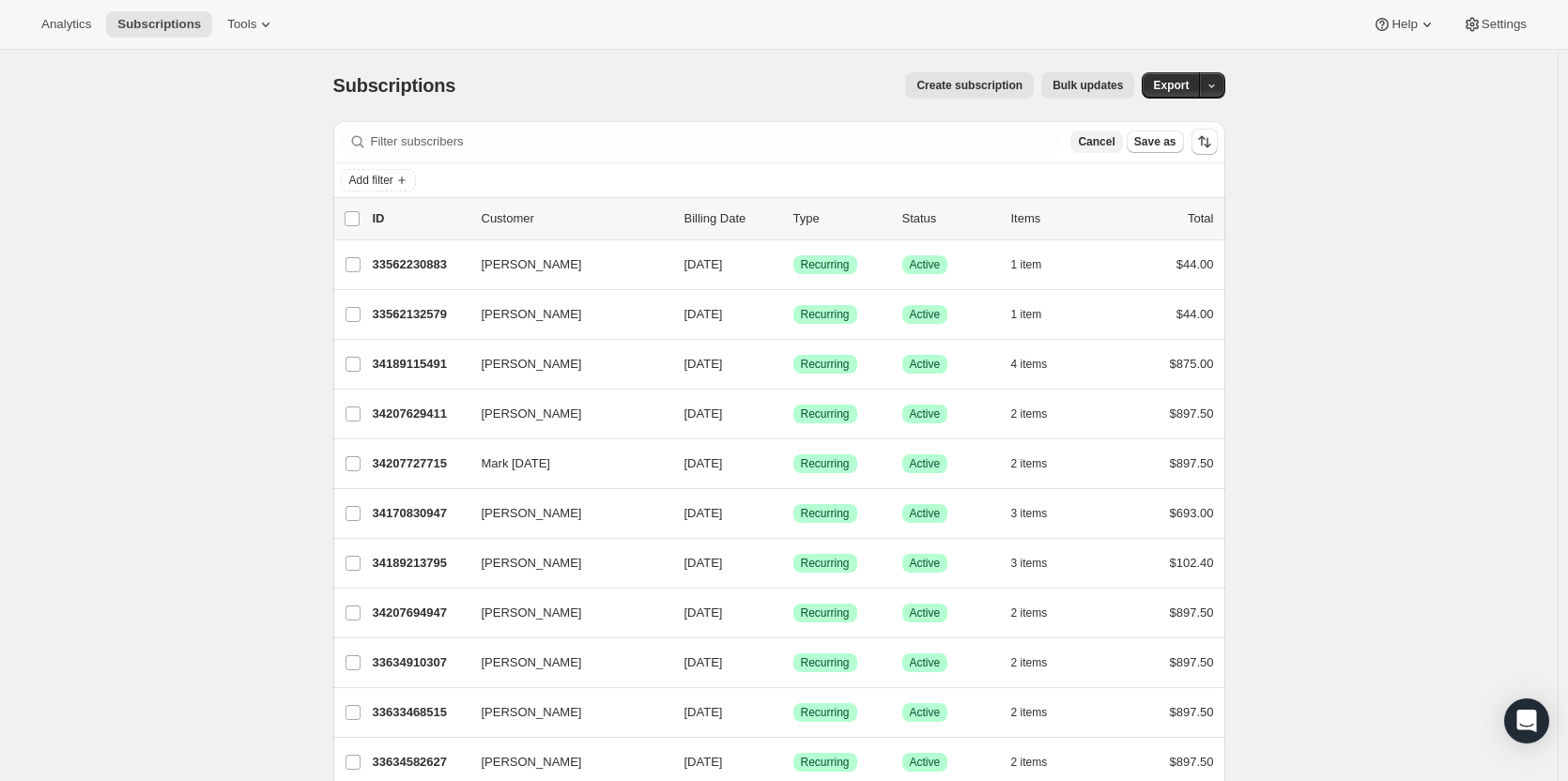
click at [1122, 142] on button "Cancel" at bounding box center [1095, 141] width 51 height 22
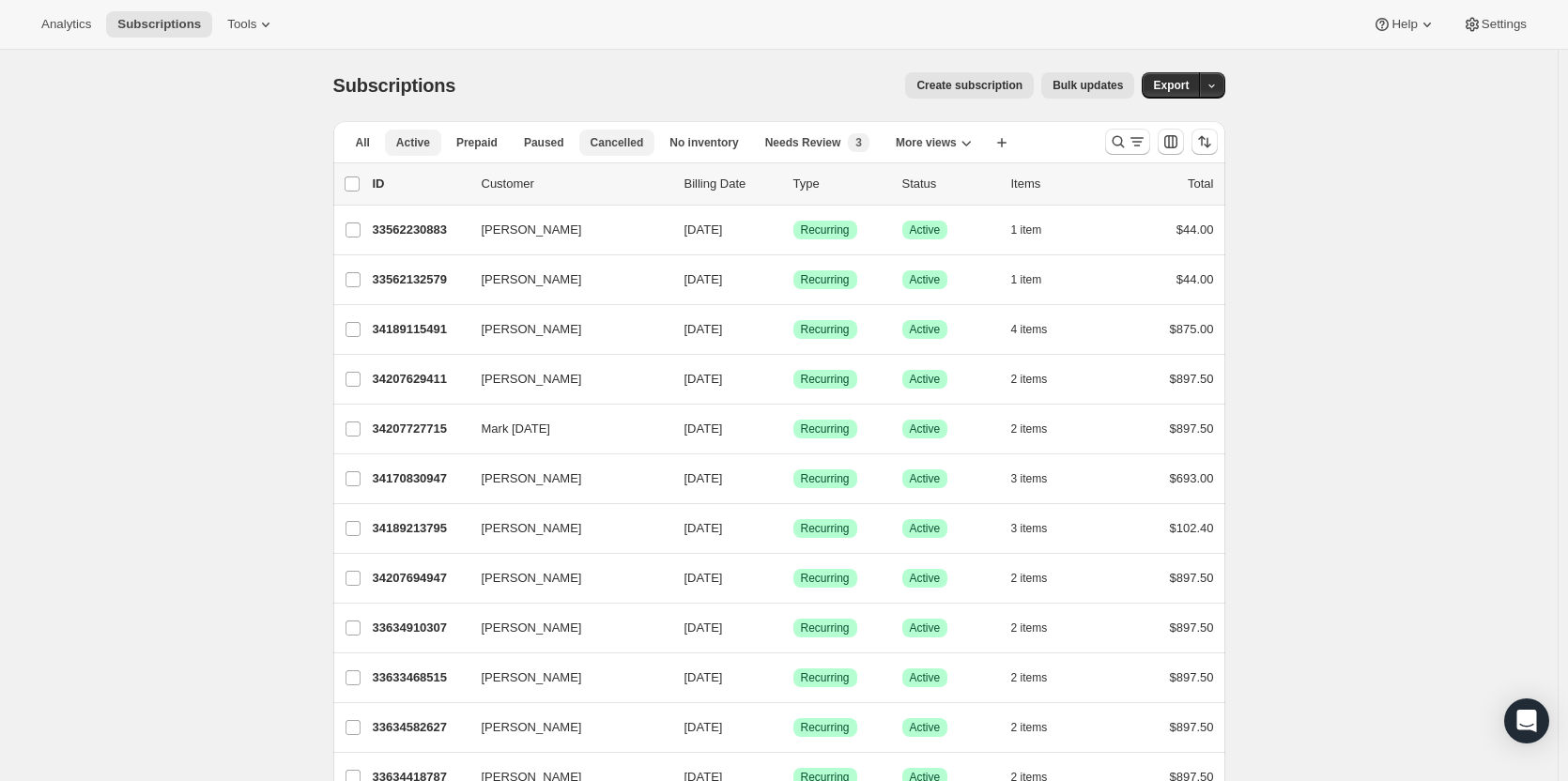
click at [599, 131] on button "Cancelled" at bounding box center [617, 143] width 76 height 26
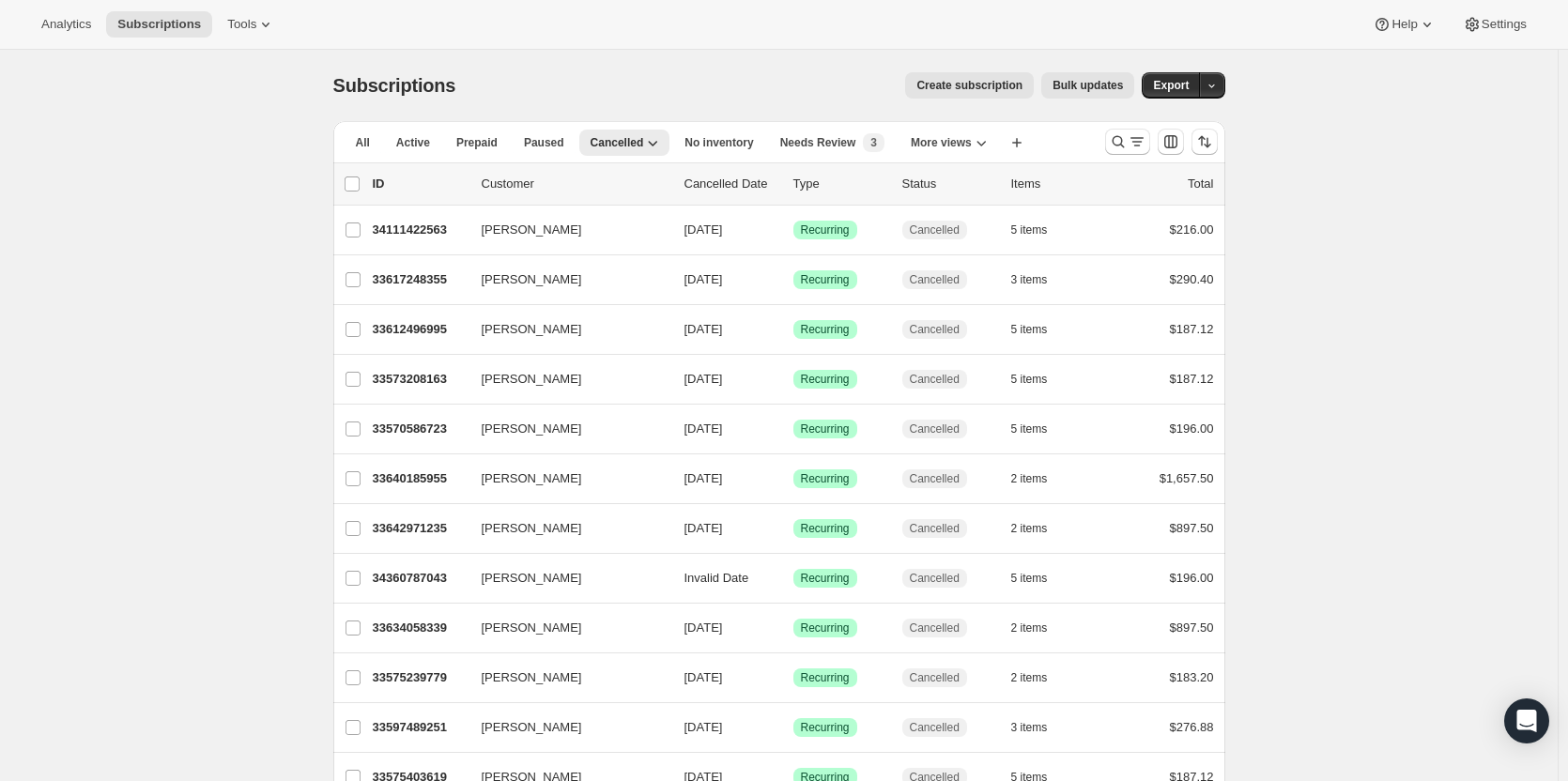
click at [723, 183] on p "Cancelled Date" at bounding box center [731, 183] width 94 height 18
click at [1116, 149] on icon "Search and filter results" at bounding box center [1118, 141] width 18 height 18
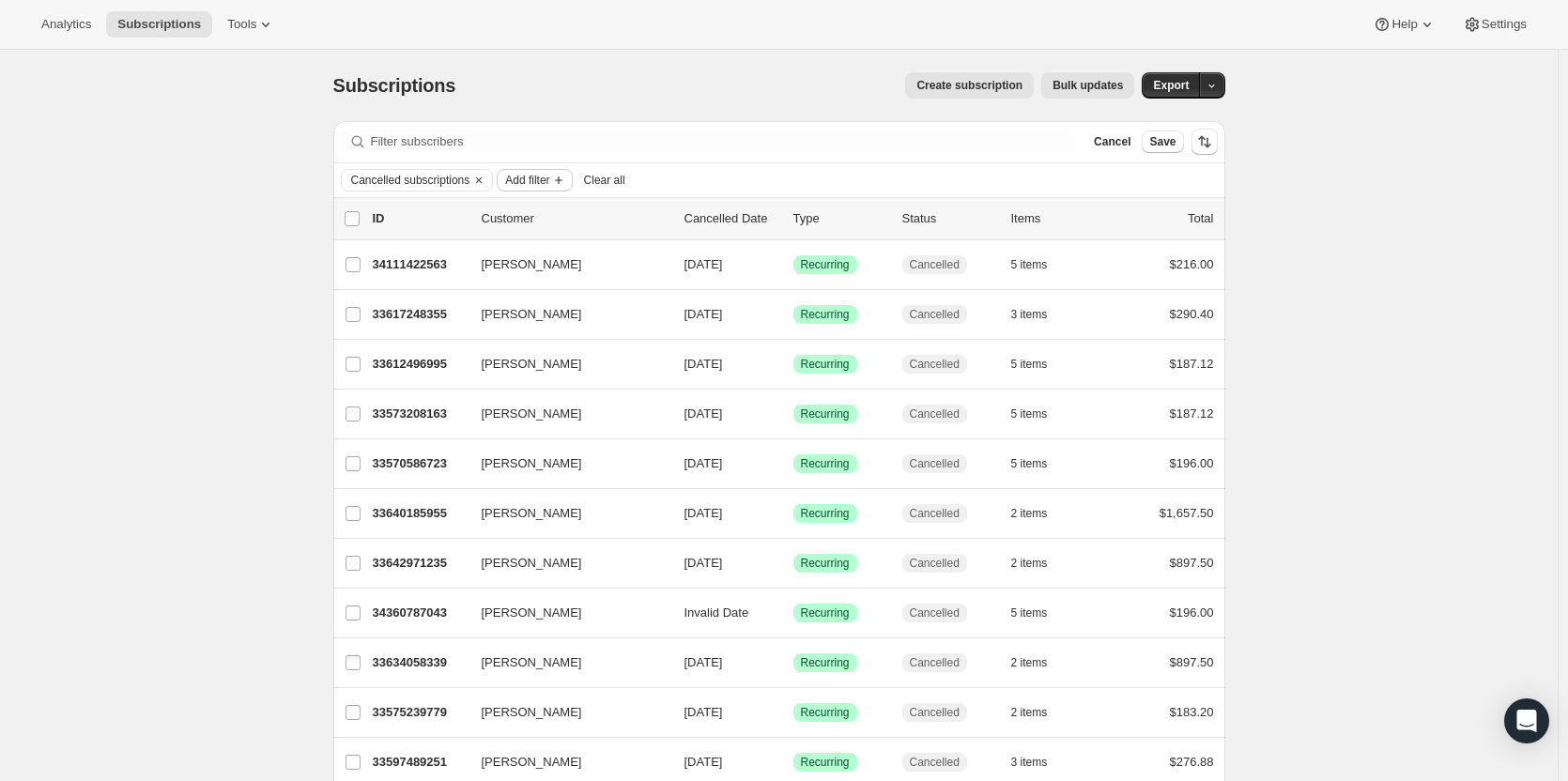
click at [537, 186] on span "Add filter" at bounding box center [526, 179] width 44 height 15
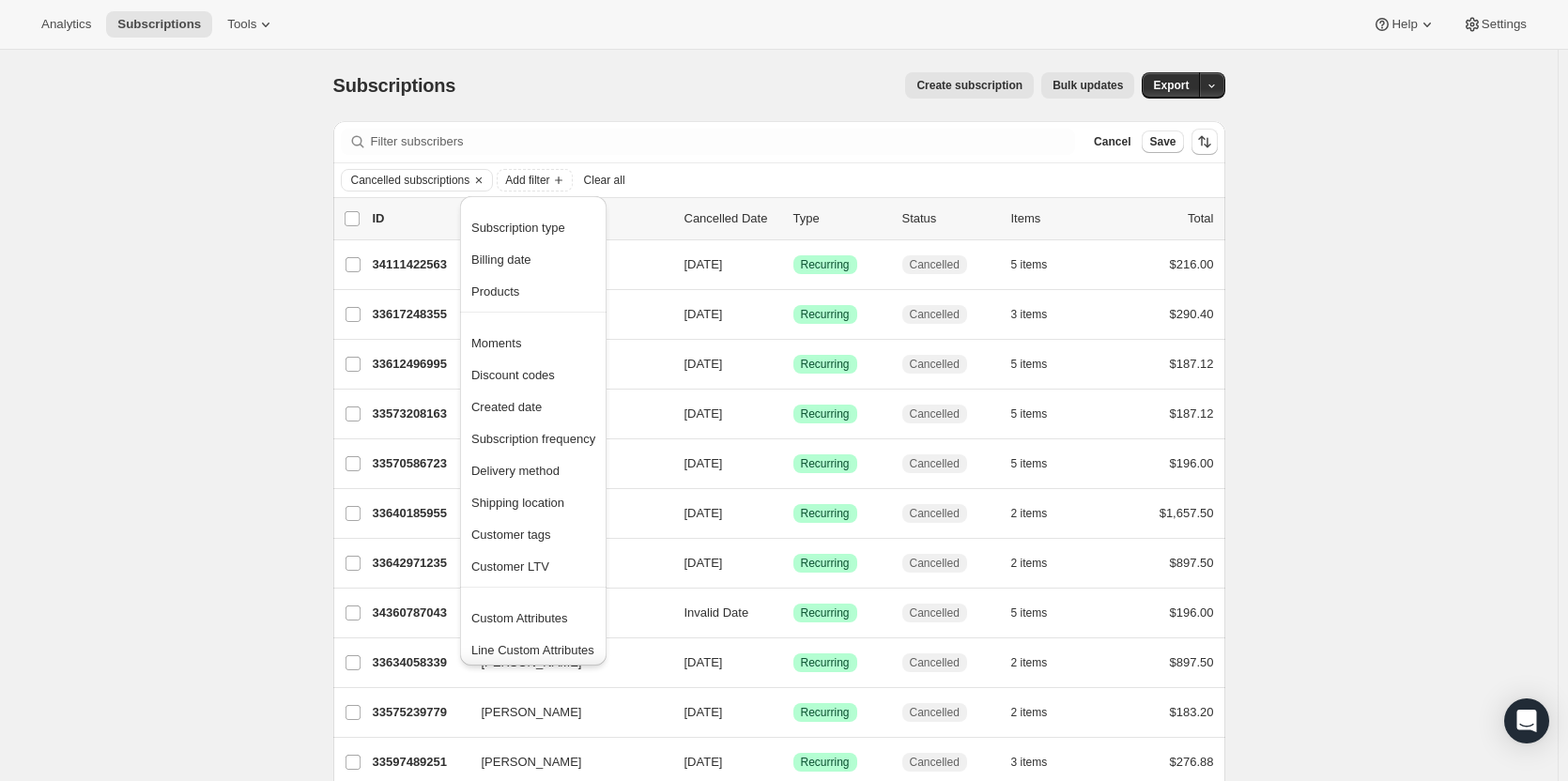
scroll to position [5, 0]
click at [739, 174] on div "Cancelled subscriptions Add filter Clear all" at bounding box center [779, 179] width 877 height 22
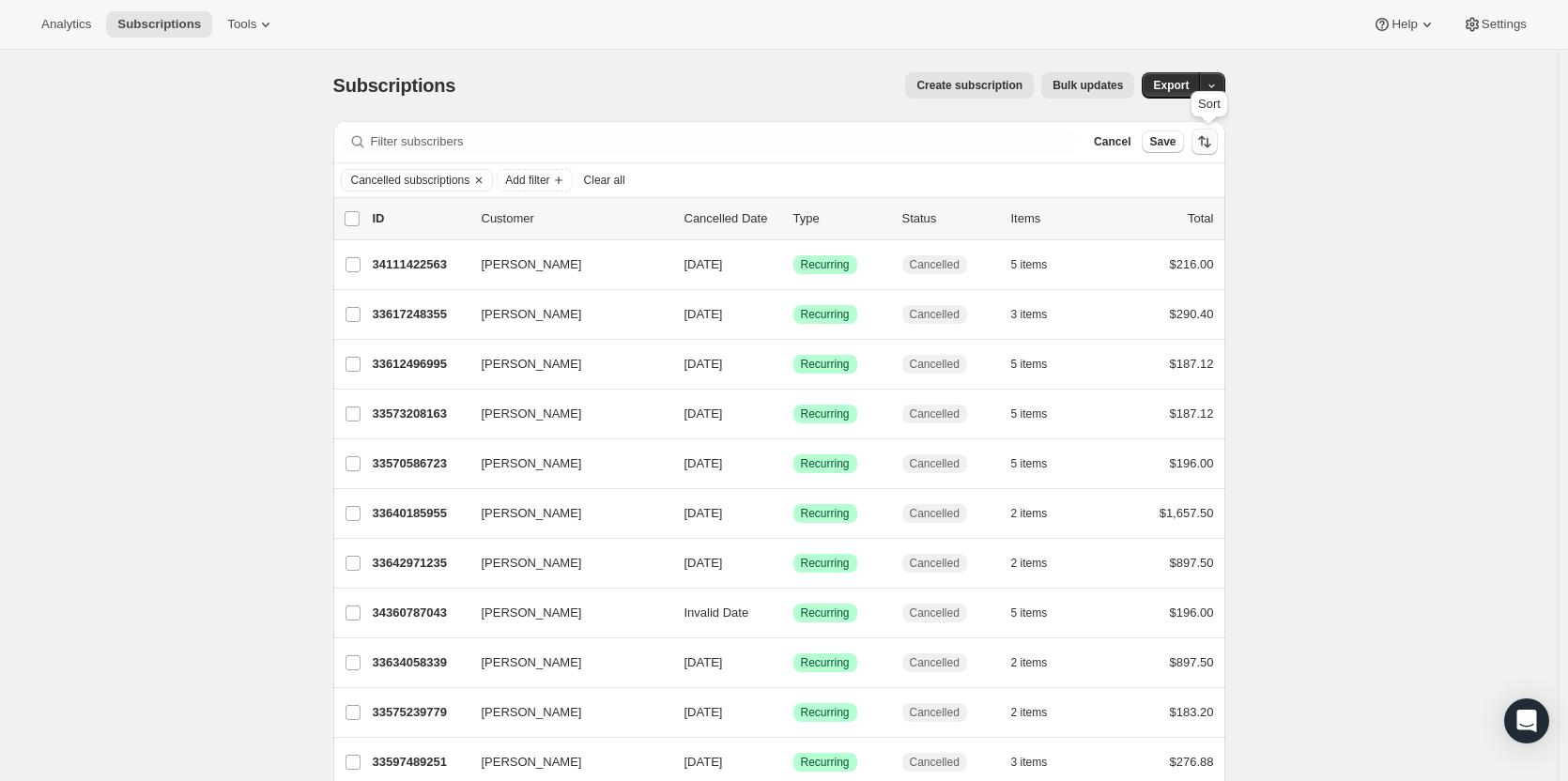
click at [1214, 145] on icon "Sort the results" at bounding box center [1204, 141] width 18 height 18
click at [1109, 150] on button "Cancel" at bounding box center [1111, 141] width 51 height 22
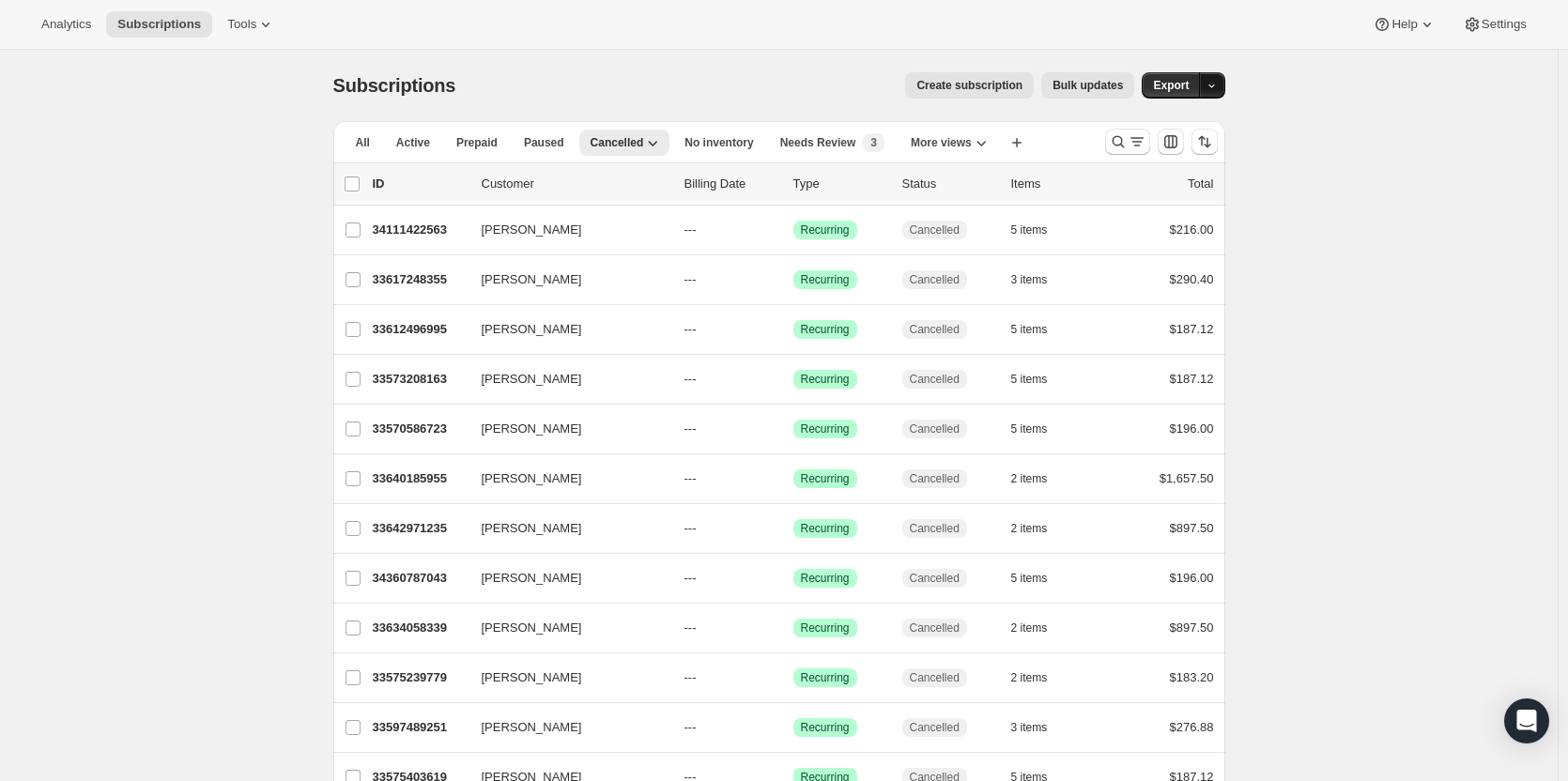
click at [1225, 83] on button "button" at bounding box center [1211, 84] width 26 height 26
click at [1160, 220] on span "Cancellation report" at bounding box center [1120, 220] width 102 height 15
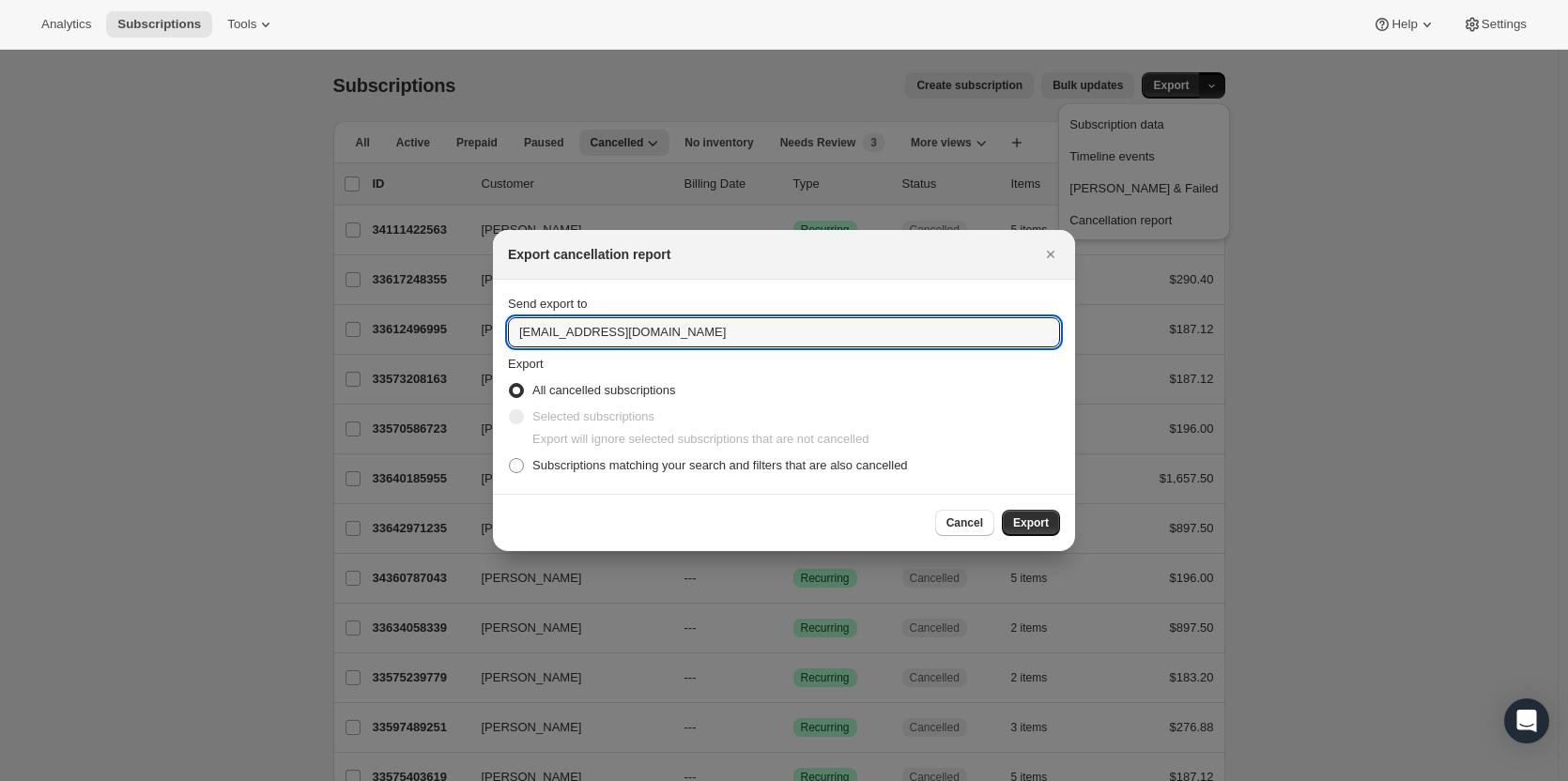
drag, startPoint x: 557, startPoint y: 330, endPoint x: 482, endPoint y: 325, distance: 75.2
type input "ashleycox@cliffamily.com"
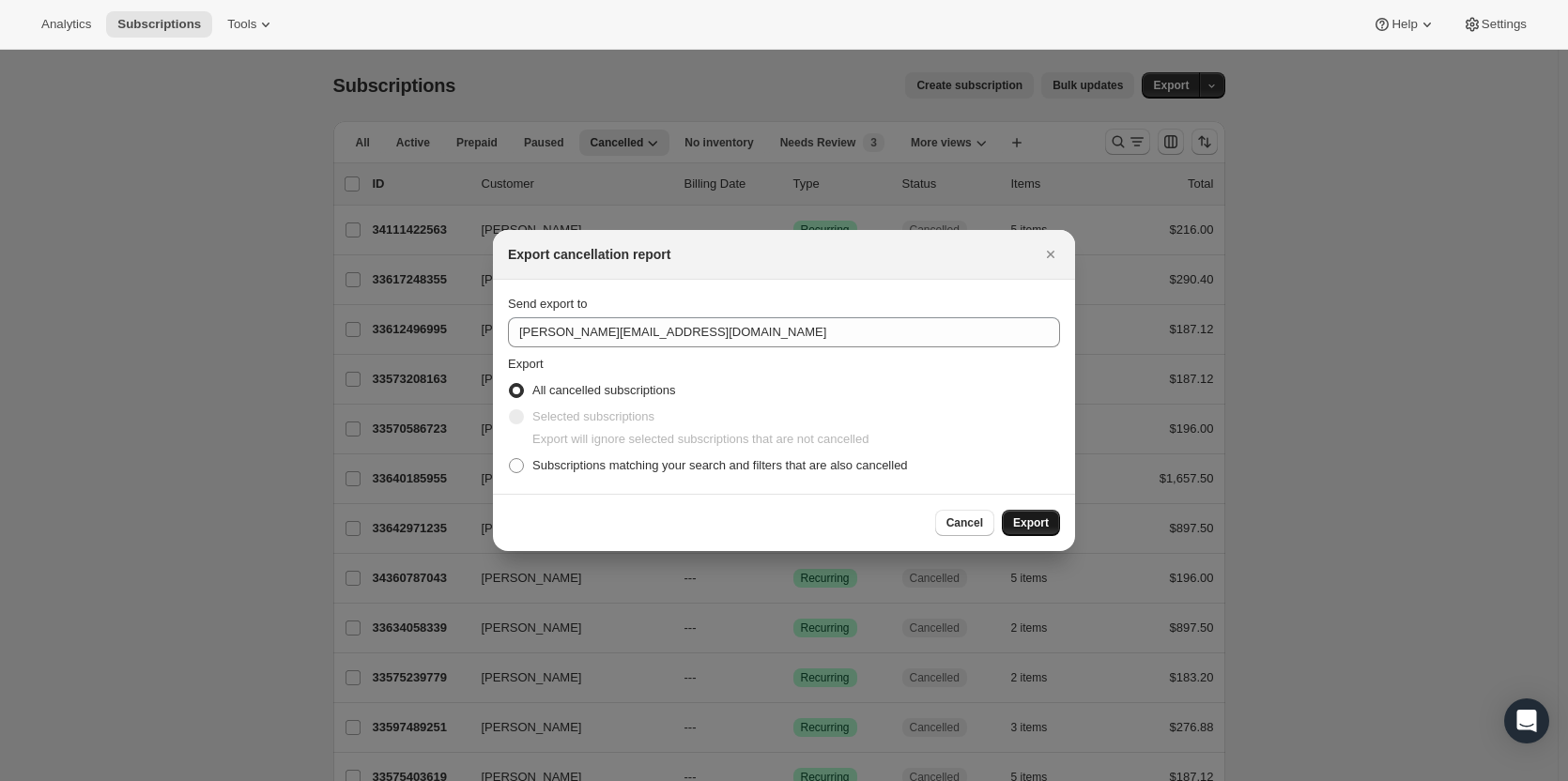
click at [1041, 524] on span "Export" at bounding box center [1030, 522] width 36 height 15
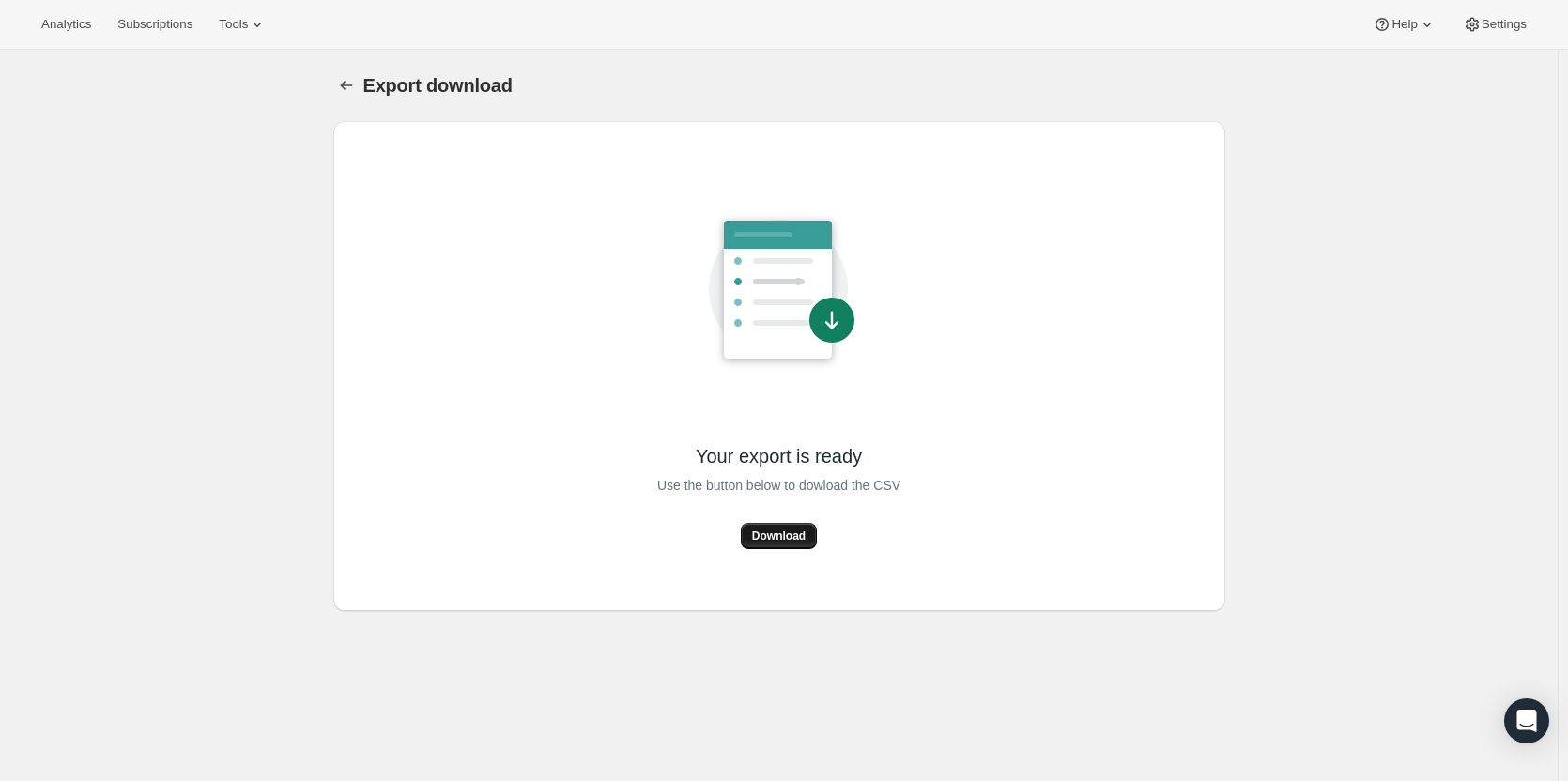
click at [796, 542] on span "Download" at bounding box center [778, 536] width 53 height 15
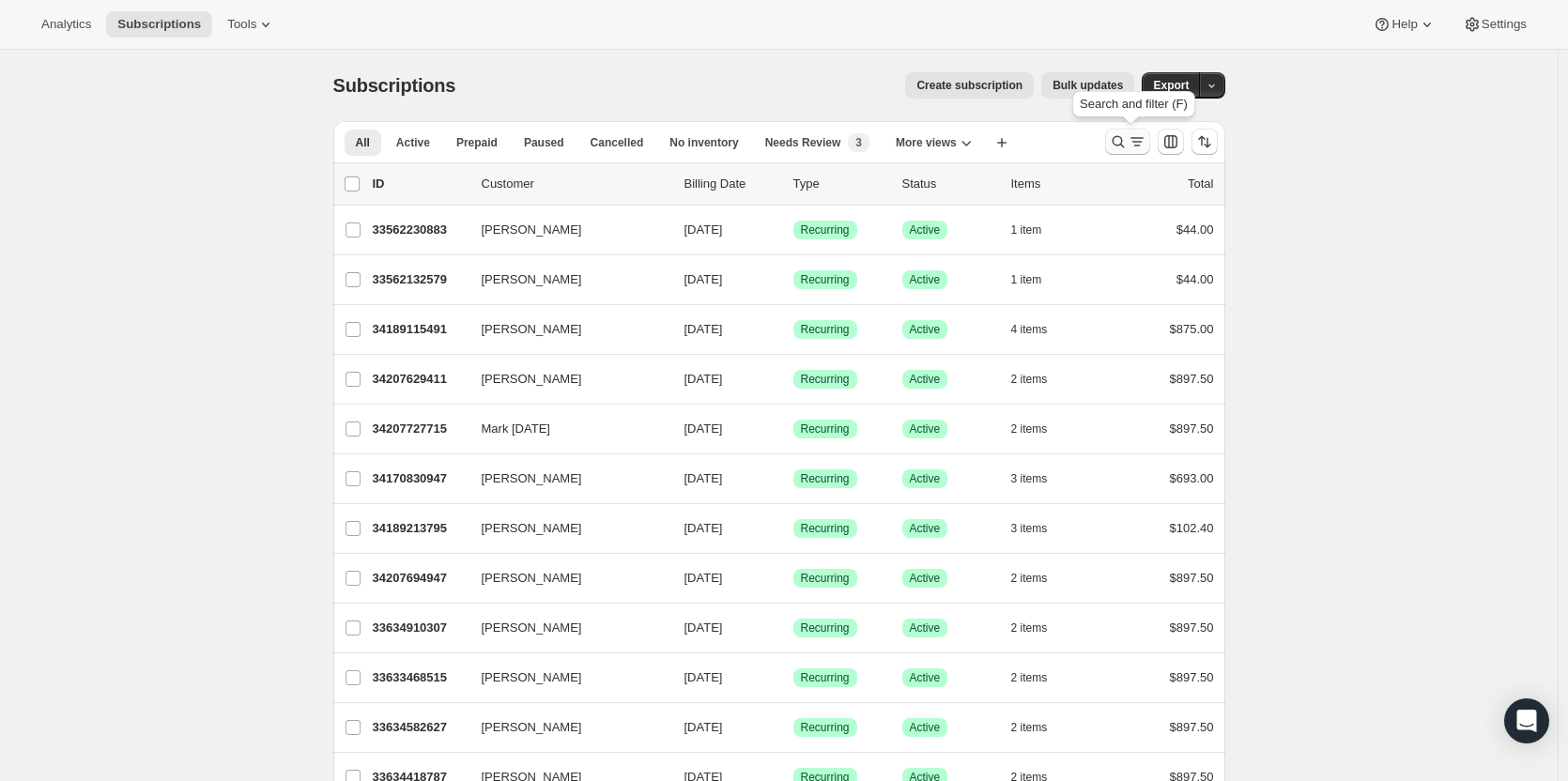
click at [1115, 139] on icon "Search and filter results" at bounding box center [1118, 141] width 18 height 18
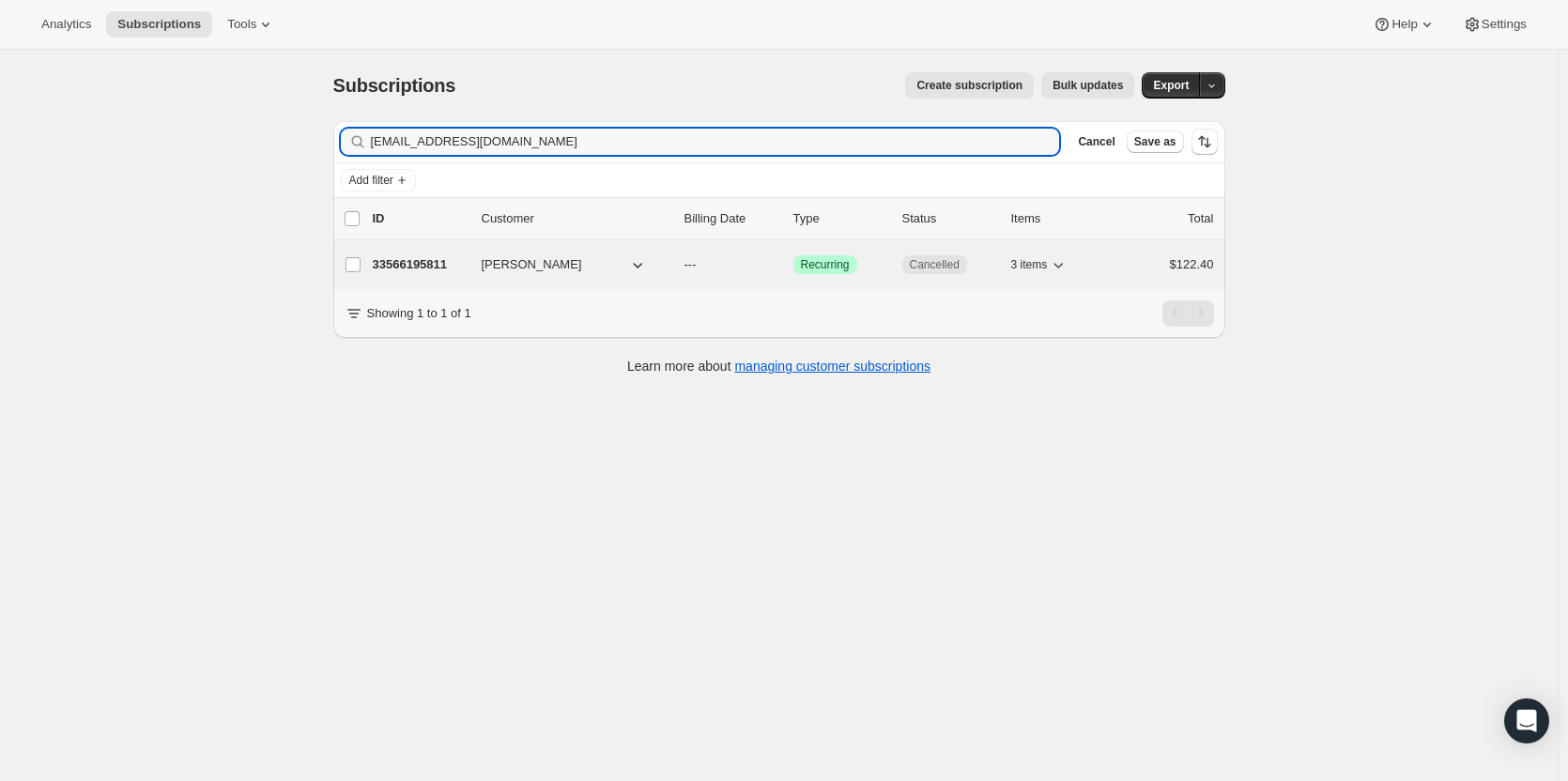
type input "bchristopherquill@gmail.com"
click at [424, 269] on p "33566195811" at bounding box center [419, 264] width 94 height 18
